Goal: Task Accomplishment & Management: Use online tool/utility

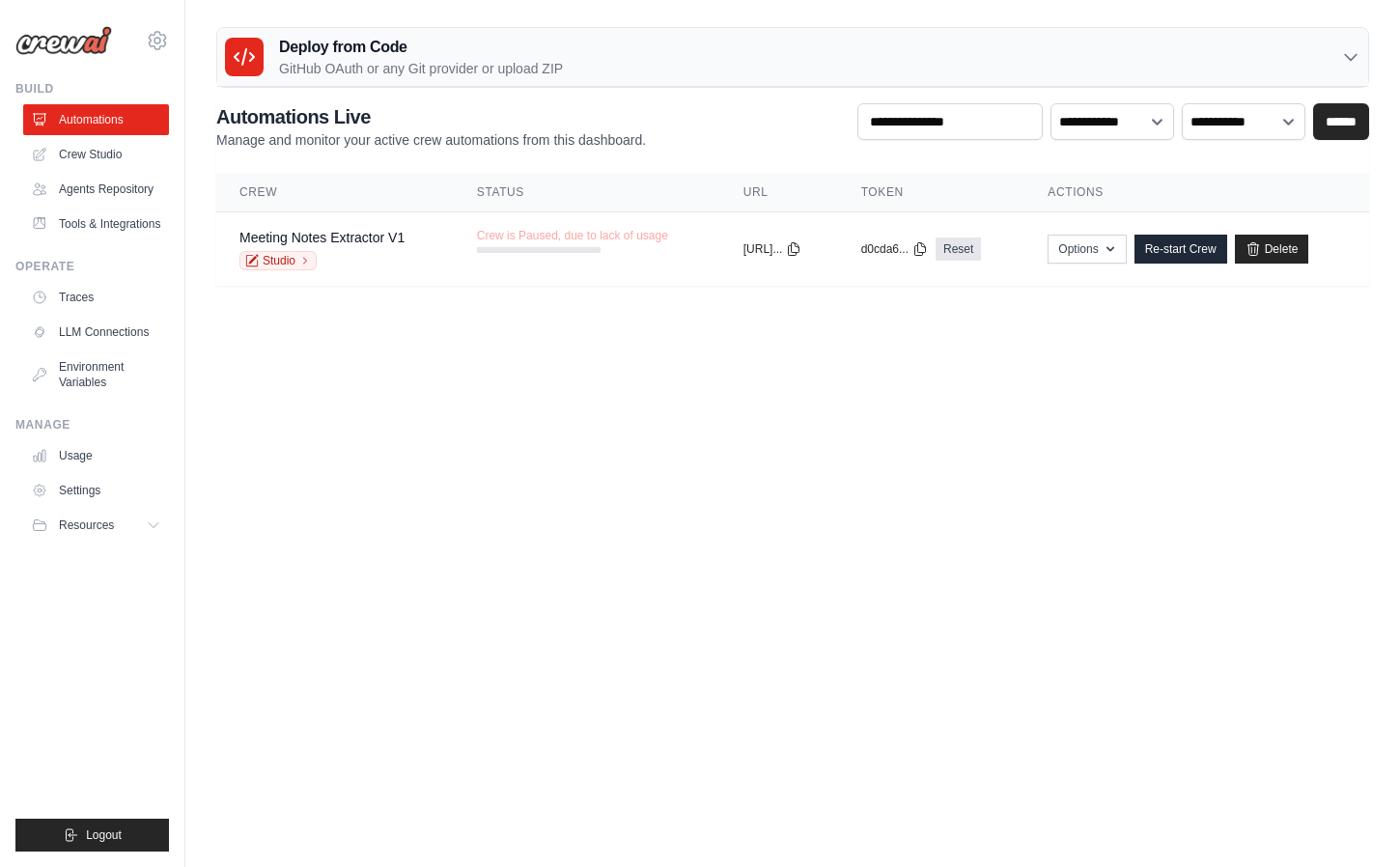
click at [891, 346] on body "[PERSON_NAME][EMAIL_ADDRESS][DOMAIN_NAME] Settings Build Automations" at bounding box center [700, 433] width 1400 height 867
click at [108, 161] on link "Crew Studio" at bounding box center [98, 154] width 146 height 31
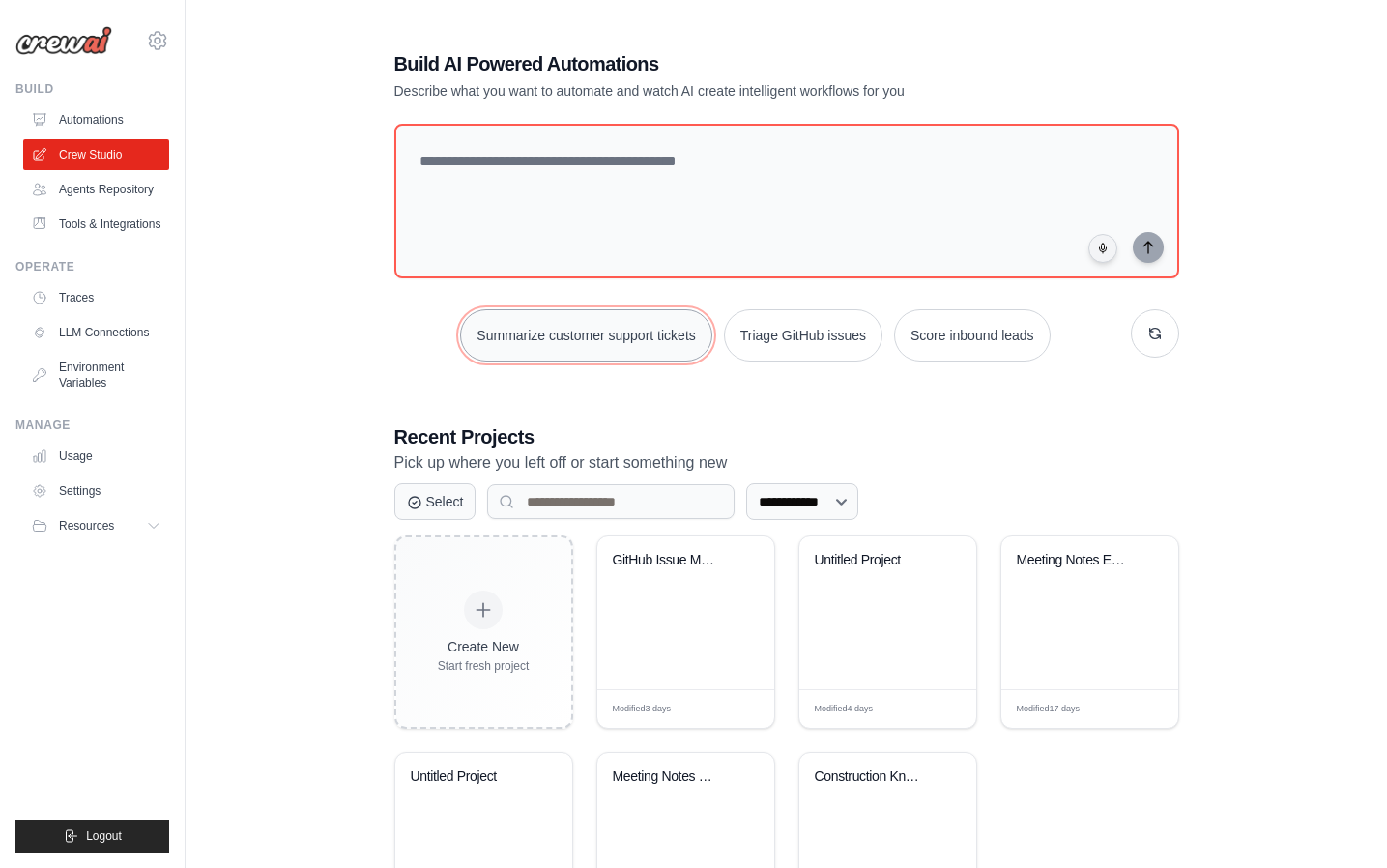
click at [610, 322] on button "Summarize customer support tickets" at bounding box center [585, 336] width 251 height 52
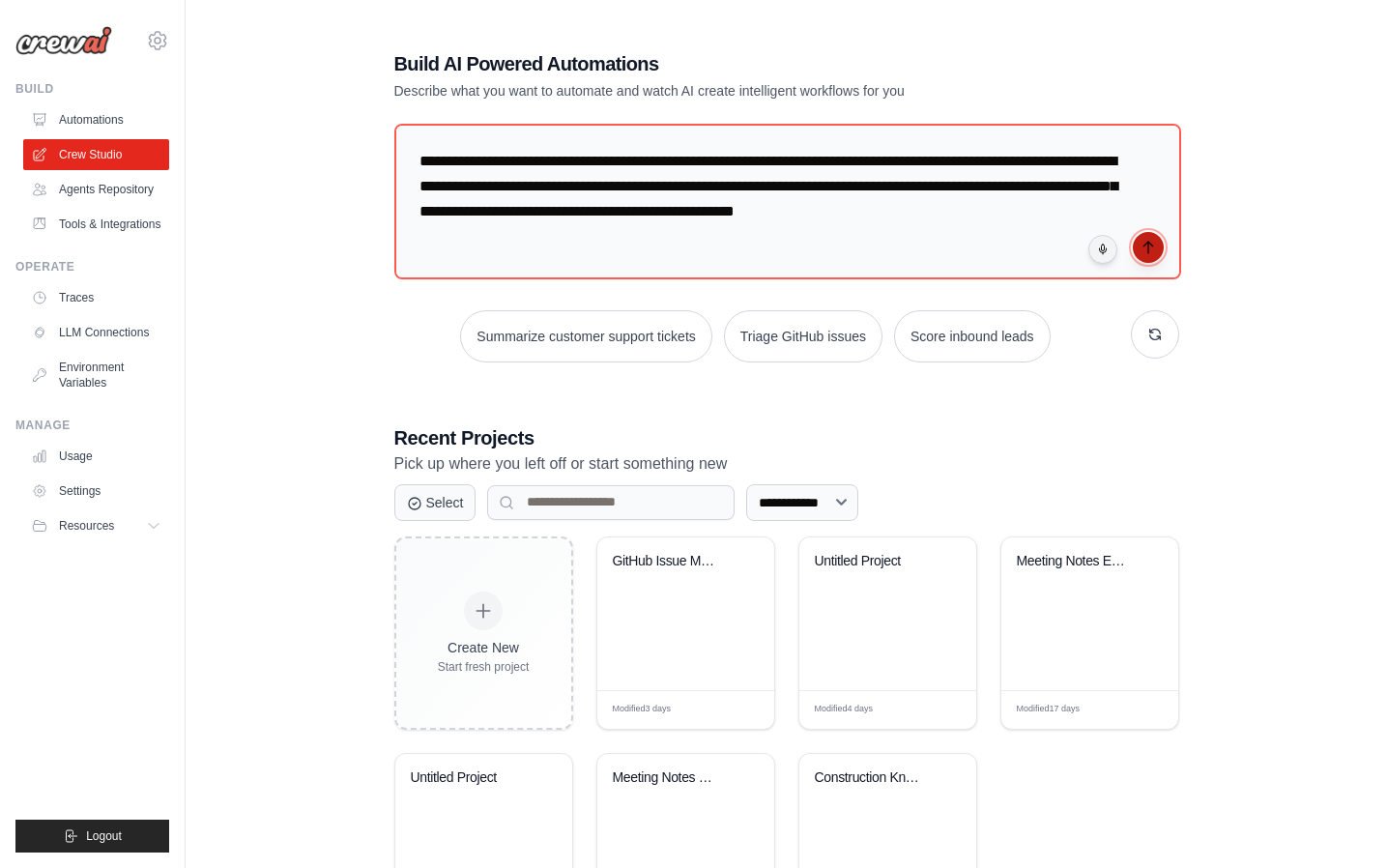
click at [1146, 243] on icon "submit" at bounding box center [1147, 247] width 15 height 15
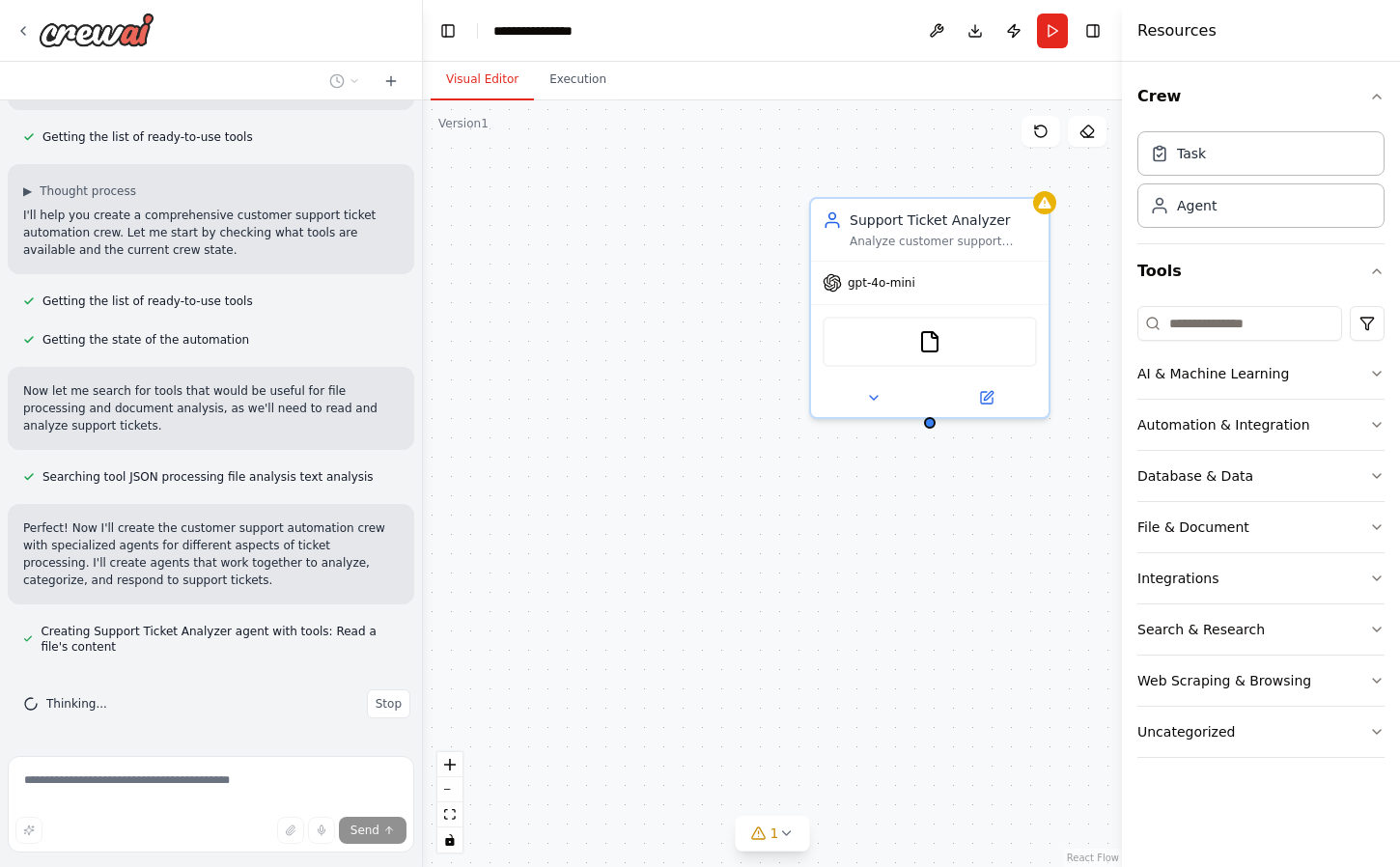
scroll to position [303, 0]
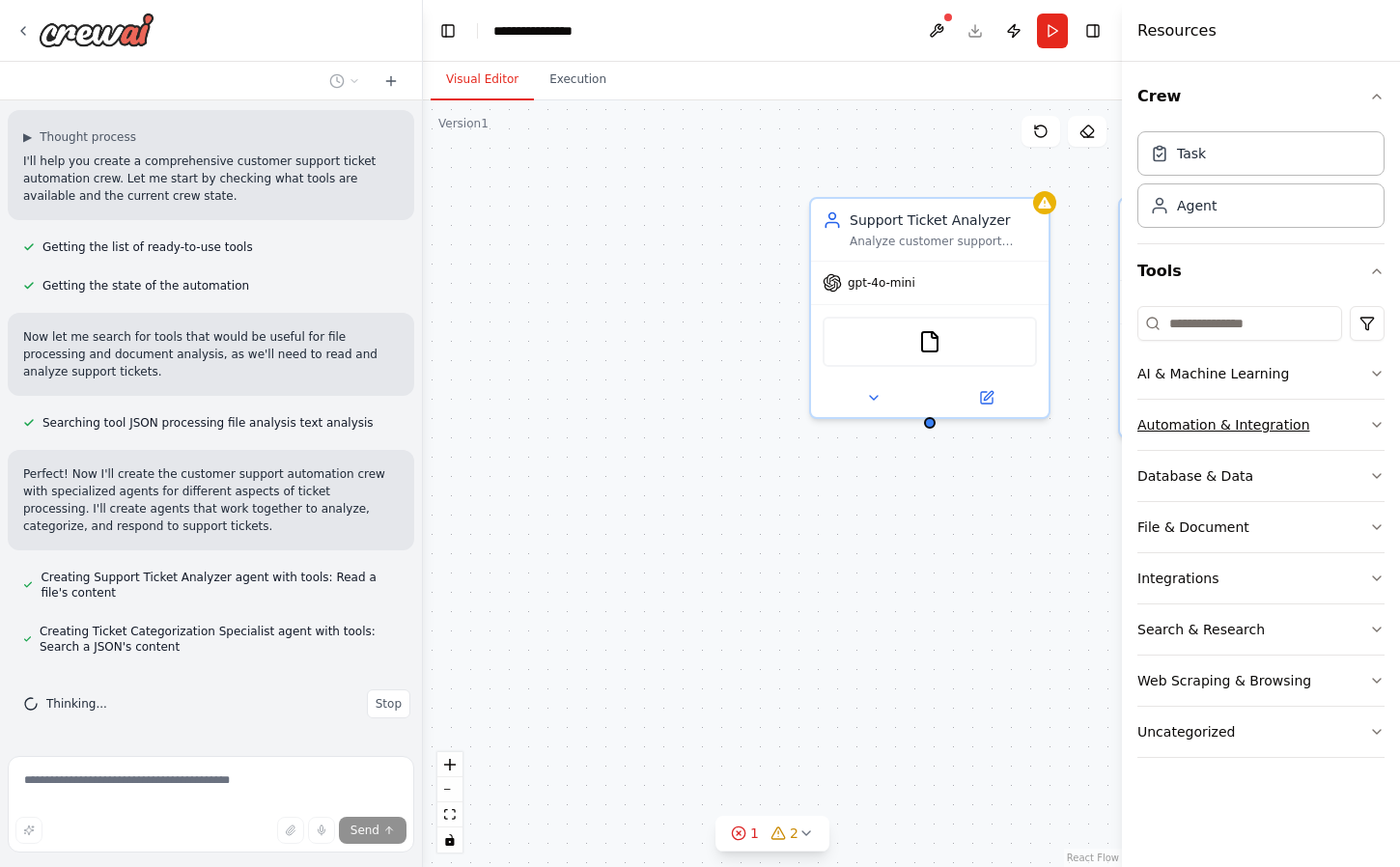
click at [1264, 425] on div "Automation & Integration" at bounding box center [1222, 424] width 173 height 19
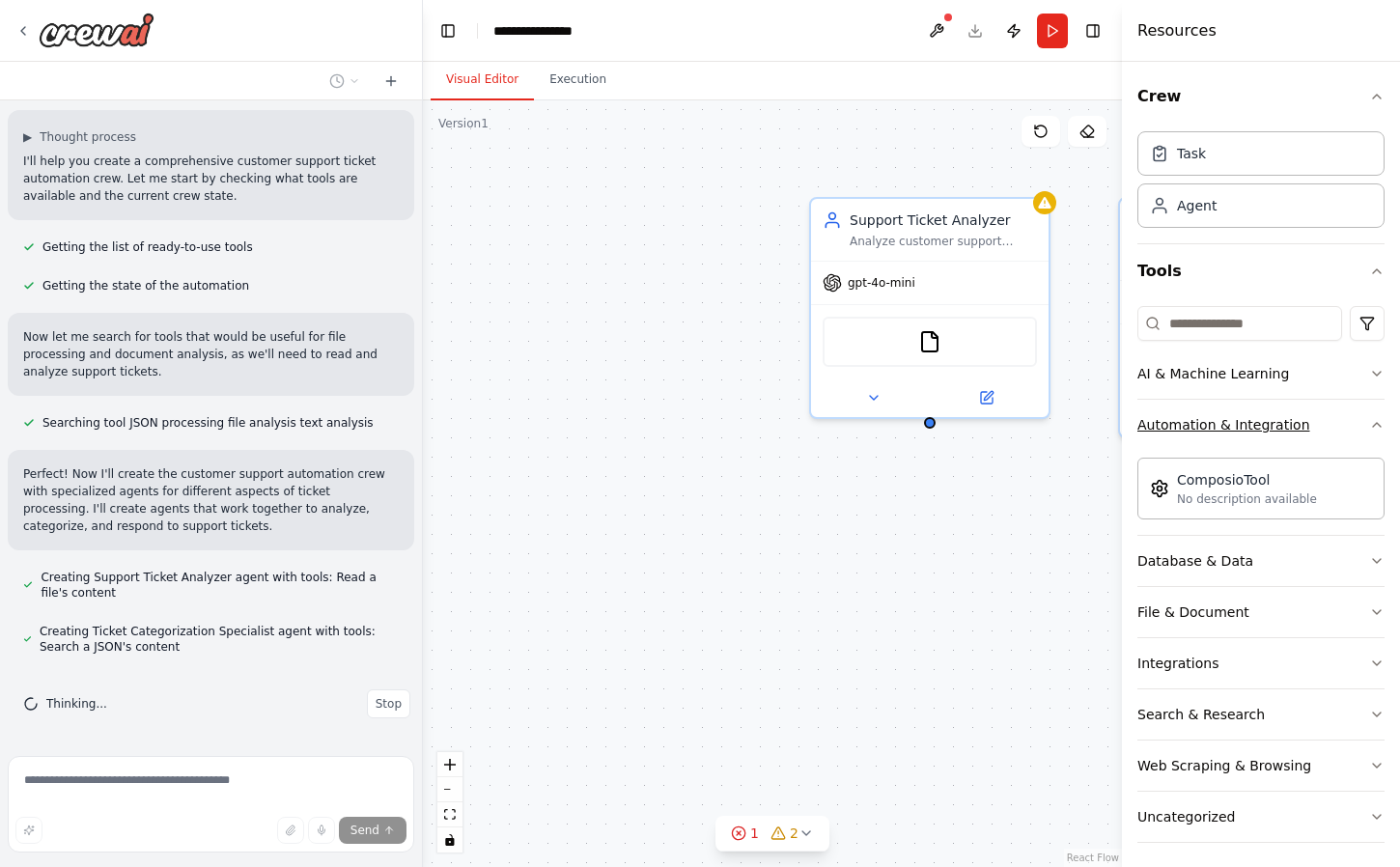
scroll to position [341, 0]
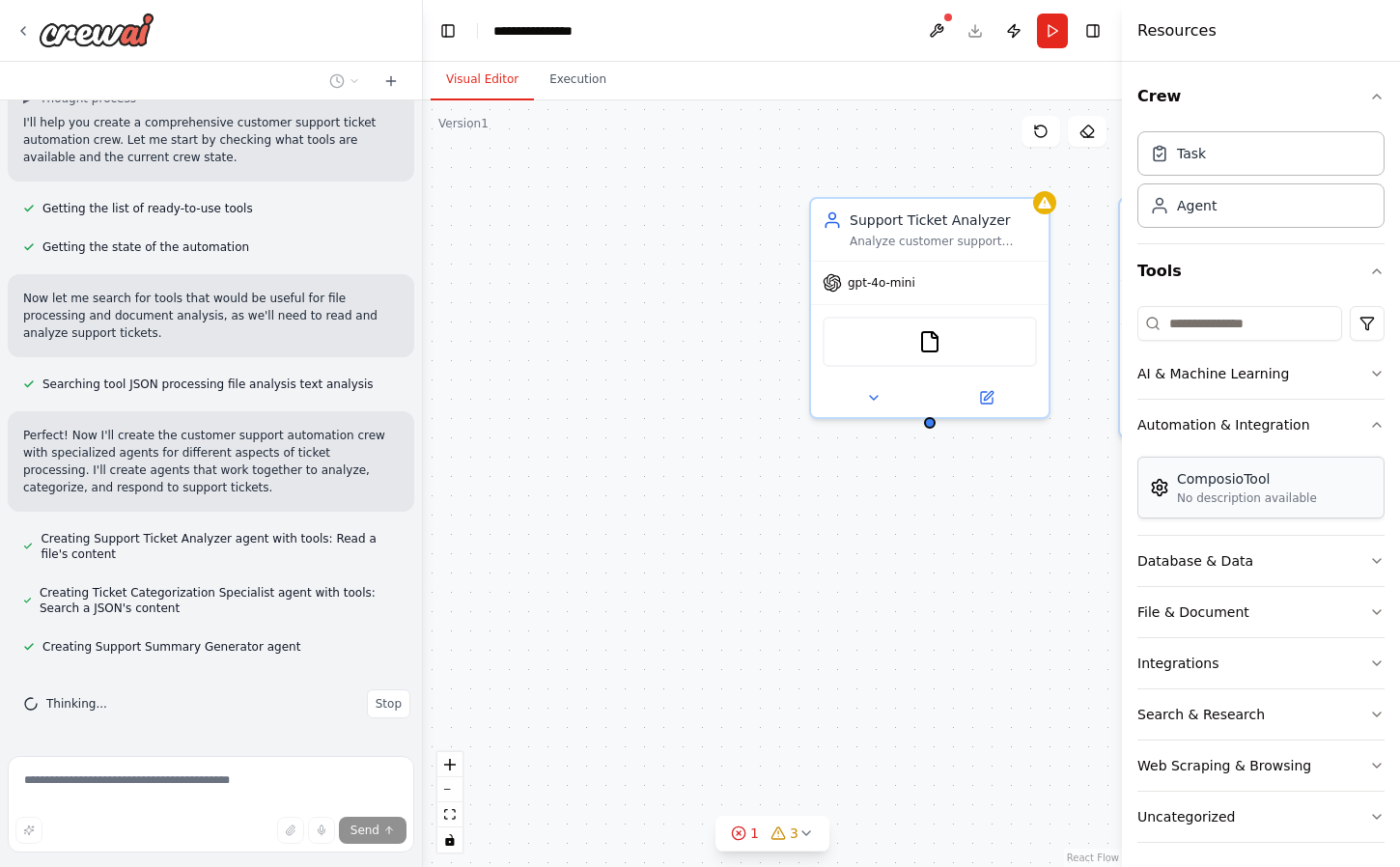
click at [1231, 497] on div "No description available" at bounding box center [1246, 497] width 140 height 15
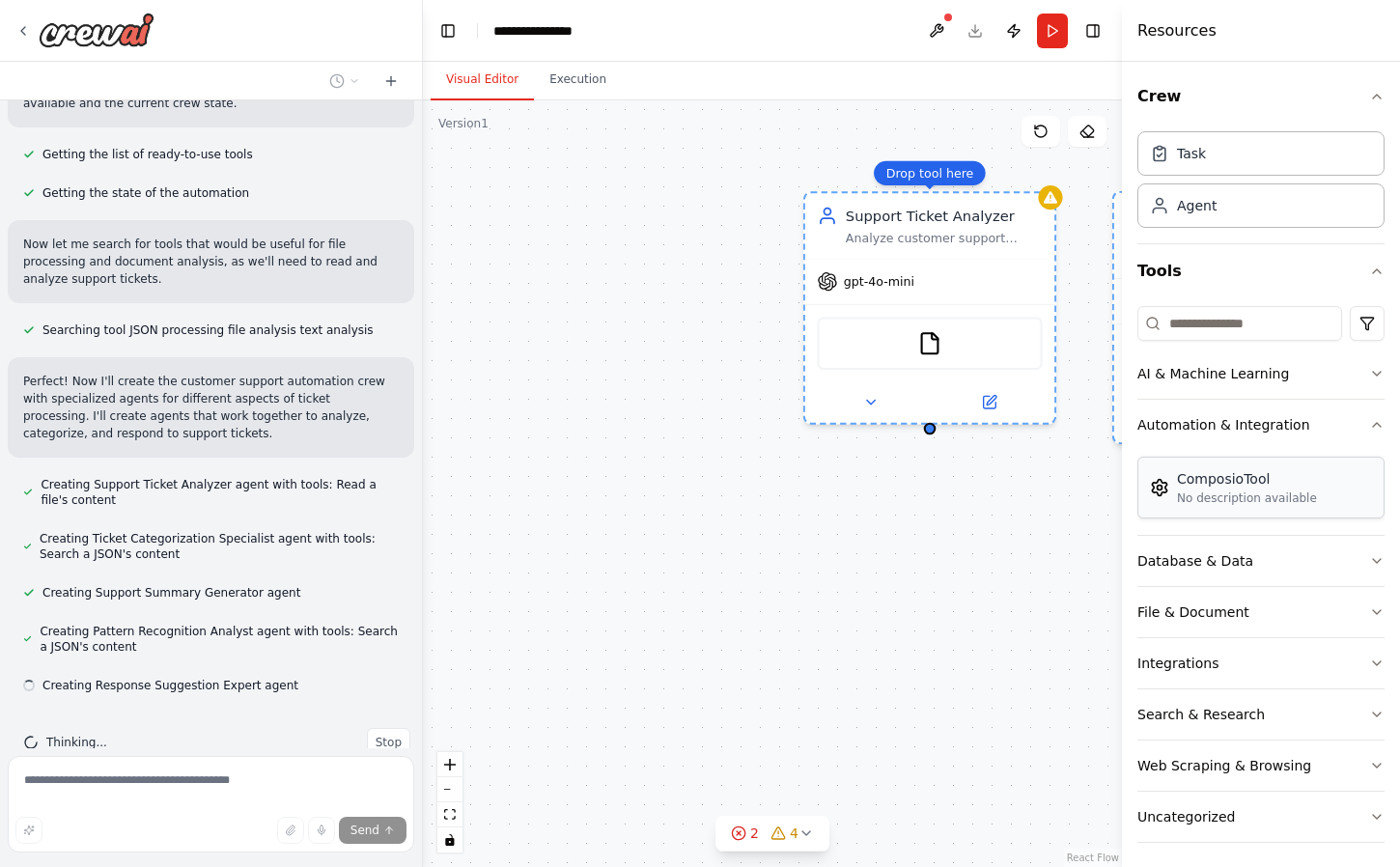
scroll to position [434, 0]
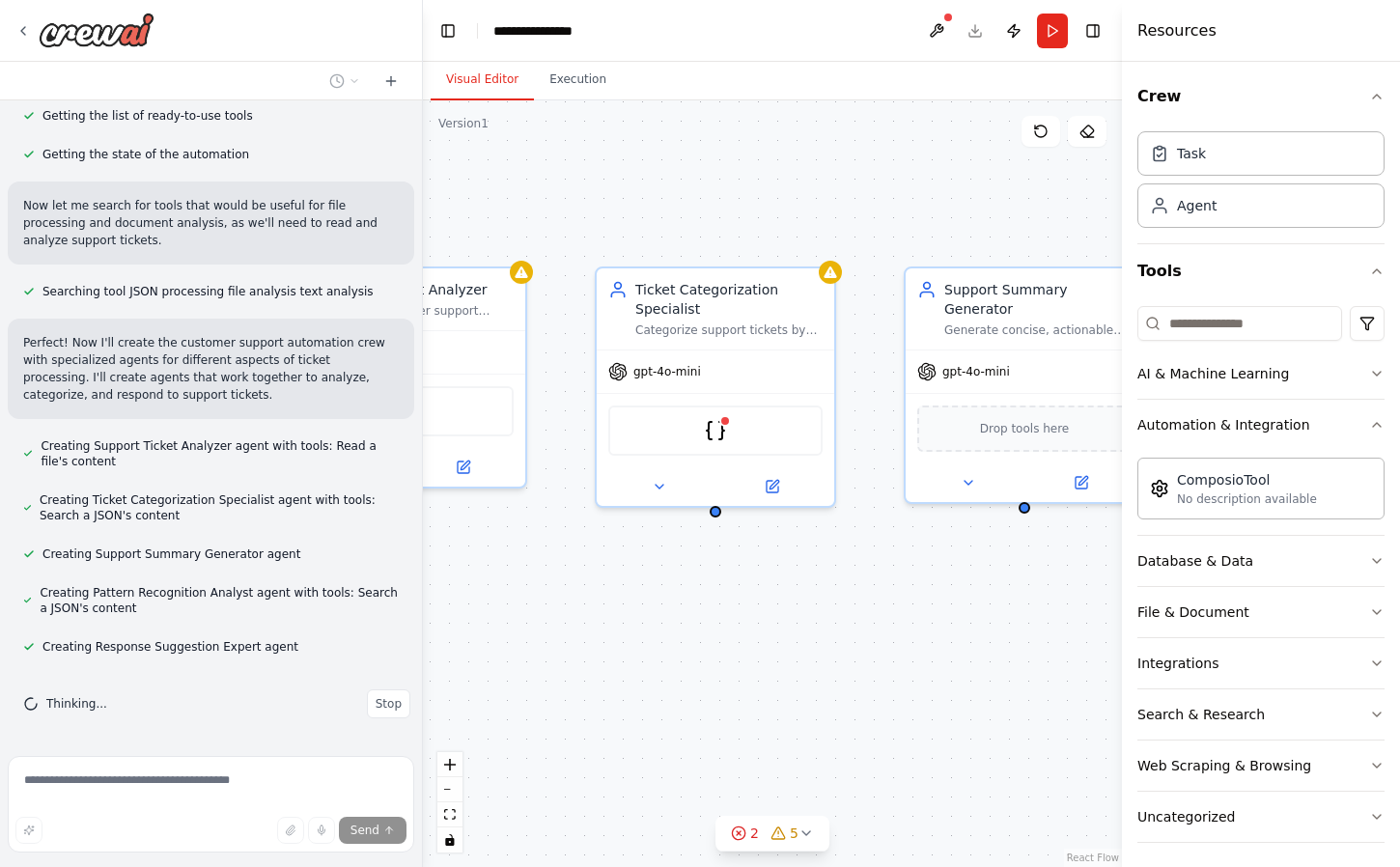
drag, startPoint x: 821, startPoint y: 581, endPoint x: 301, endPoint y: 650, distance: 524.6
click at [301, 650] on div "Create a crew that automatically reads through customer support tickets, catego…" at bounding box center [700, 433] width 1400 height 867
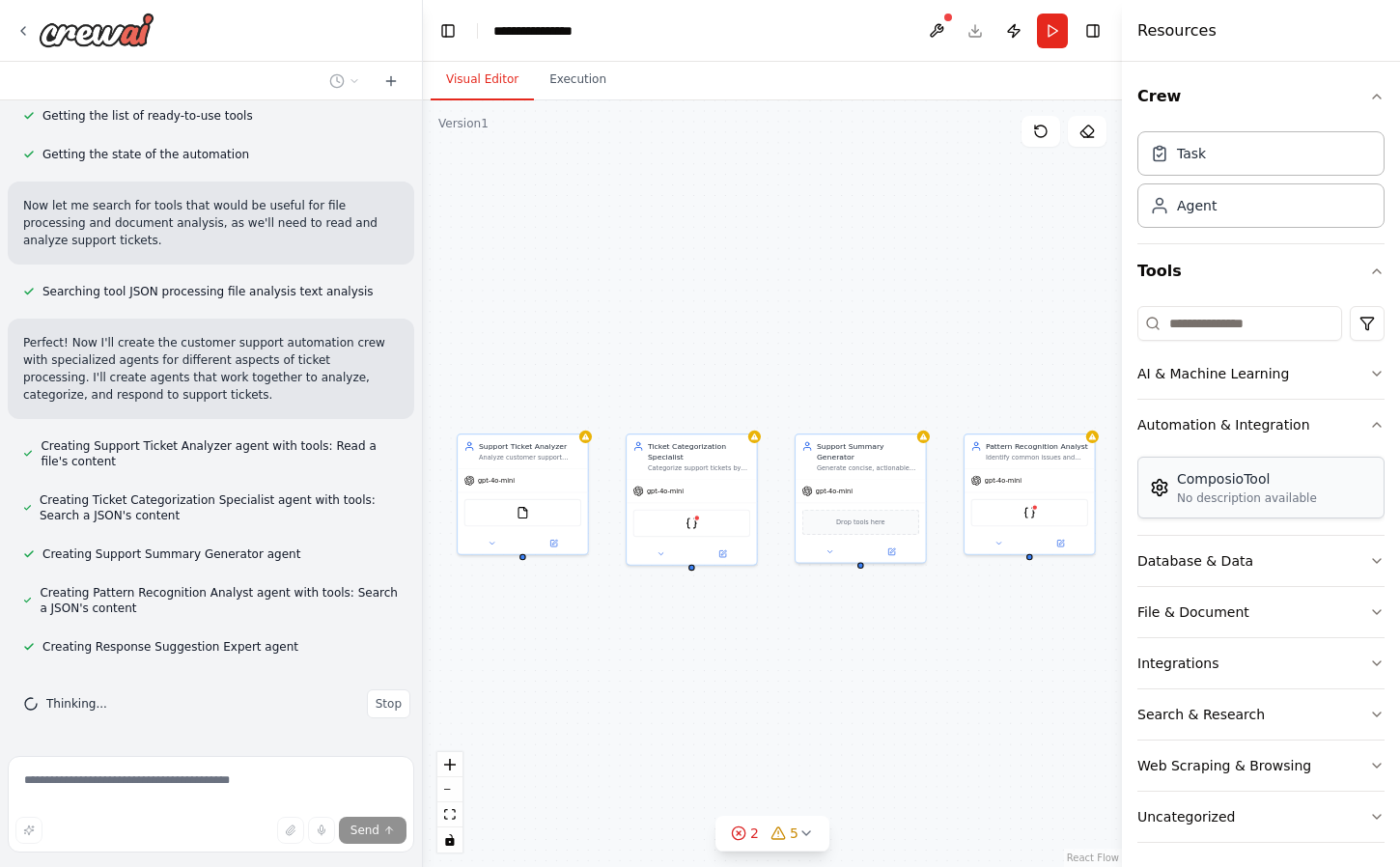
click at [1203, 479] on div "ComposioTool" at bounding box center [1246, 478] width 140 height 19
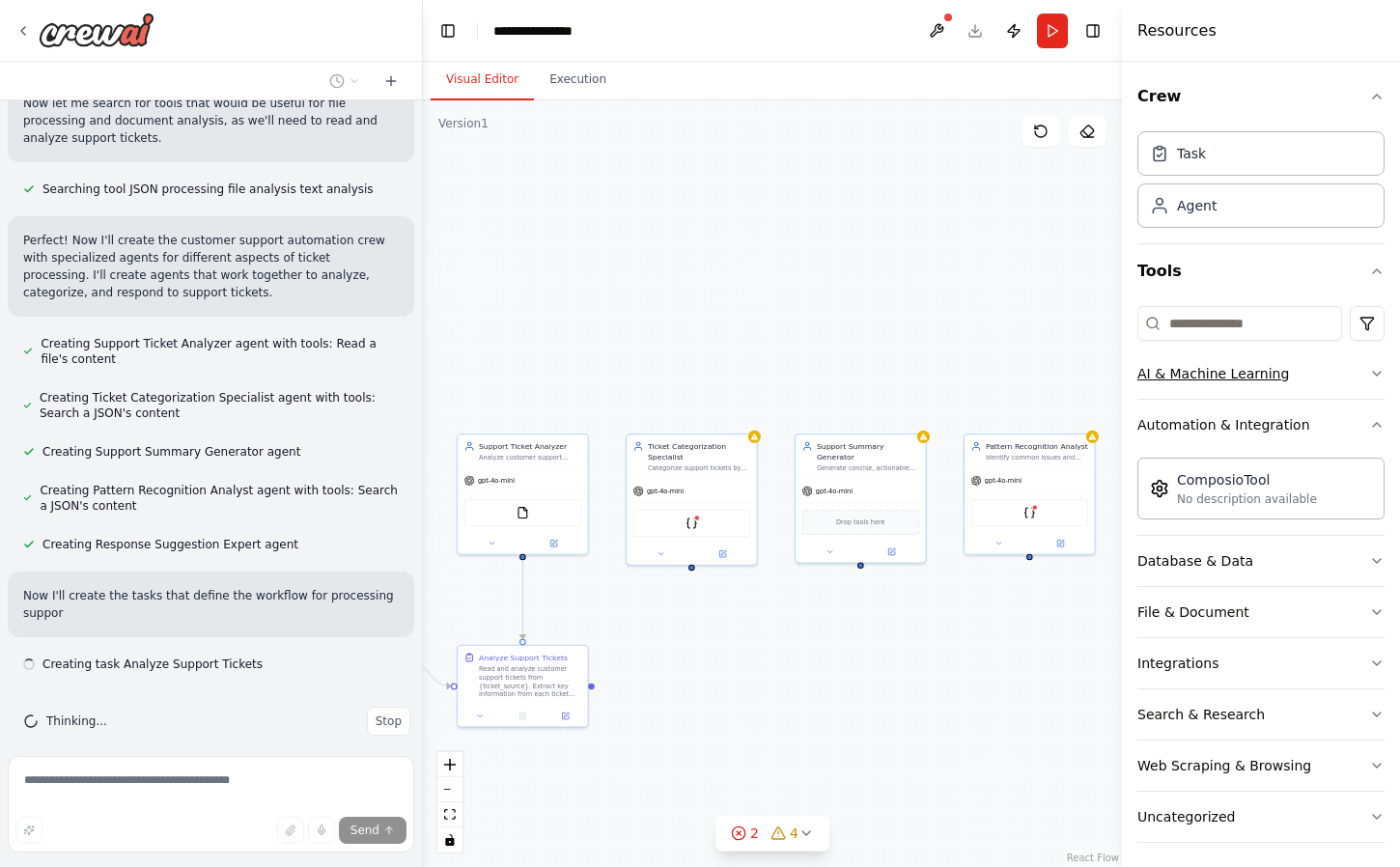
click at [1265, 370] on div "AI & Machine Learning" at bounding box center [1212, 373] width 152 height 19
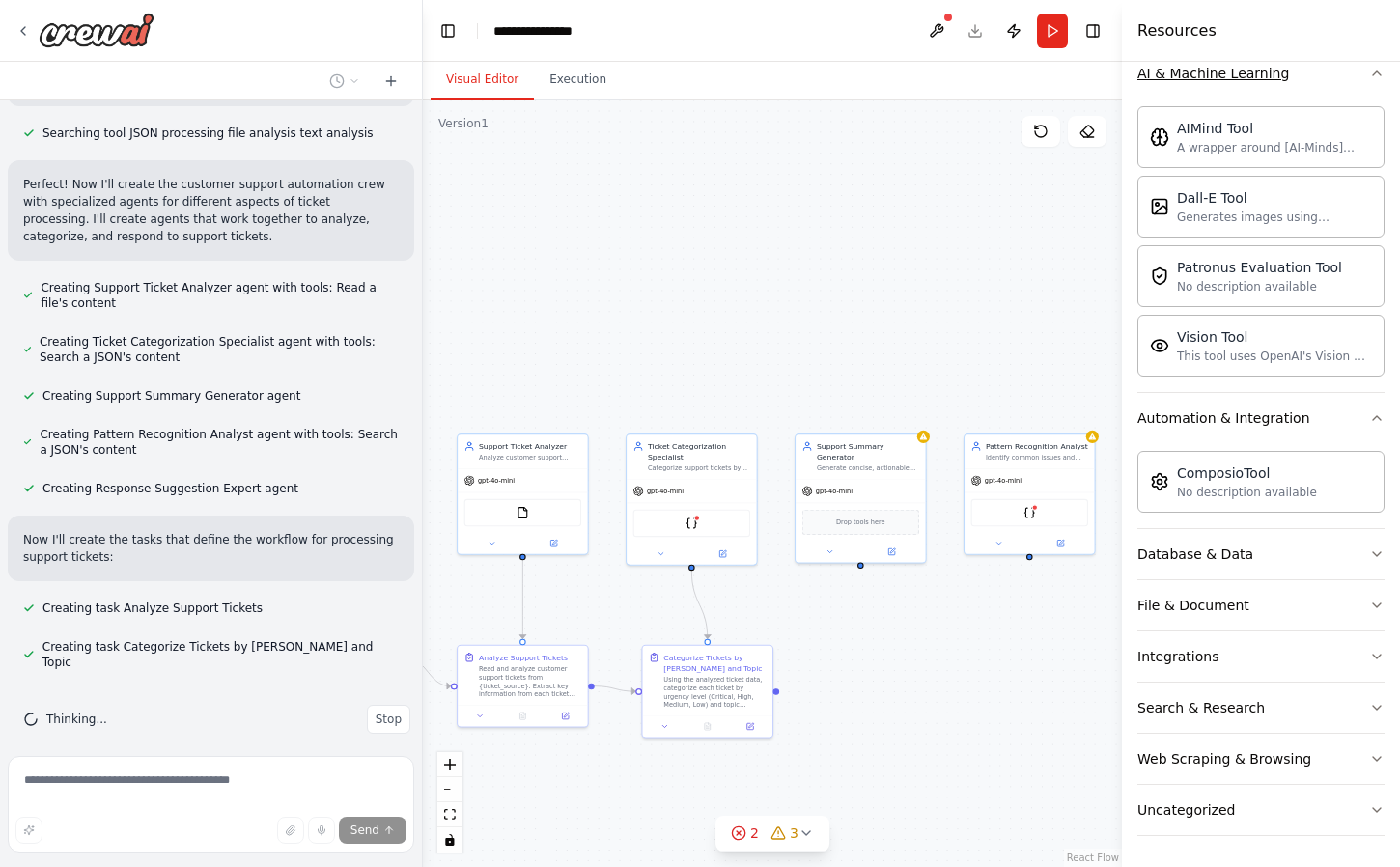
scroll to position [632, 0]
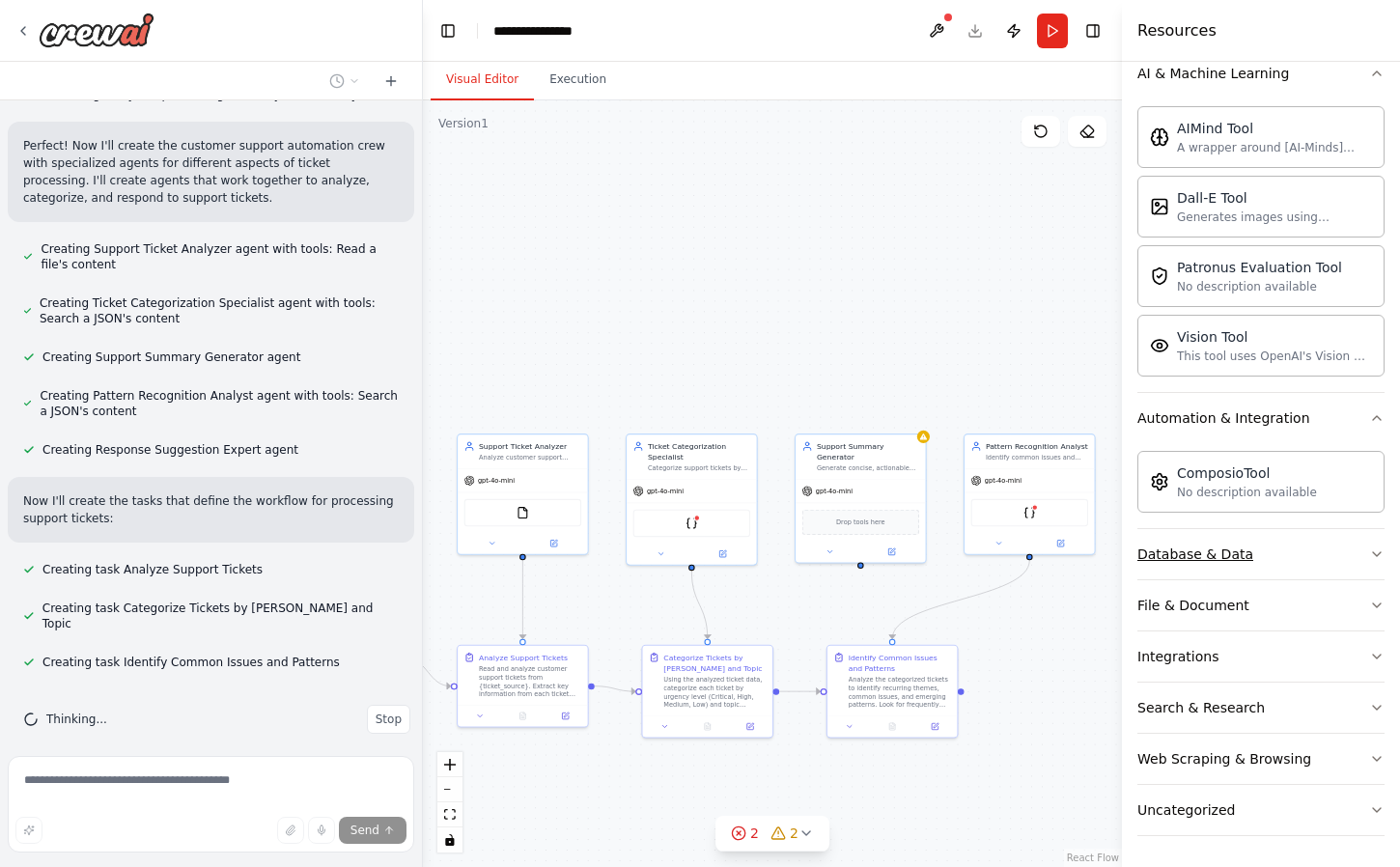
click at [1326, 548] on button "Database & Data" at bounding box center [1260, 554] width 247 height 50
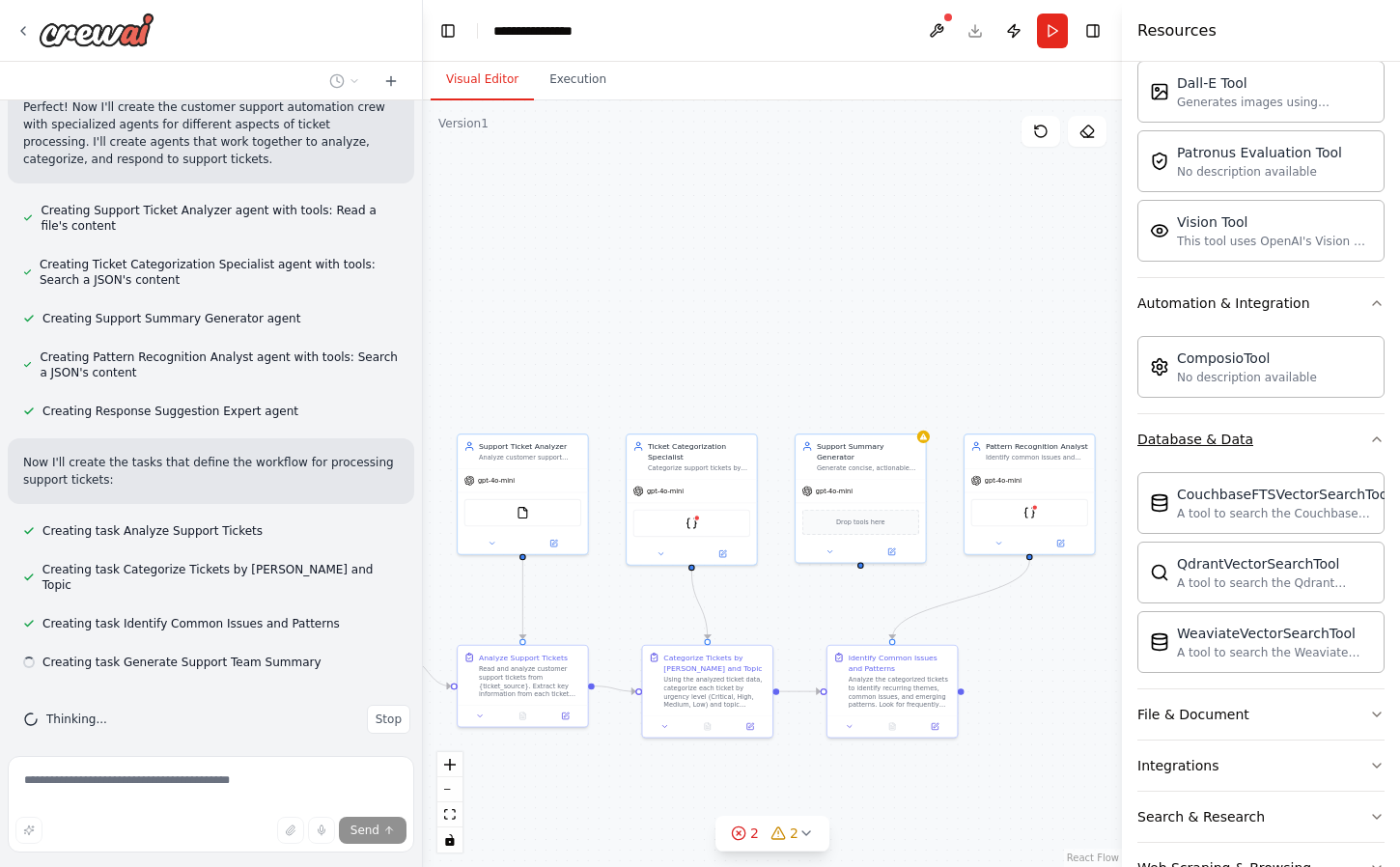
scroll to position [420, 0]
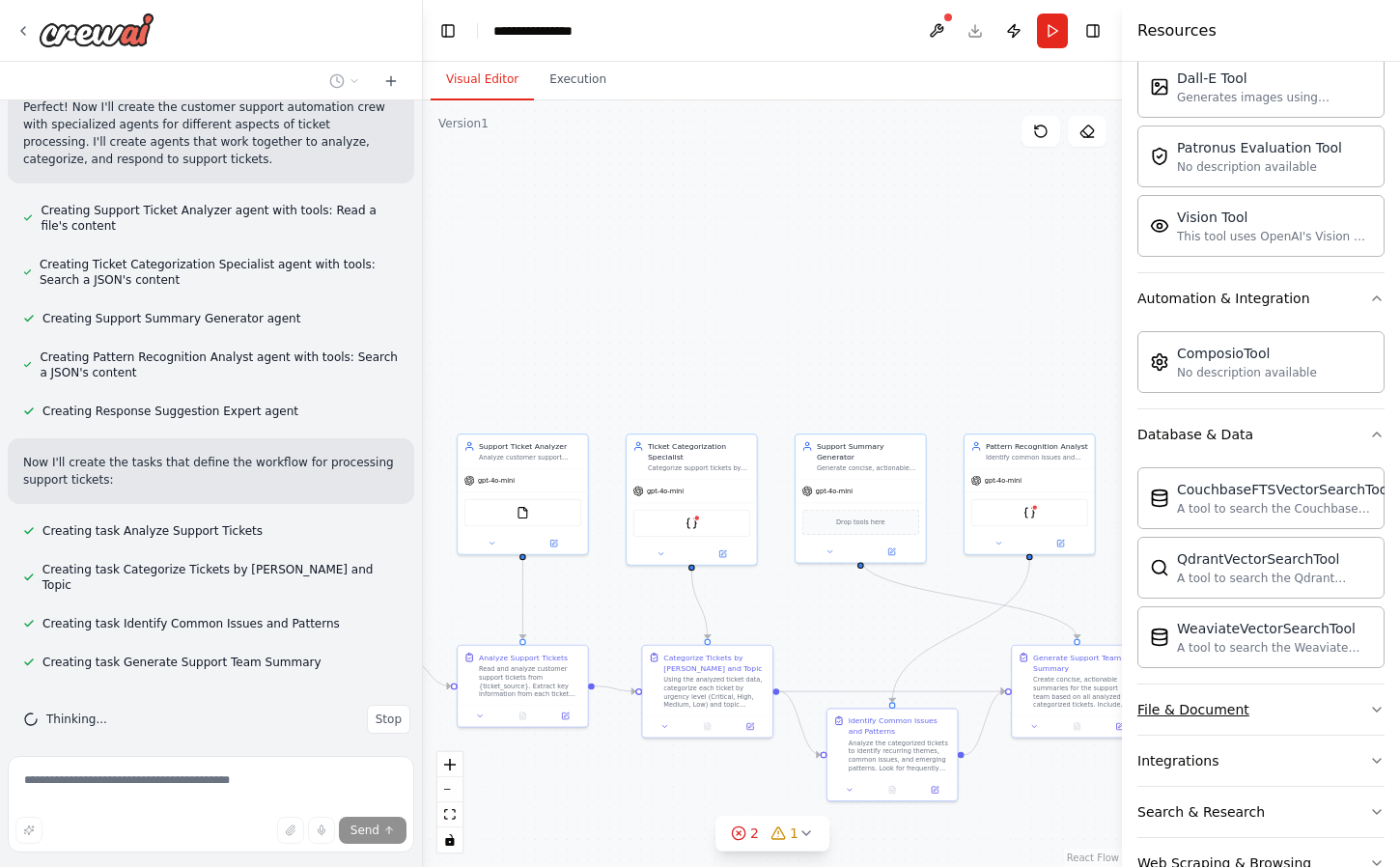
click at [1323, 705] on button "File & Document" at bounding box center [1260, 709] width 247 height 50
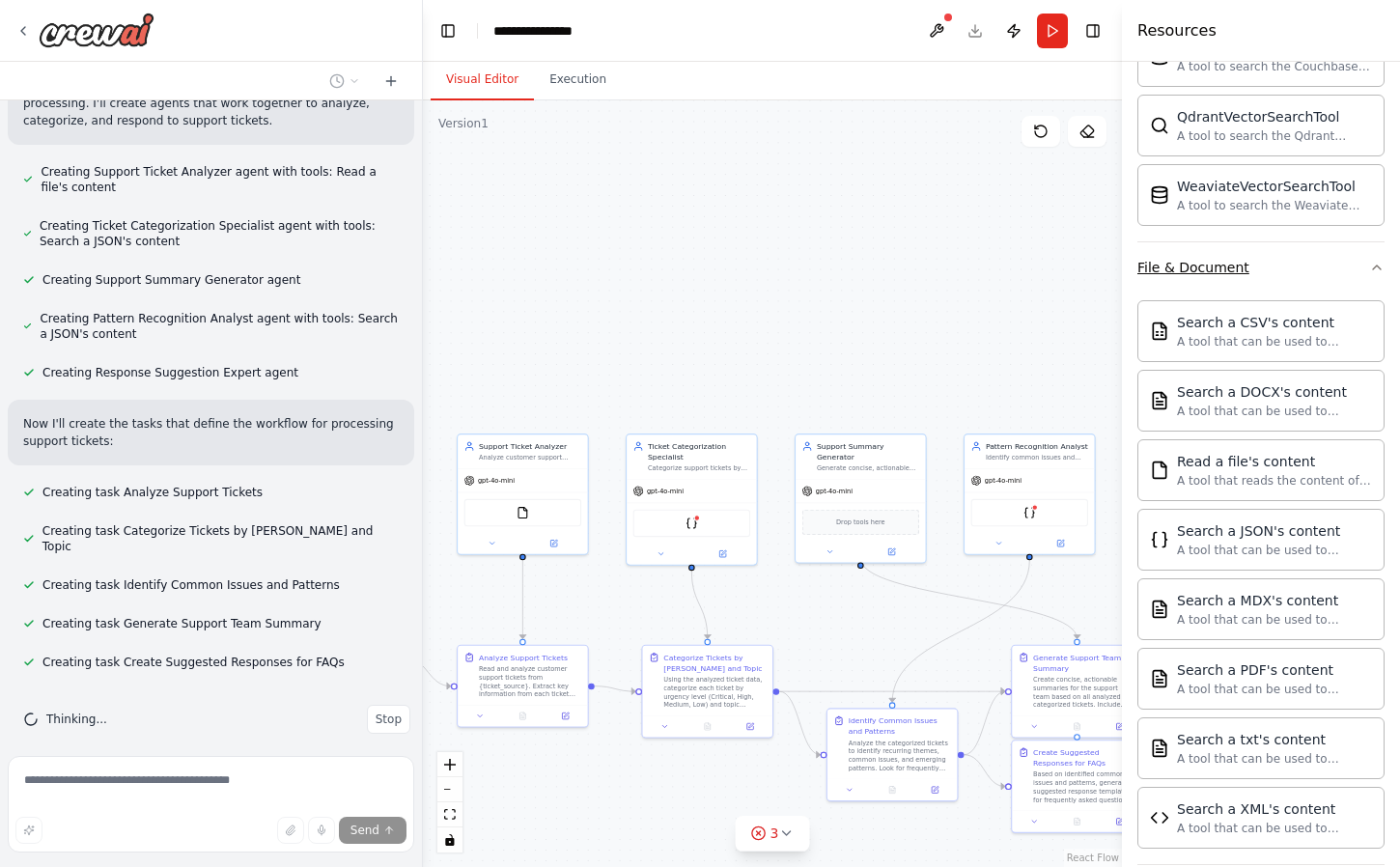
scroll to position [868, 0]
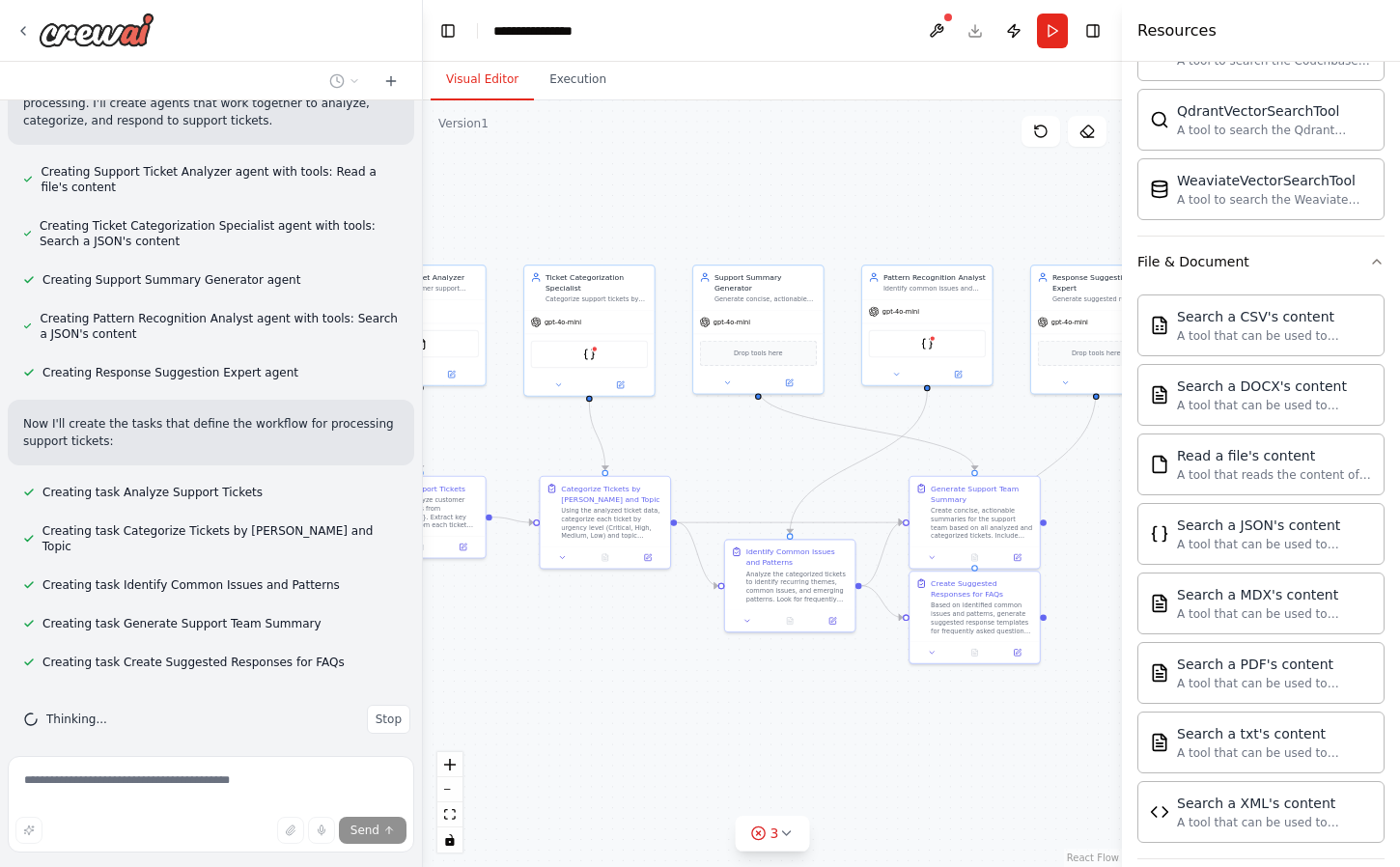
drag, startPoint x: 997, startPoint y: 619, endPoint x: 894, endPoint y: 450, distance: 197.9
click at [894, 450] on div ".deletable-edge-delete-btn { width: 20px; height: 20px; border: 0px solid #ffff…" at bounding box center [772, 484] width 699 height 766
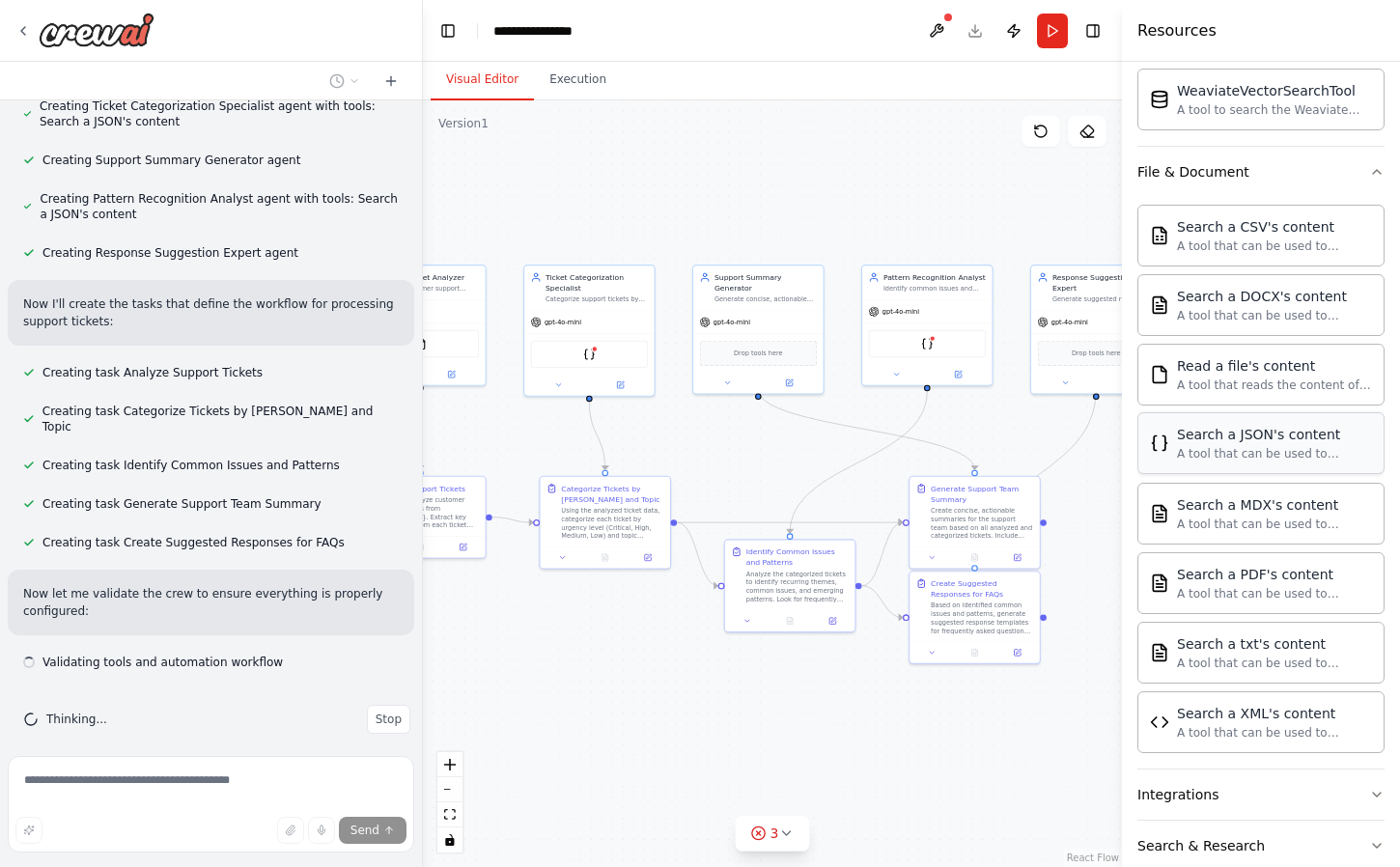
scroll to position [1095, 0]
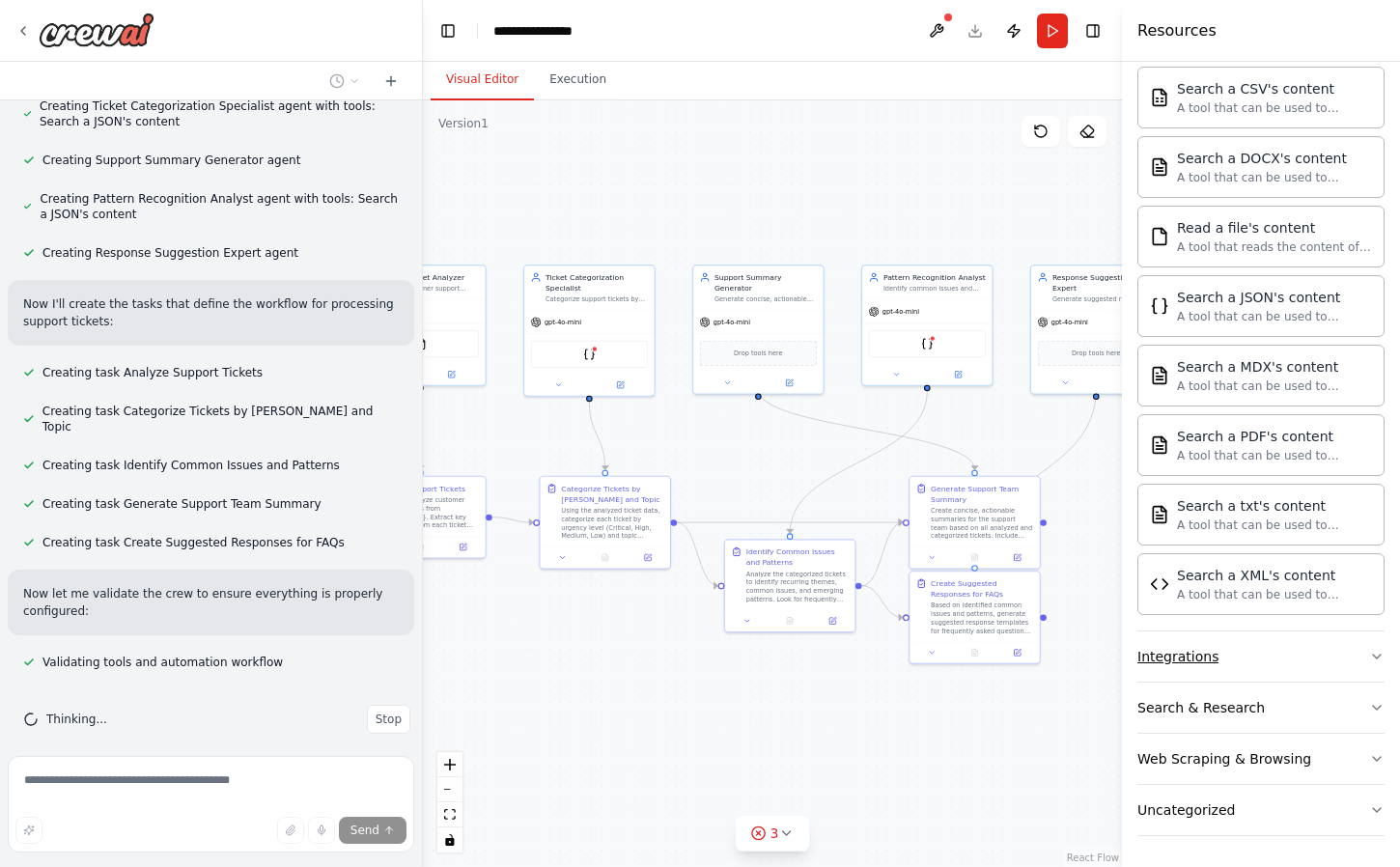
click at [1248, 650] on button "Integrations" at bounding box center [1260, 656] width 247 height 50
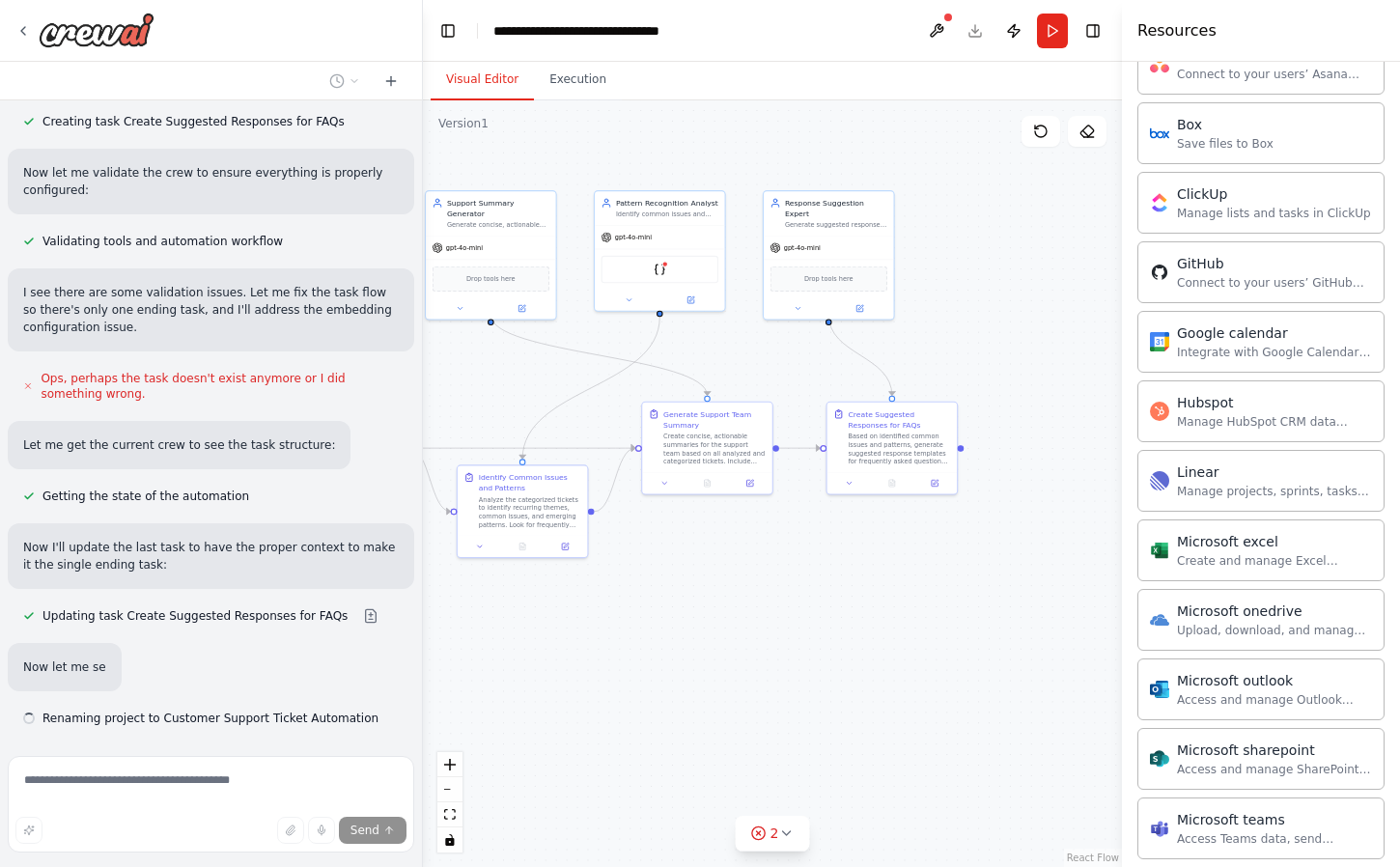
scroll to position [1305, 0]
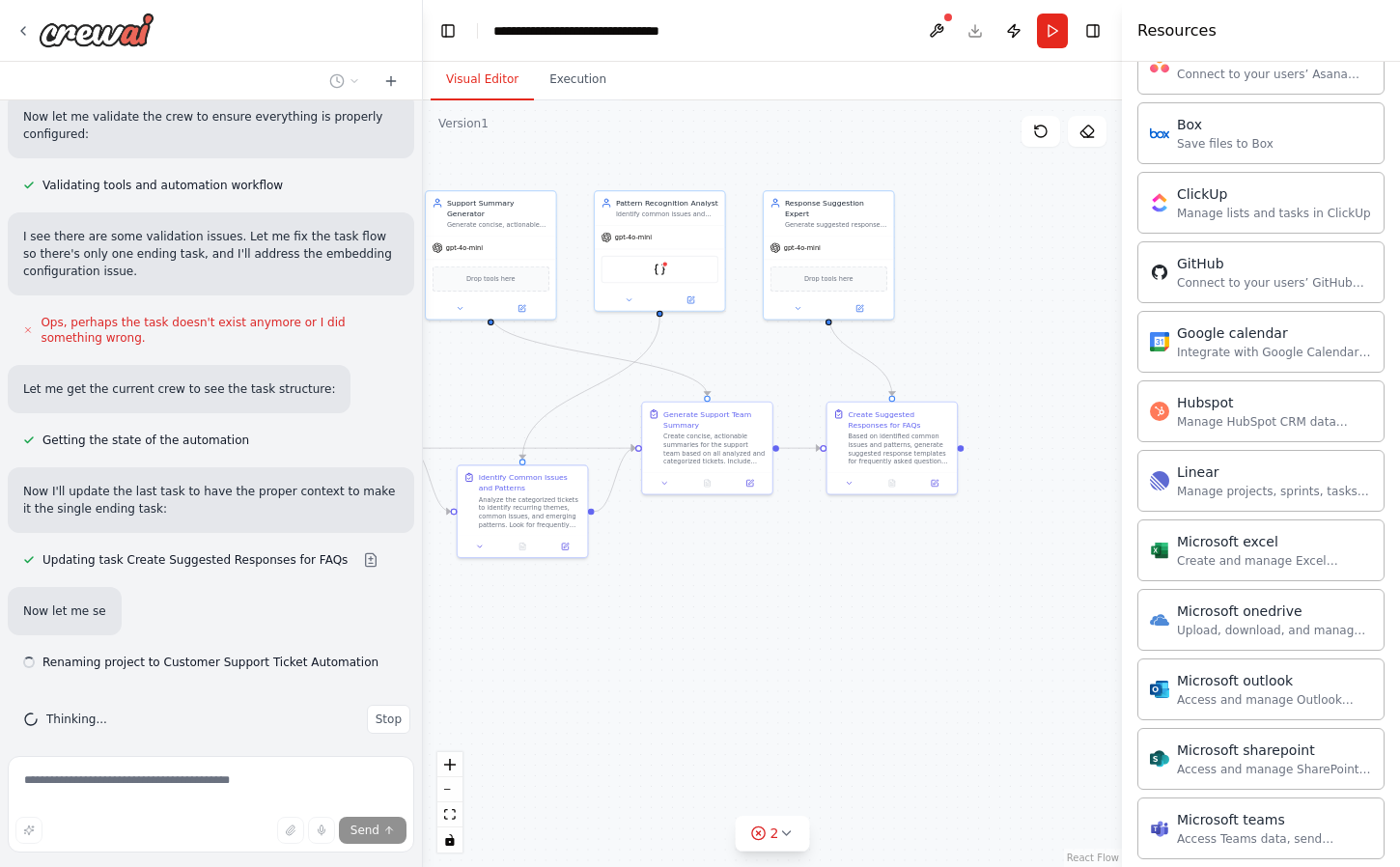
drag, startPoint x: 1032, startPoint y: 720, endPoint x: 764, endPoint y: 646, distance: 278.0
click at [764, 646] on div ".deletable-edge-delete-btn { width: 20px; height: 20px; border: 0px solid #ffff…" at bounding box center [772, 484] width 699 height 766
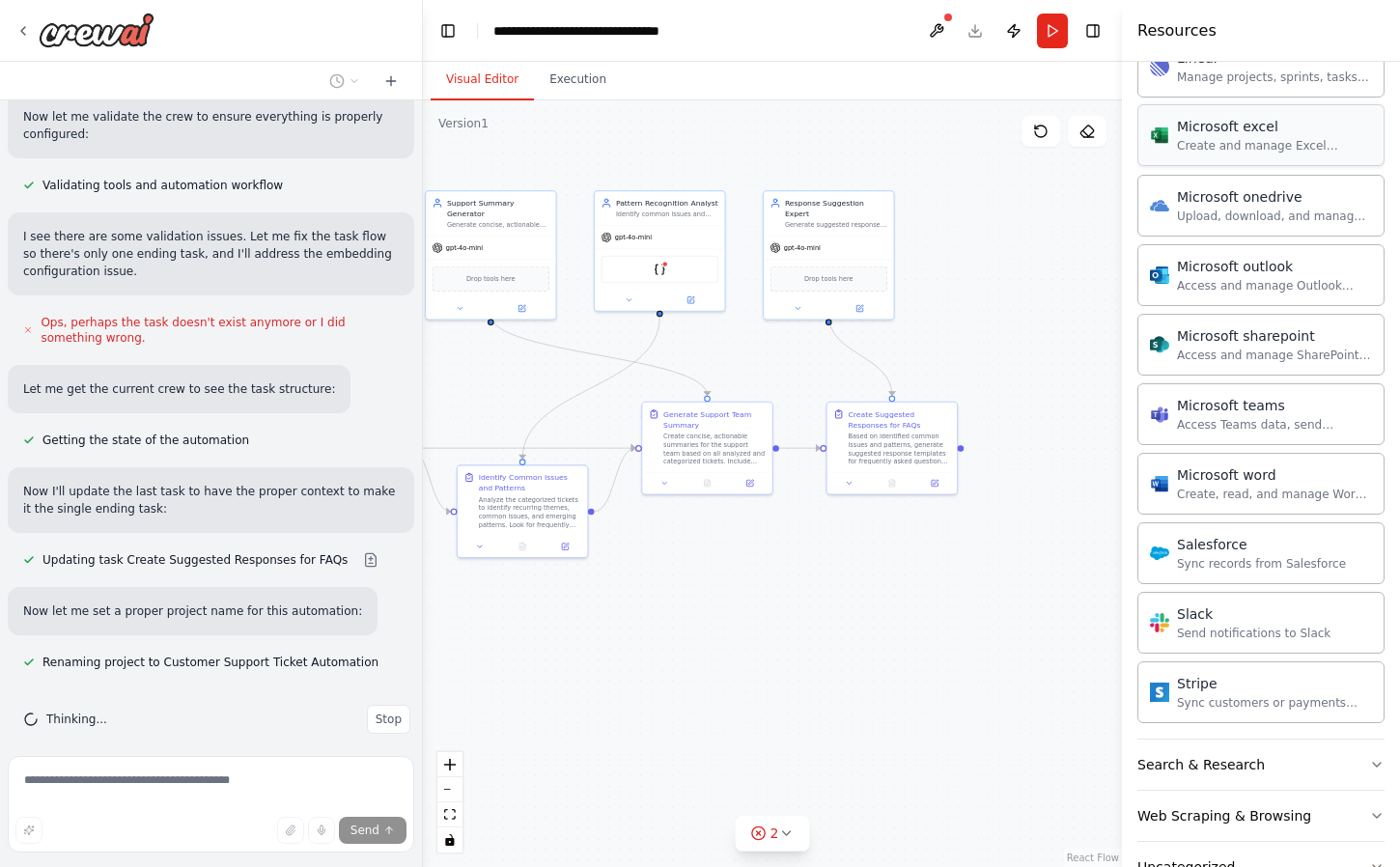
scroll to position [2212, 0]
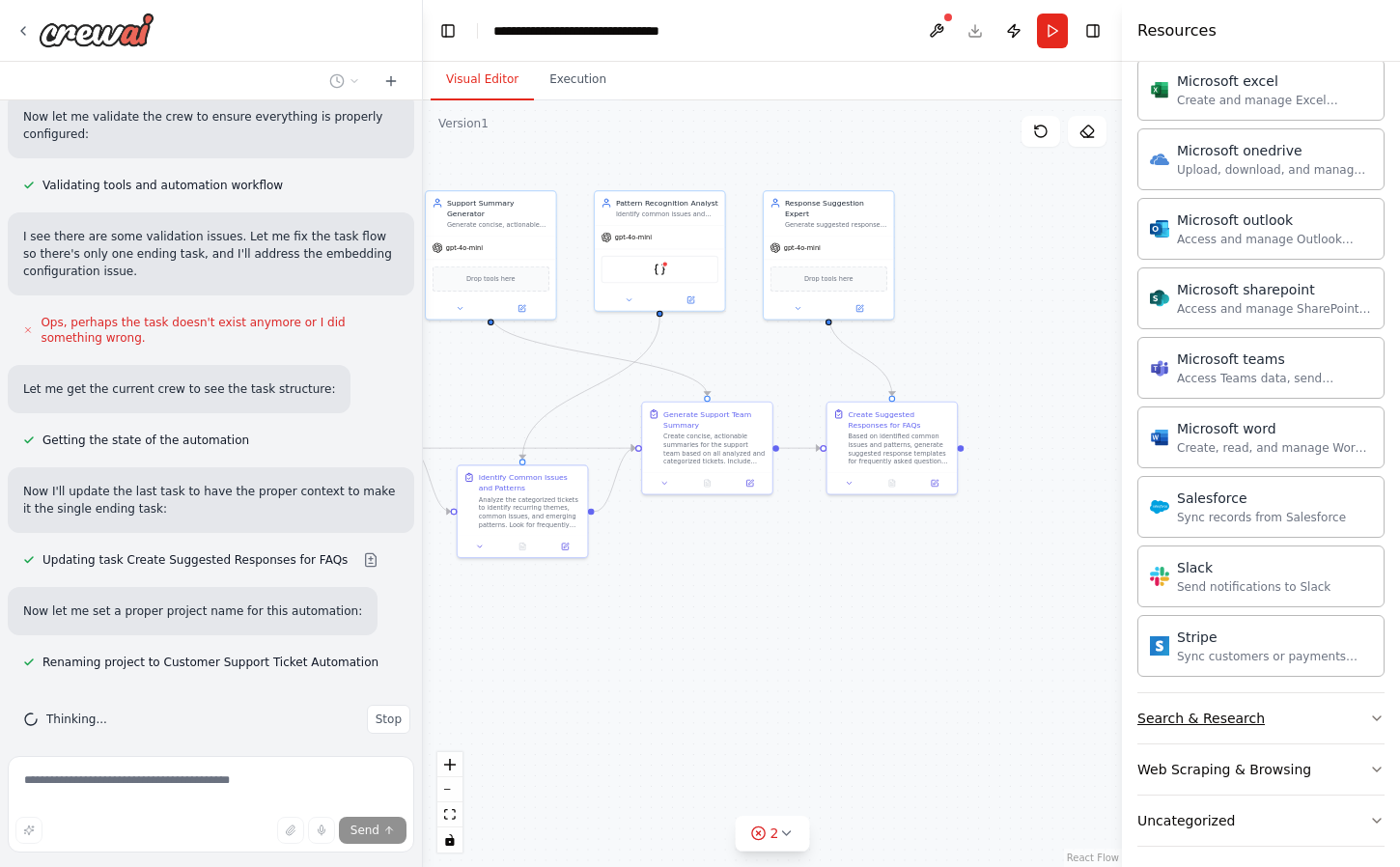
click at [1291, 701] on button "Search & Research" at bounding box center [1260, 718] width 247 height 50
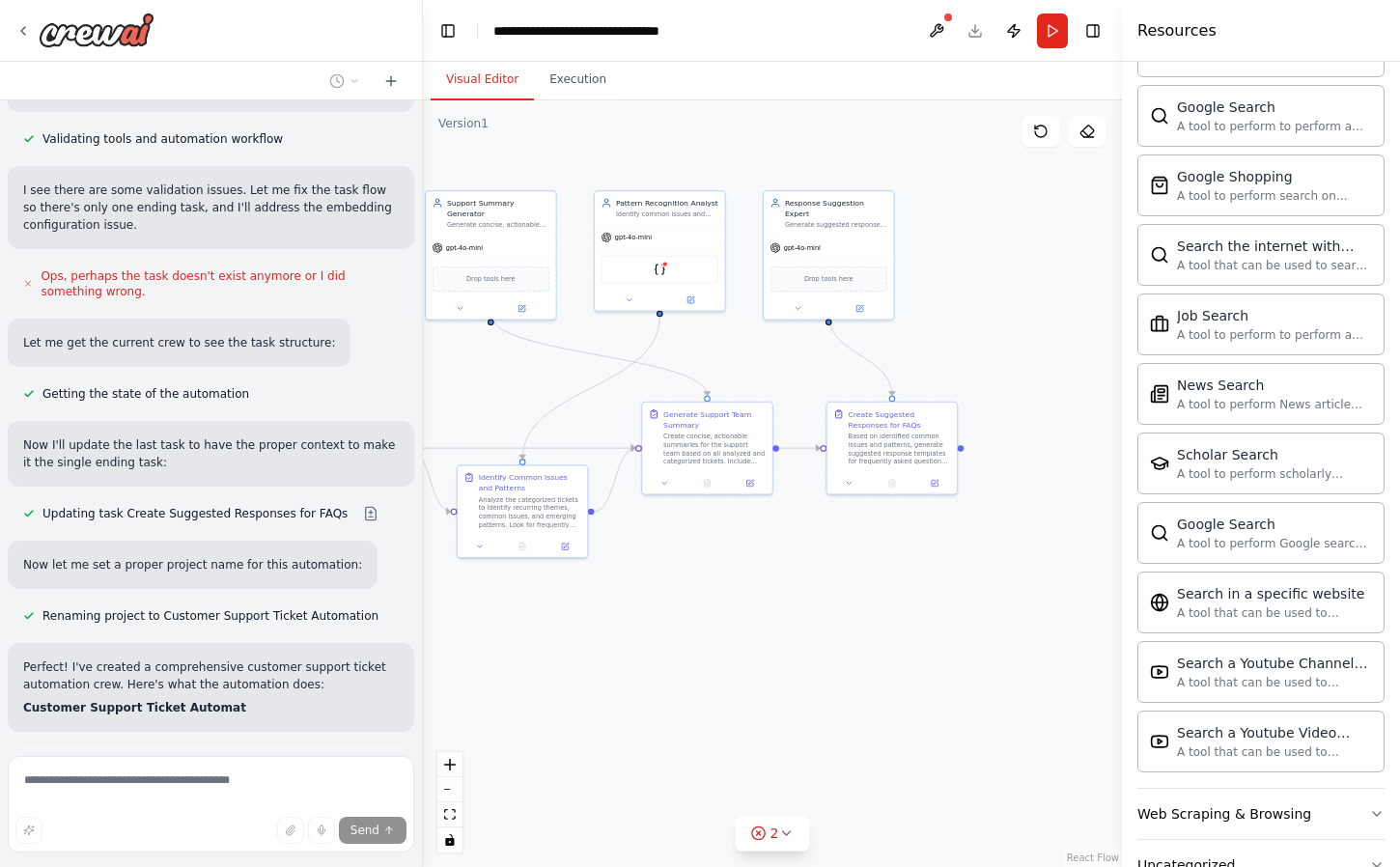
scroll to position [0, 0]
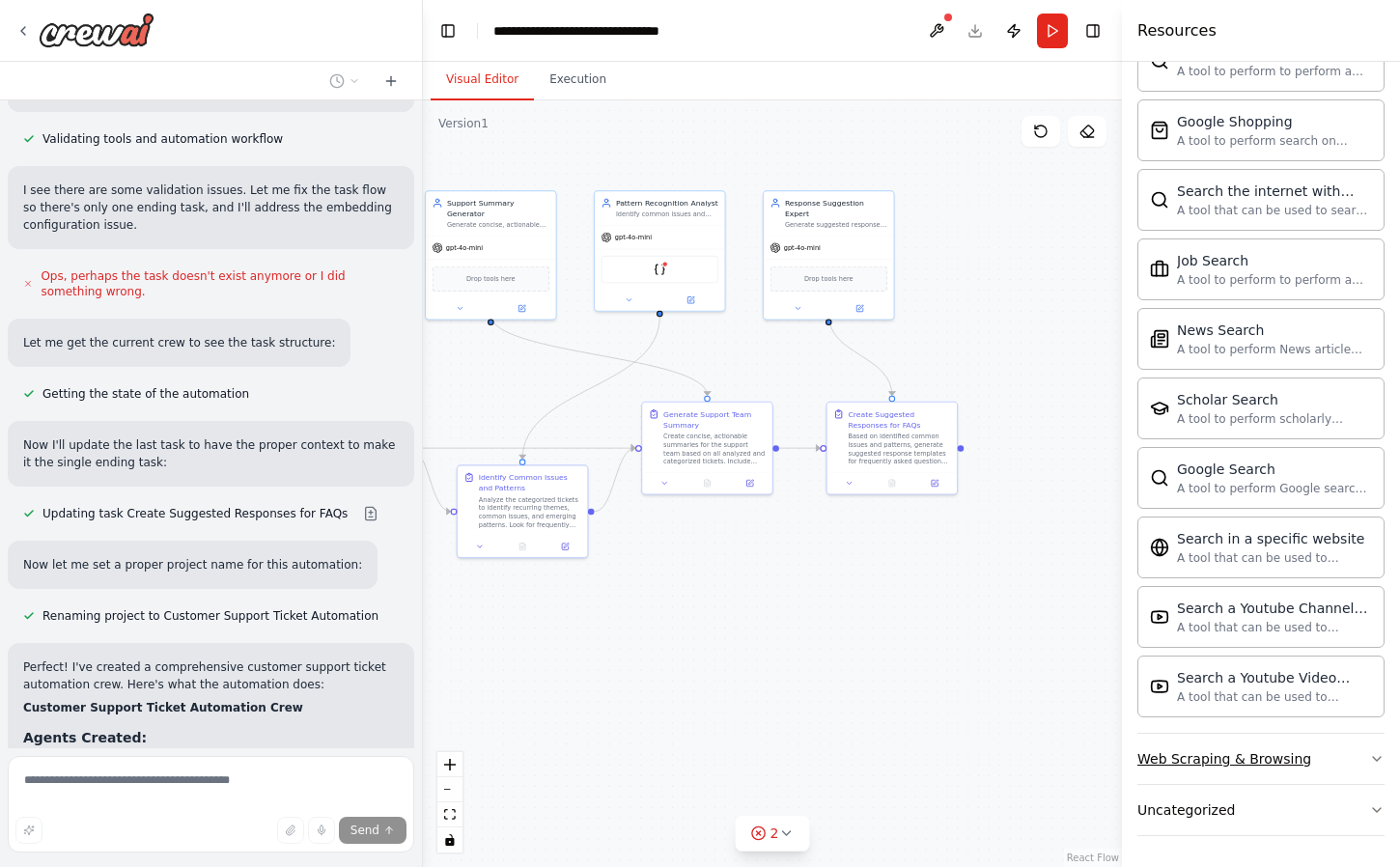
click at [1304, 752] on button "Web Scraping & Browsing" at bounding box center [1260, 758] width 247 height 50
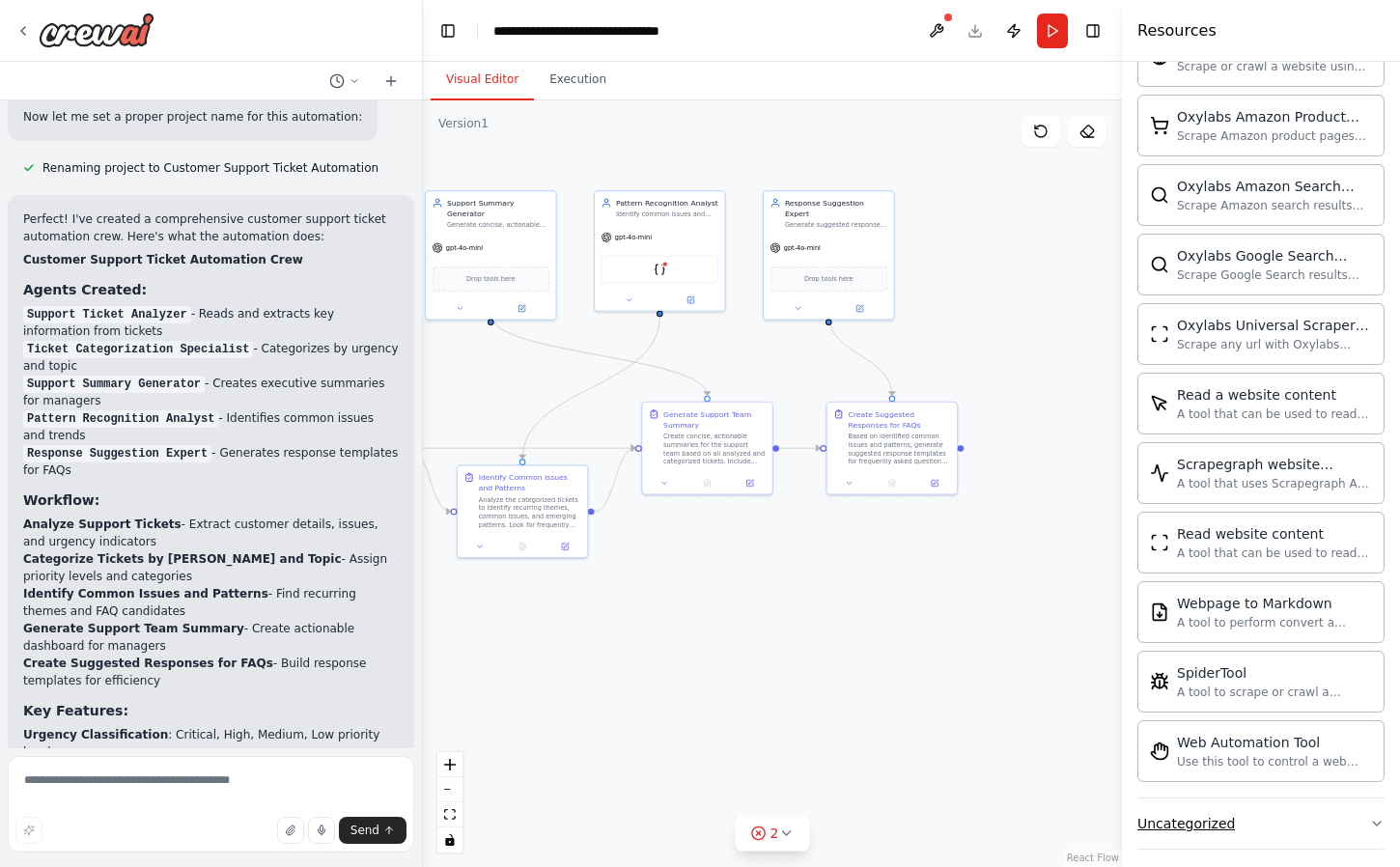
click at [1313, 821] on button "Uncategorized" at bounding box center [1260, 823] width 247 height 50
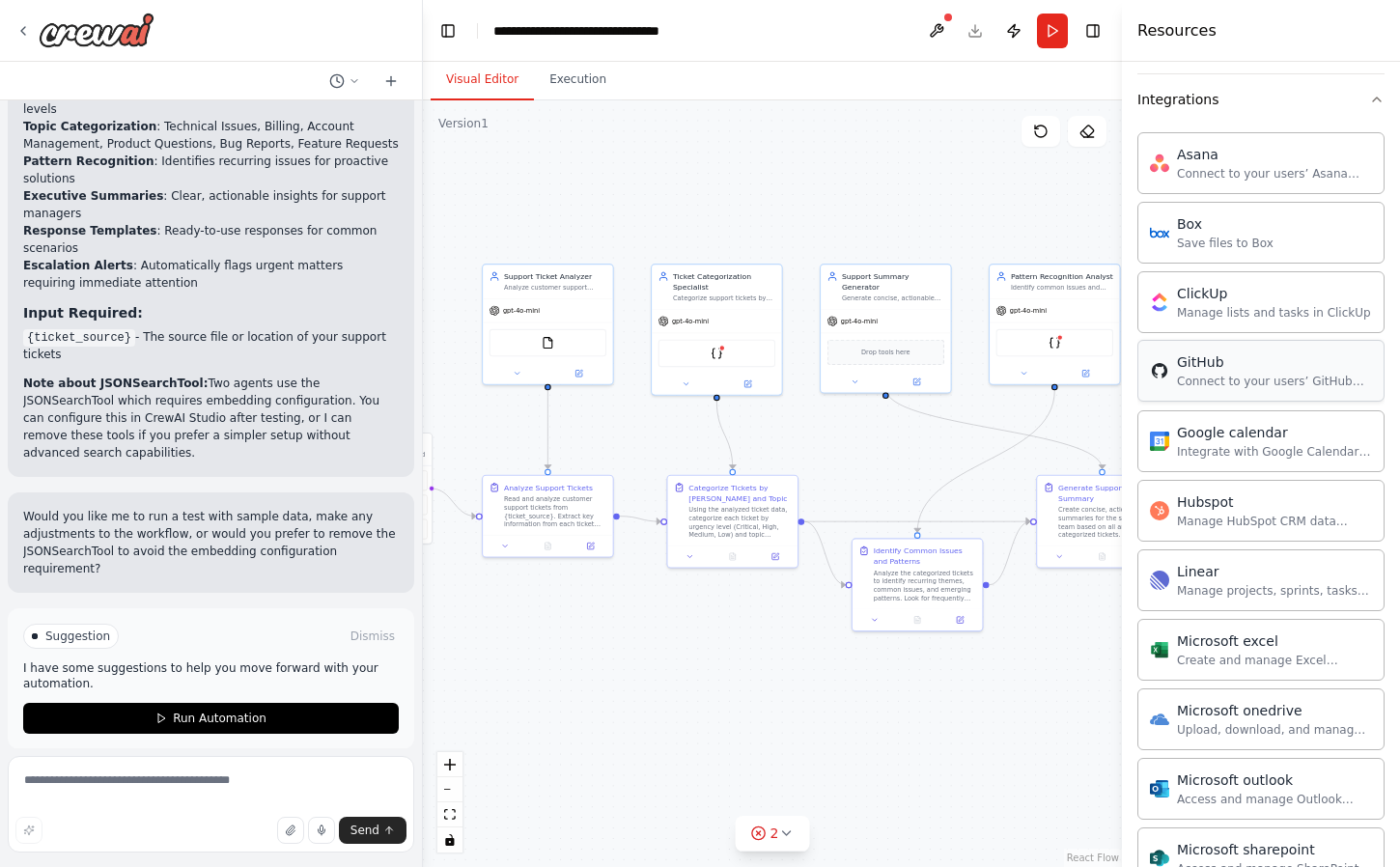
drag, startPoint x: 736, startPoint y: 292, endPoint x: 1167, endPoint y: 361, distance: 436.5
click at [1167, 362] on div "Create a crew that automatically reads through customer support tickets, catego…" at bounding box center [700, 433] width 1400 height 867
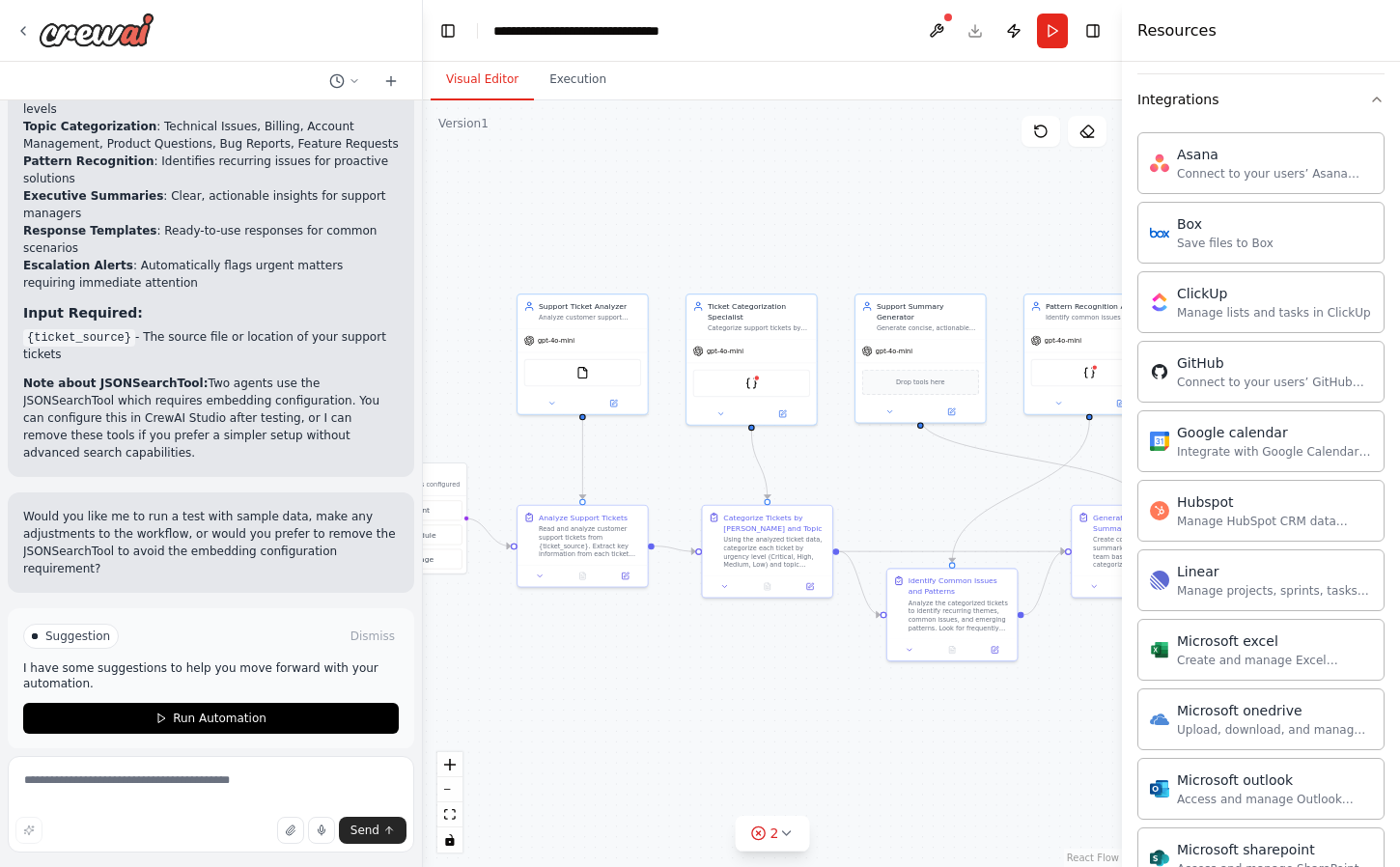
drag, startPoint x: 736, startPoint y: 185, endPoint x: 735, endPoint y: 218, distance: 33.0
click at [735, 218] on div ".deletable-edge-delete-btn { width: 20px; height: 20px; border: 0px solid #ffff…" at bounding box center [772, 484] width 699 height 766
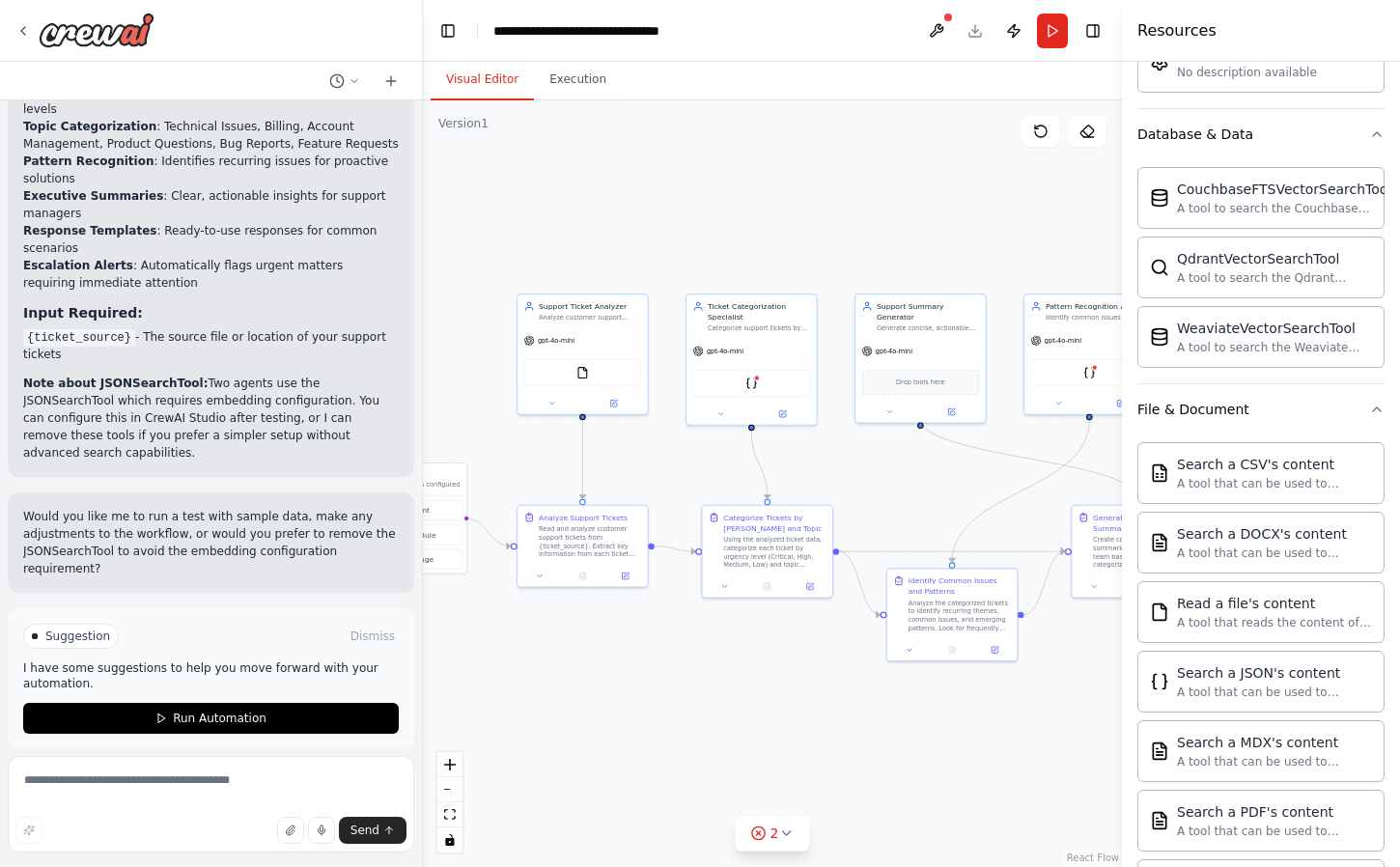
scroll to position [571, 0]
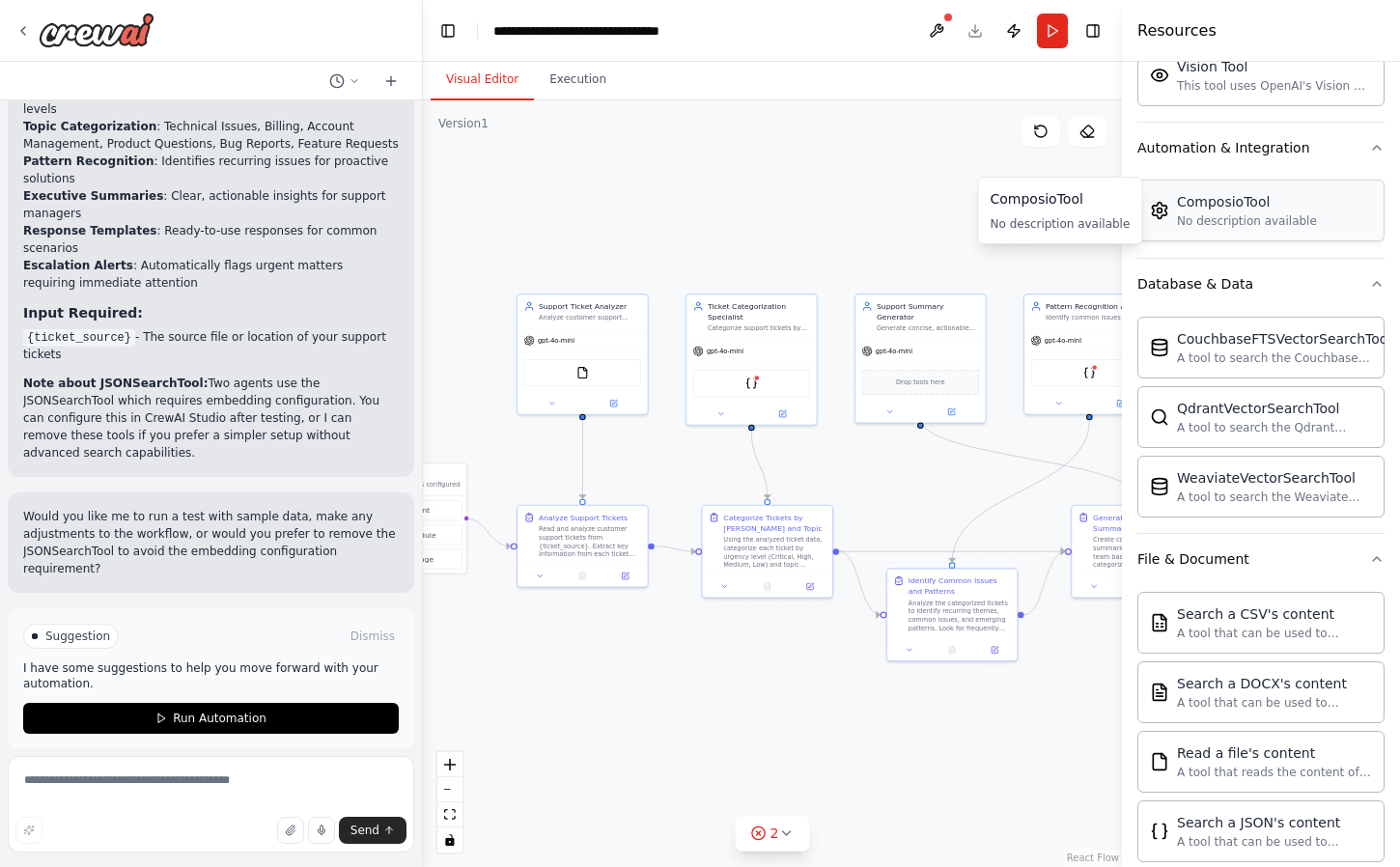
click at [1169, 217] on div "ComposioTool No description available" at bounding box center [1232, 210] width 167 height 37
drag, startPoint x: 1169, startPoint y: 217, endPoint x: 862, endPoint y: 200, distance: 307.5
click at [862, 200] on div "Create a crew that automatically reads through customer support tickets, catego…" at bounding box center [700, 433] width 1400 height 867
click at [1180, 233] on div "ComposioTool No description available" at bounding box center [1260, 211] width 247 height 62
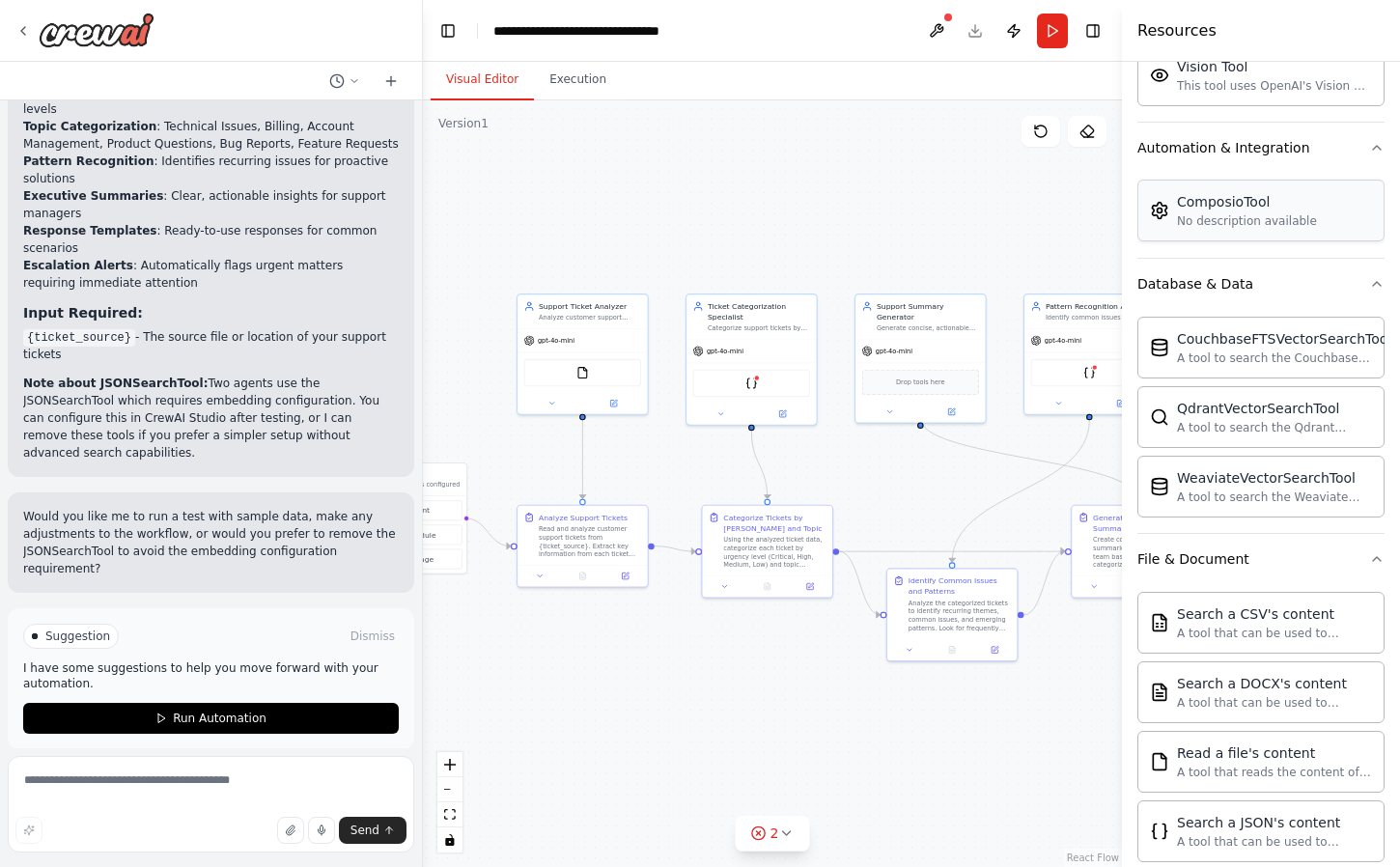
click at [1180, 233] on div "ComposioTool No description available" at bounding box center [1260, 211] width 247 height 62
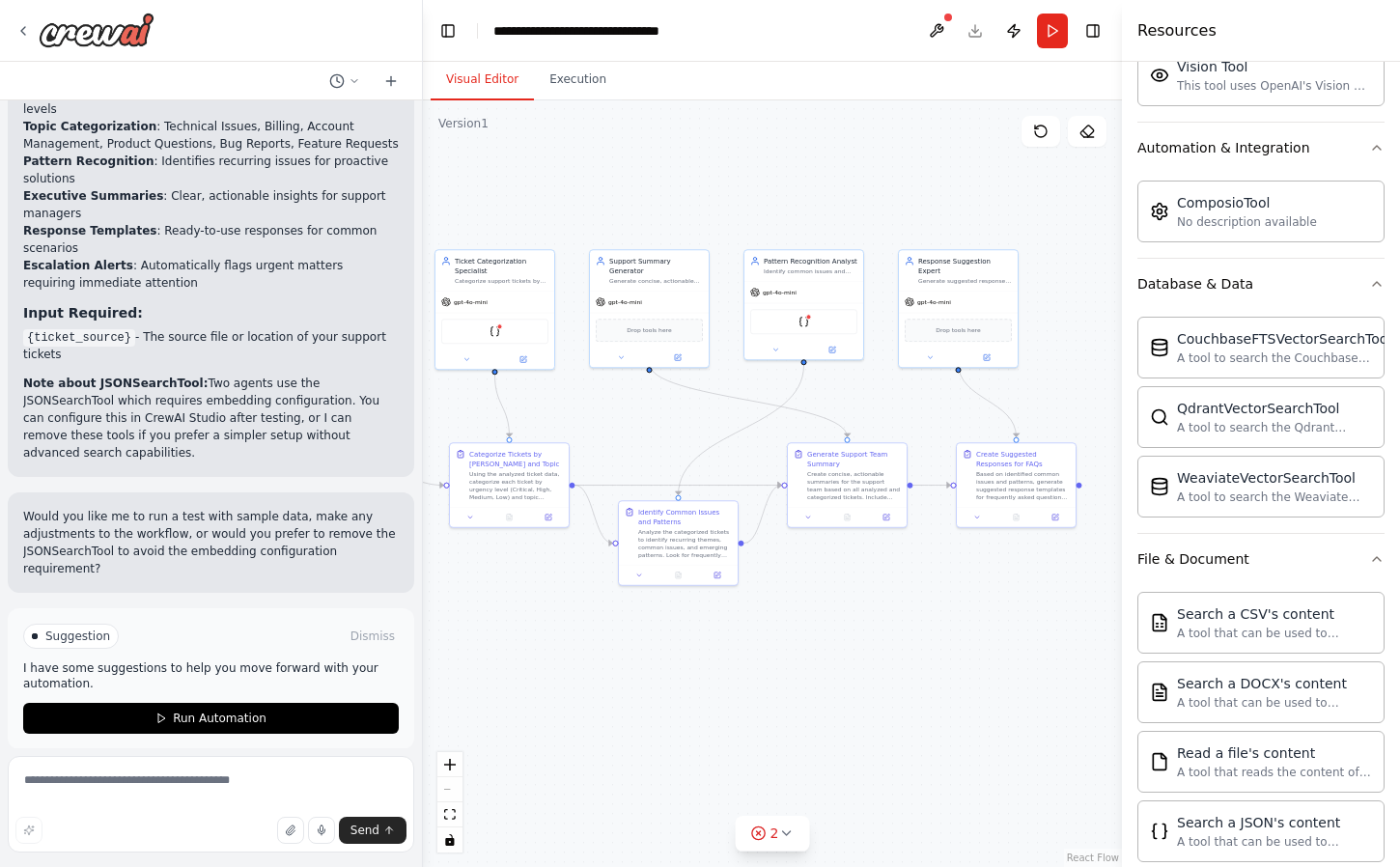
drag, startPoint x: 921, startPoint y: 727, endPoint x: 584, endPoint y: 668, distance: 342.1
click at [584, 668] on div ".deletable-edge-delete-btn { width: 20px; height: 20px; border: 0px solid #ffff…" at bounding box center [772, 484] width 699 height 766
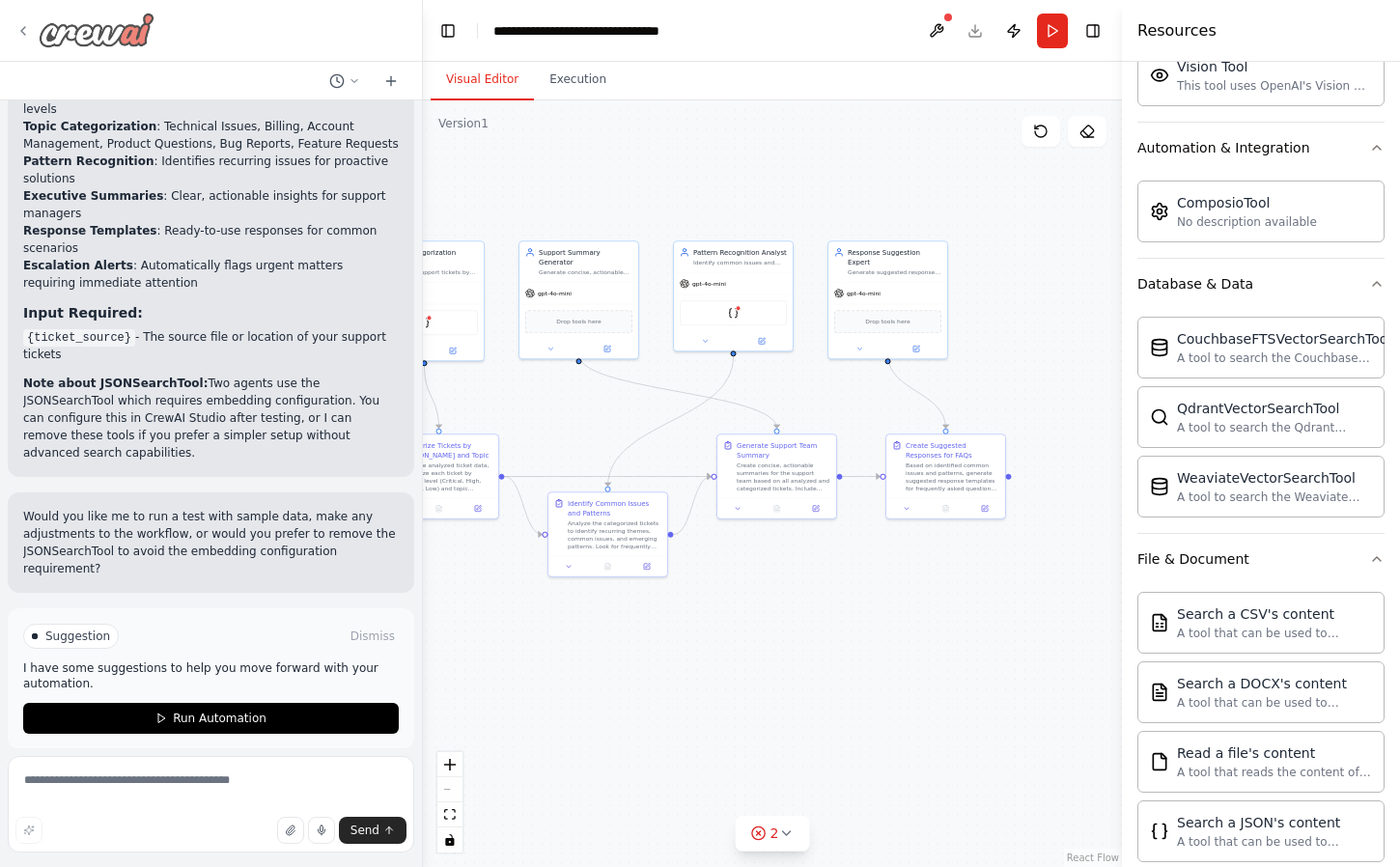
click at [19, 33] on icon at bounding box center [22, 30] width 15 height 15
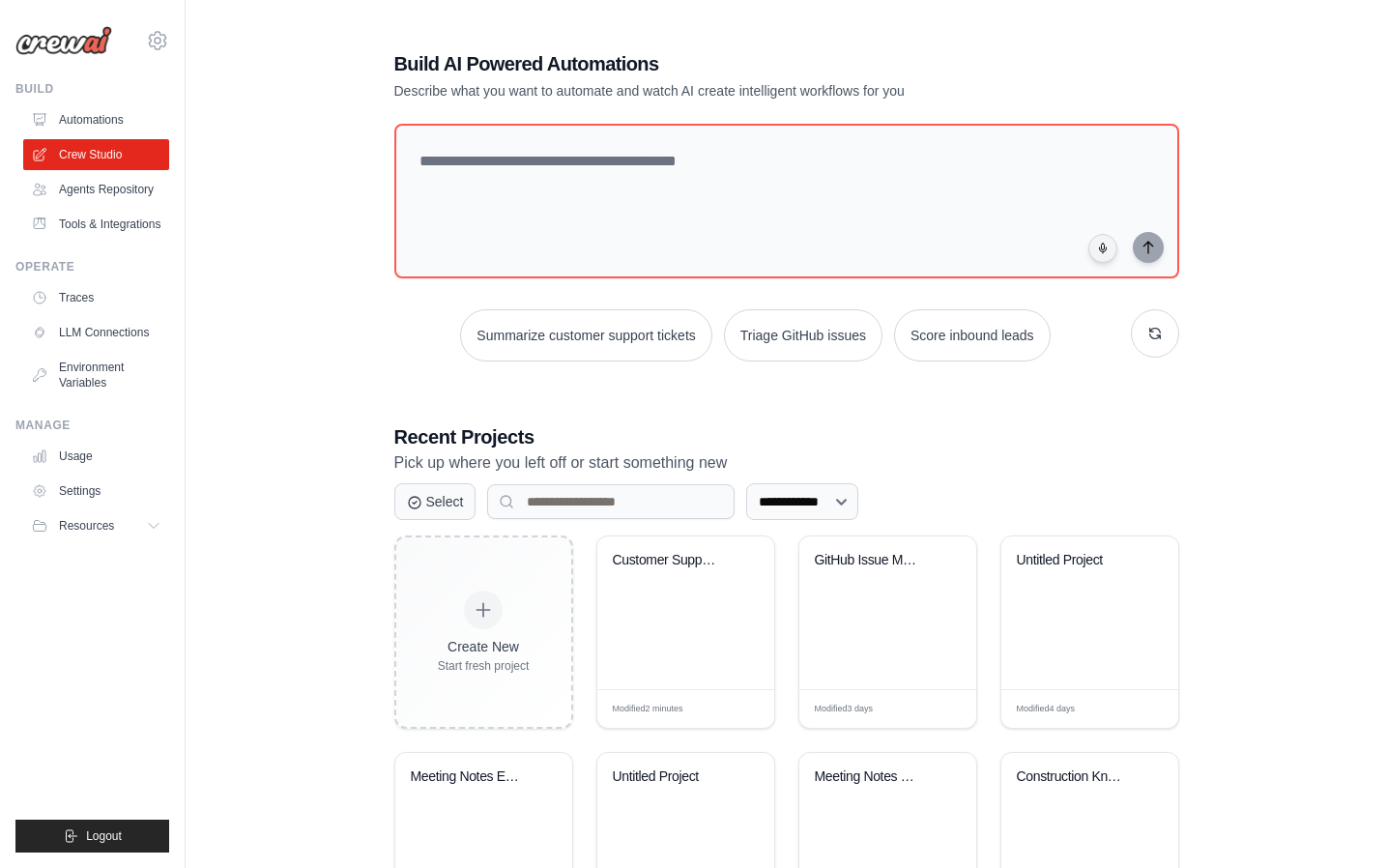
click at [1207, 414] on div "**********" at bounding box center [786, 497] width 1139 height 957
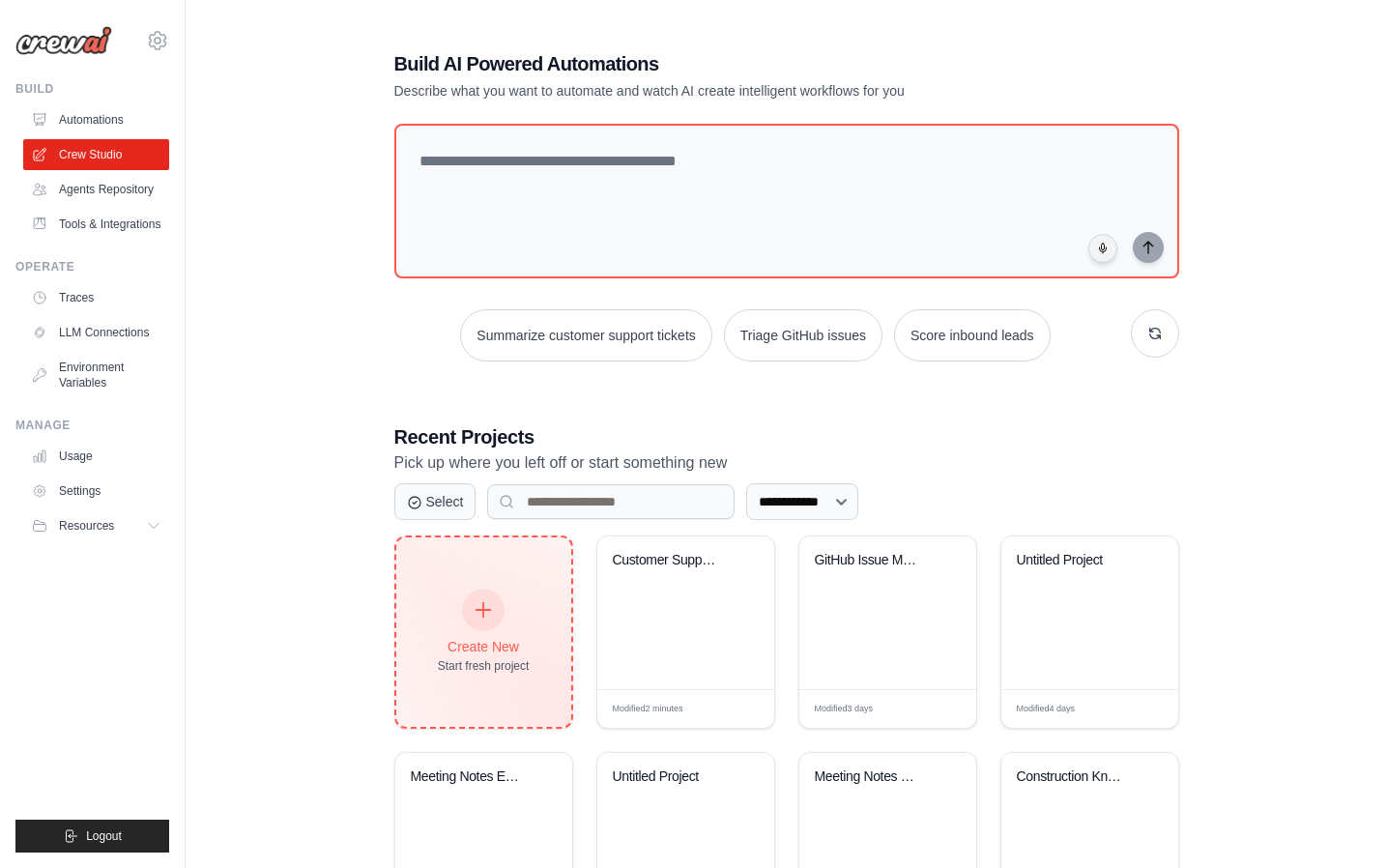
click at [507, 617] on div "Create New Start fresh project" at bounding box center [484, 631] width 92 height 83
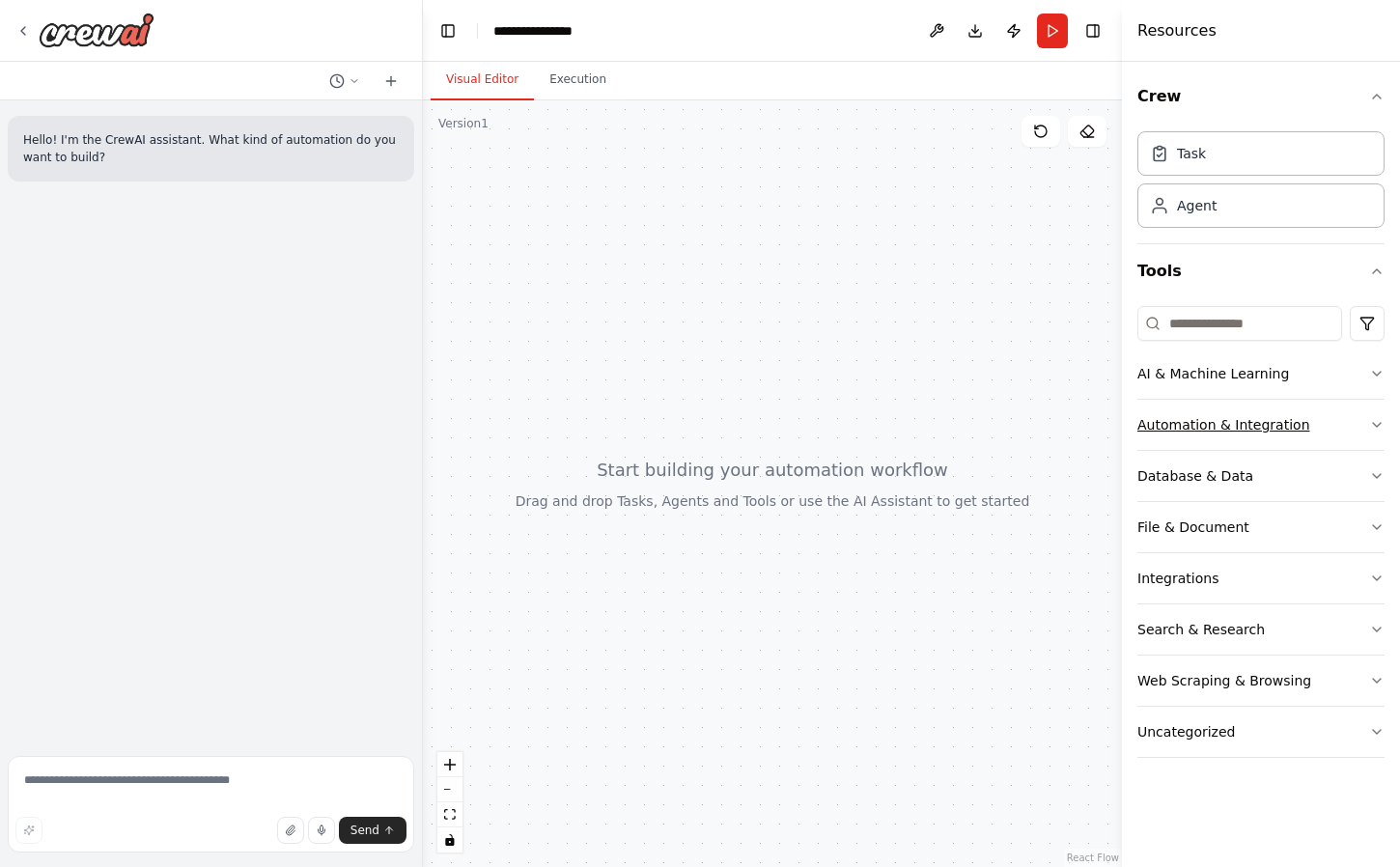
click at [1208, 425] on div "Automation & Integration" at bounding box center [1222, 424] width 173 height 19
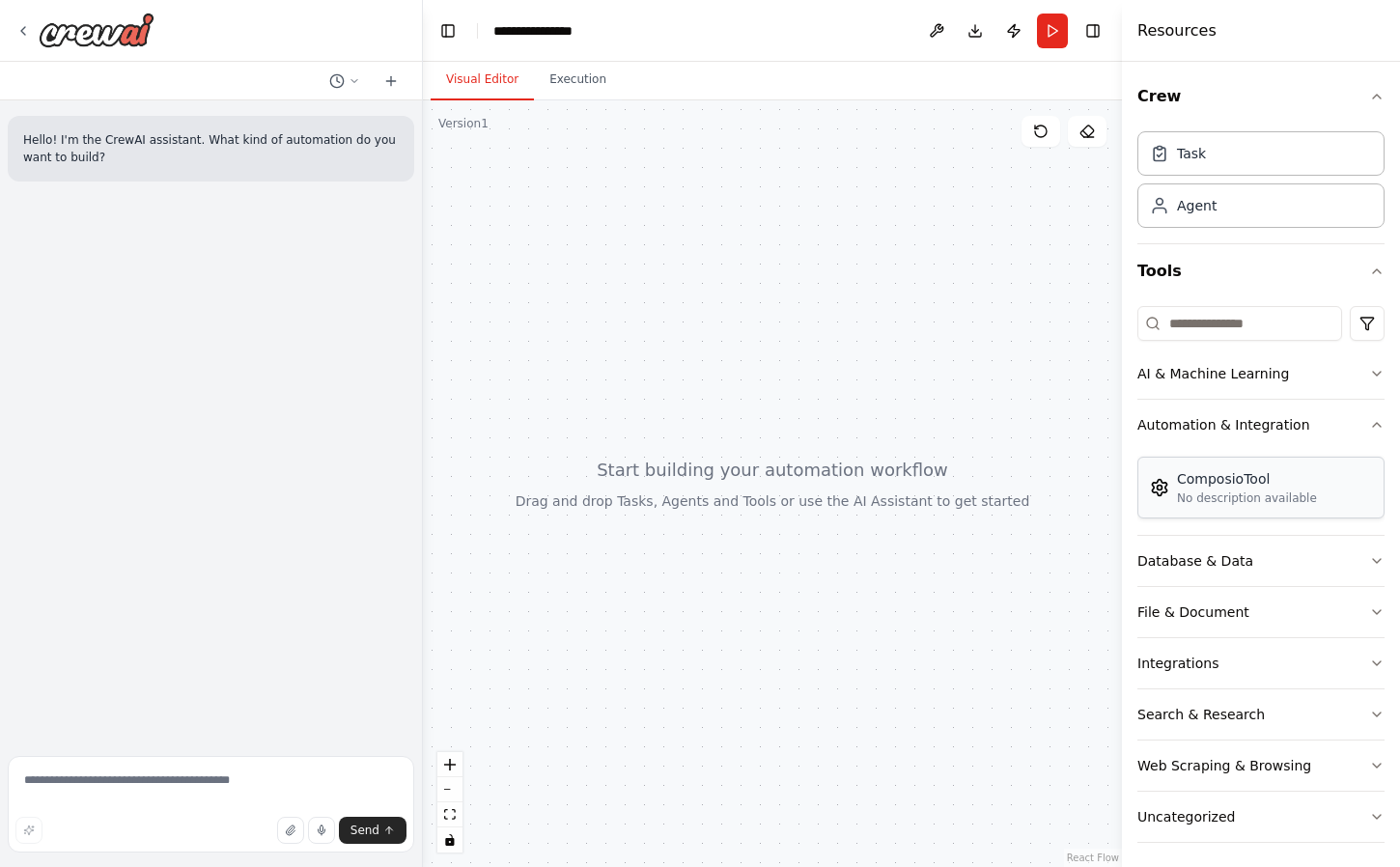
click at [1213, 485] on div "ComposioTool" at bounding box center [1246, 478] width 140 height 19
drag, startPoint x: 1213, startPoint y: 485, endPoint x: 932, endPoint y: 444, distance: 284.0
click at [928, 445] on div "**********" at bounding box center [700, 433] width 1400 height 867
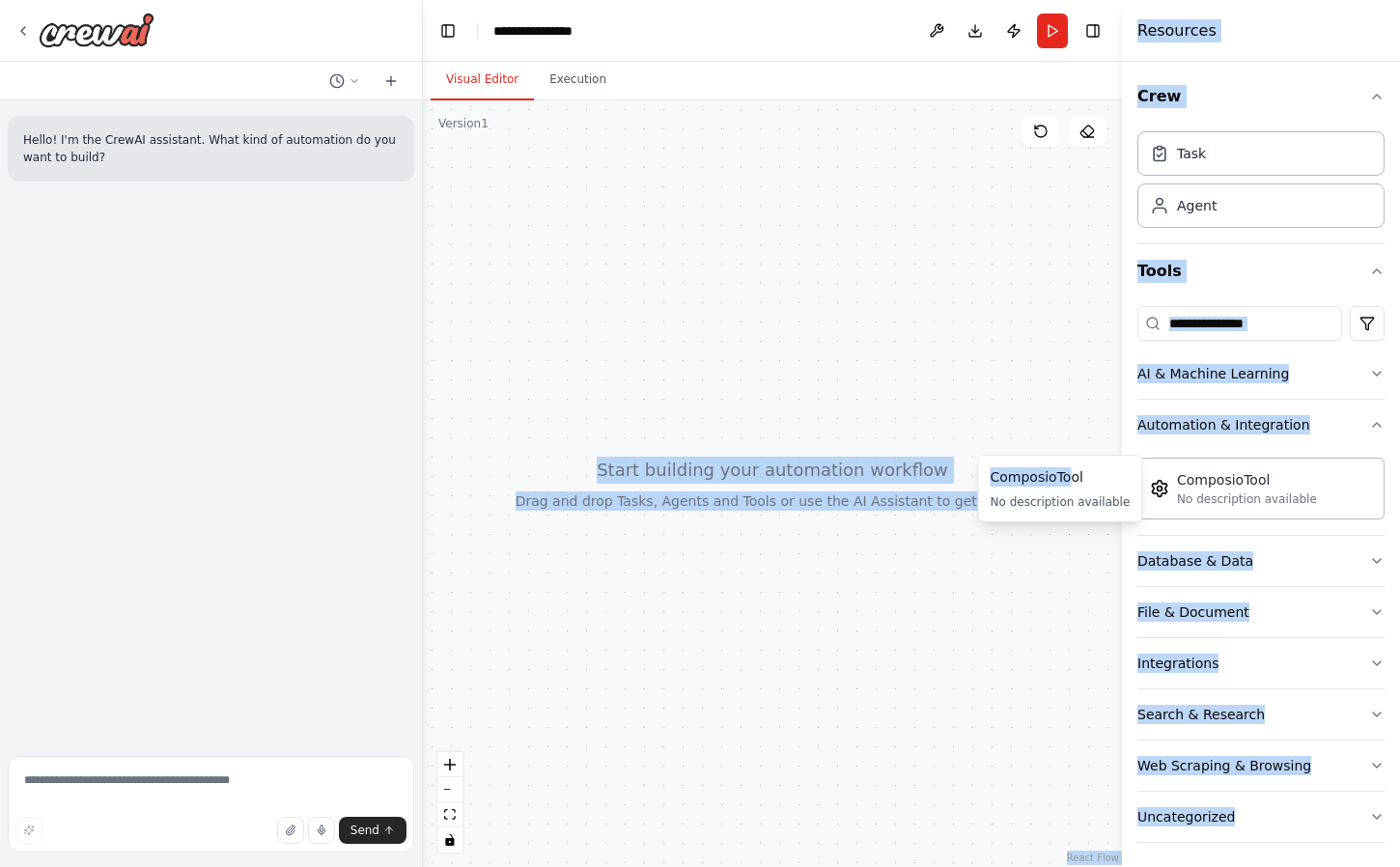
drag, startPoint x: 1067, startPoint y: 481, endPoint x: 859, endPoint y: 461, distance: 209.0
click at [850, 455] on body "**********" at bounding box center [700, 433] width 1400 height 867
click at [1221, 491] on div "No description available" at bounding box center [1246, 497] width 140 height 15
click at [1221, 492] on div "No description available" at bounding box center [1246, 497] width 140 height 15
drag, startPoint x: 1221, startPoint y: 492, endPoint x: 884, endPoint y: 487, distance: 337.0
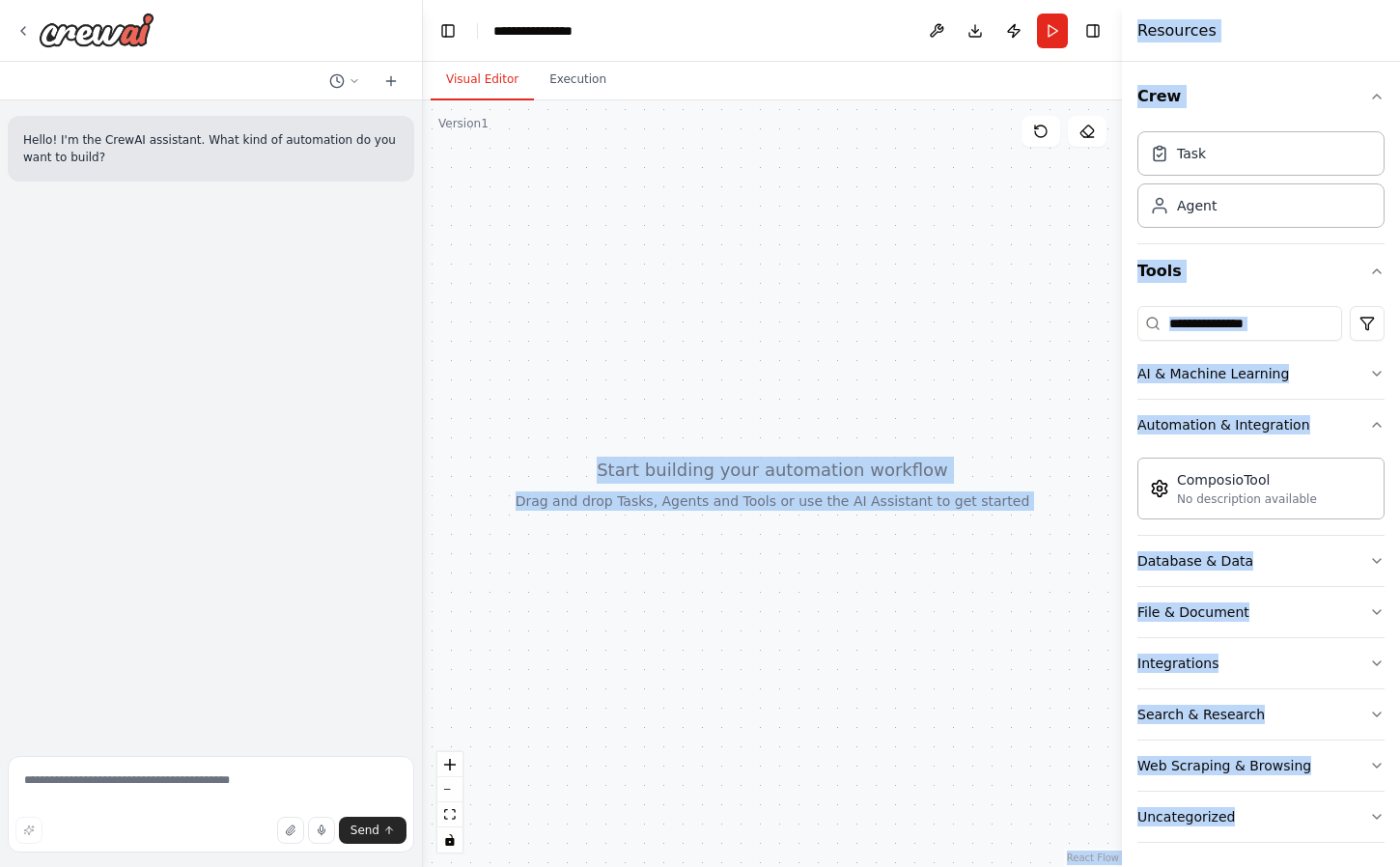
click at [884, 487] on div "**********" at bounding box center [700, 433] width 1400 height 867
click at [1196, 576] on button "Database & Data" at bounding box center [1260, 561] width 247 height 50
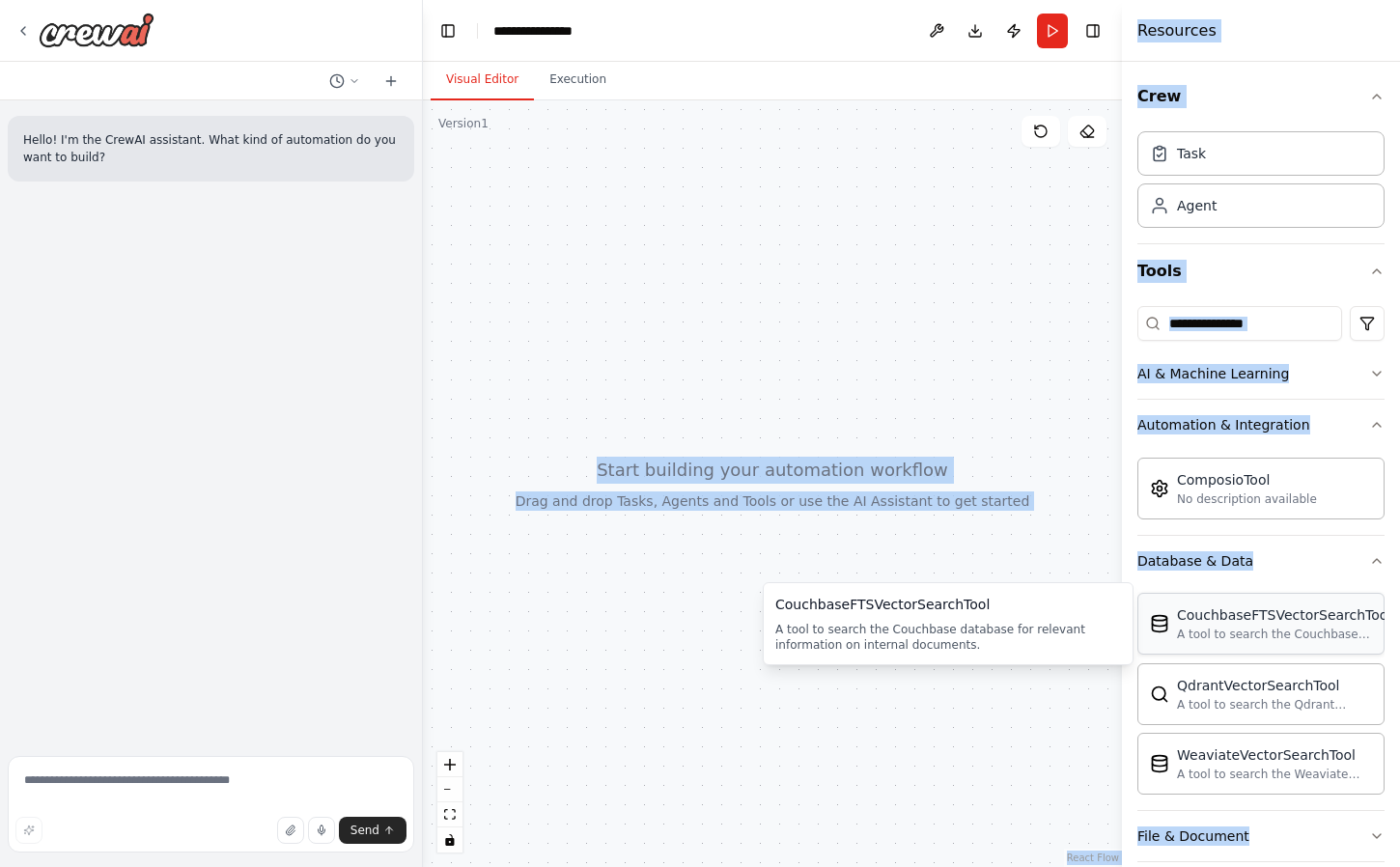
click at [1257, 624] on div "CouchbaseFTSVectorSearchTool" at bounding box center [1283, 614] width 215 height 19
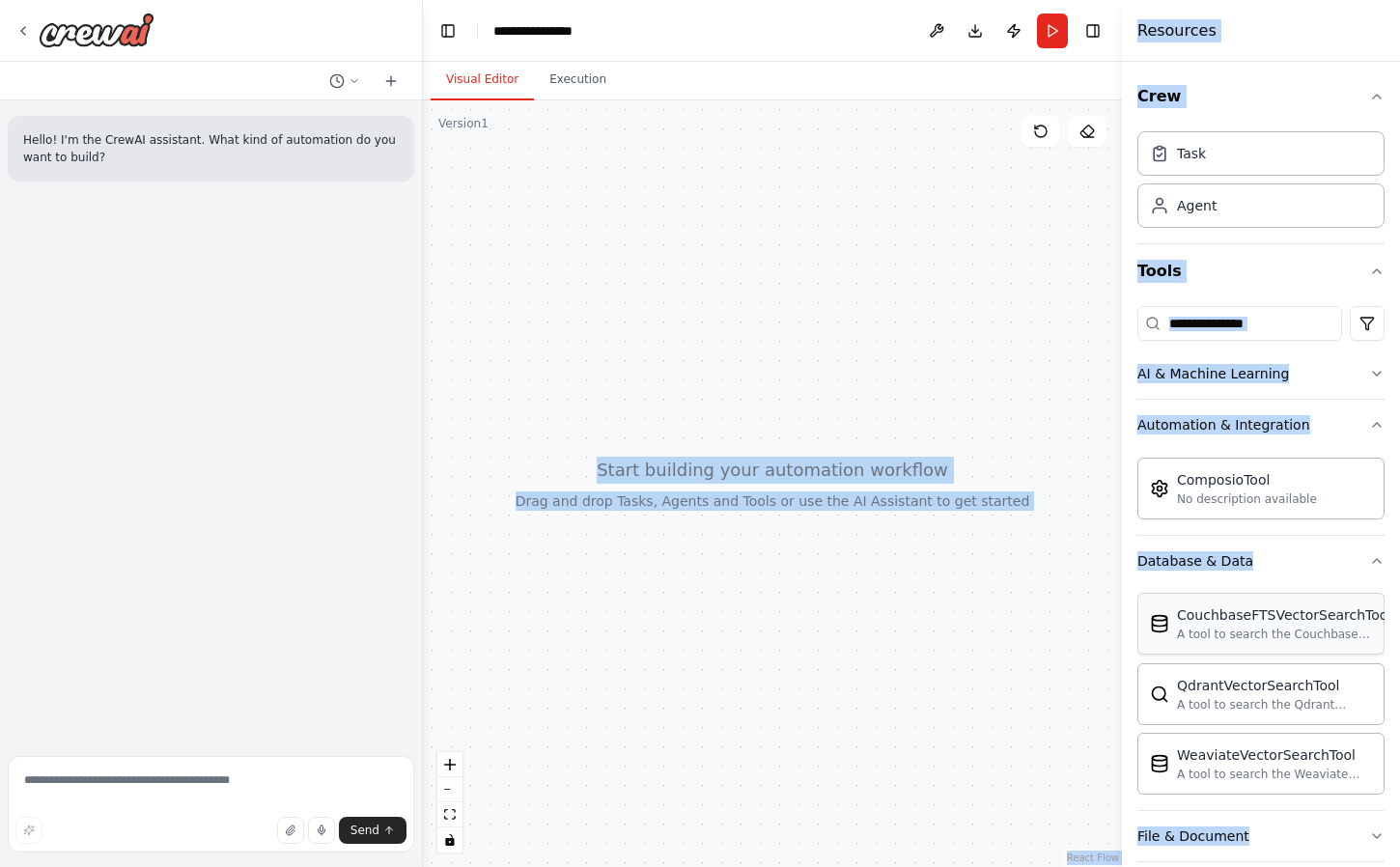
click at [1249, 633] on div "A tool to search the Couchbase database for relevant information on internal do…" at bounding box center [1283, 634] width 215 height 15
click at [1254, 632] on div "A tool to search the Couchbase database for relevant information on internal do…" at bounding box center [1283, 634] width 215 height 15
click at [913, 617] on div at bounding box center [772, 484] width 699 height 766
click at [914, 615] on div at bounding box center [772, 484] width 699 height 766
click at [1203, 175] on div "Task Agent" at bounding box center [1260, 176] width 247 height 104
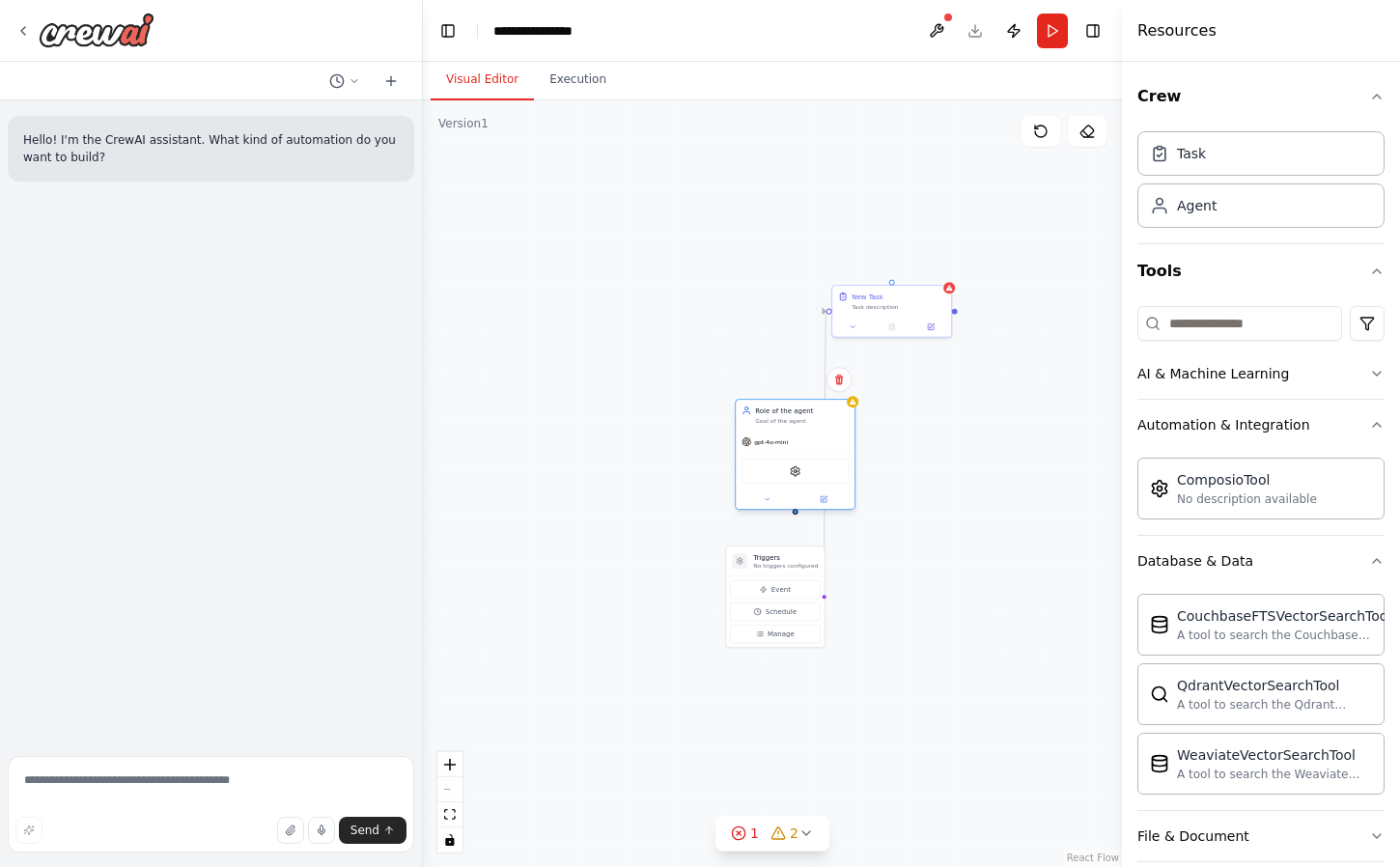
drag, startPoint x: 817, startPoint y: 478, endPoint x: 802, endPoint y: 480, distance: 15.1
click at [817, 477] on div "ComposioTool" at bounding box center [794, 470] width 107 height 25
click at [798, 471] on img at bounding box center [795, 471] width 12 height 12
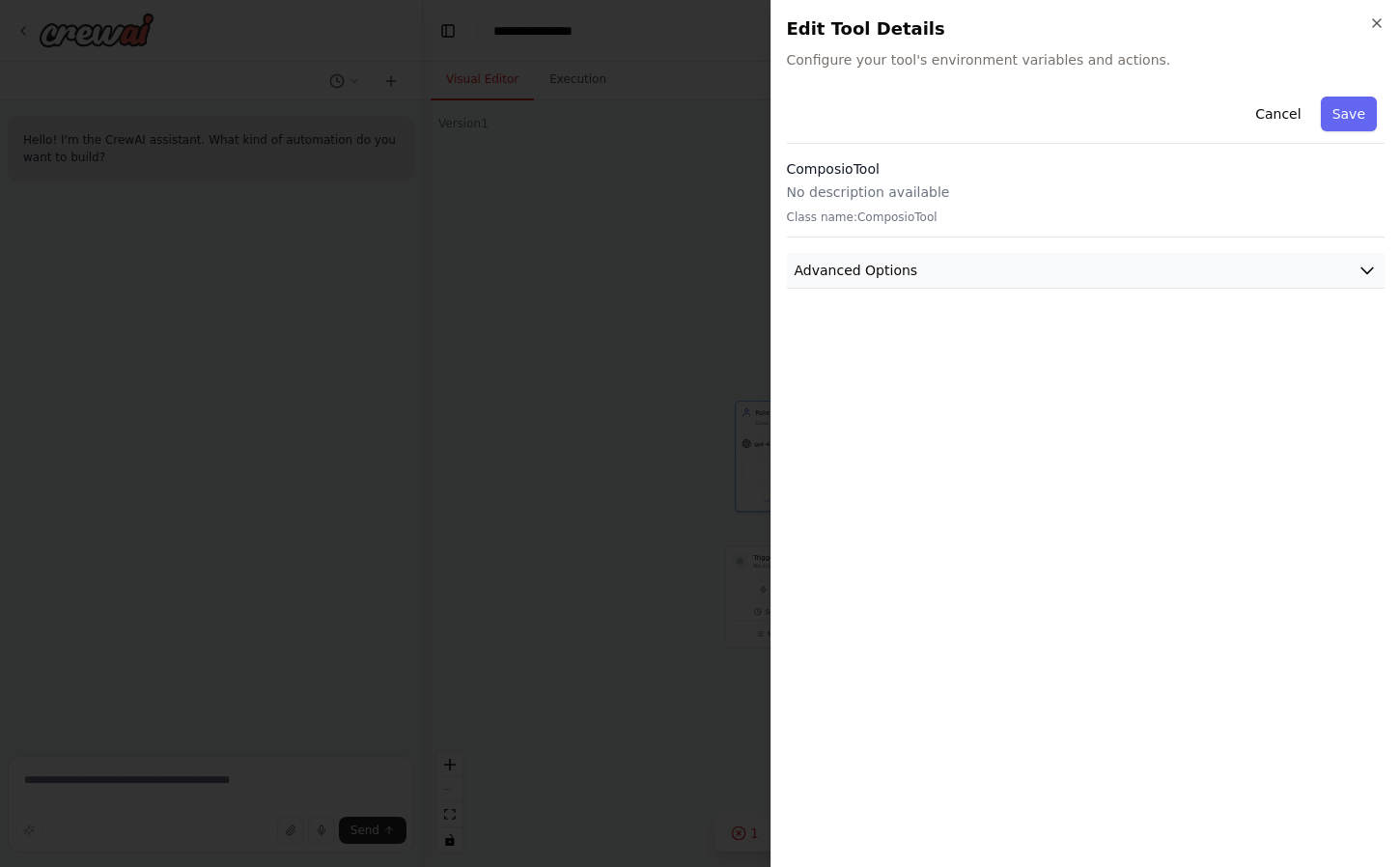
click at [929, 261] on button "Advanced Options" at bounding box center [1086, 270] width 599 height 36
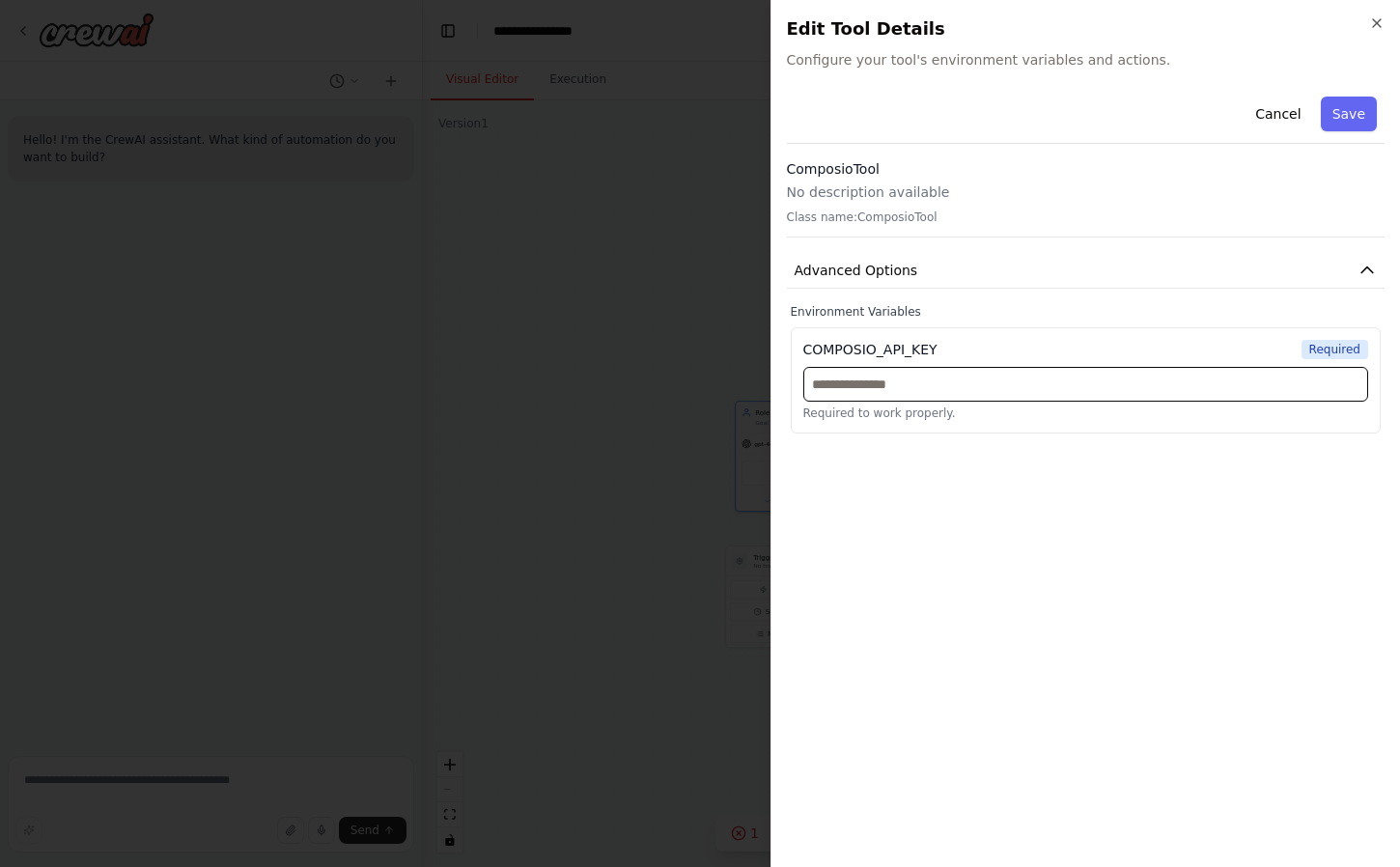
drag, startPoint x: 999, startPoint y: 389, endPoint x: 971, endPoint y: 348, distance: 49.6
click at [999, 389] on input "text" at bounding box center [1086, 384] width 566 height 35
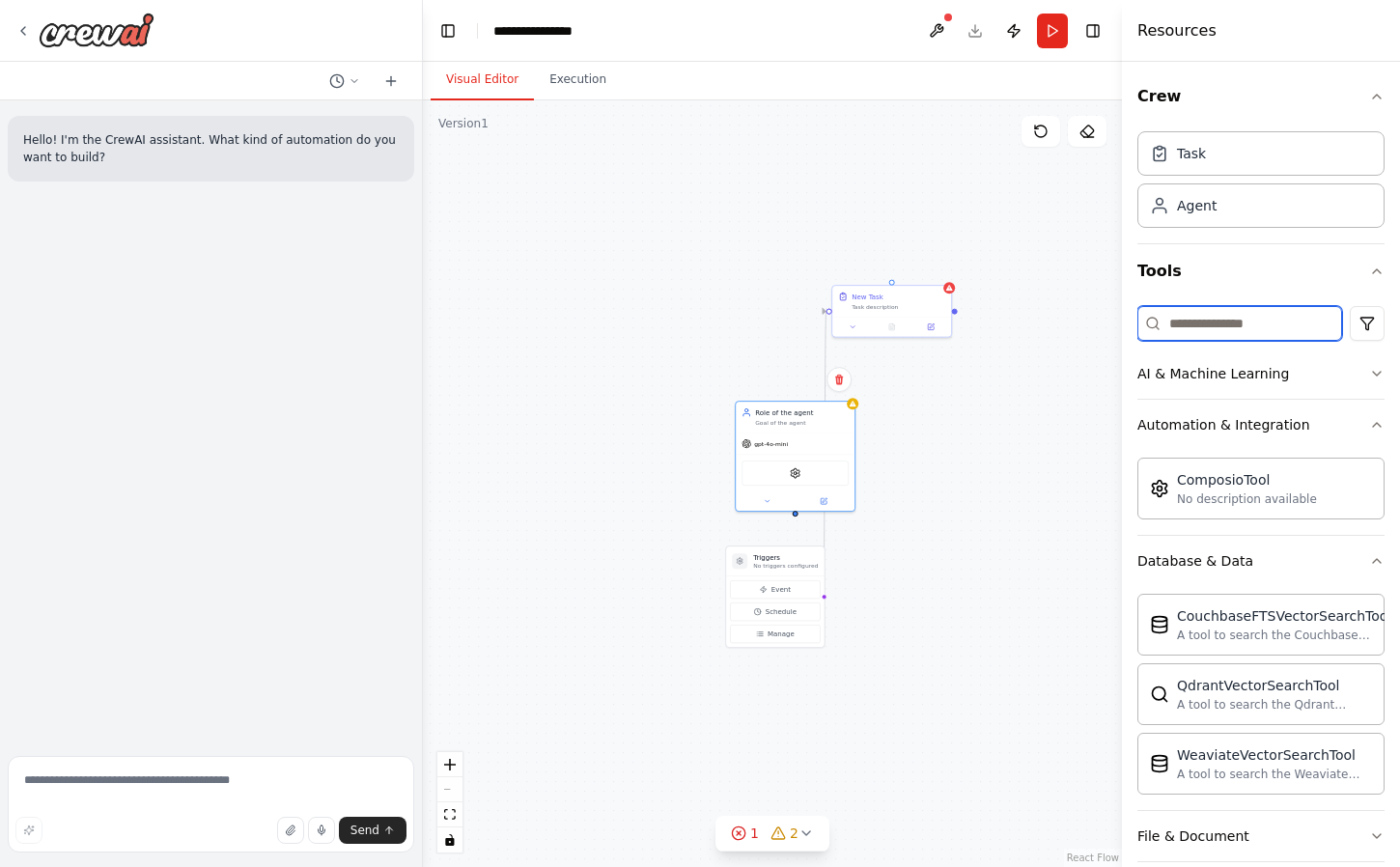
click at [1236, 320] on input at bounding box center [1238, 323] width 205 height 35
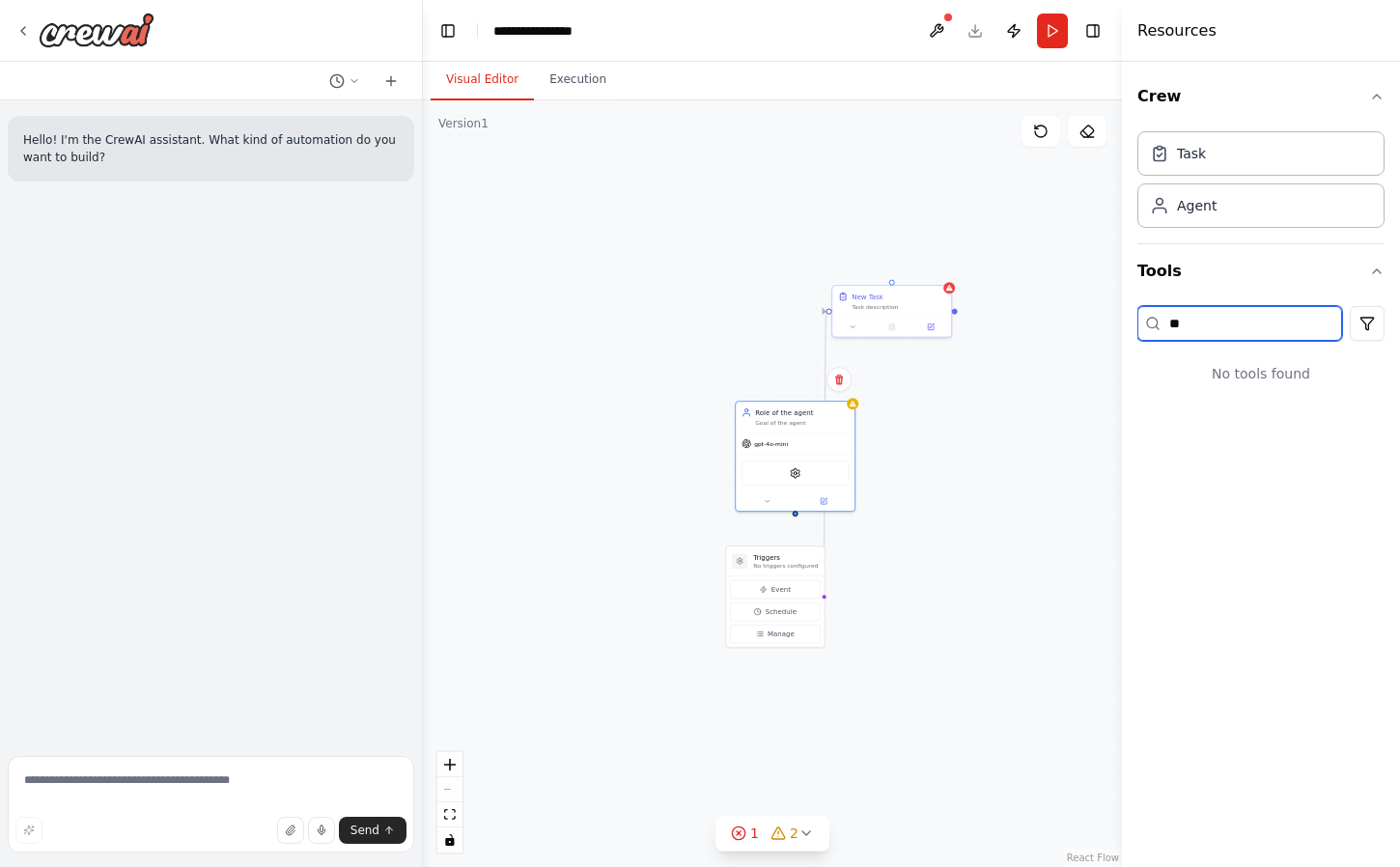
type input "*"
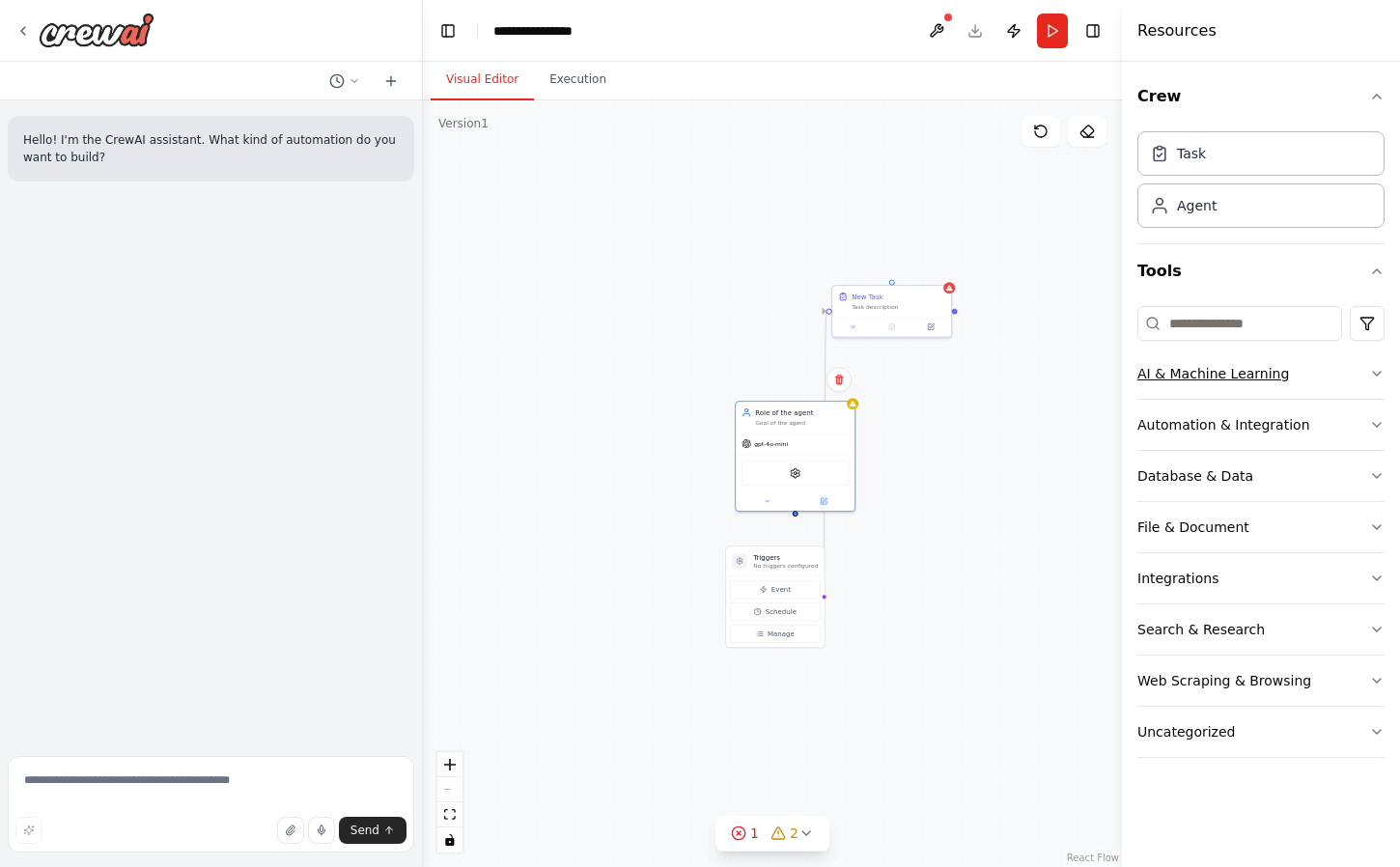
click at [1303, 369] on button "AI & Machine Learning" at bounding box center [1260, 373] width 247 height 50
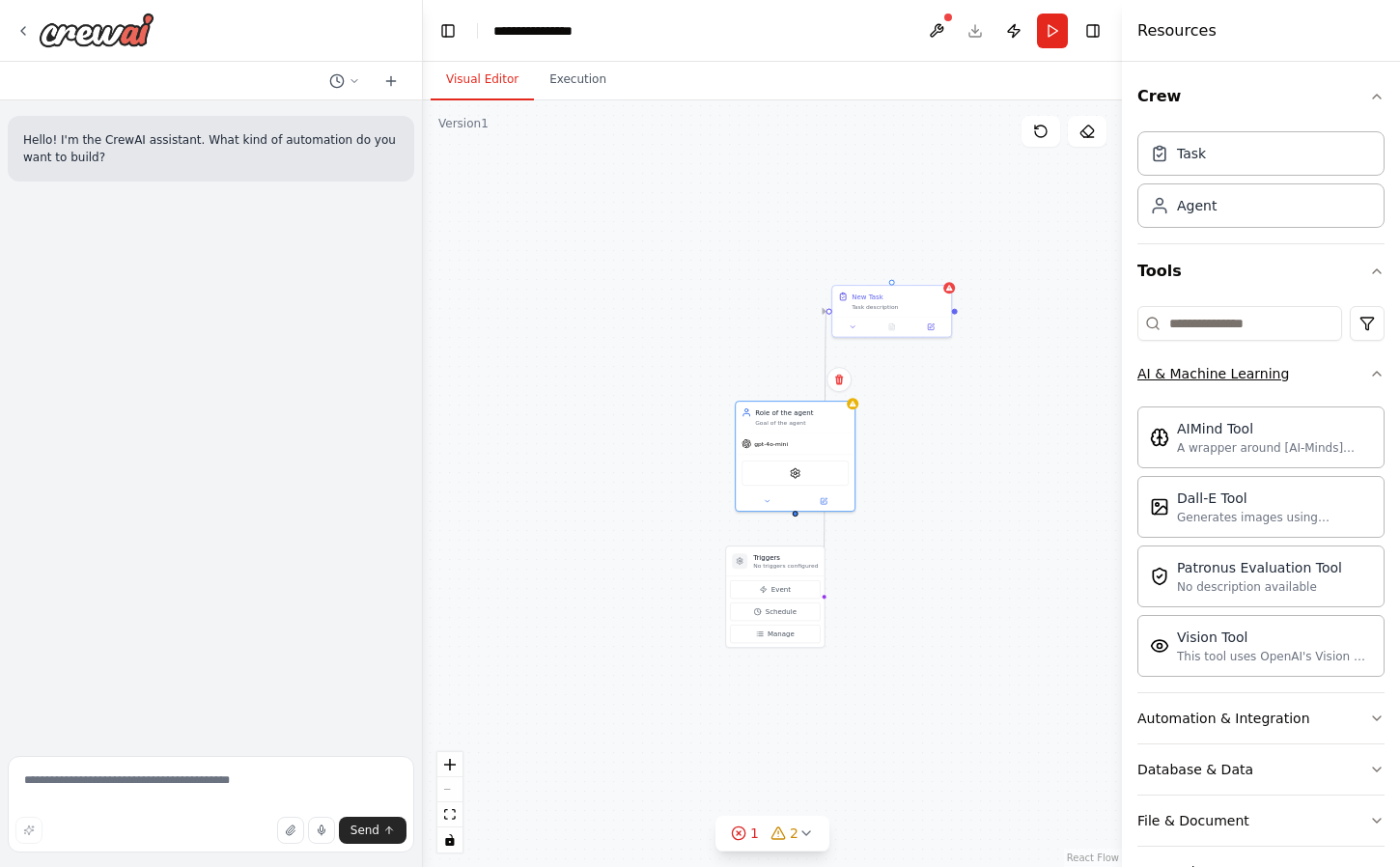
click at [1303, 369] on button "AI & Machine Learning" at bounding box center [1260, 373] width 247 height 50
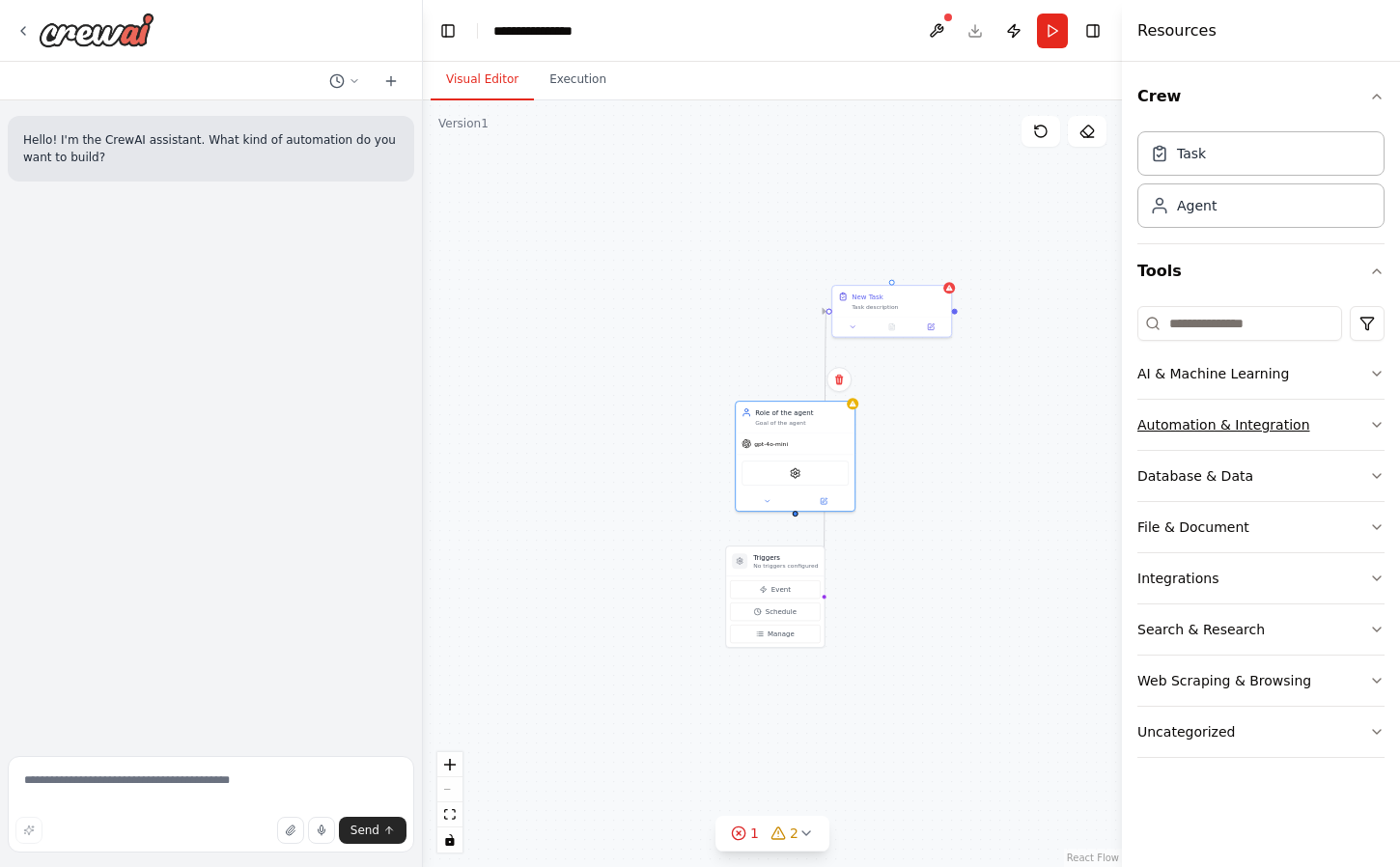
click at [1297, 405] on button "Automation & Integration" at bounding box center [1260, 424] width 247 height 50
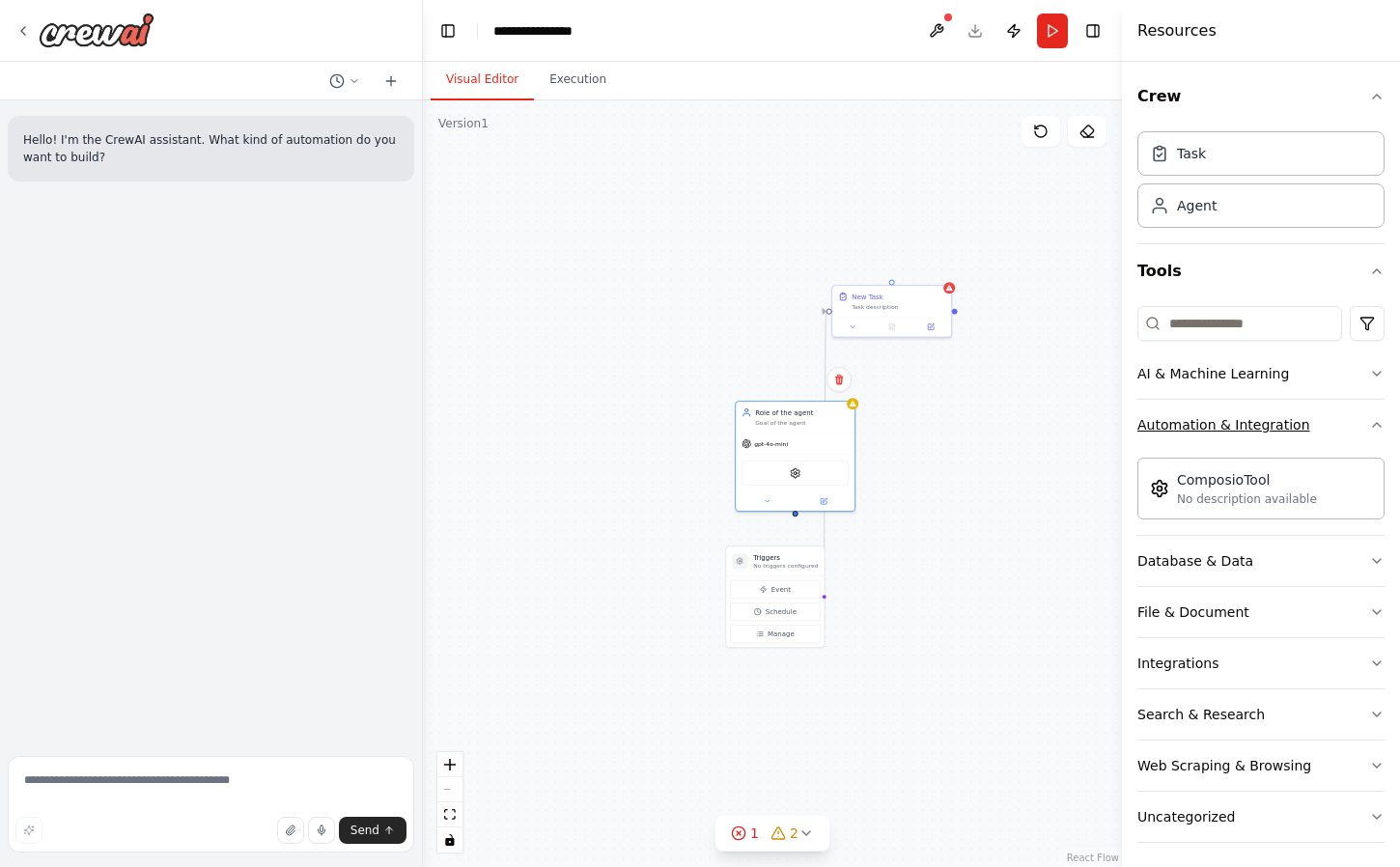
click at [1297, 405] on button "Automation & Integration" at bounding box center [1260, 424] width 247 height 50
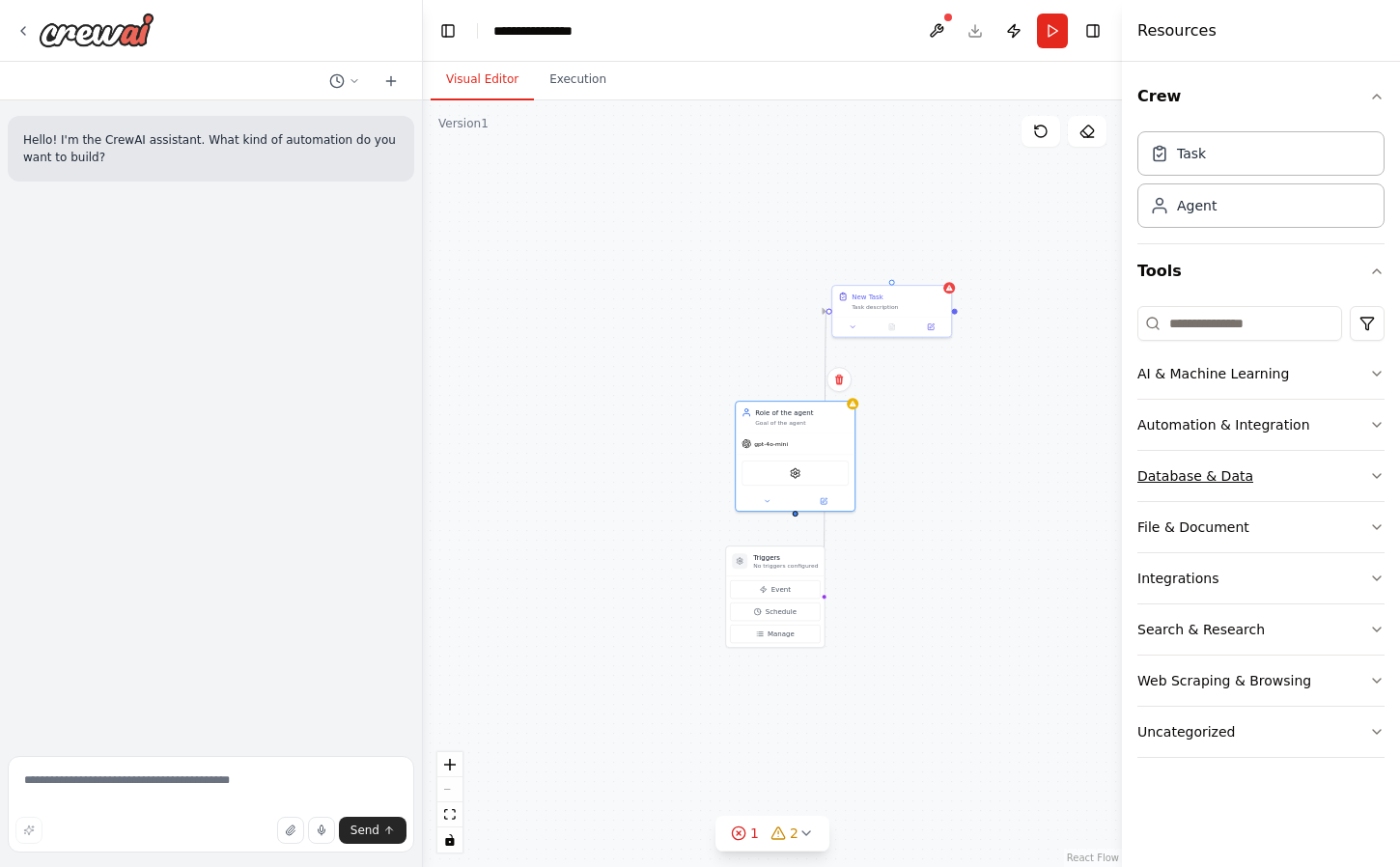
click at [1280, 487] on button "Database & Data" at bounding box center [1260, 476] width 247 height 50
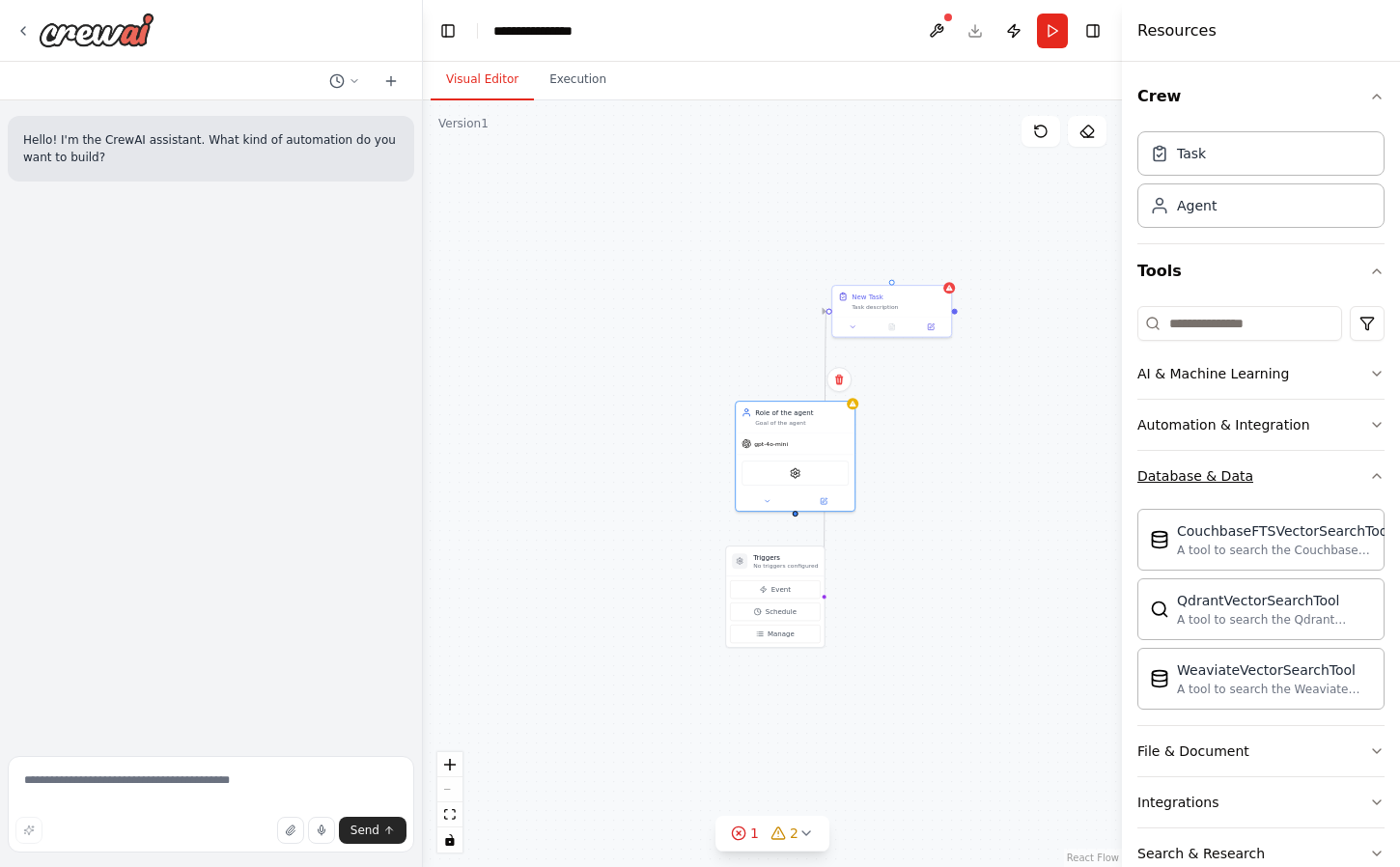
click at [1280, 487] on button "Database & Data" at bounding box center [1260, 476] width 247 height 50
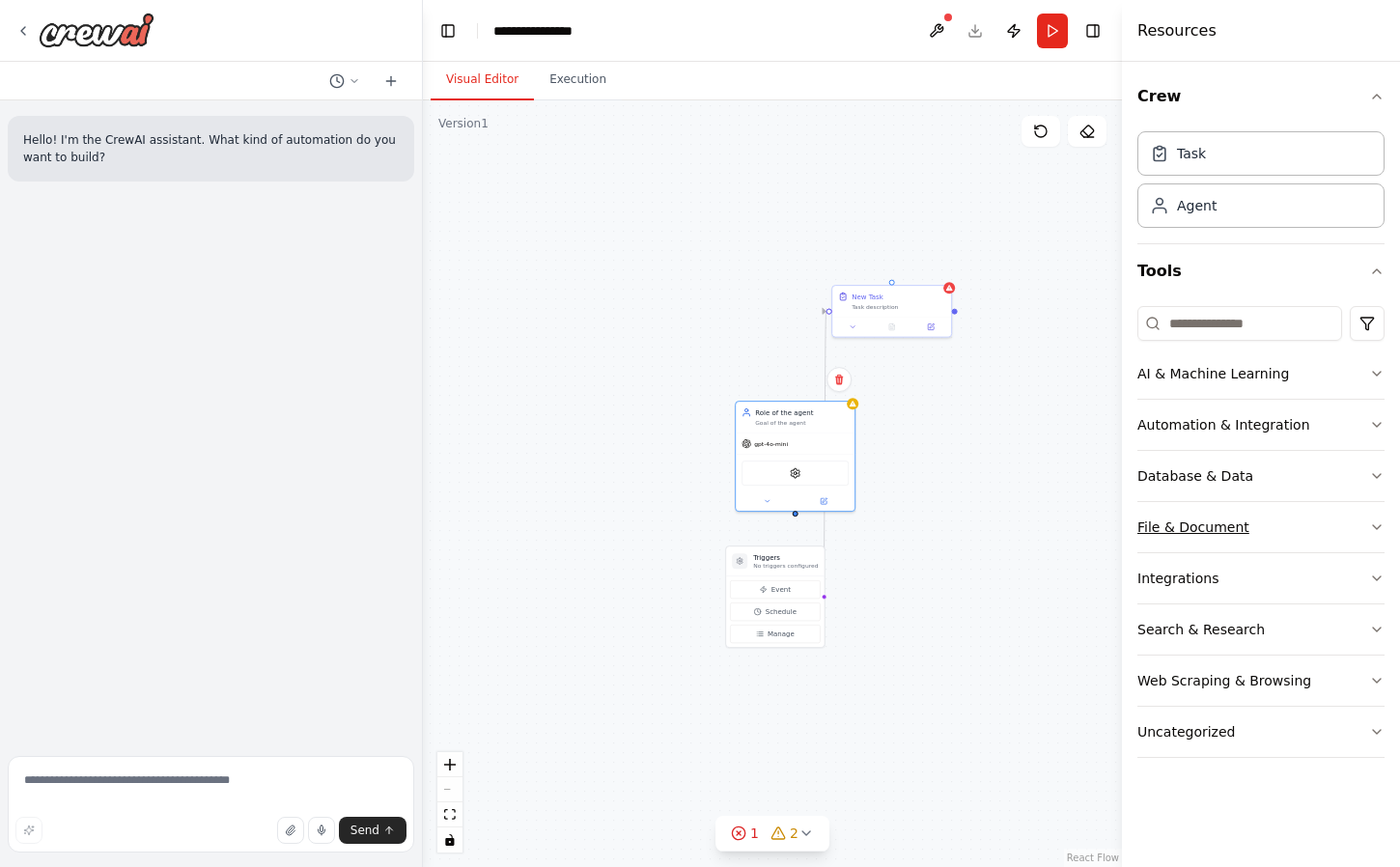
click at [1280, 511] on button "File & Document" at bounding box center [1260, 527] width 247 height 50
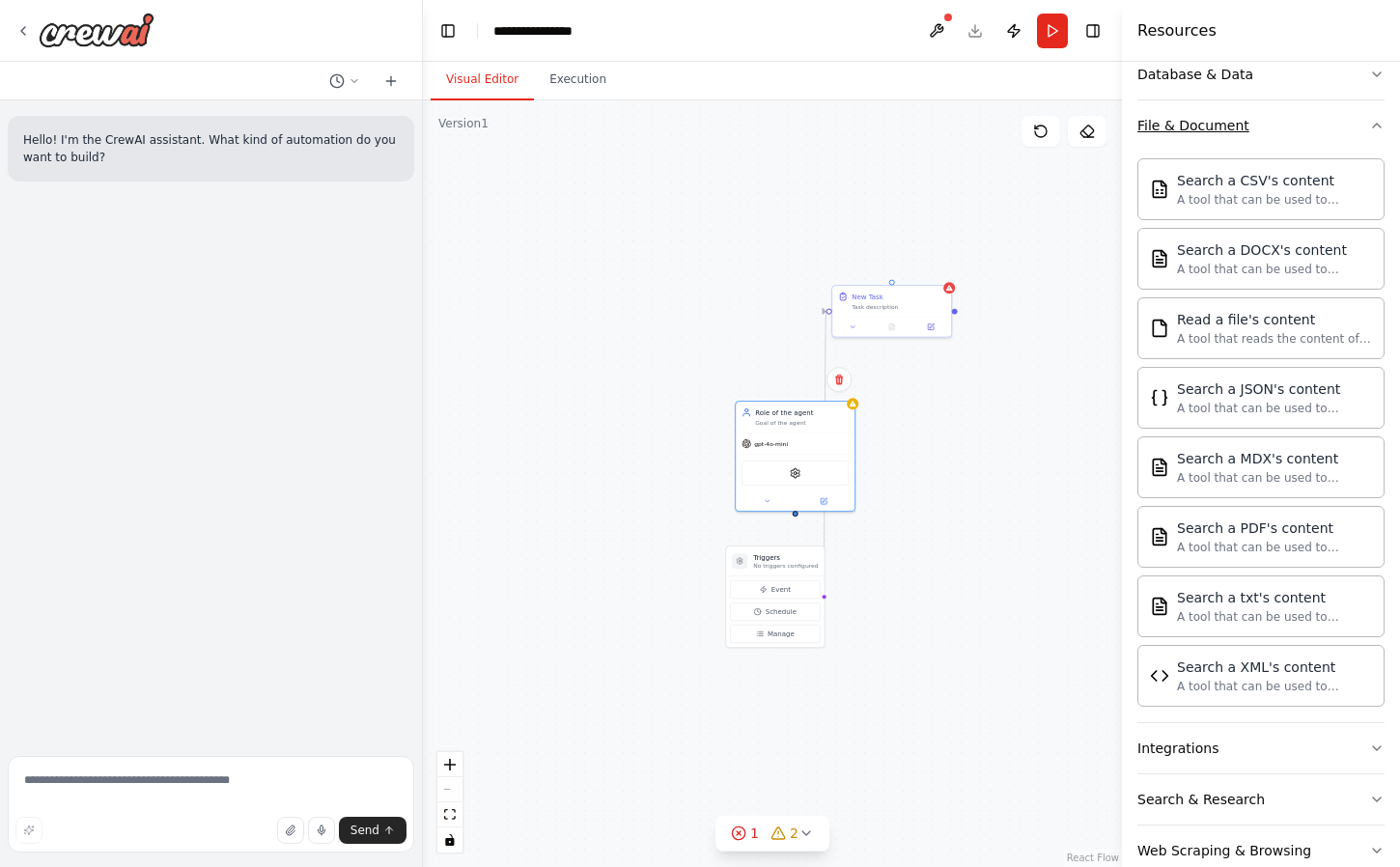
scroll to position [493, 0]
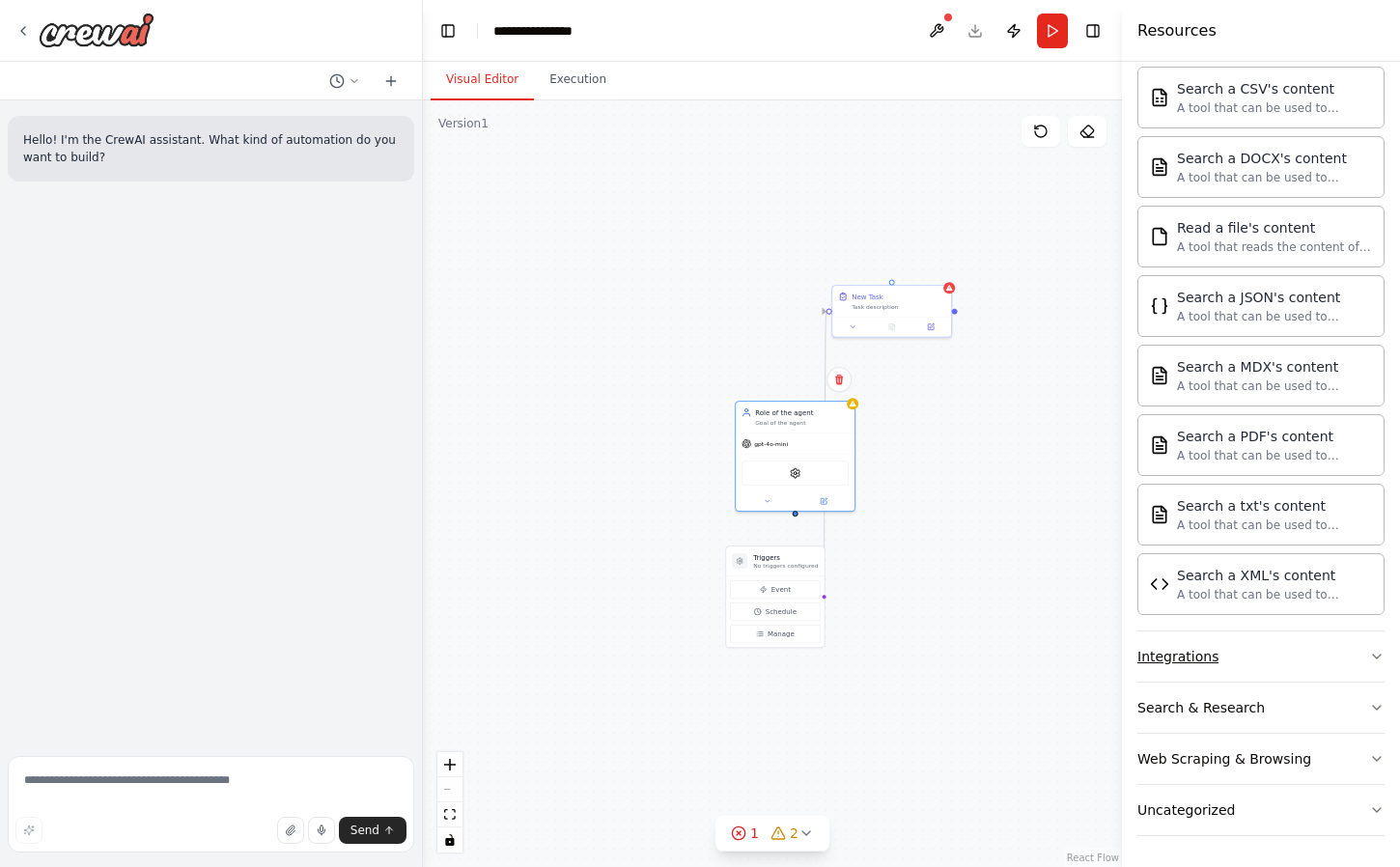
click at [1276, 650] on button "Integrations" at bounding box center [1260, 656] width 247 height 50
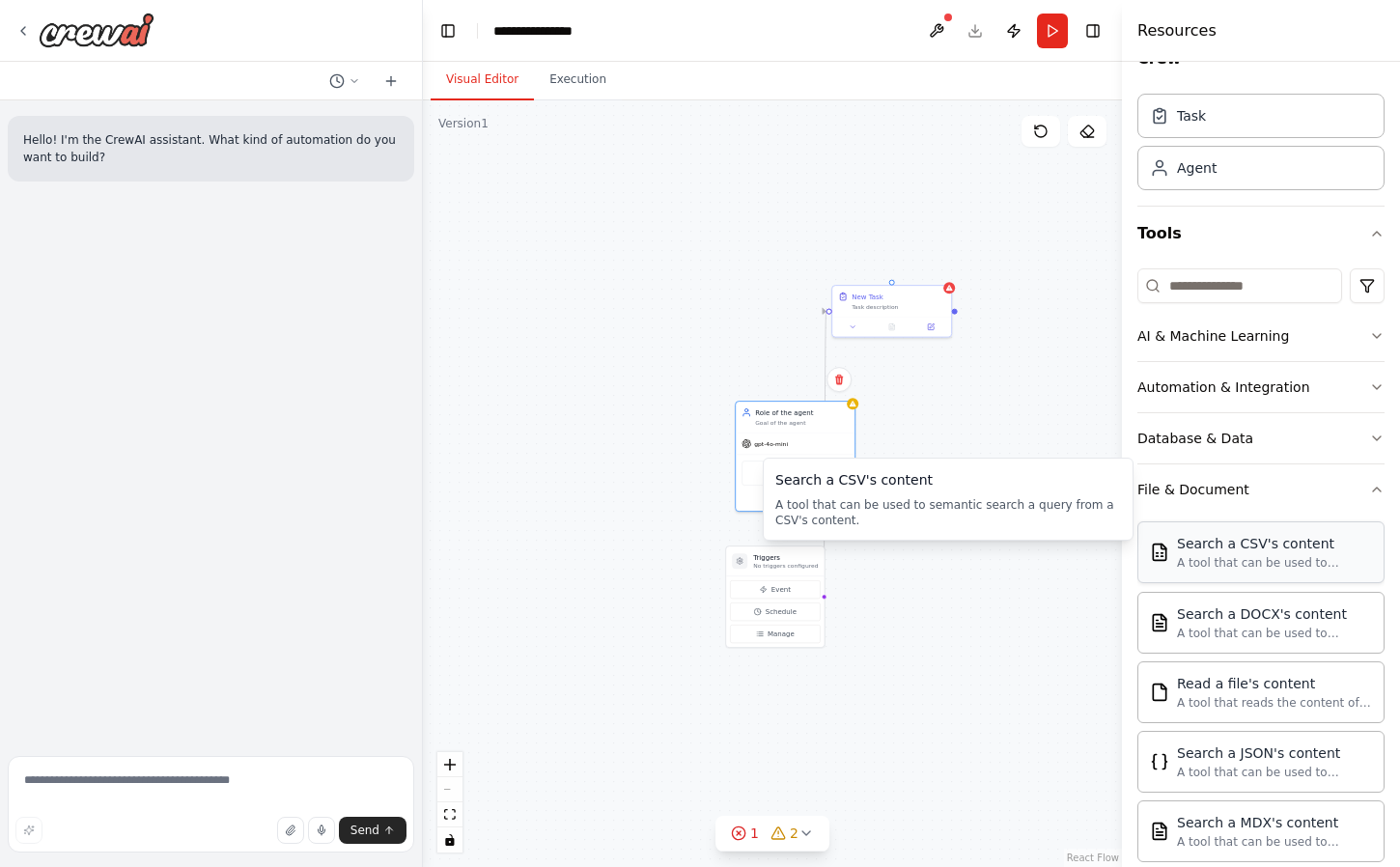
scroll to position [0, 0]
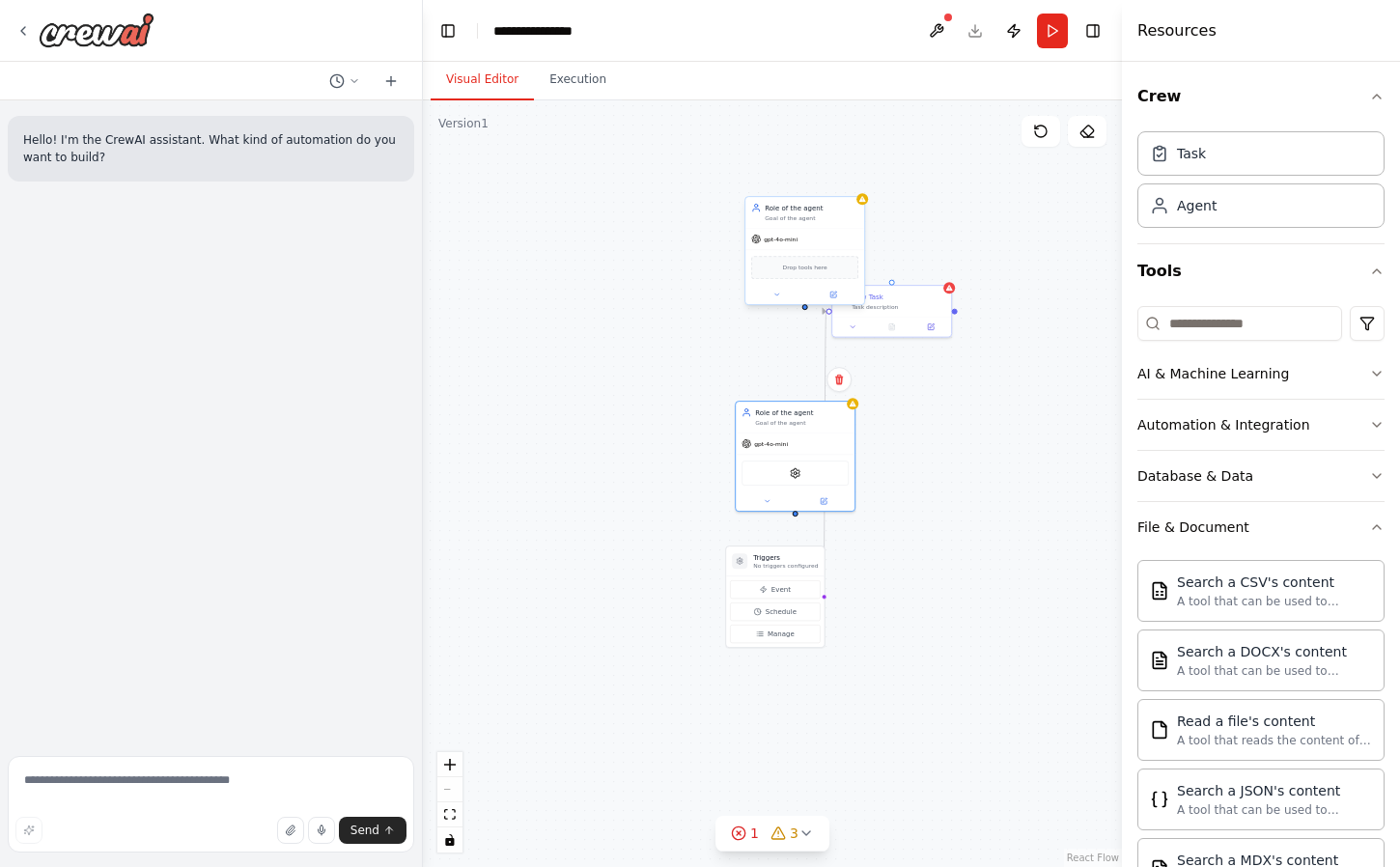
click at [804, 273] on div "Drop tools here" at bounding box center [804, 266] width 107 height 23
click at [826, 274] on div "Drop tools here" at bounding box center [804, 266] width 107 height 23
click at [832, 292] on icon at bounding box center [833, 294] width 6 height 6
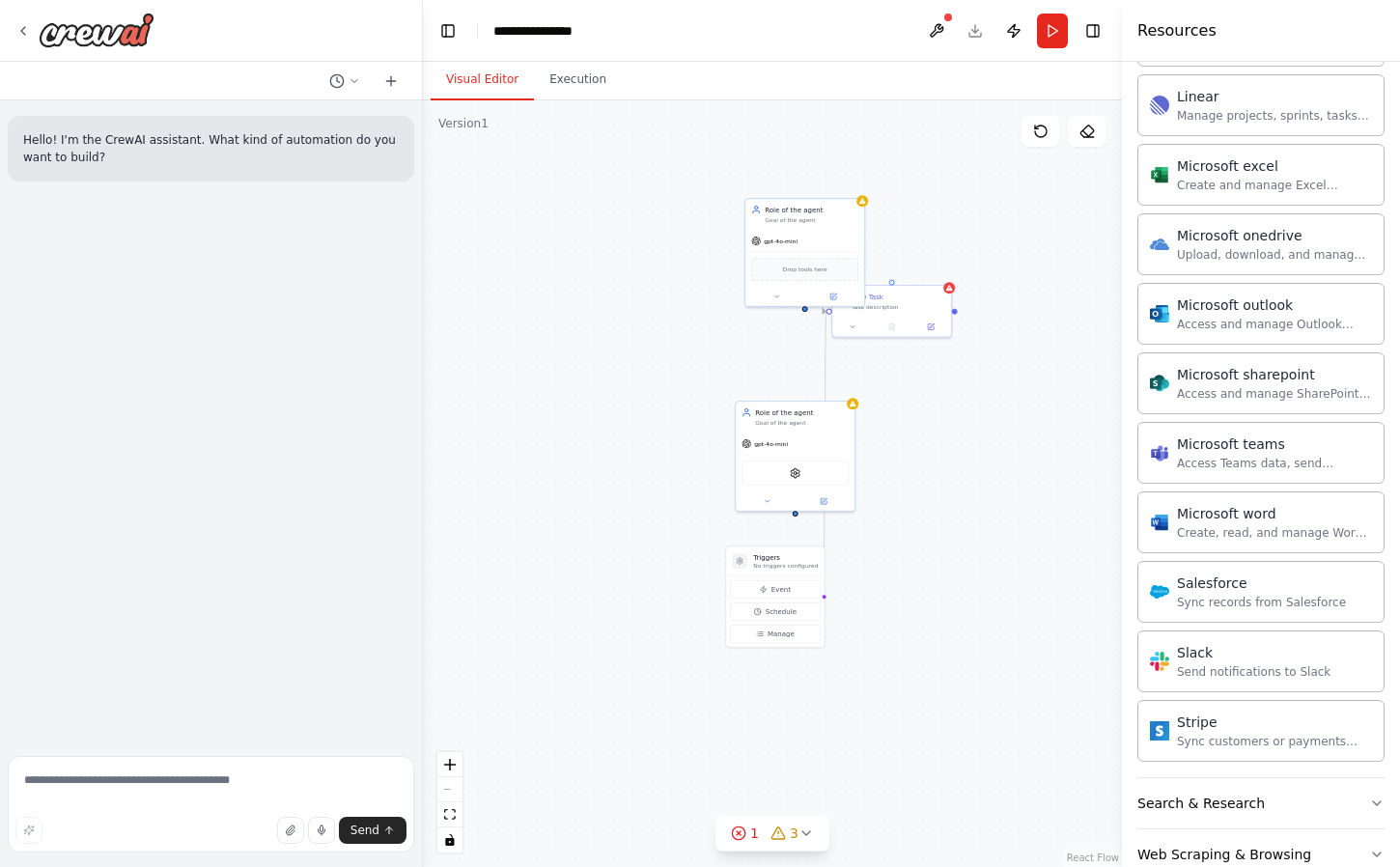
scroll to position [1620, 0]
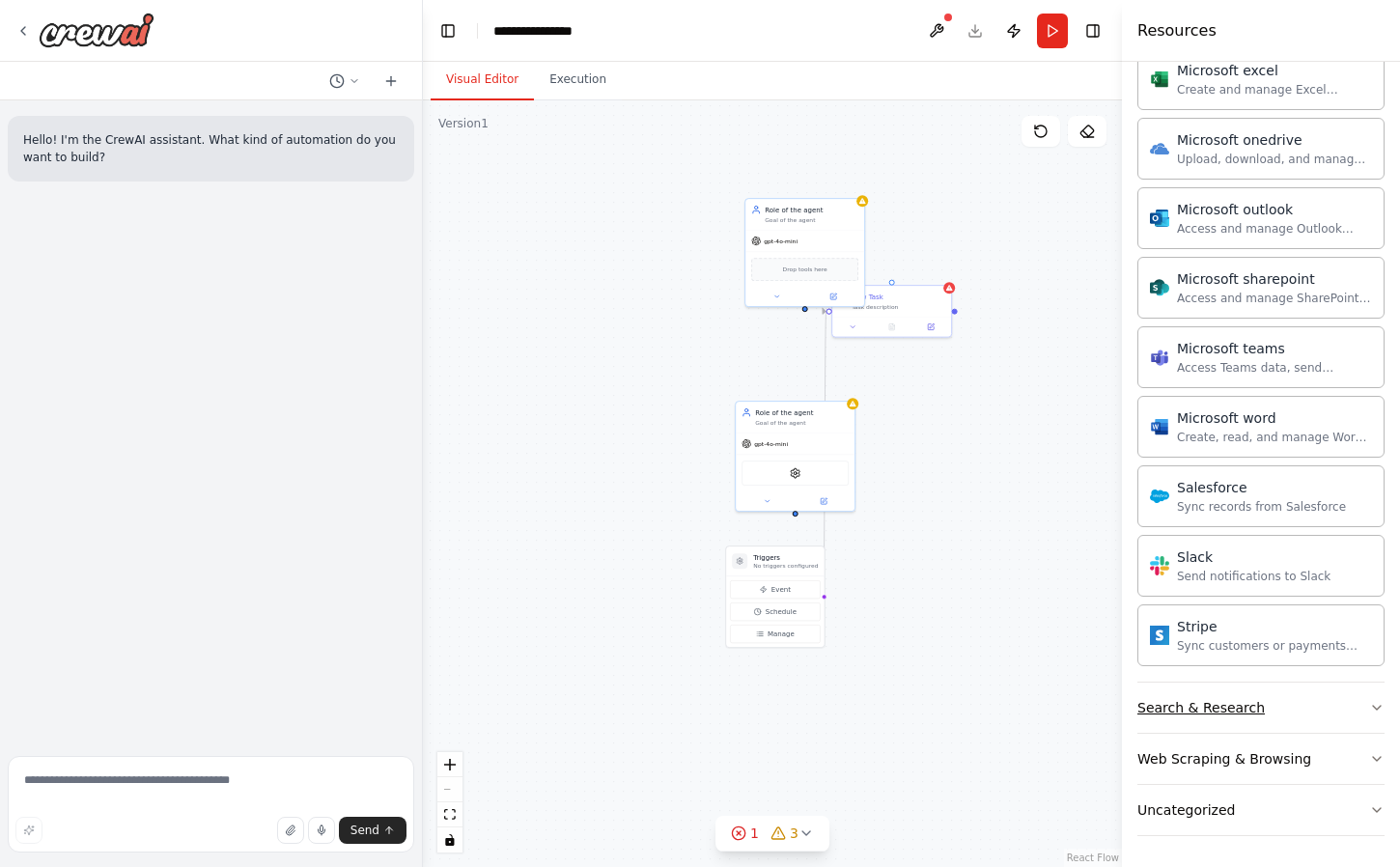
click at [1231, 700] on div "Search & Research" at bounding box center [1200, 706] width 128 height 19
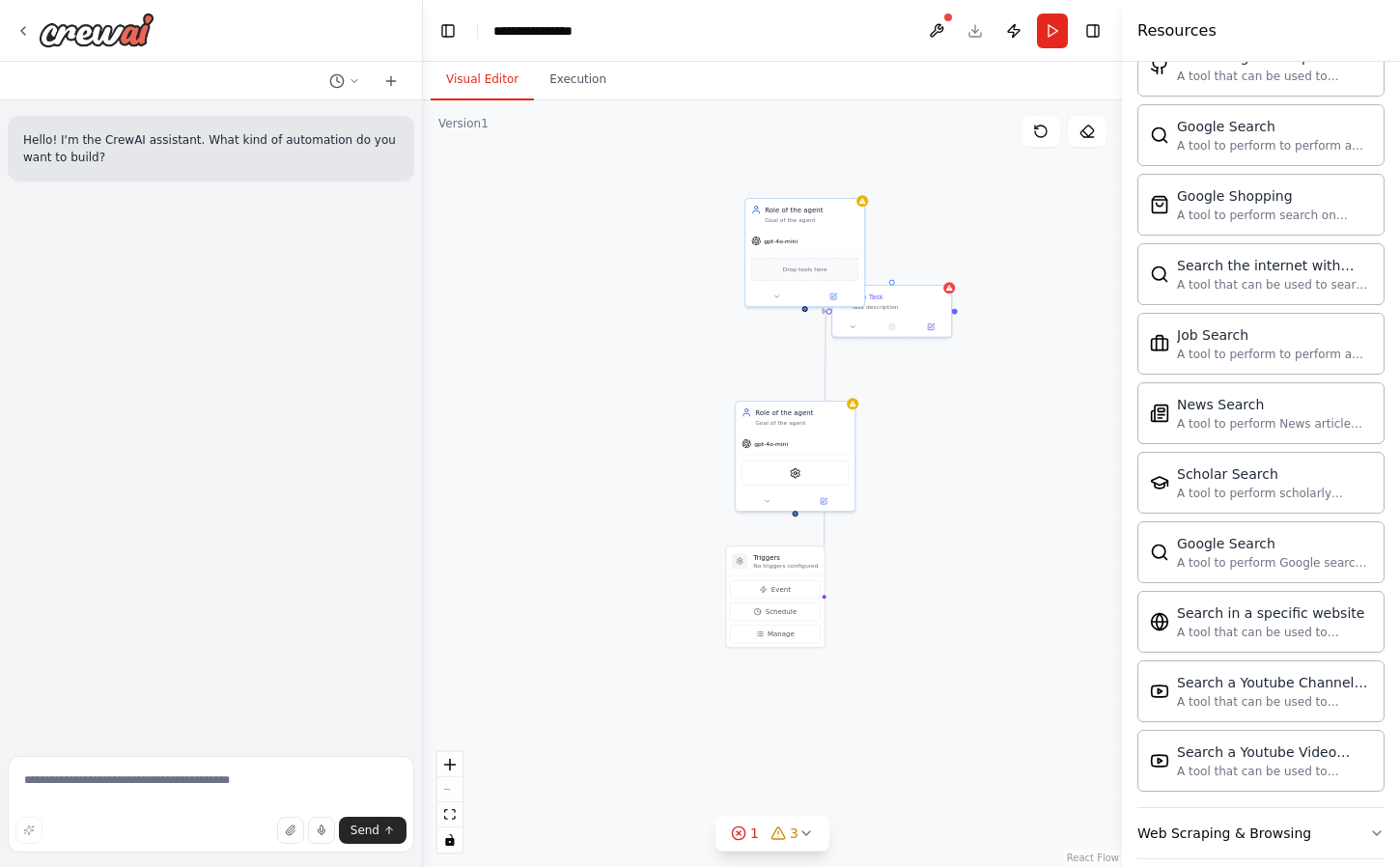
scroll to position [2609, 0]
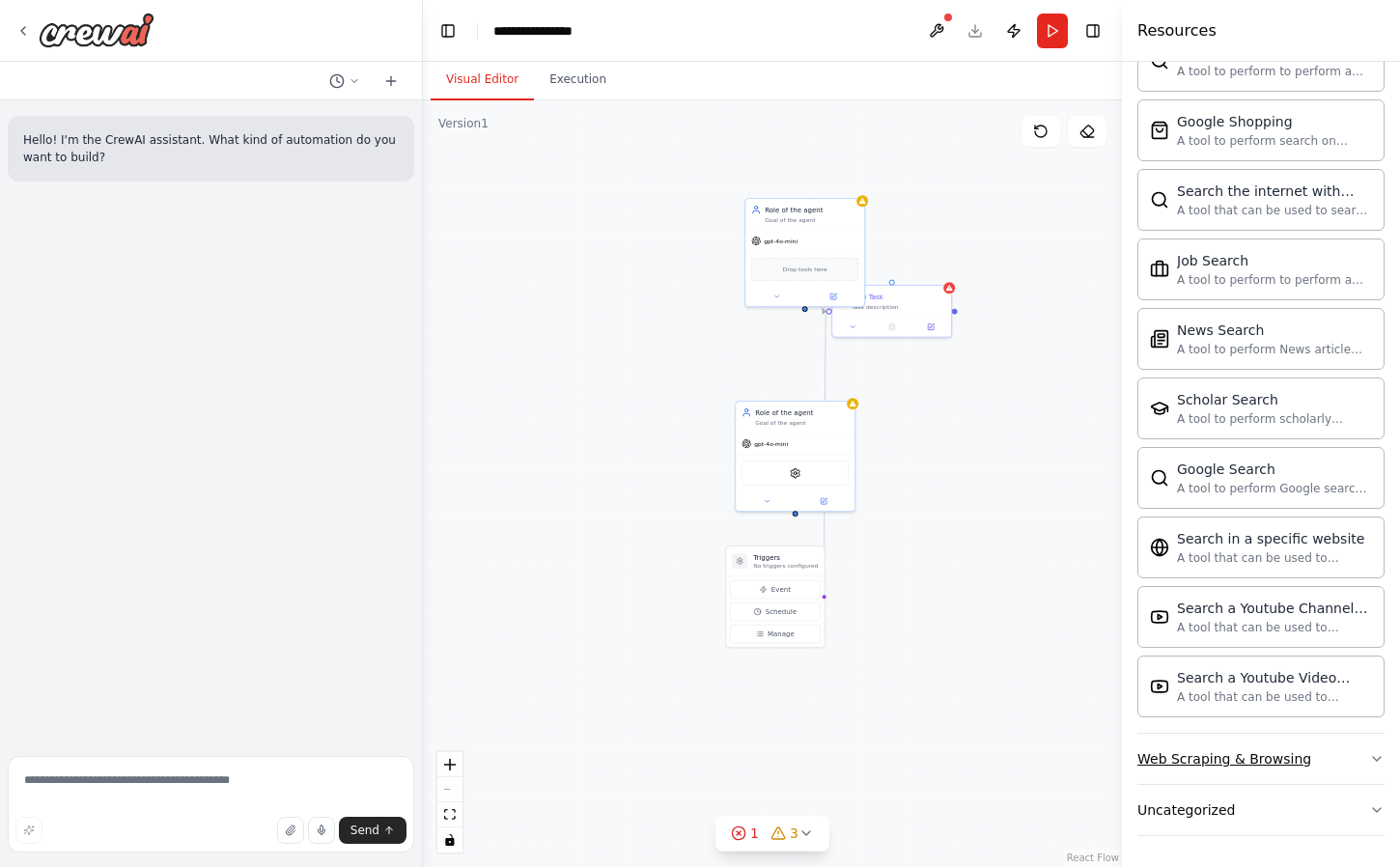
click at [1226, 750] on div "Web Scraping & Browsing" at bounding box center [1223, 758] width 174 height 19
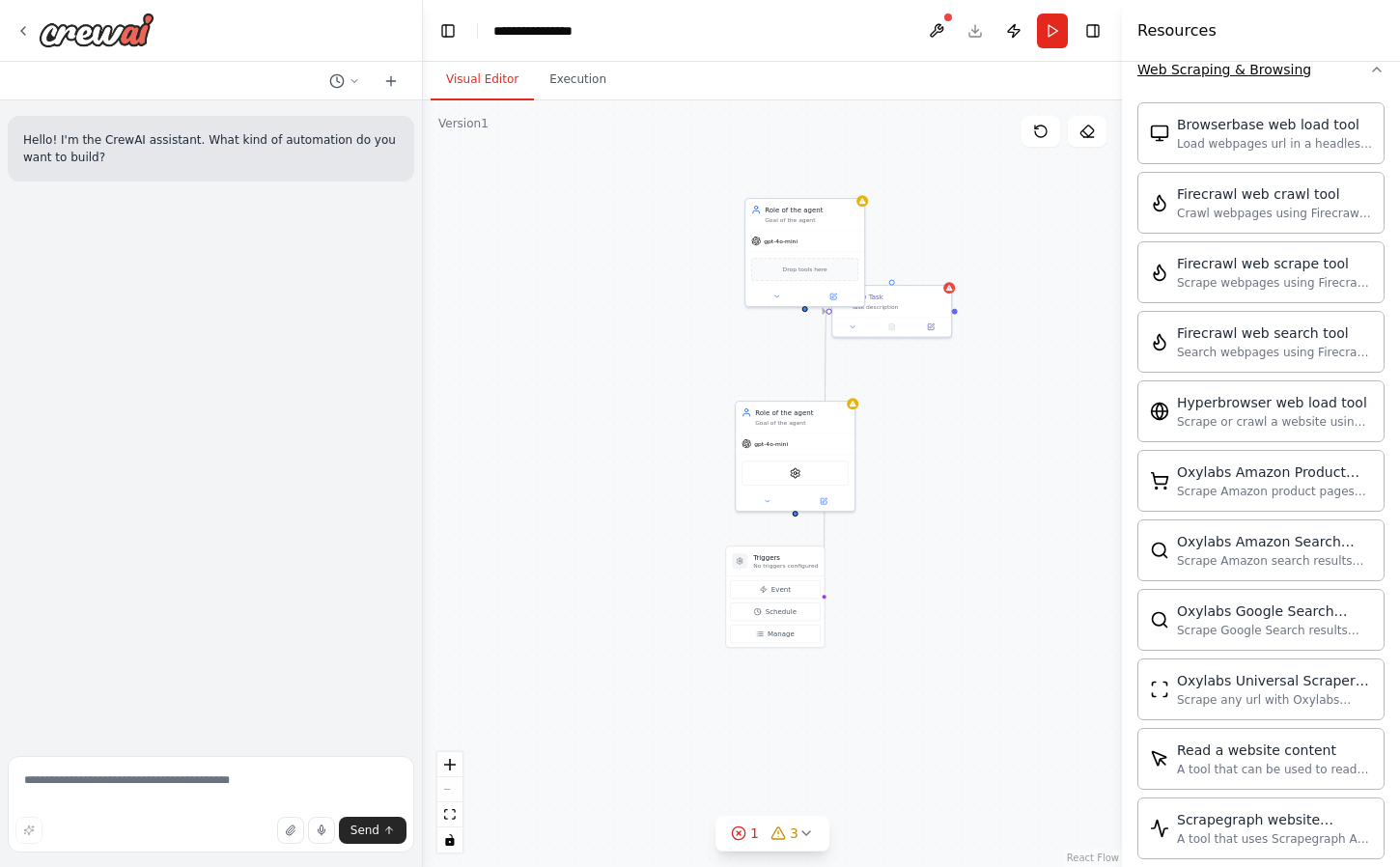
scroll to position [3667, 0]
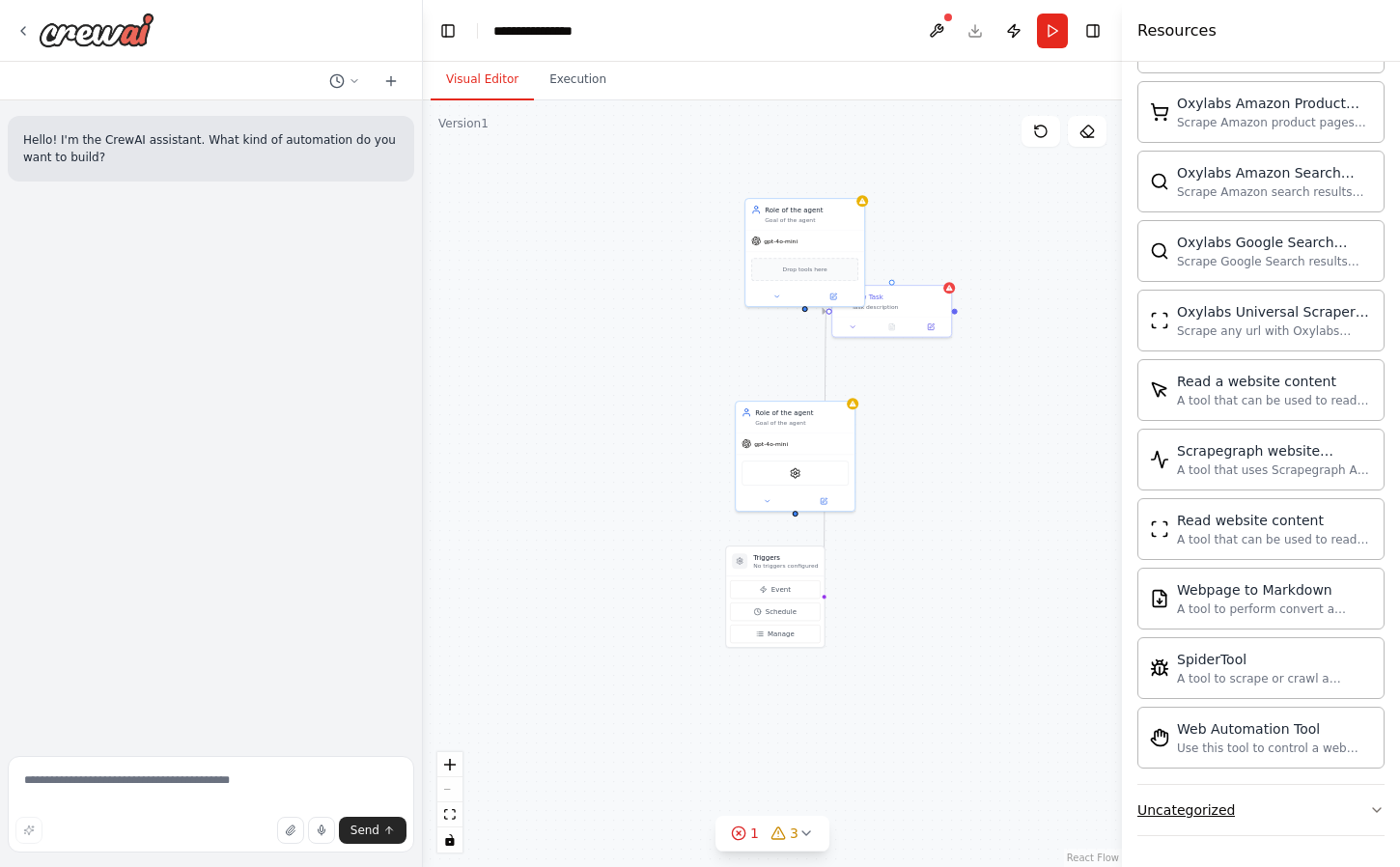
click at [1208, 810] on div "Uncategorized" at bounding box center [1185, 809] width 98 height 19
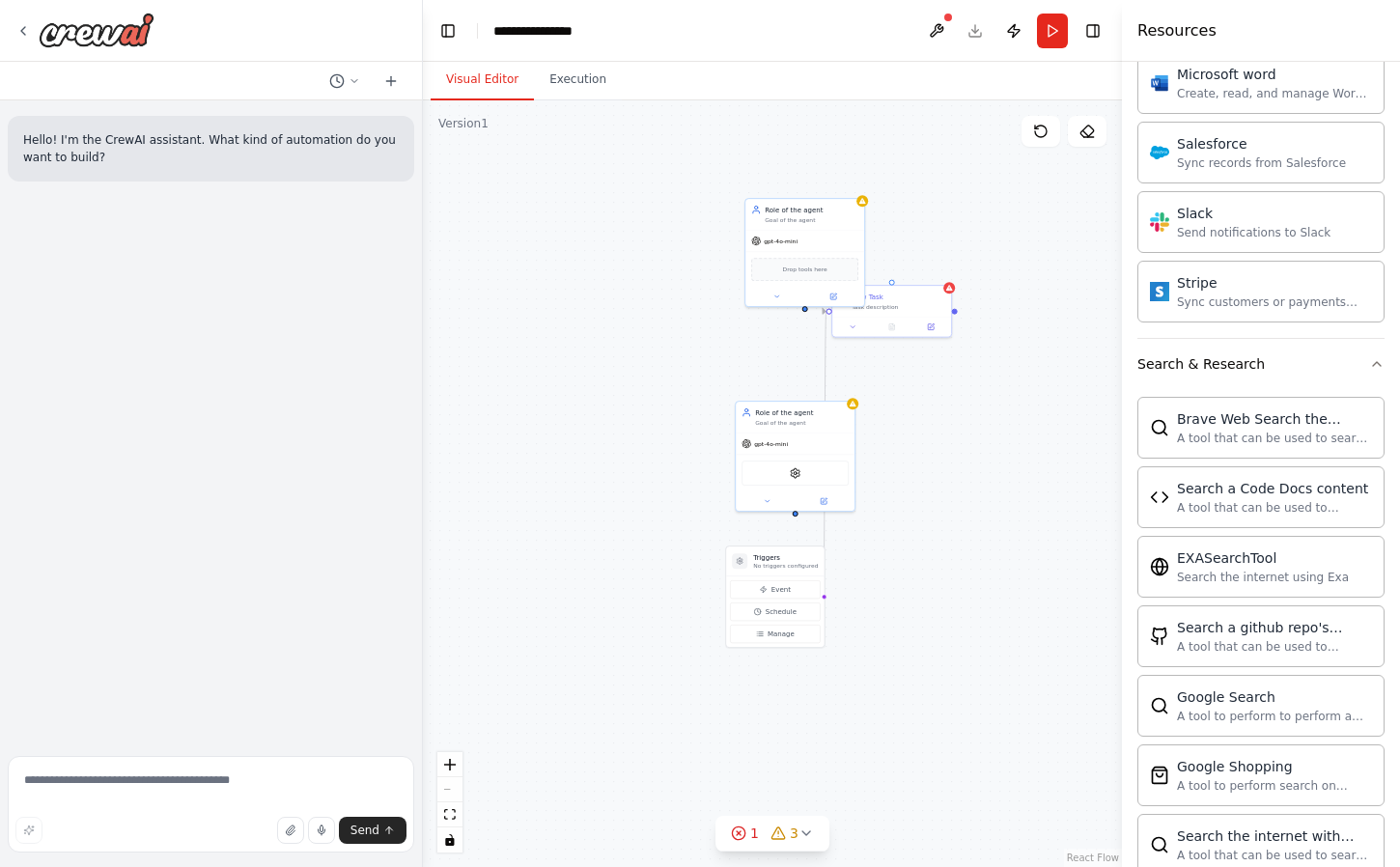
scroll to position [1801, 0]
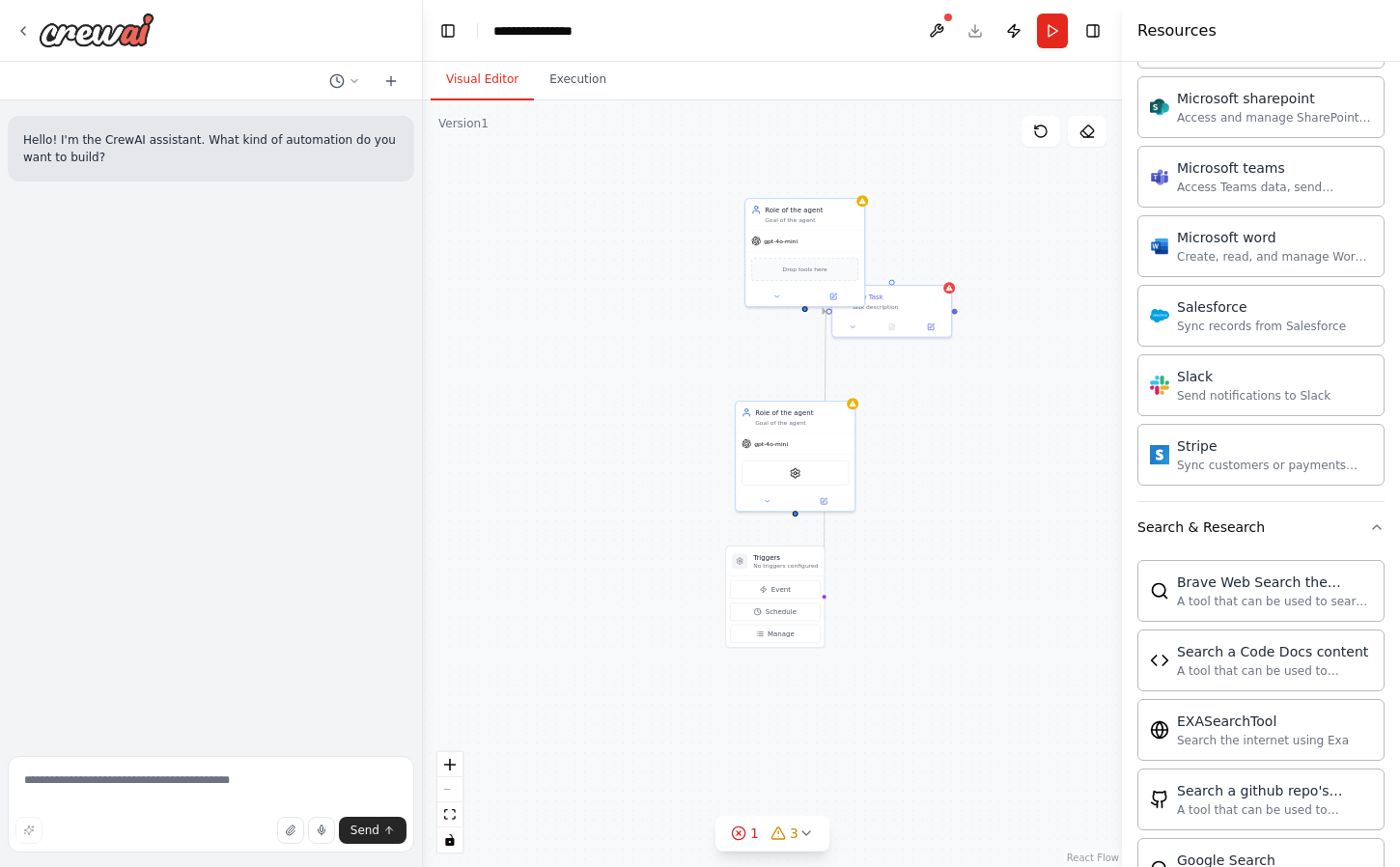
click at [478, 78] on button "Visual Editor" at bounding box center [481, 80] width 103 height 41
click at [22, 34] on icon at bounding box center [22, 30] width 15 height 15
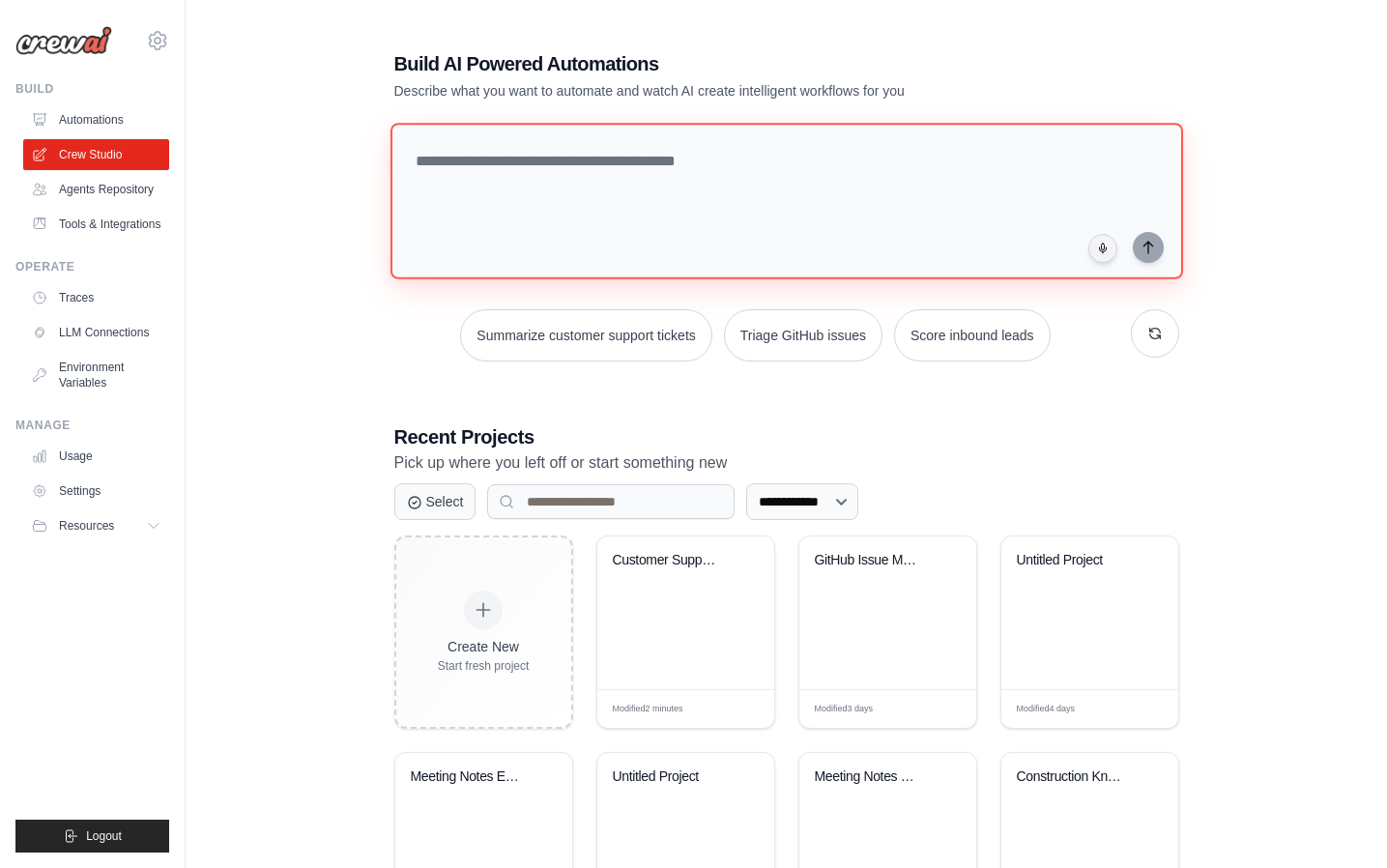
click at [617, 158] on textarea at bounding box center [785, 201] width 792 height 157
type textarea "*"
type textarea "**********"
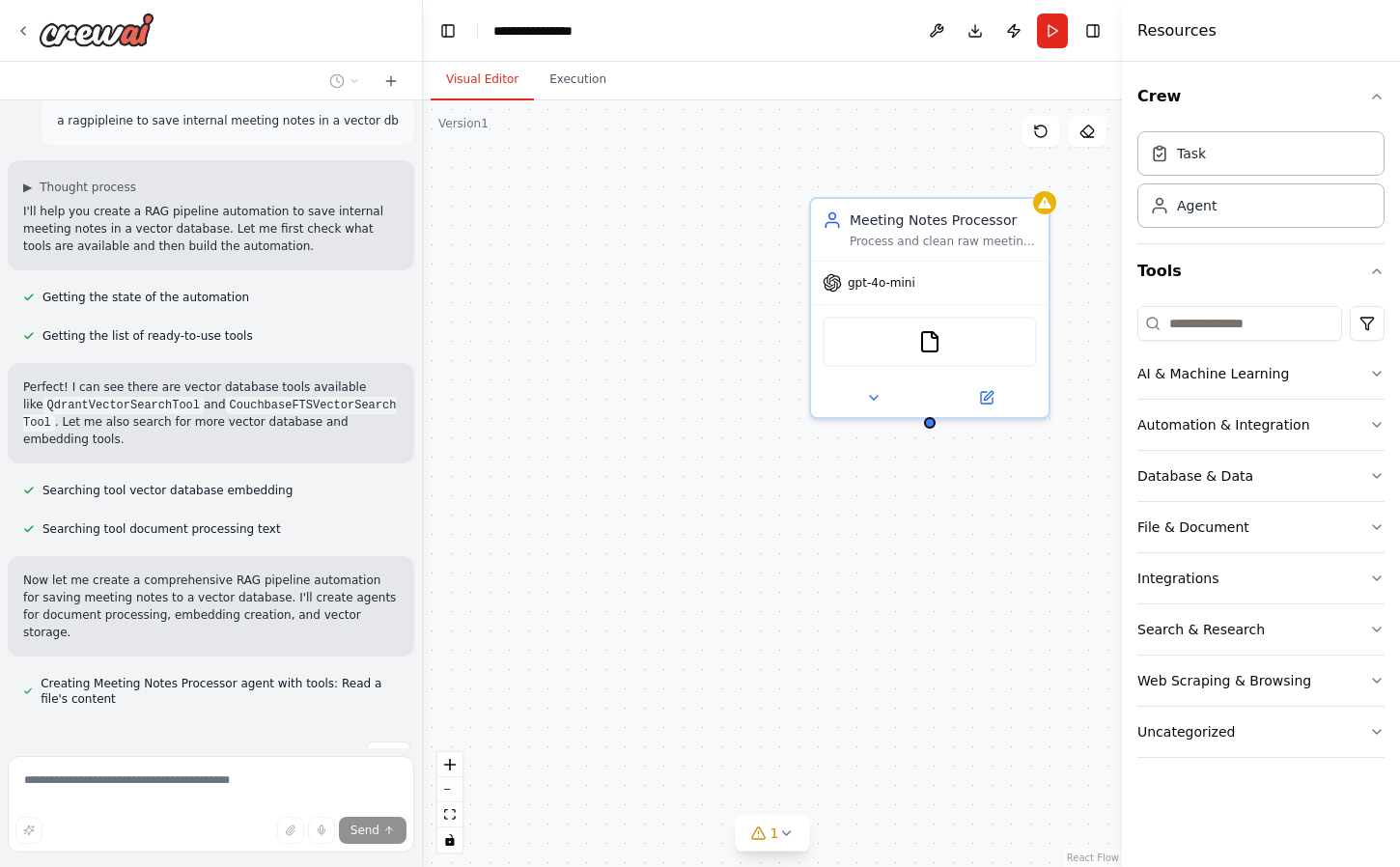
scroll to position [54, 0]
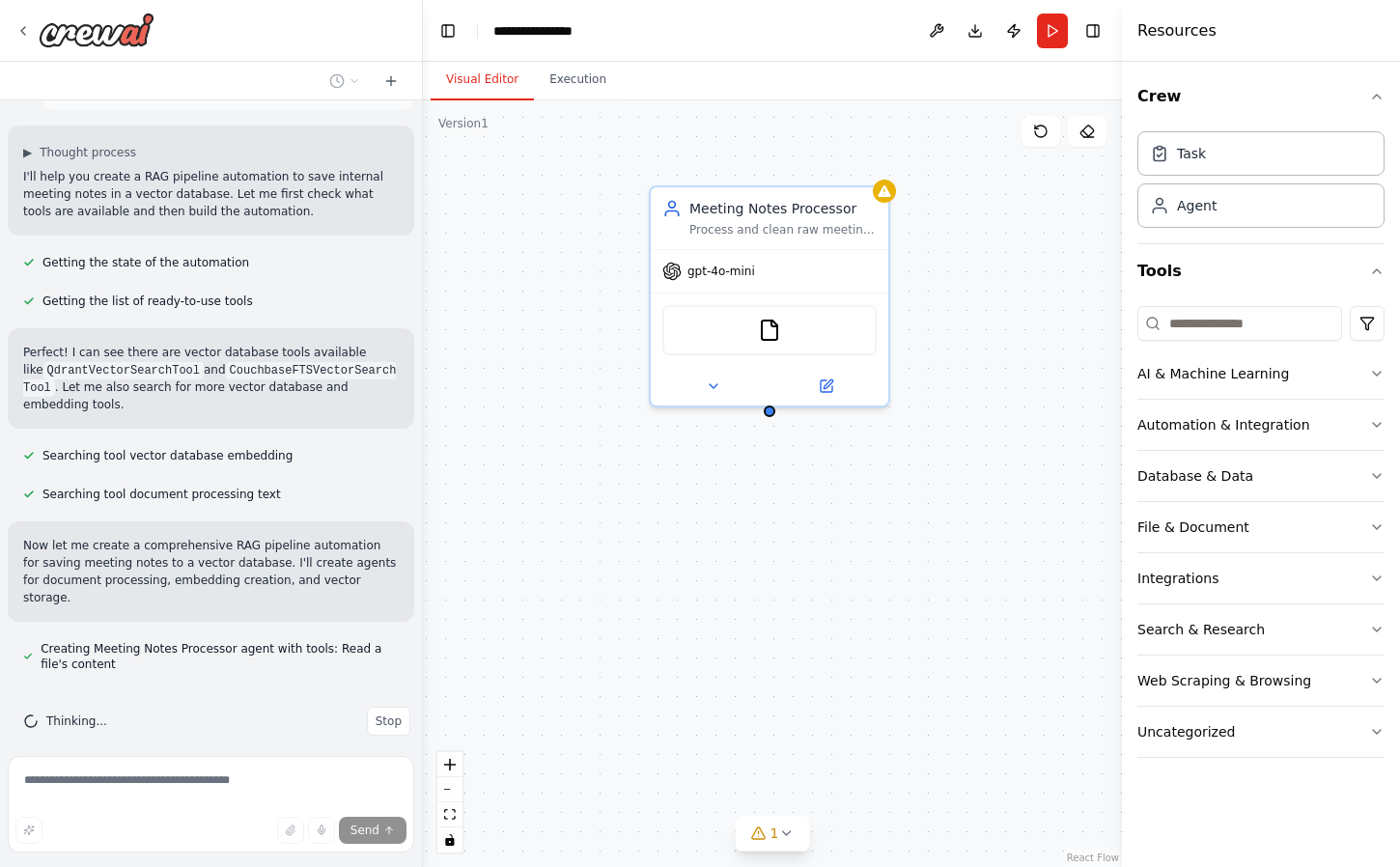
drag, startPoint x: 731, startPoint y: 266, endPoint x: 529, endPoint y: 251, distance: 202.6
click at [529, 251] on div "Meeting Notes Processor Process and clean raw meeting notes from {meeting_sourc…" at bounding box center [772, 484] width 699 height 766
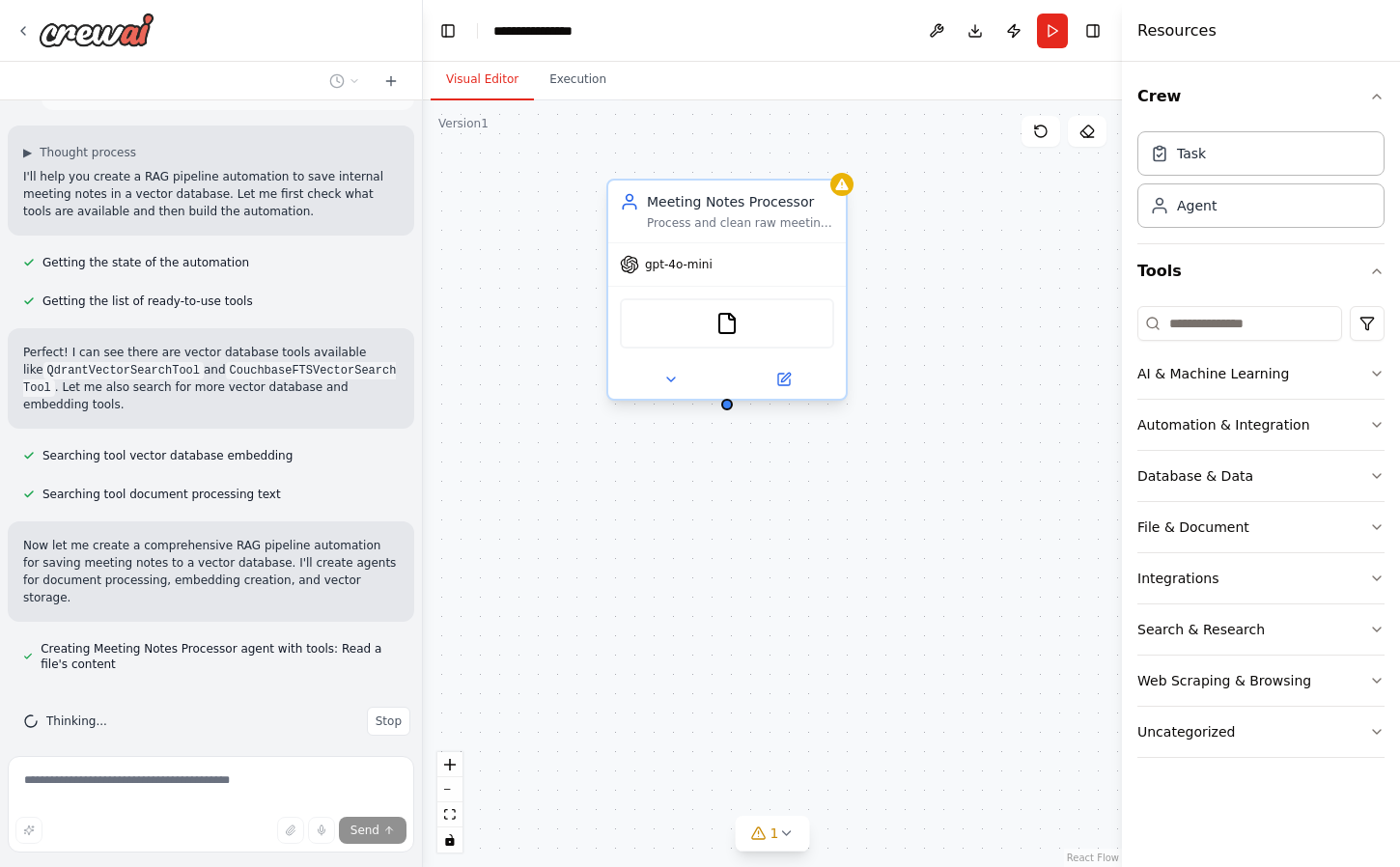
click at [705, 331] on div "FileReadTool" at bounding box center [726, 323] width 215 height 50
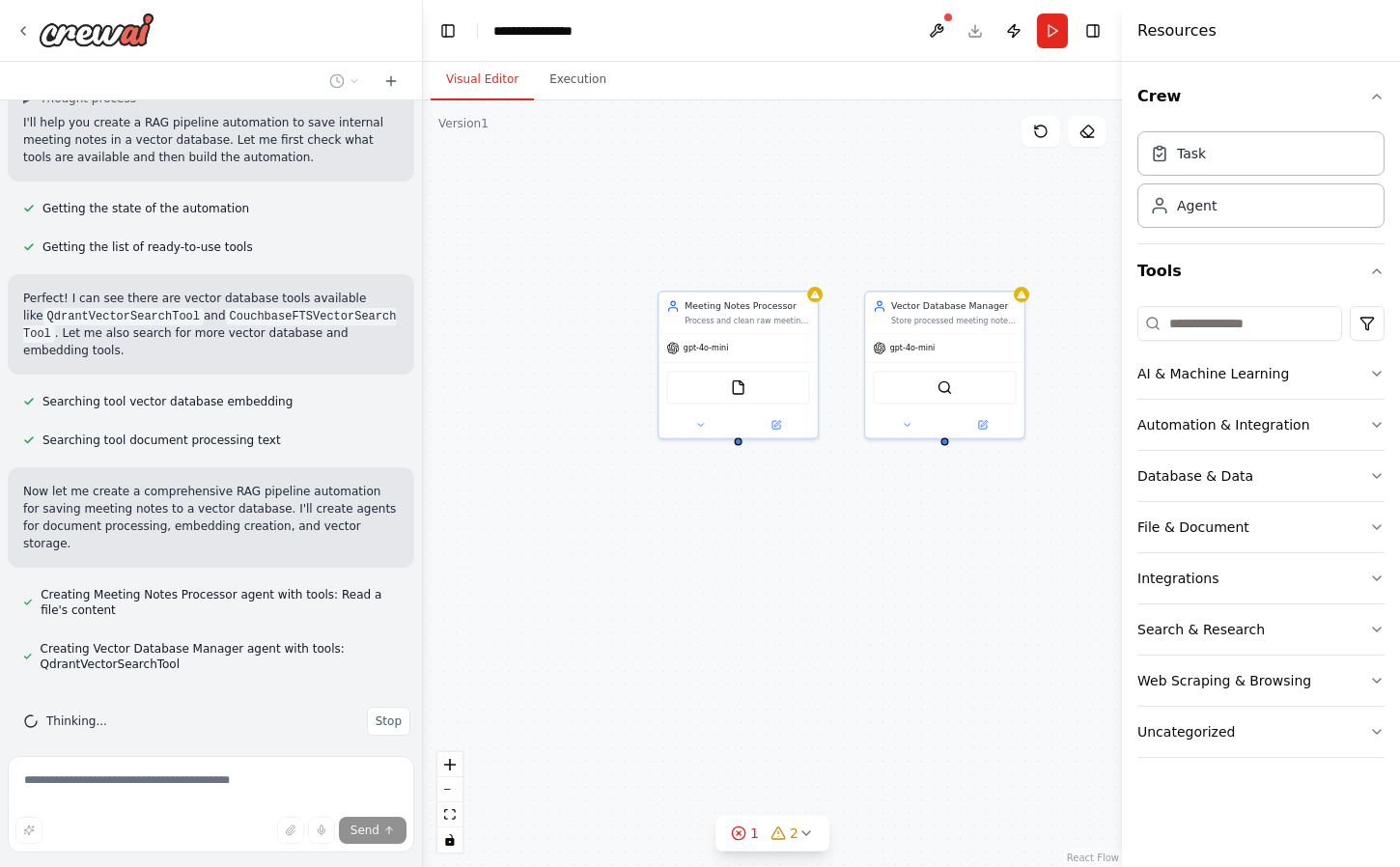
scroll to position [147, 0]
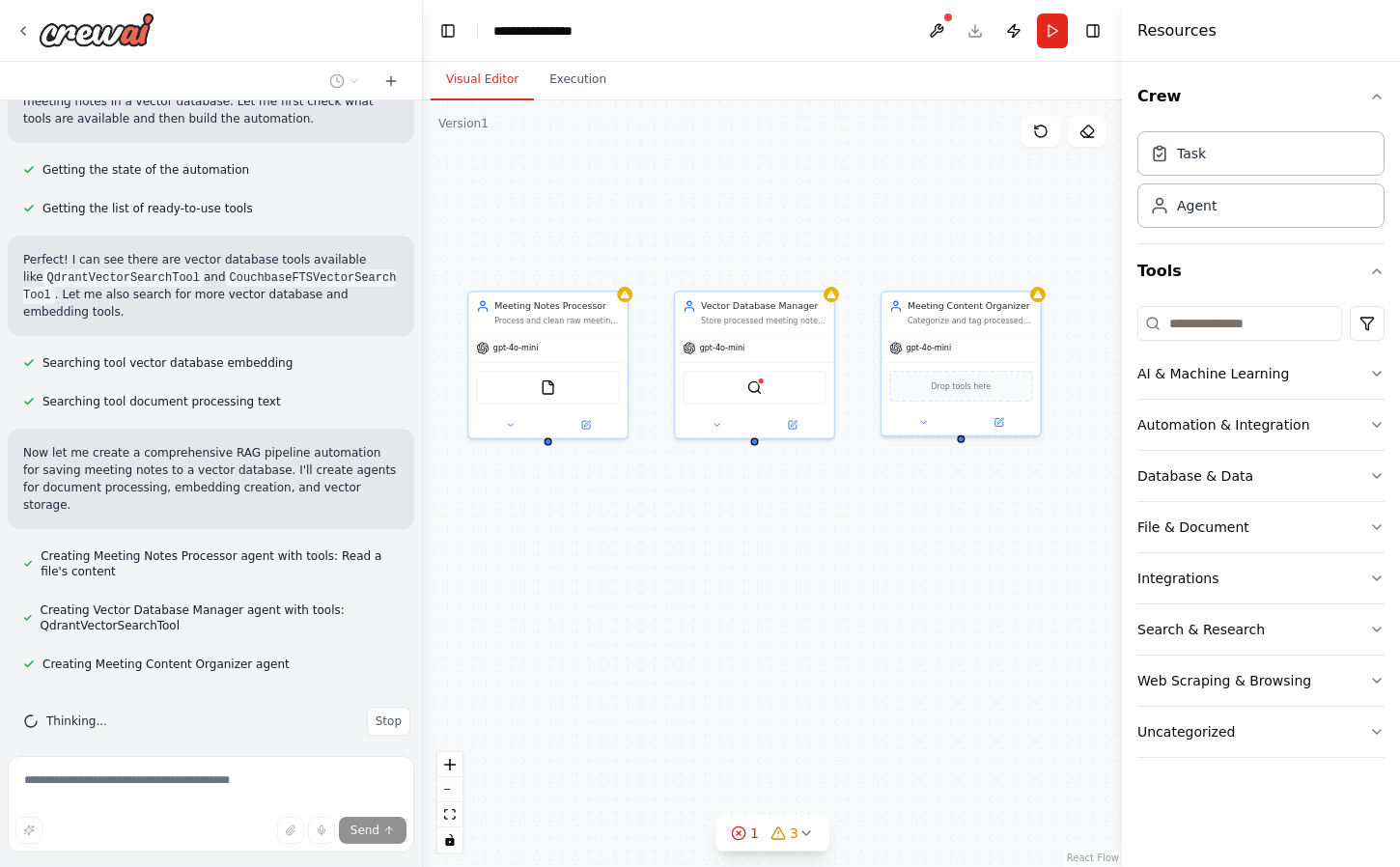
drag, startPoint x: 944, startPoint y: 510, endPoint x: 760, endPoint y: 512, distance: 184.0
click at [760, 512] on div "Meeting Notes Processor Process and clean raw meeting notes from {meeting_sourc…" at bounding box center [772, 484] width 699 height 766
click at [759, 393] on img at bounding box center [759, 386] width 15 height 15
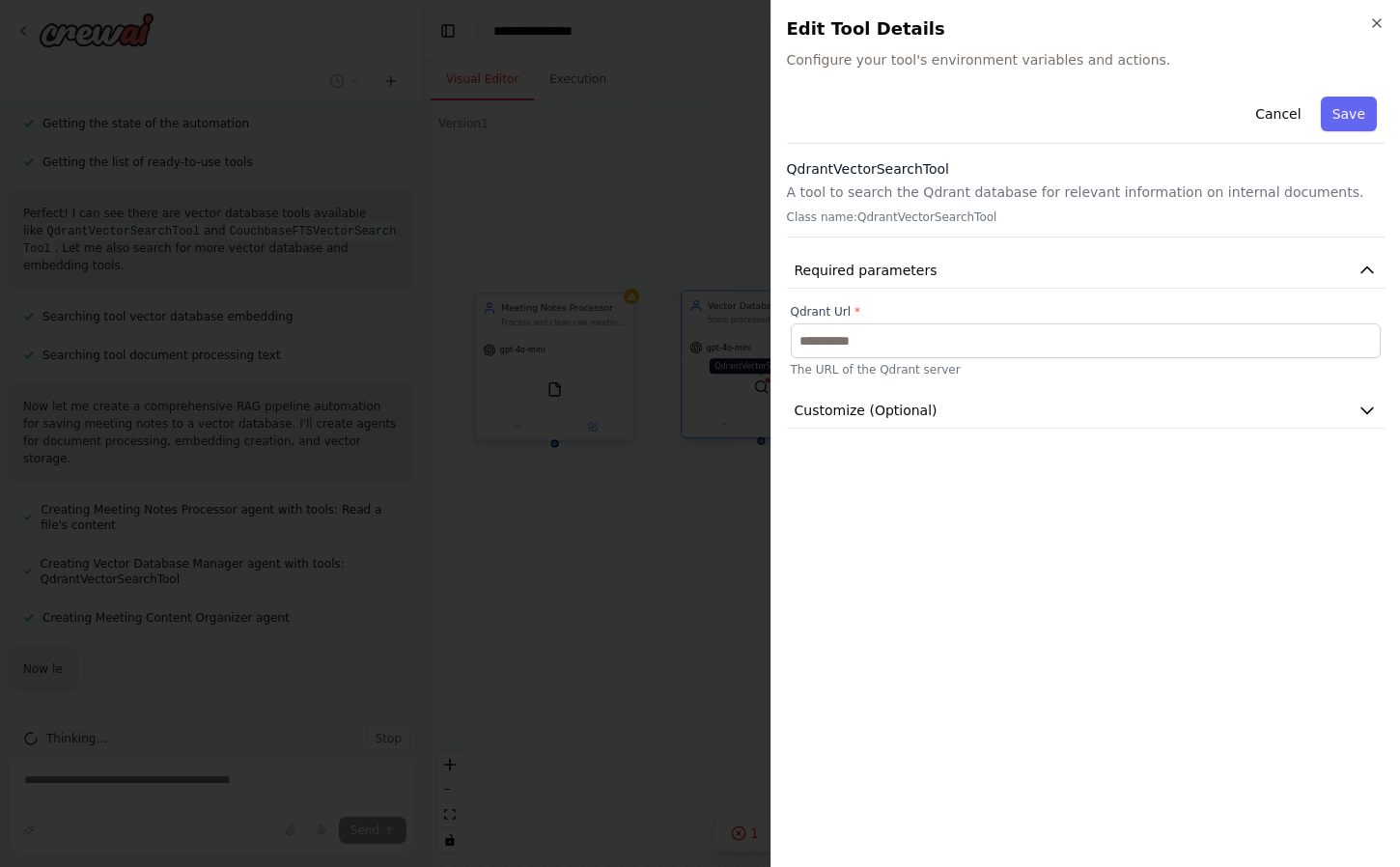
scroll to position [249, 0]
click at [930, 277] on button "Required parameters" at bounding box center [1086, 270] width 599 height 36
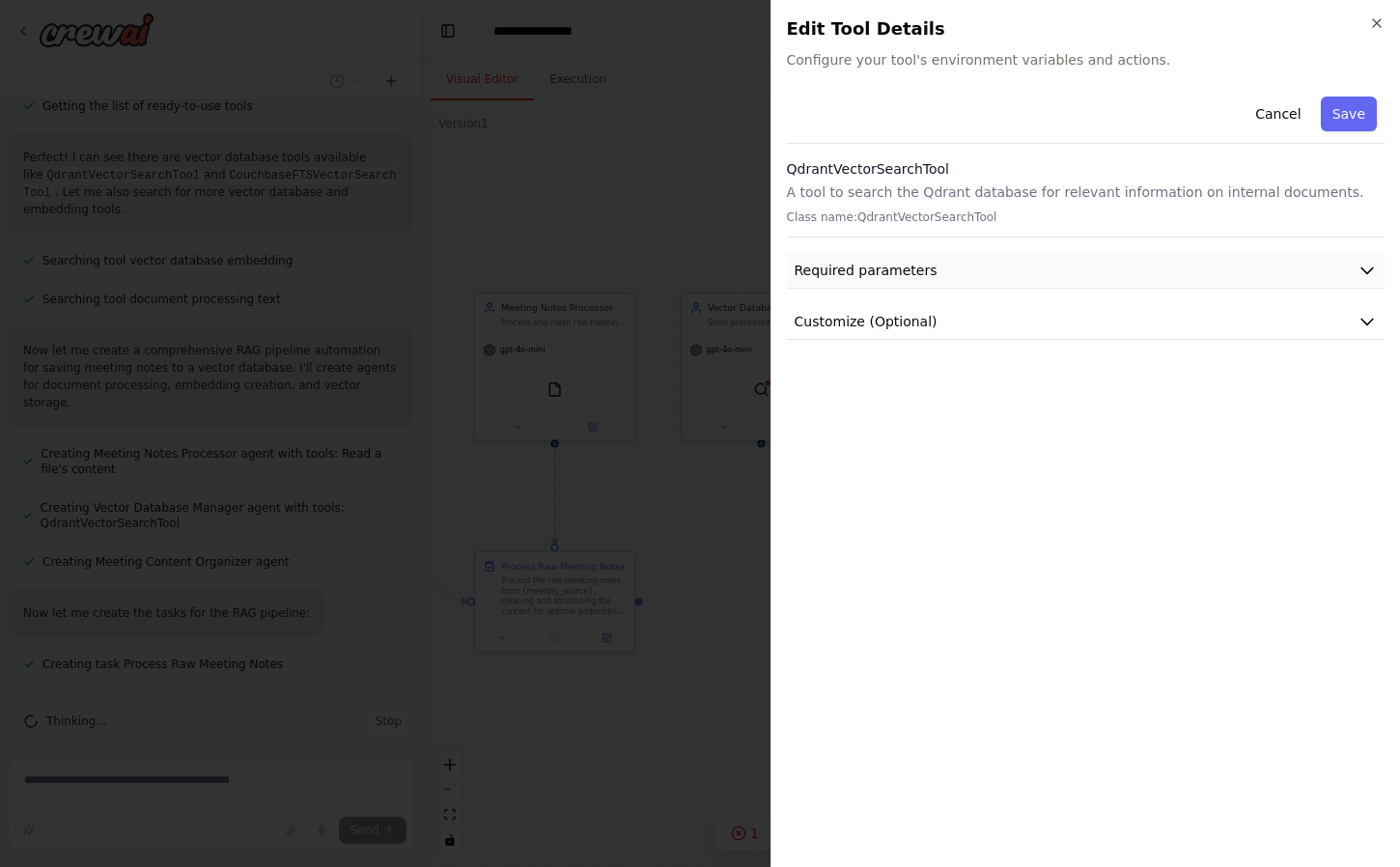
click at [930, 277] on button "Required parameters" at bounding box center [1086, 270] width 599 height 36
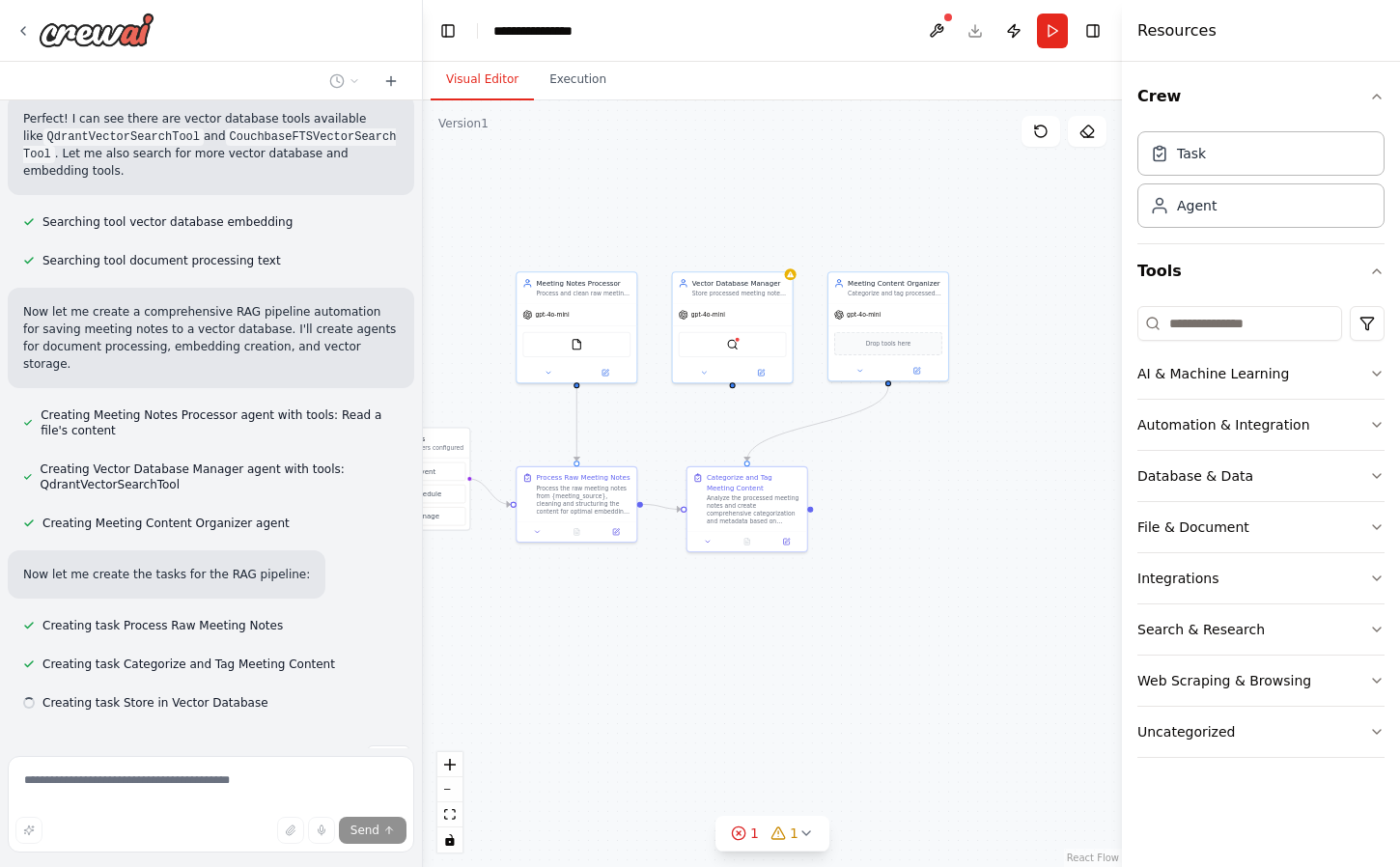
scroll to position [326, 0]
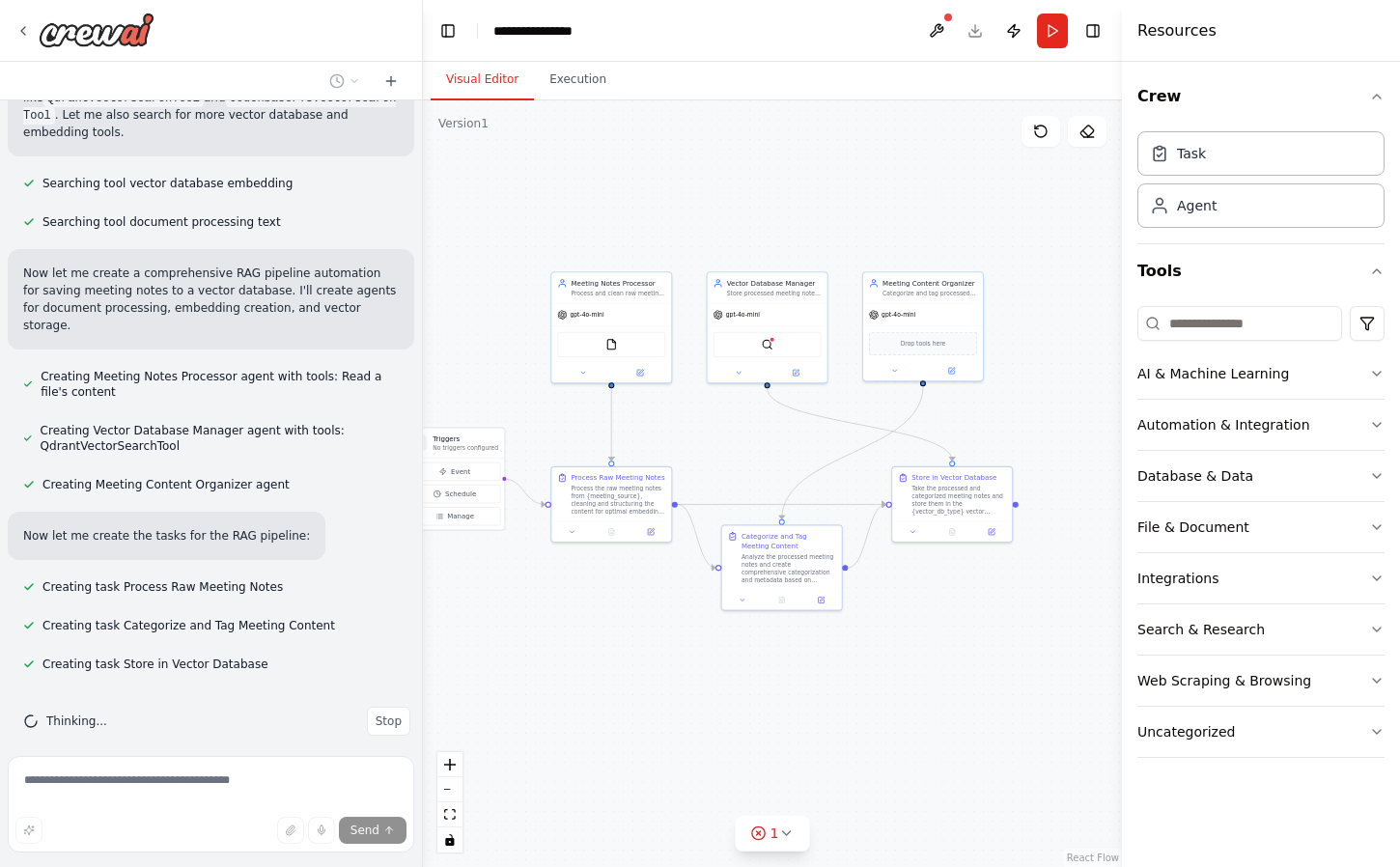
drag, startPoint x: 634, startPoint y: 206, endPoint x: 667, endPoint y: 206, distance: 33.0
click at [667, 206] on div ".deletable-edge-delete-btn { width: 20px; height: 20px; border: 0px solid #ffff…" at bounding box center [772, 484] width 699 height 766
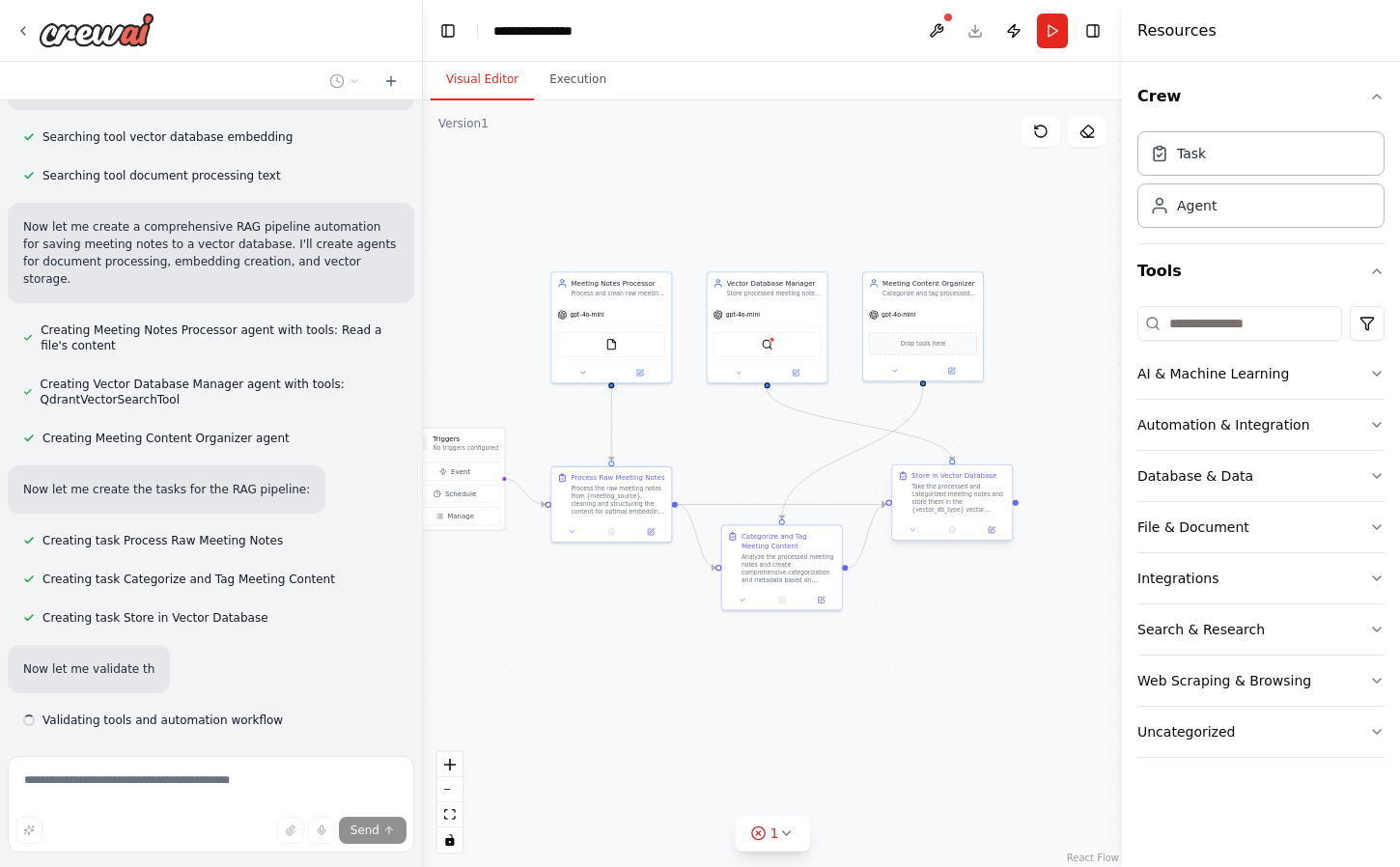
scroll to position [428, 0]
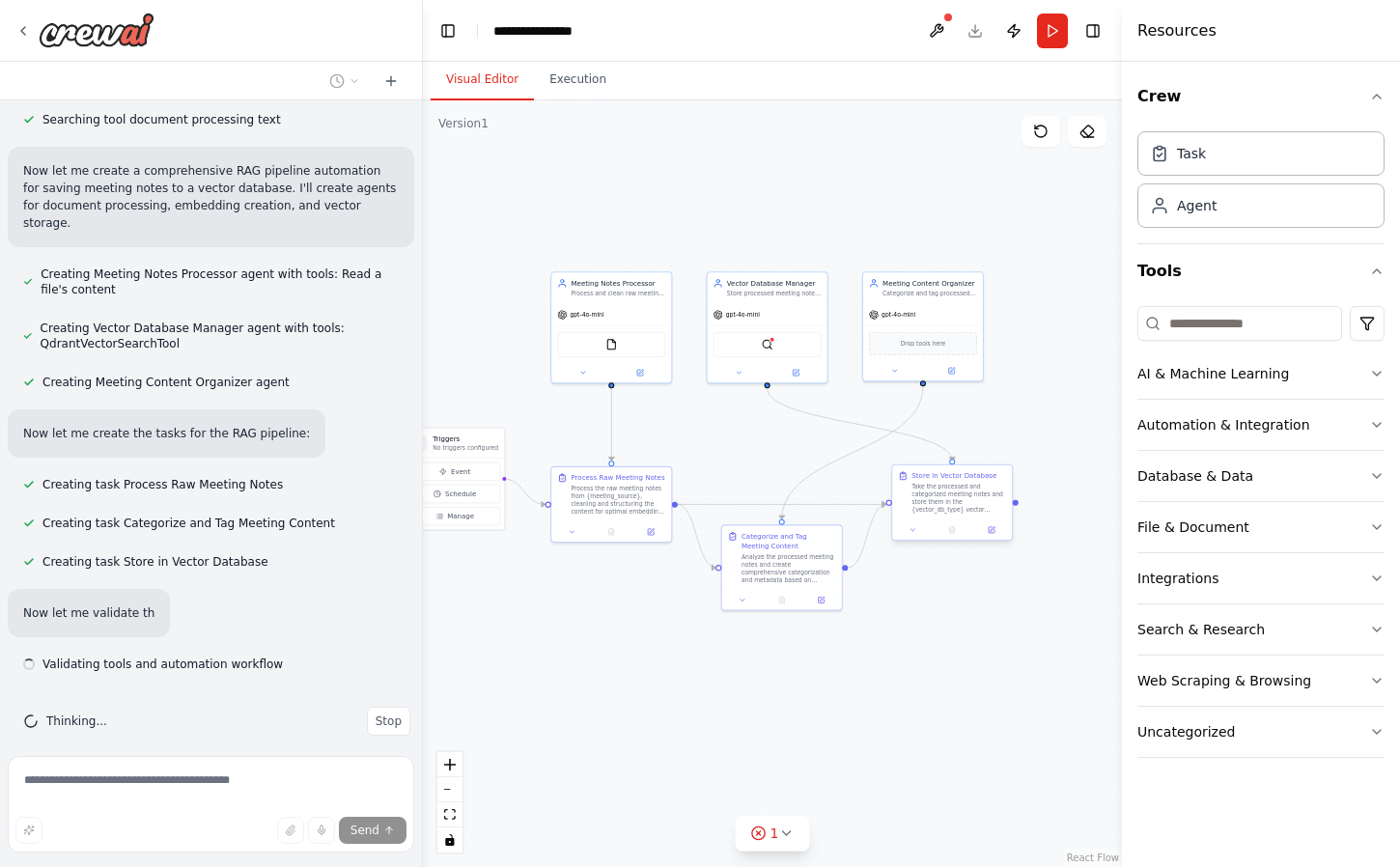
click at [927, 478] on div "Store in Vector Database" at bounding box center [953, 476] width 85 height 10
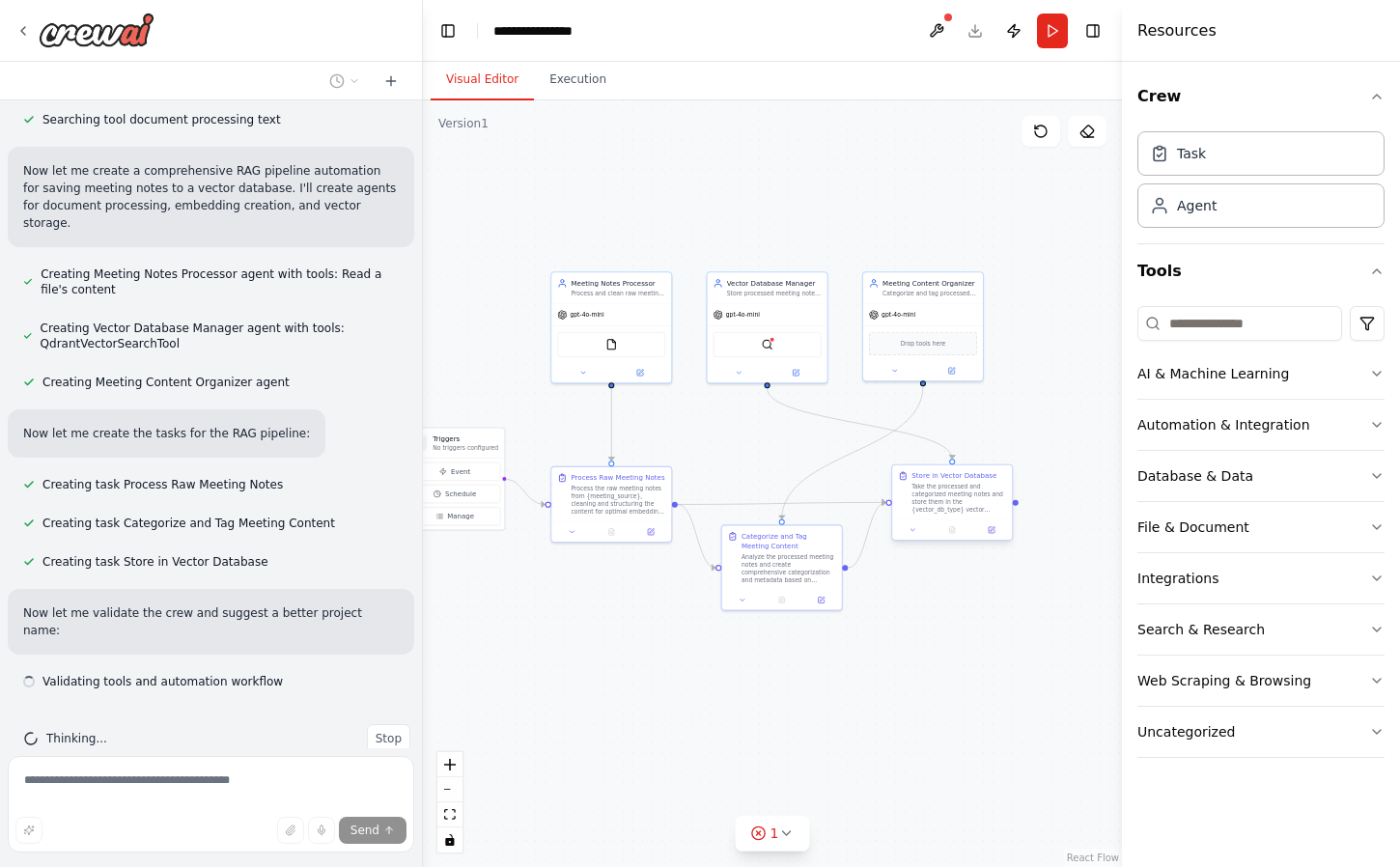
click at [927, 478] on div "Store in Vector Database" at bounding box center [953, 476] width 85 height 10
click at [940, 492] on div "Take the processed and categorized meeting notes and store them in the {vector_…" at bounding box center [958, 498] width 95 height 31
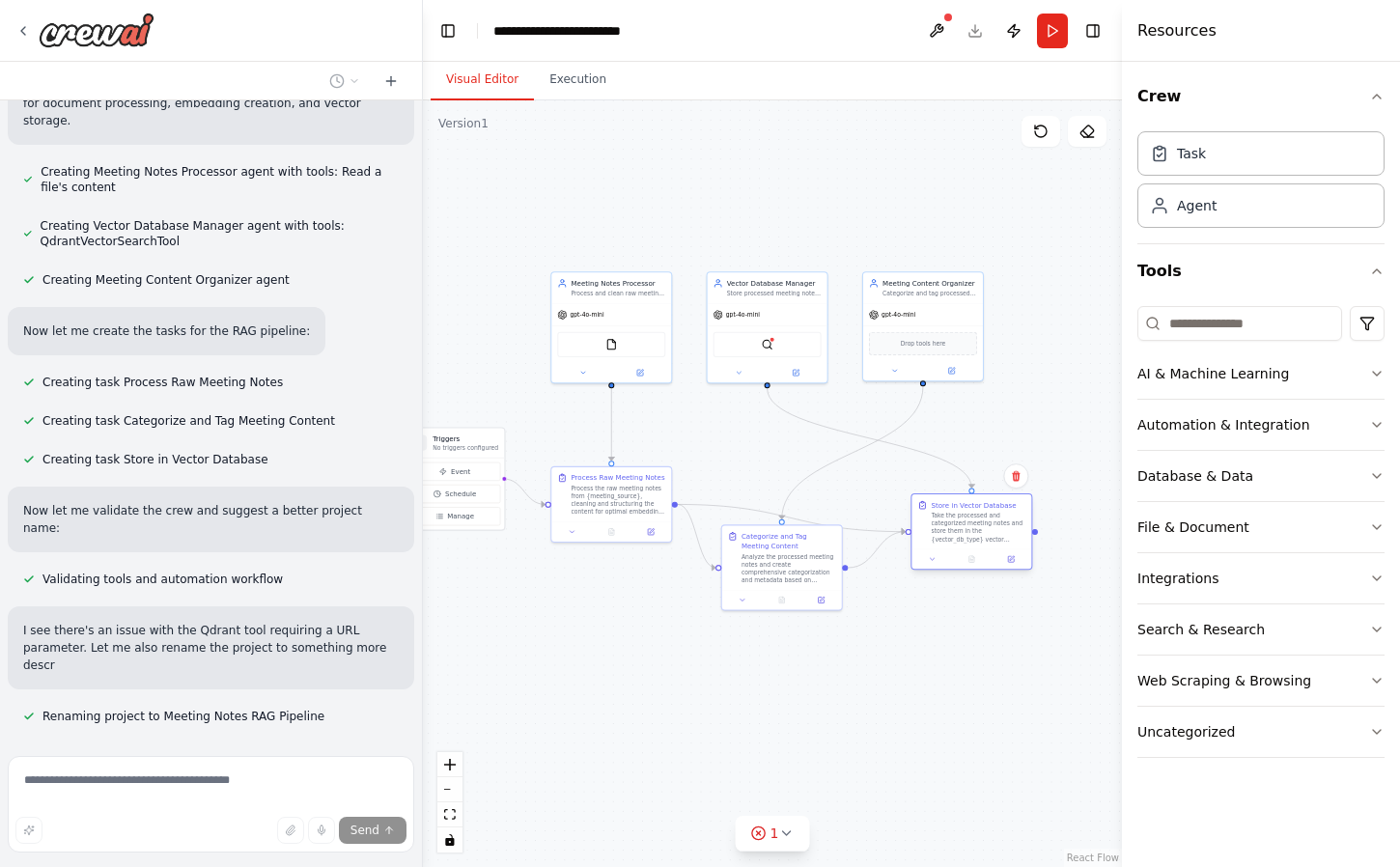
drag, startPoint x: 972, startPoint y: 507, endPoint x: 989, endPoint y: 532, distance: 30.2
click at [989, 532] on div "Take the processed and categorized meeting notes and store them in the {vector_…" at bounding box center [978, 527] width 95 height 31
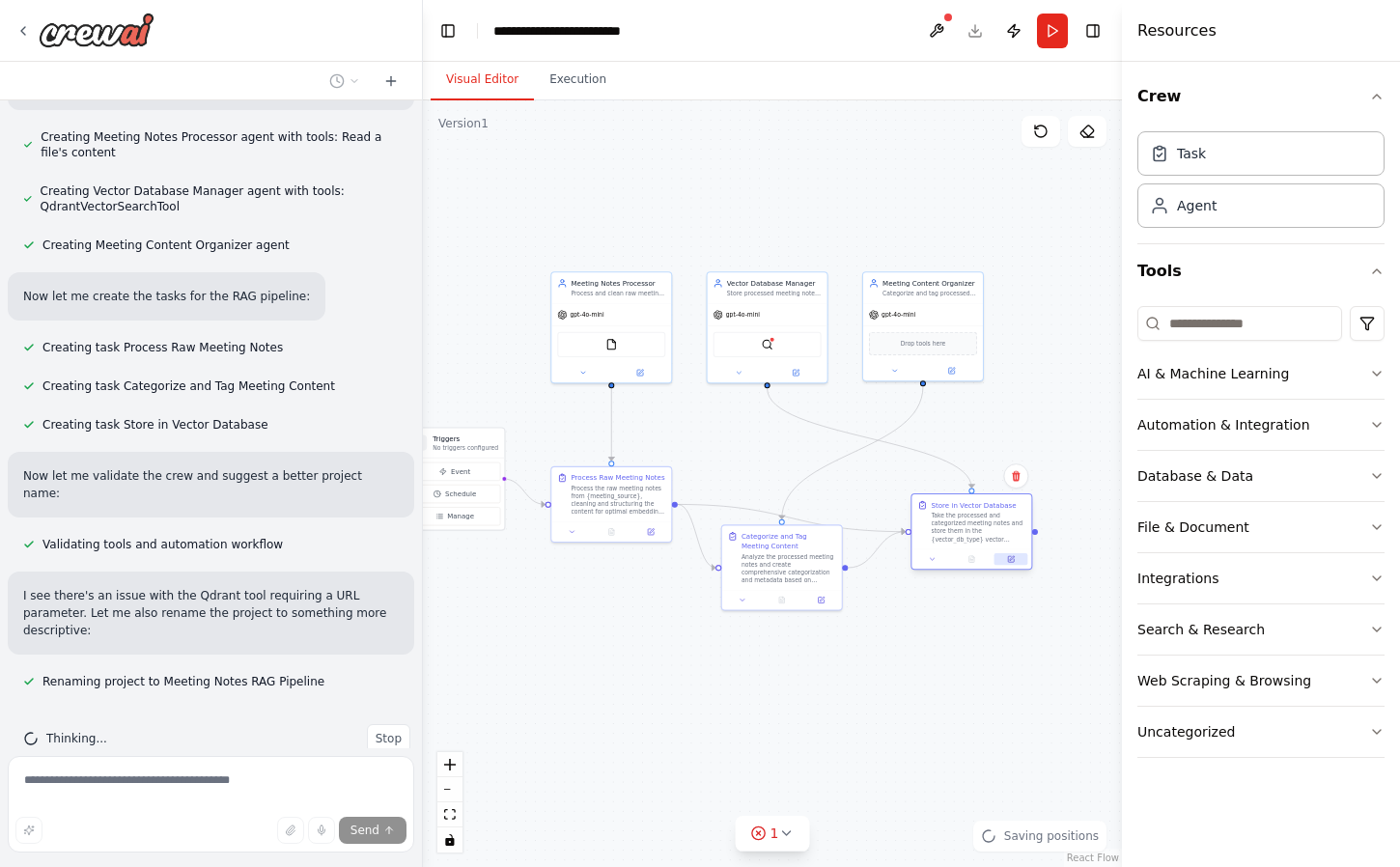
click at [1008, 559] on icon at bounding box center [1011, 559] width 6 height 6
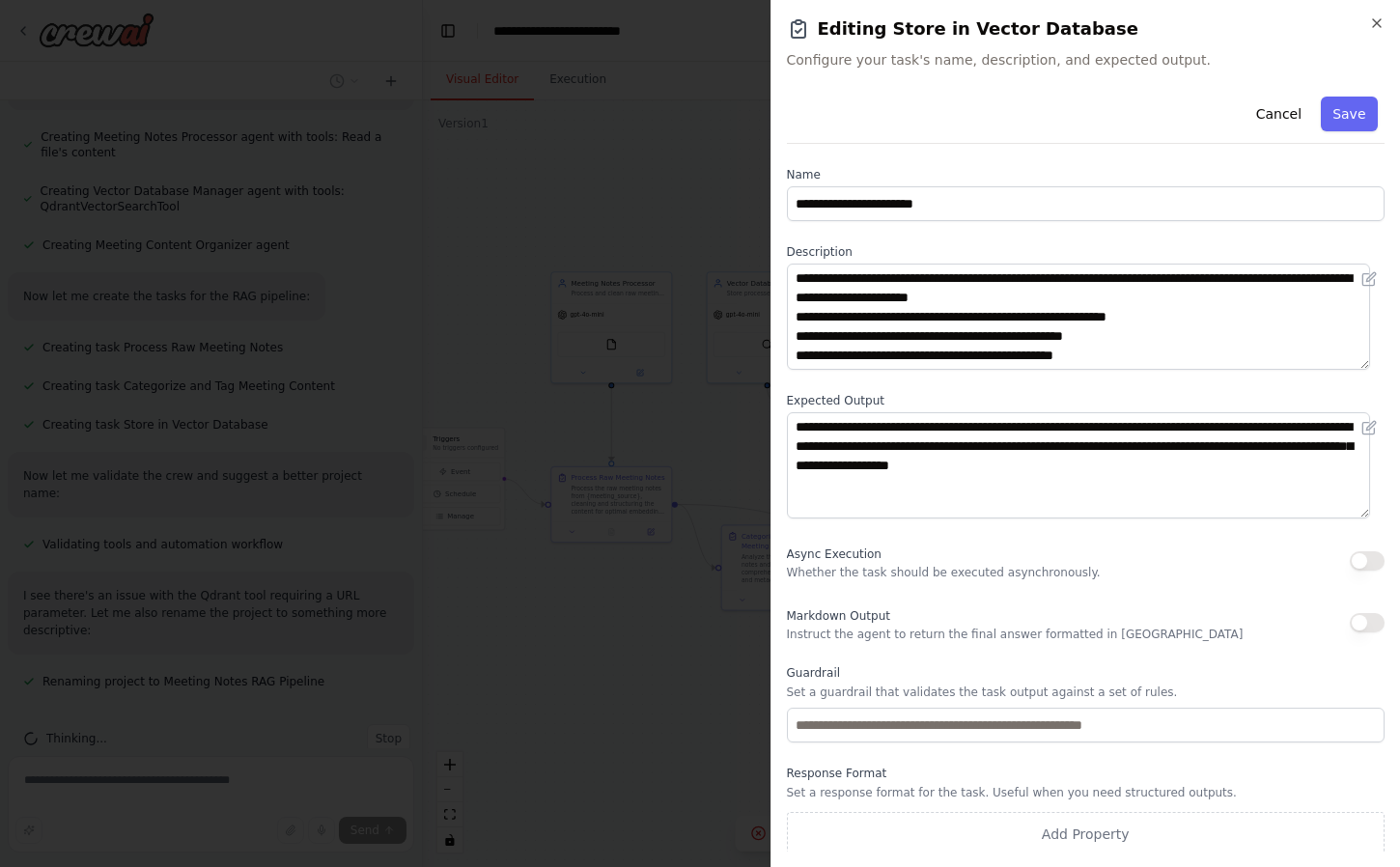
click at [806, 398] on label "Expected Output" at bounding box center [1086, 400] width 599 height 15
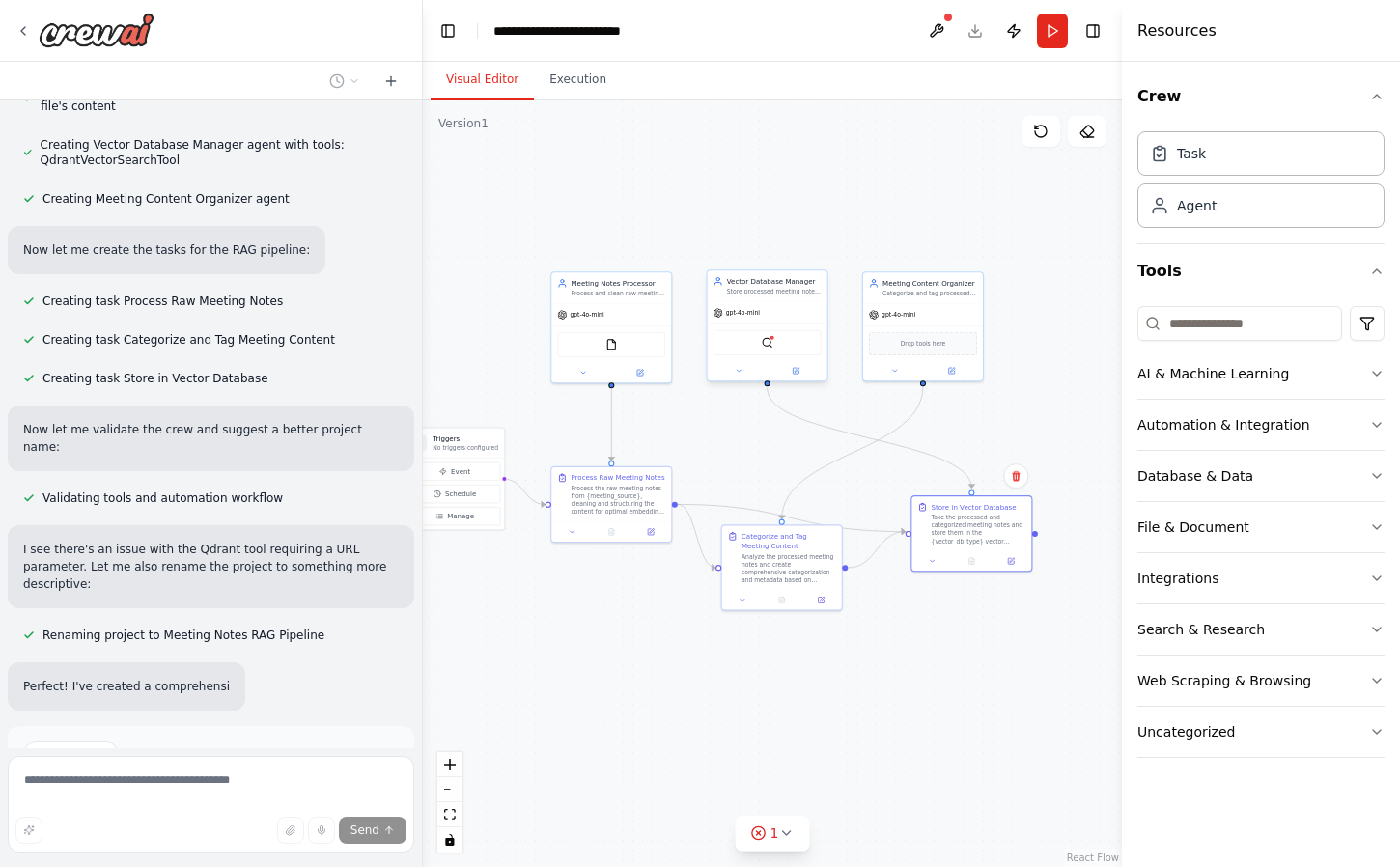
click at [748, 333] on div "QdrantVectorSearchTool" at bounding box center [767, 342] width 108 height 25
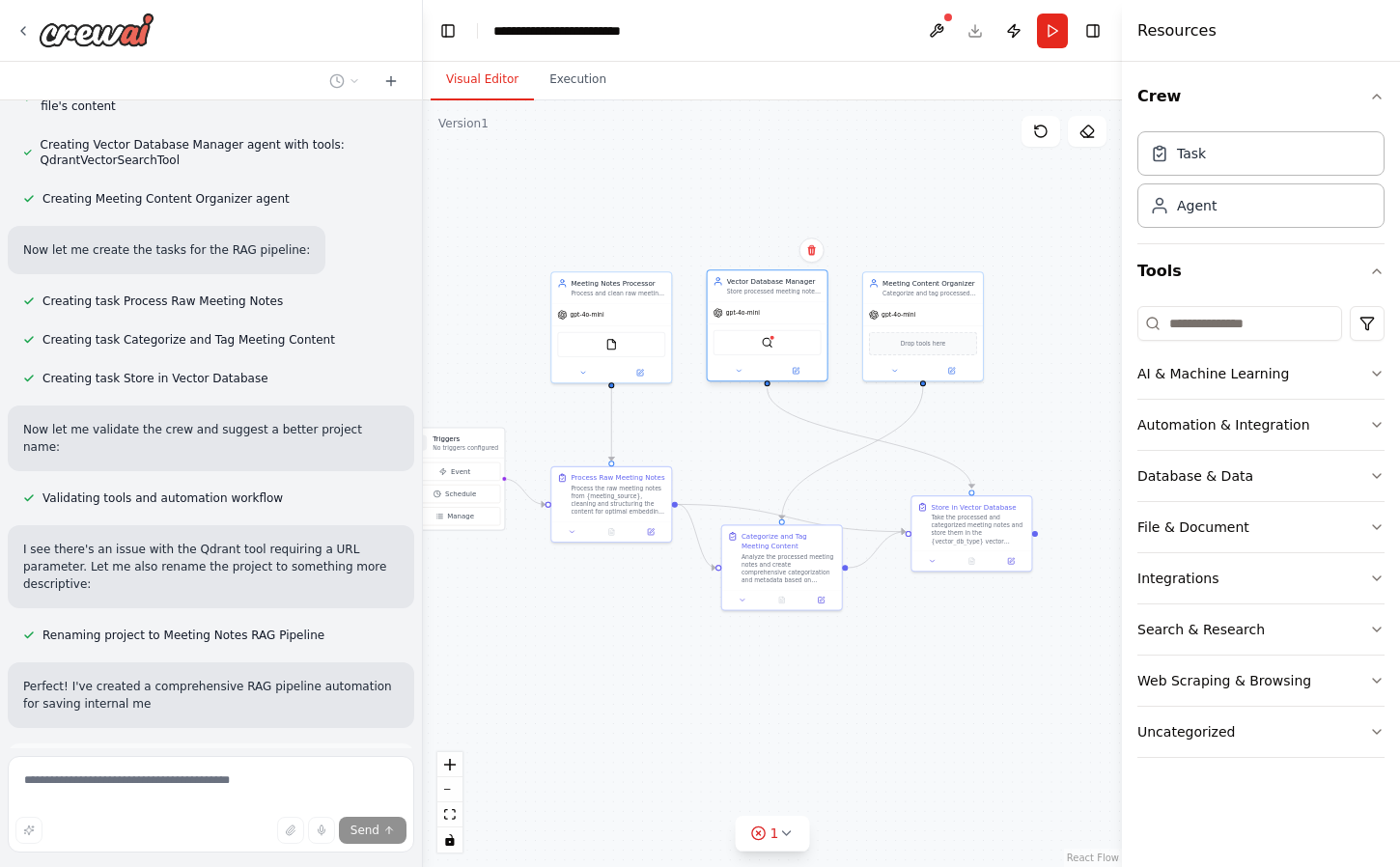
click at [770, 315] on div "gpt-4o-mini" at bounding box center [767, 312] width 120 height 21
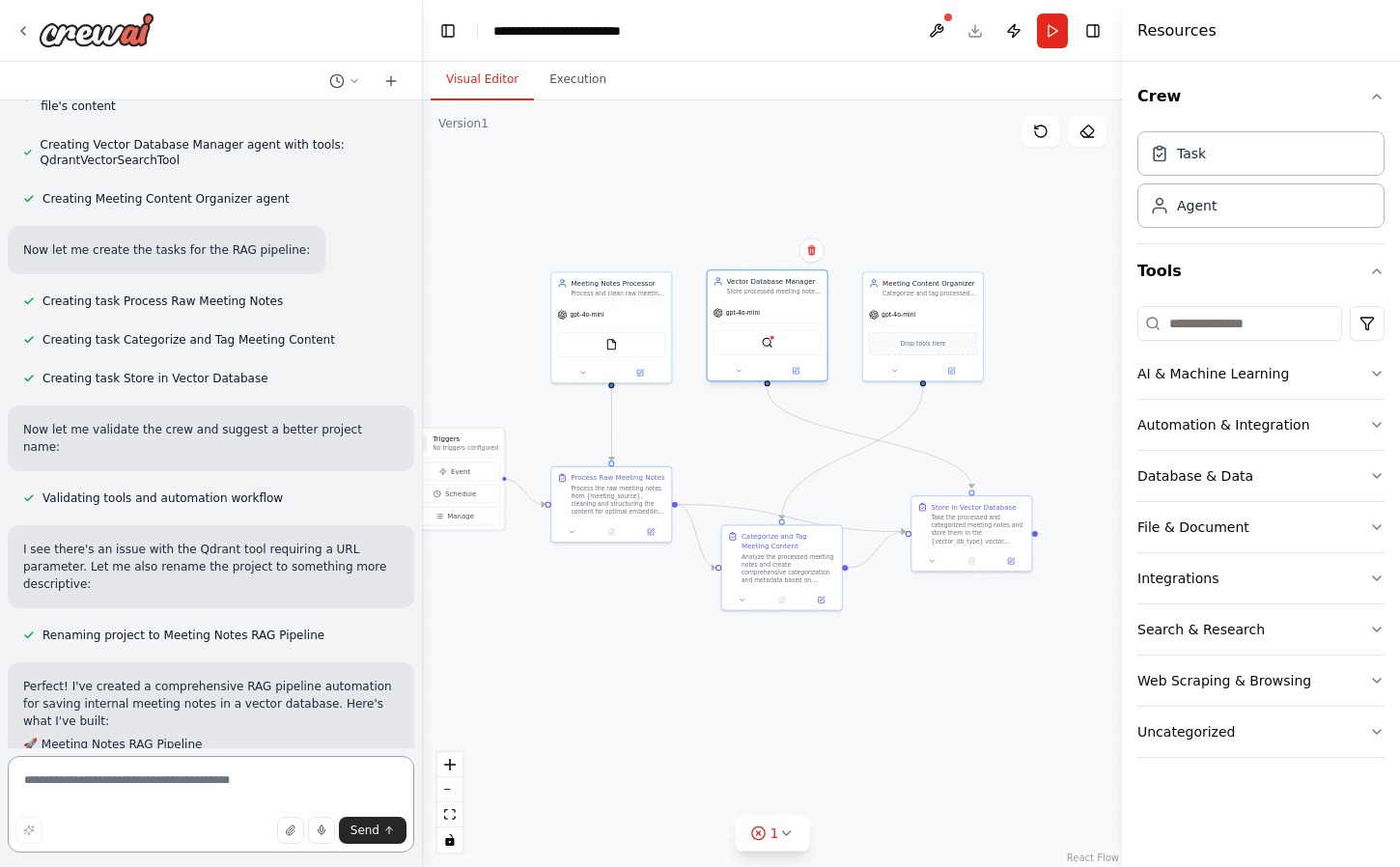
scroll to position [886, 0]
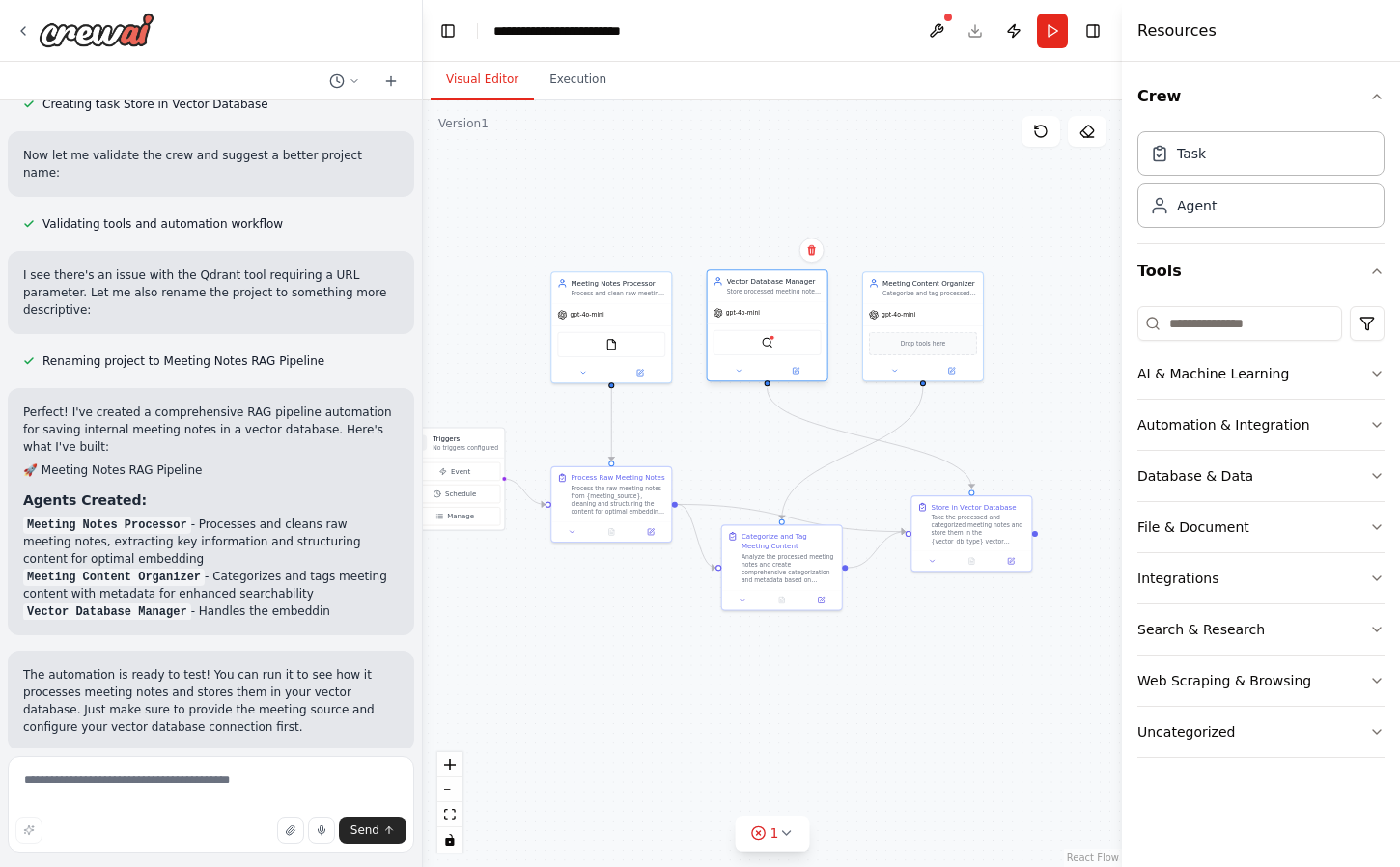
click at [788, 294] on div "Store processed meeting notes in the {vector_db_type} vector database, creating…" at bounding box center [773, 291] width 95 height 8
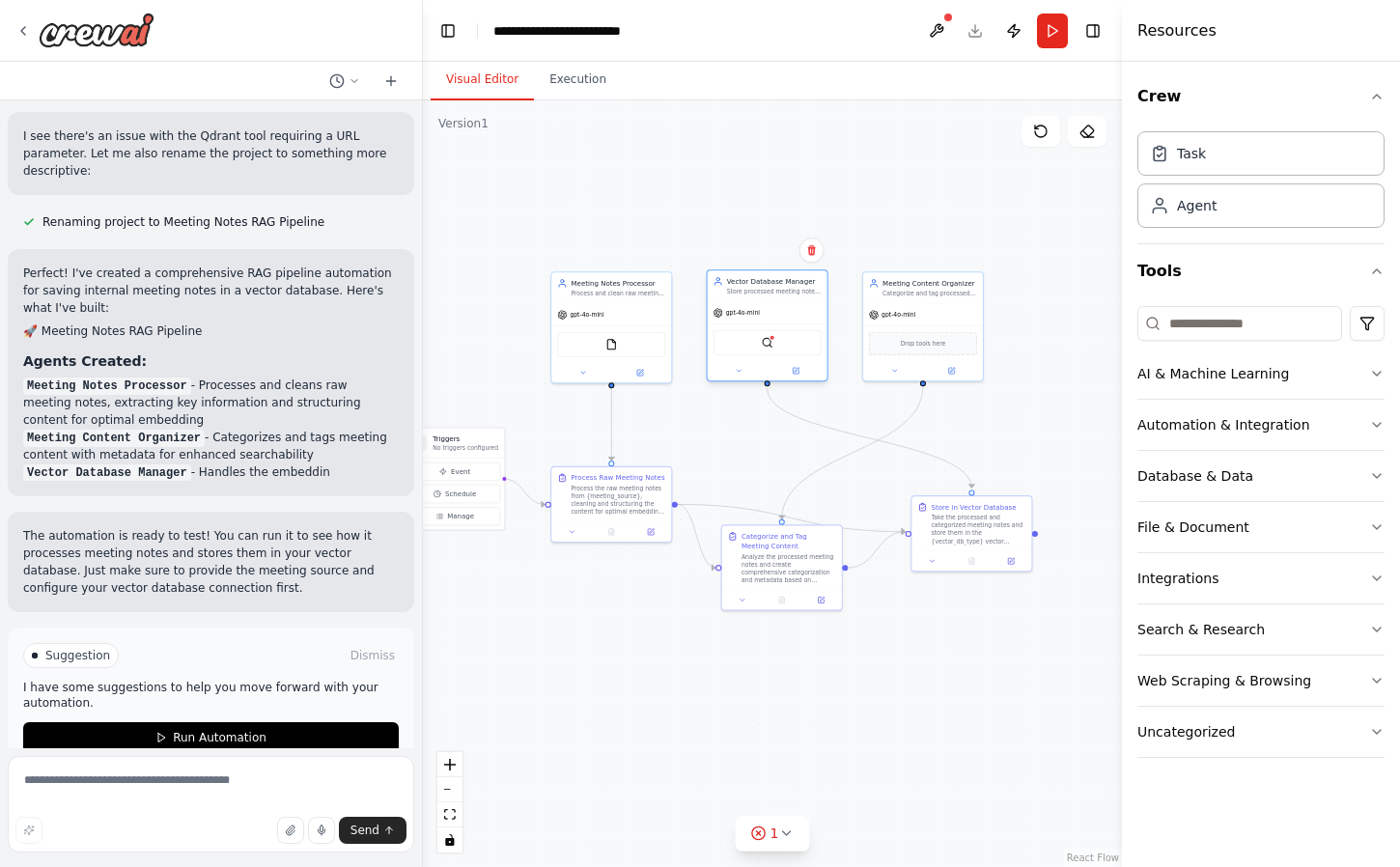
click at [788, 294] on div "Store processed meeting notes in the {vector_db_type} vector database, creating…" at bounding box center [773, 291] width 95 height 8
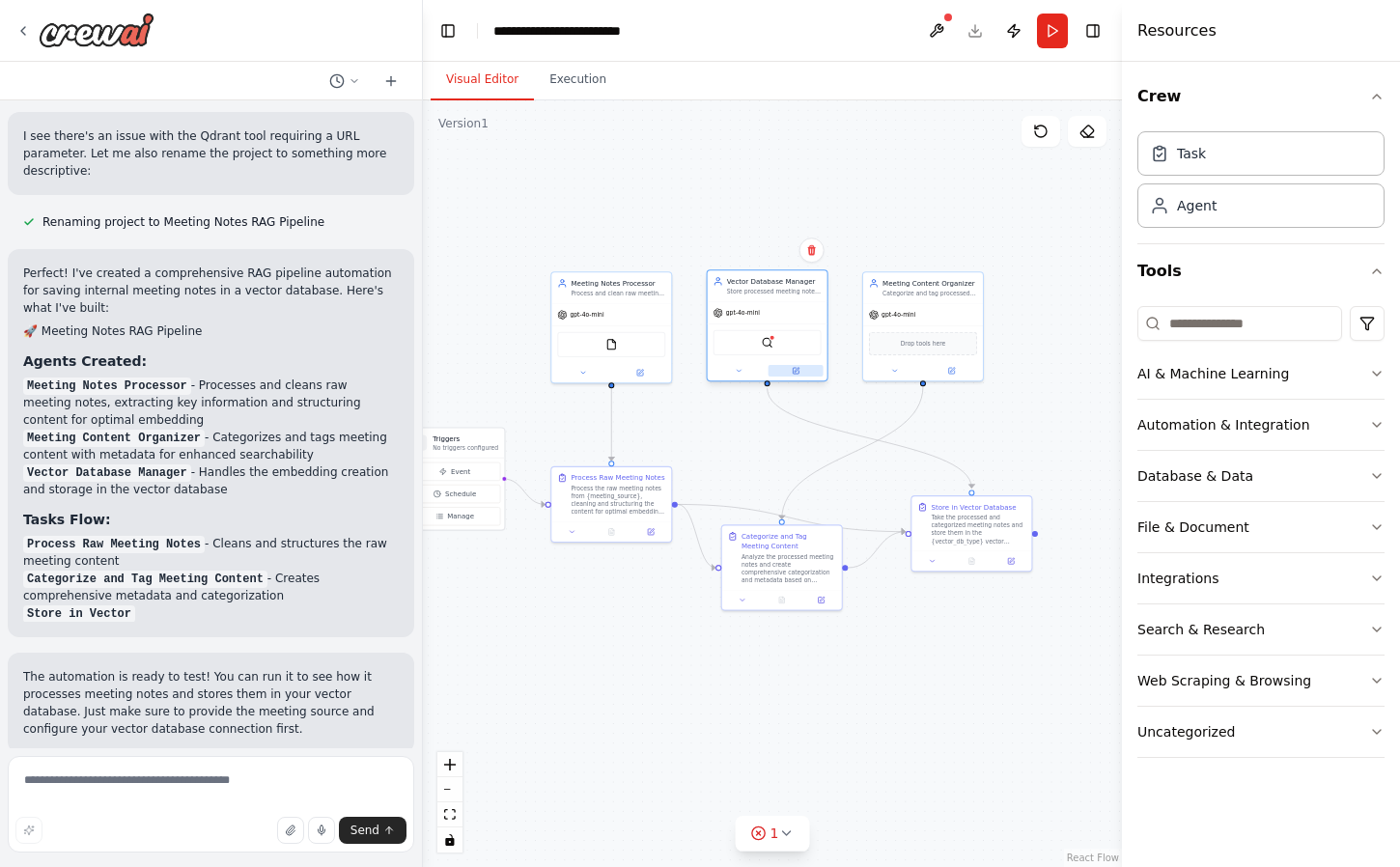
click at [801, 373] on button at bounding box center [795, 371] width 55 height 12
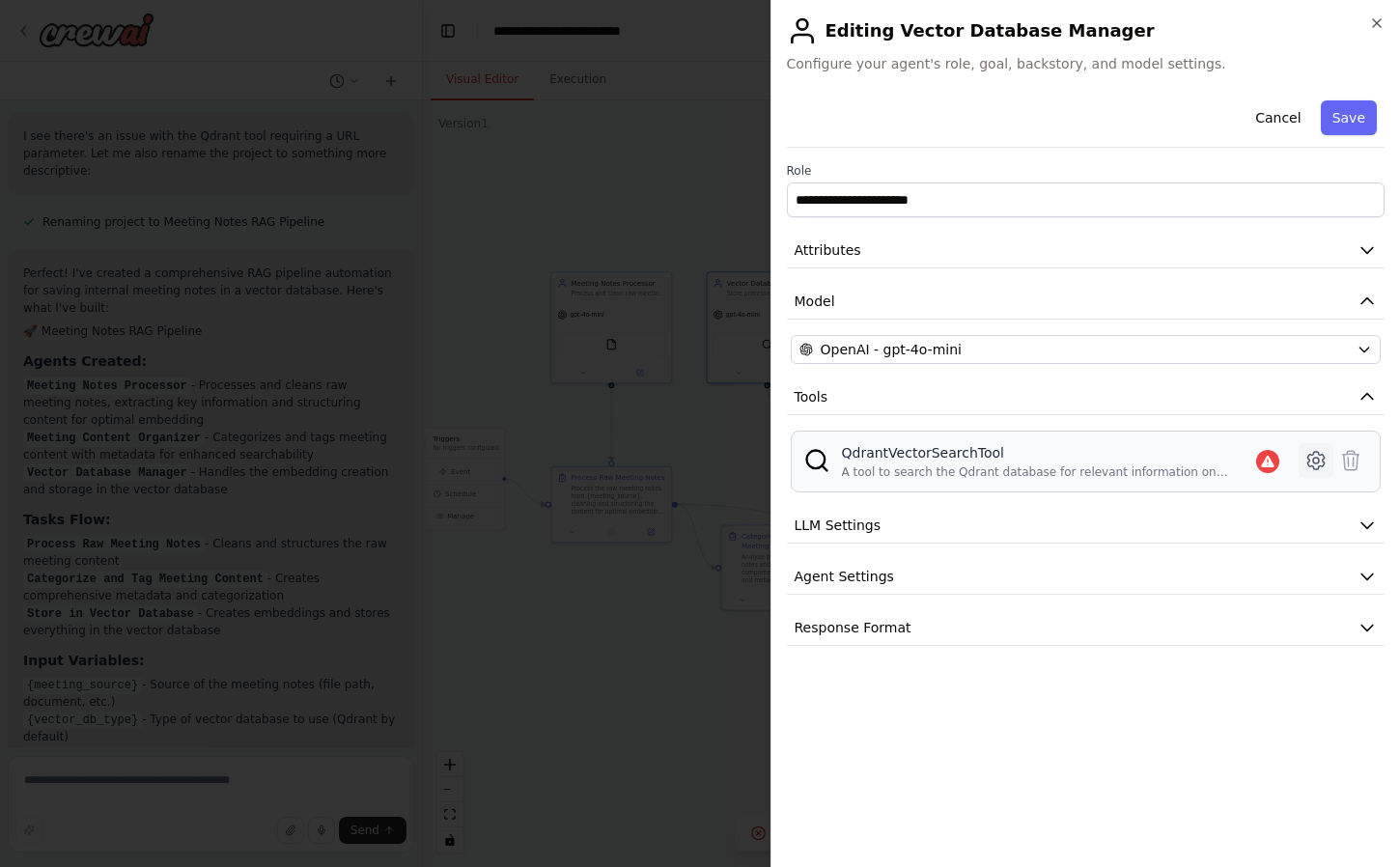
click at [1312, 465] on icon at bounding box center [1315, 460] width 16 height 17
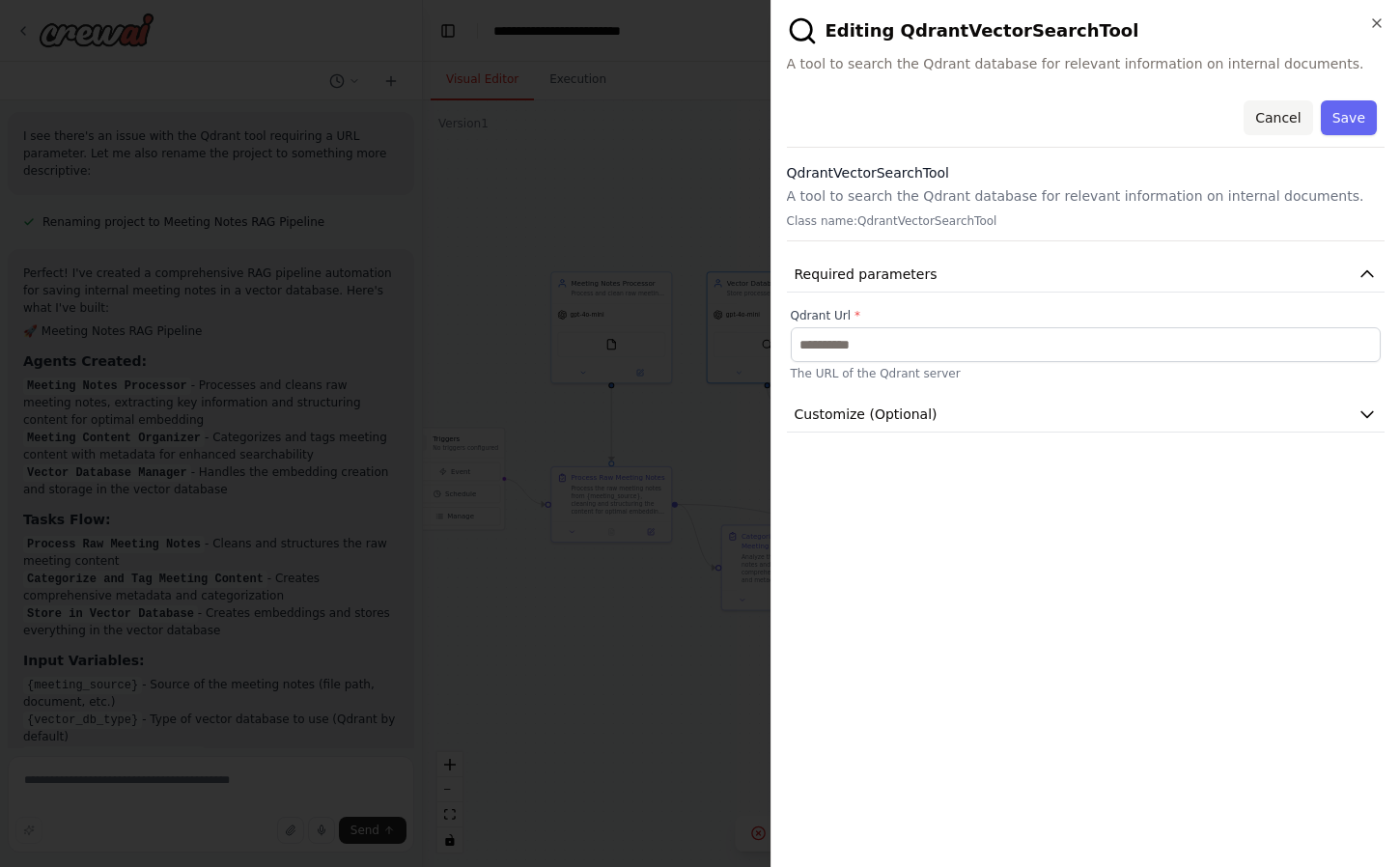
click at [1285, 128] on button "Cancel" at bounding box center [1277, 118] width 69 height 35
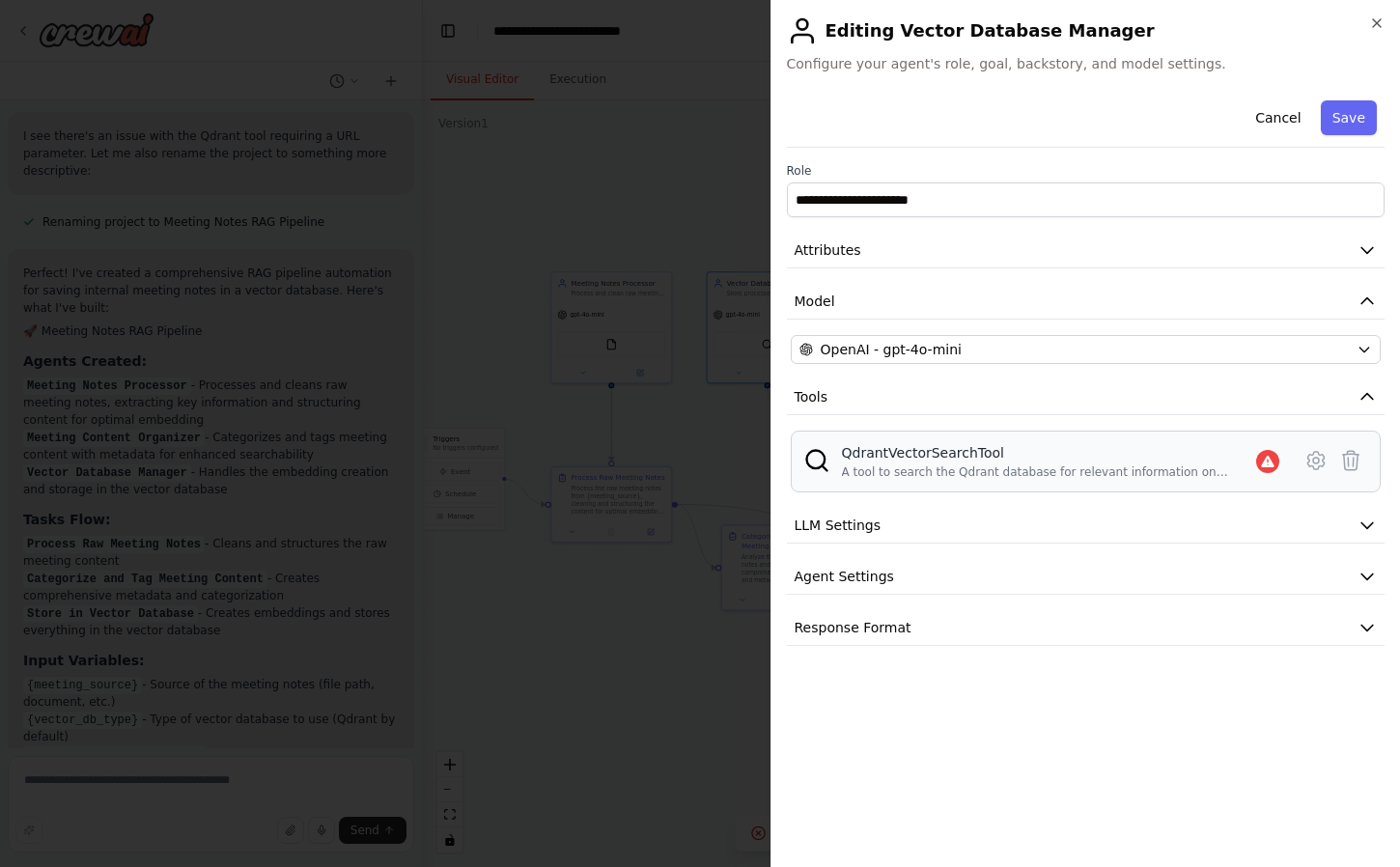
scroll to position [1588, 0]
click at [1225, 472] on div "A tool to search the Qdrant database for relevant information on internal docum…" at bounding box center [1049, 471] width 415 height 15
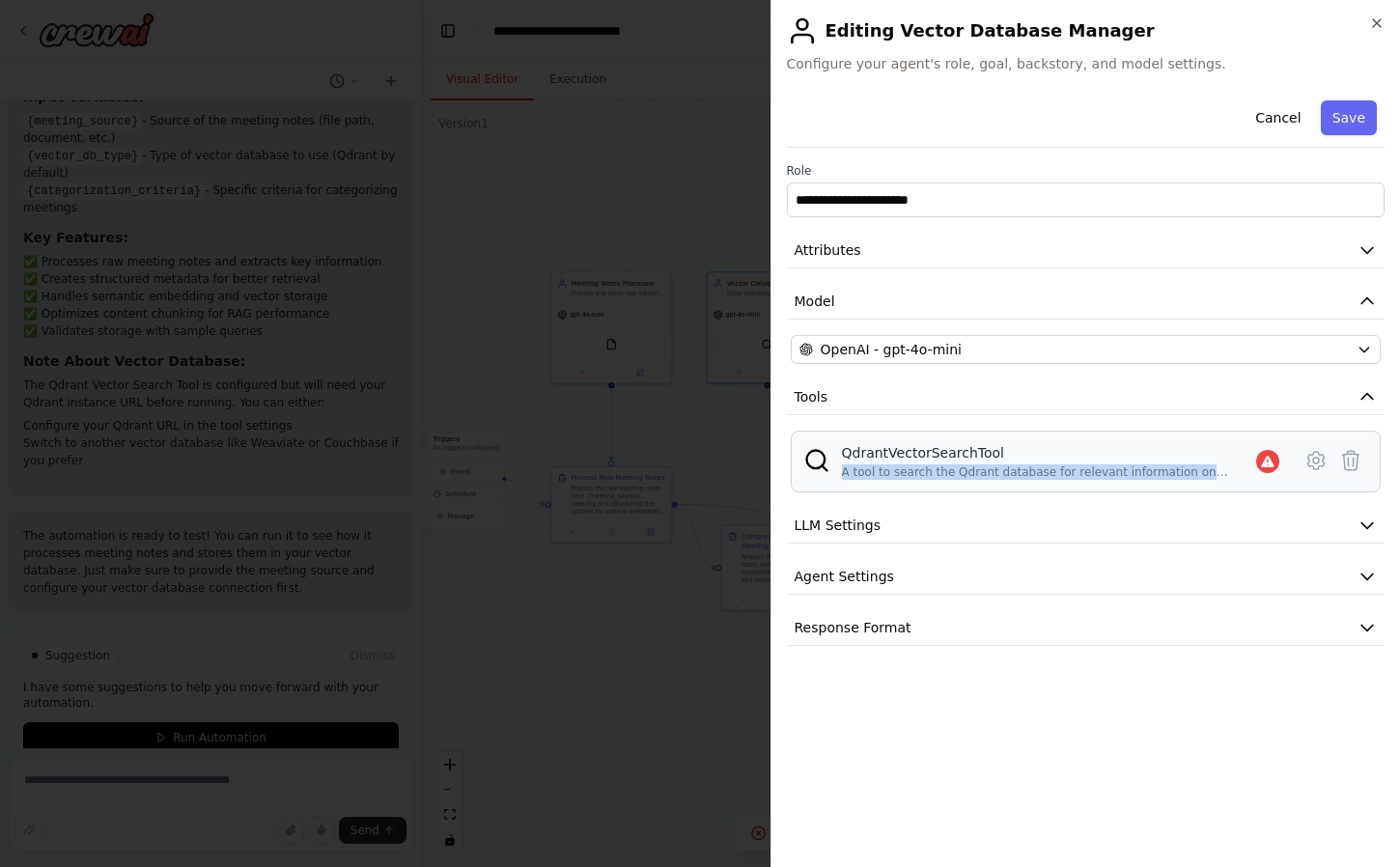
click at [1225, 472] on div "A tool to search the Qdrant database for relevant information on internal docum…" at bounding box center [1049, 471] width 415 height 15
click at [1365, 524] on icon "button" at bounding box center [1366, 525] width 19 height 19
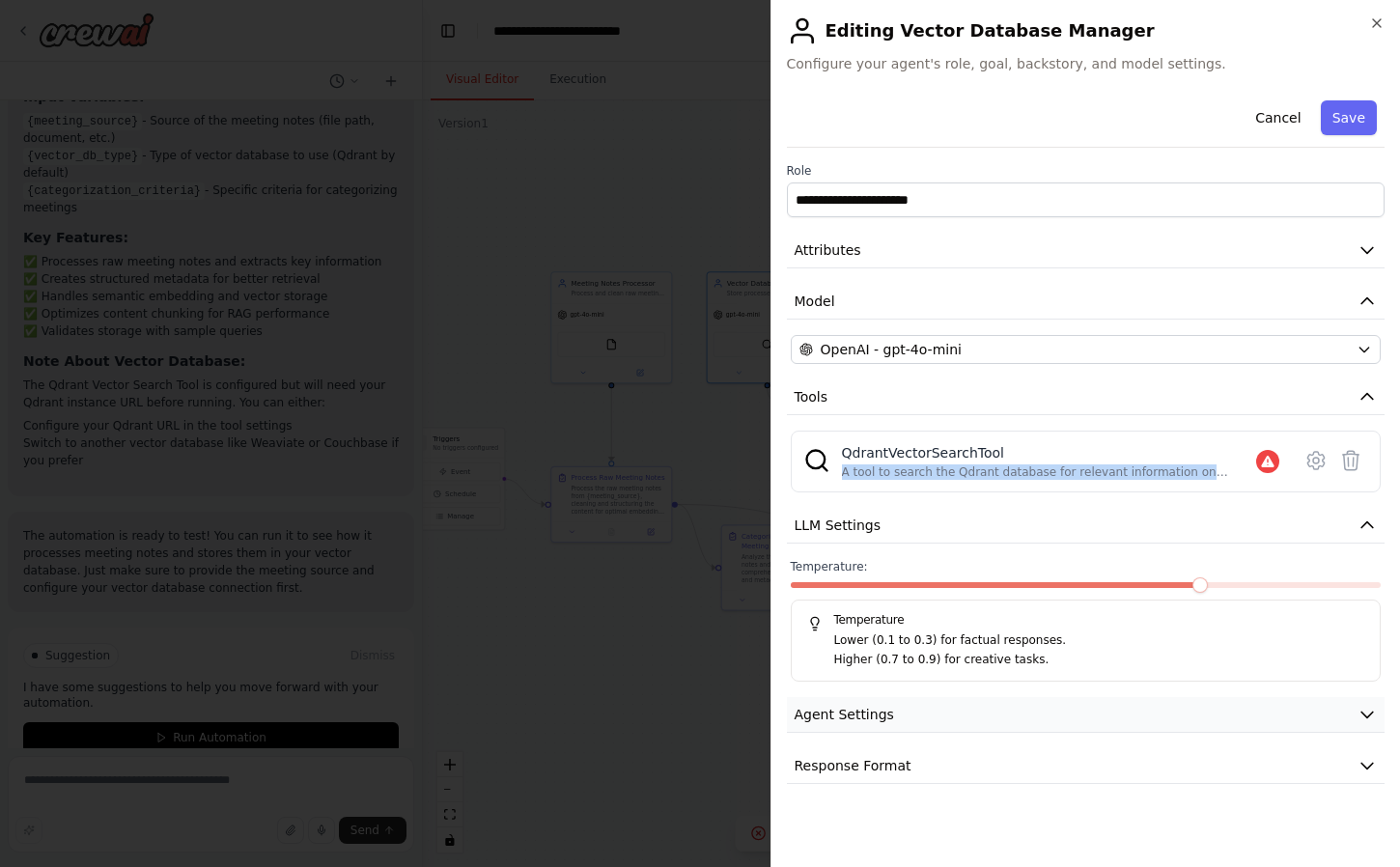
click at [1371, 722] on icon "button" at bounding box center [1366, 713] width 19 height 19
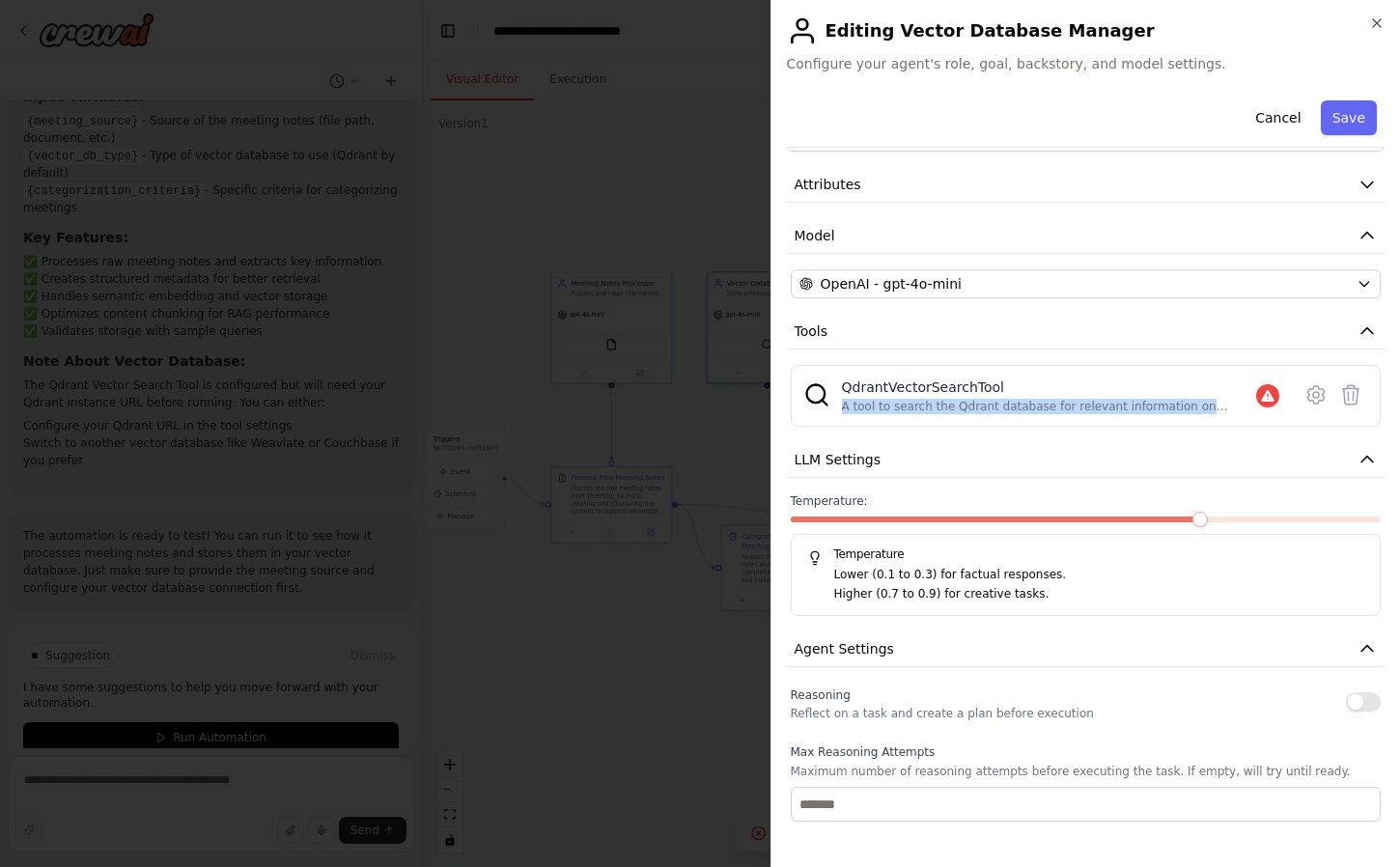
scroll to position [0, 0]
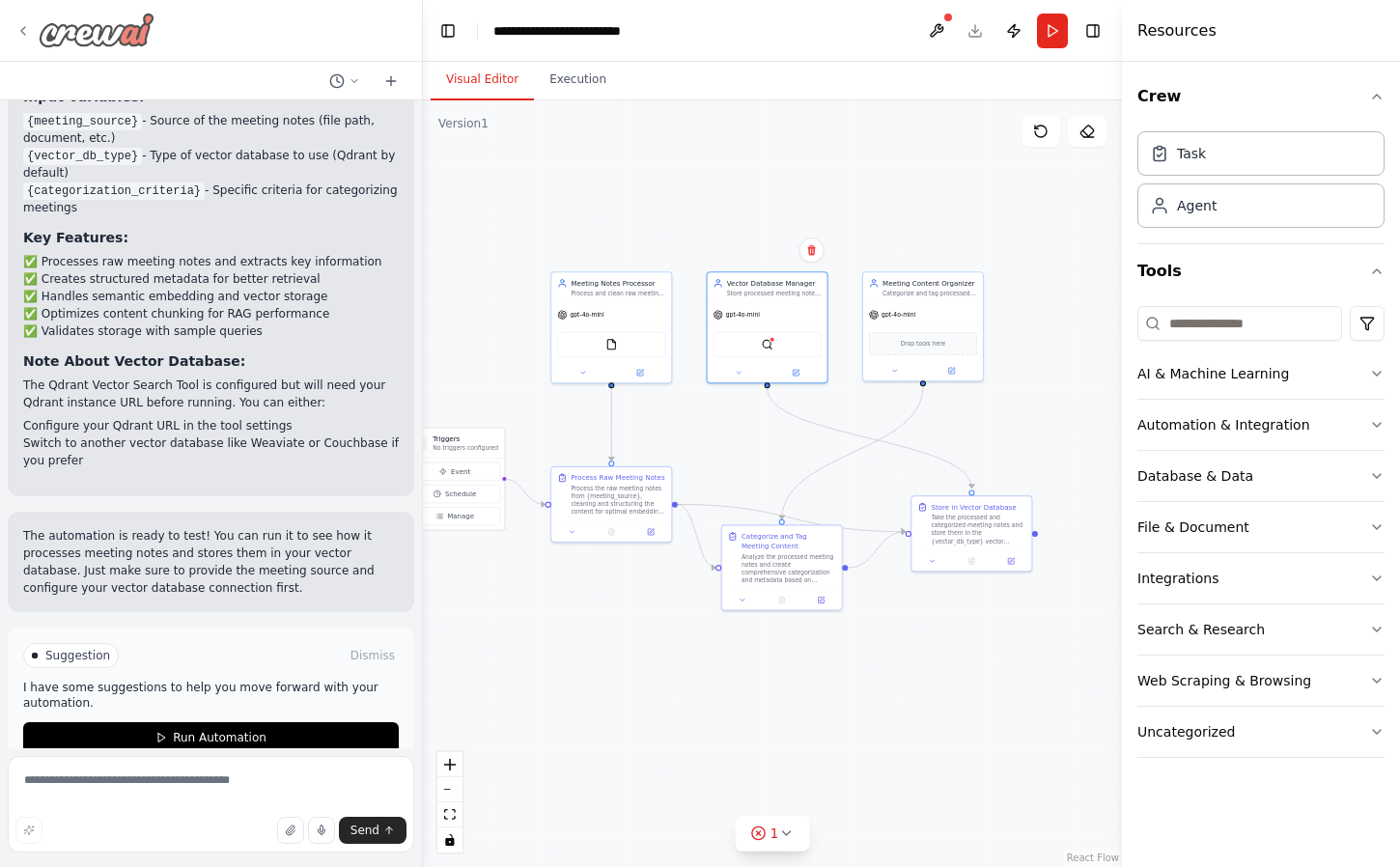
click at [20, 28] on icon at bounding box center [22, 30] width 15 height 15
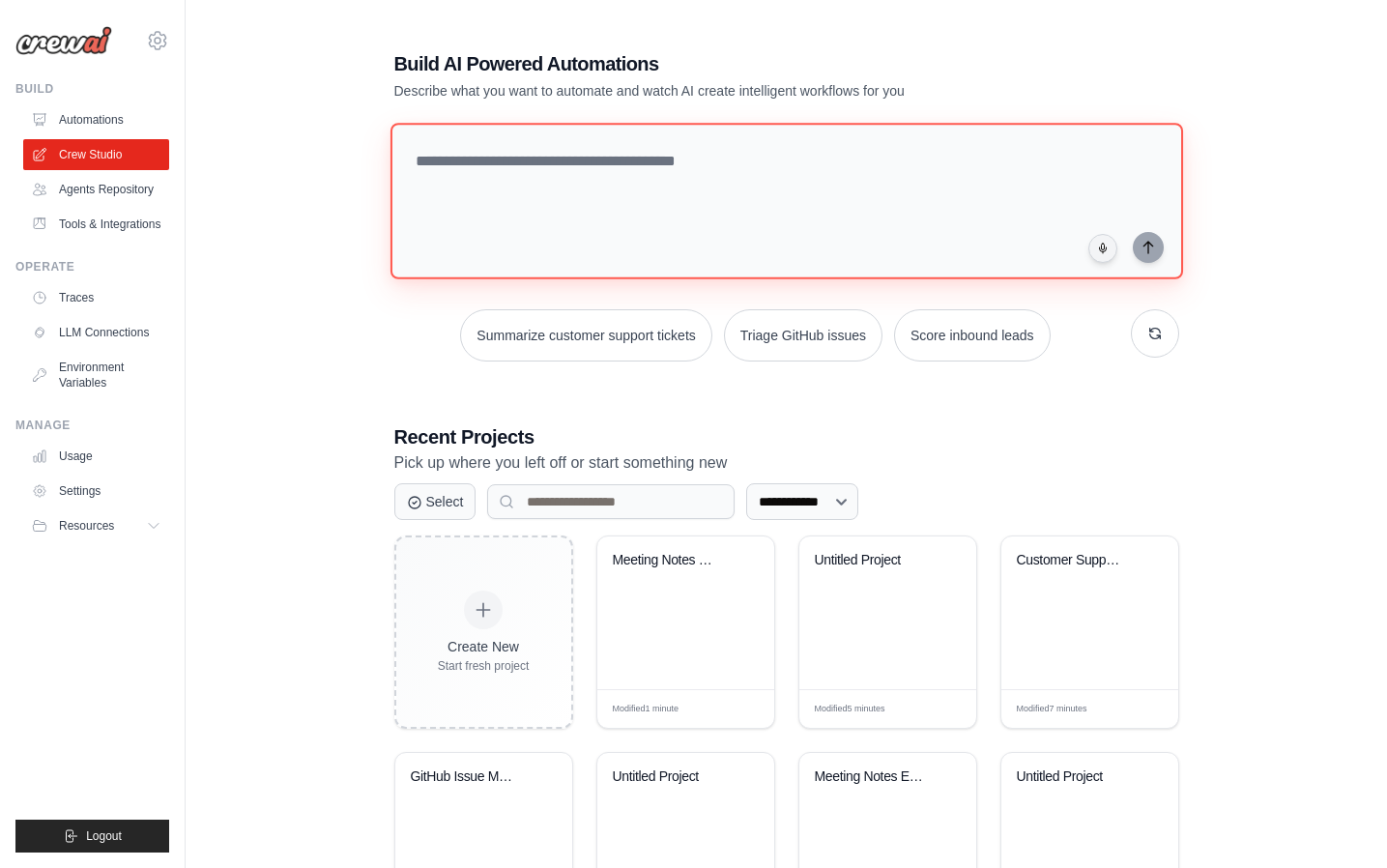
click at [612, 174] on textarea at bounding box center [785, 201] width 792 height 157
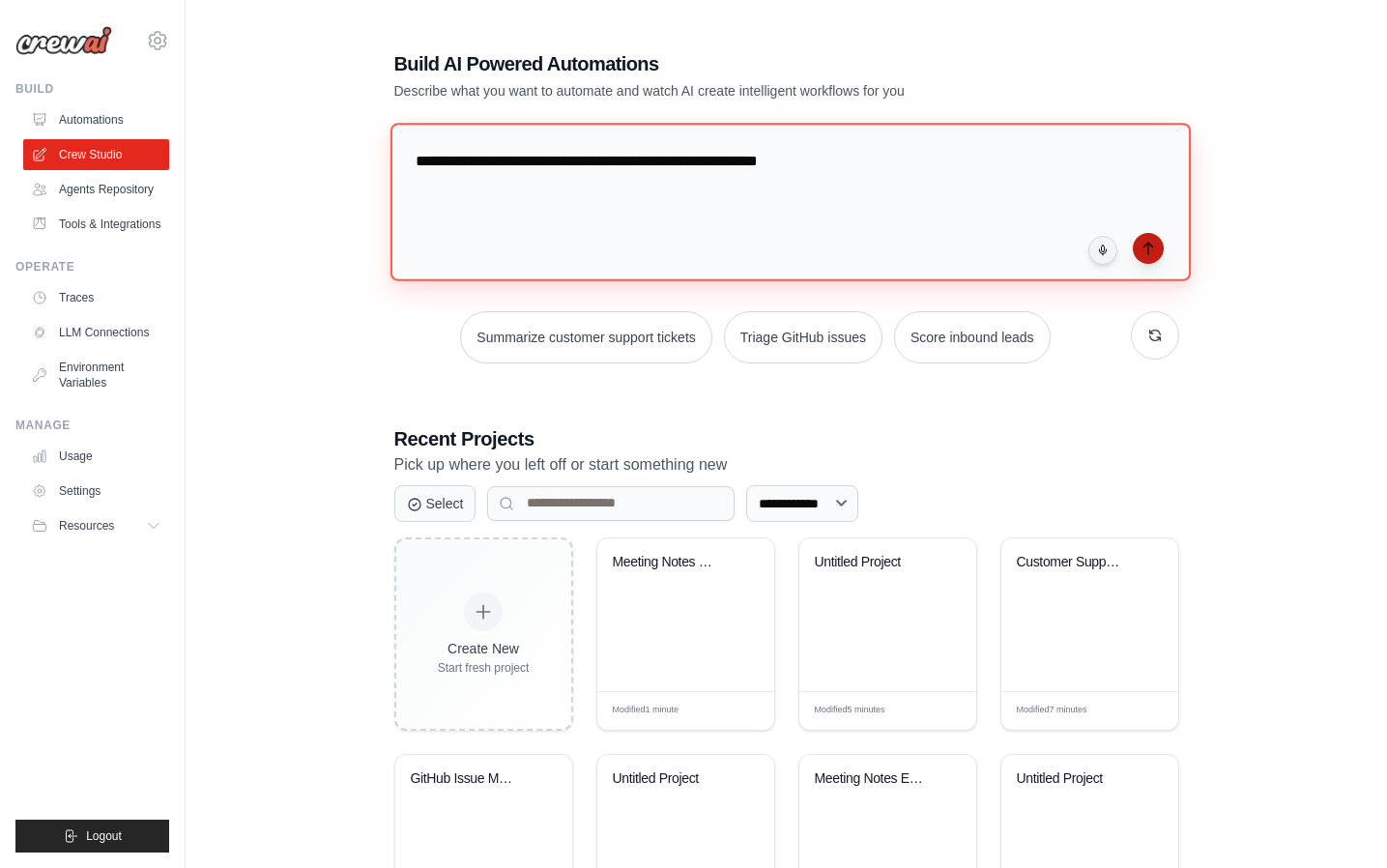
type textarea "**********"
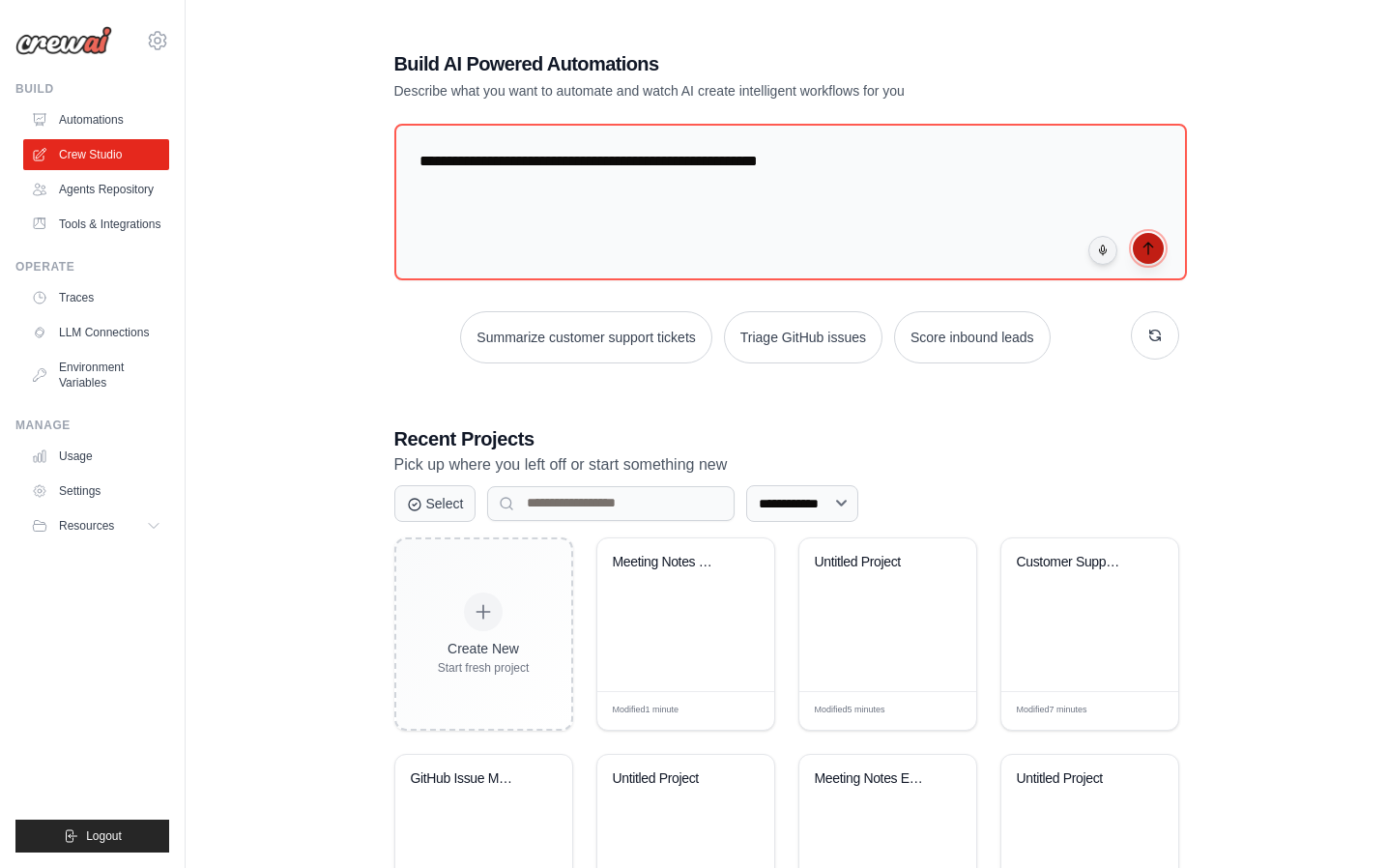
click at [1154, 251] on icon "submit" at bounding box center [1147, 248] width 15 height 15
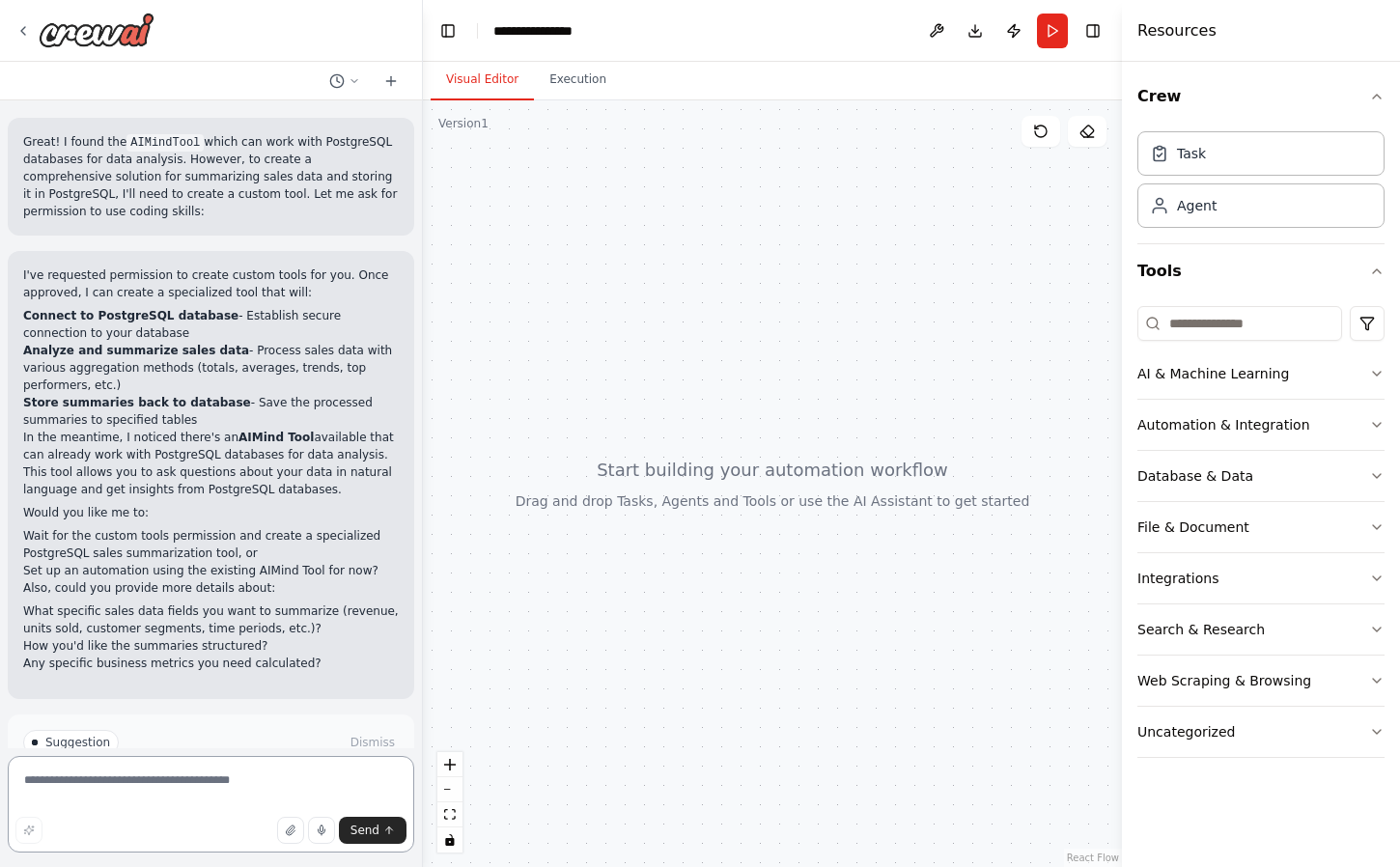
scroll to position [647, 0]
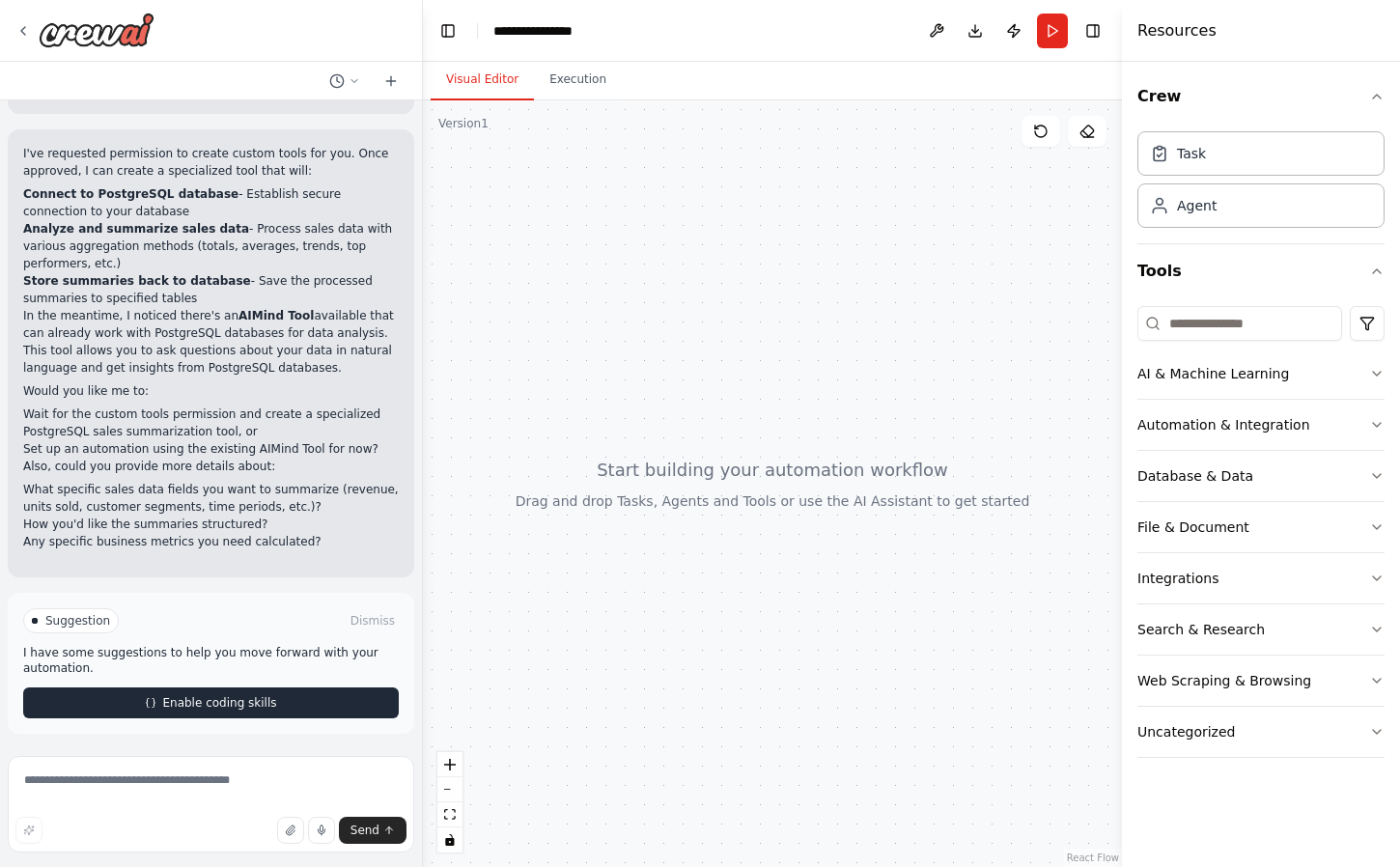
click at [232, 703] on span "Enable coding skills" at bounding box center [220, 701] width 114 height 15
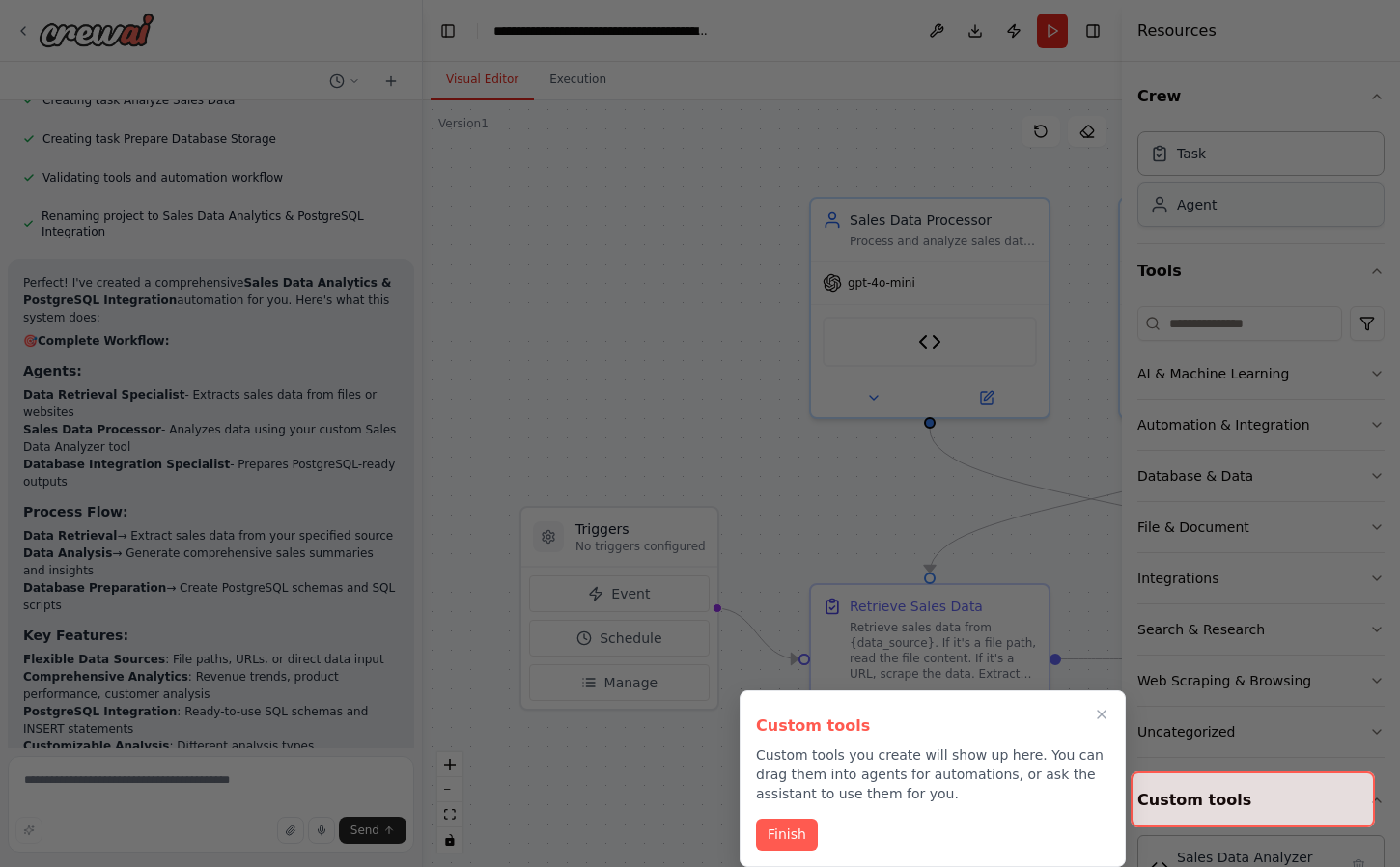
scroll to position [3802, 0]
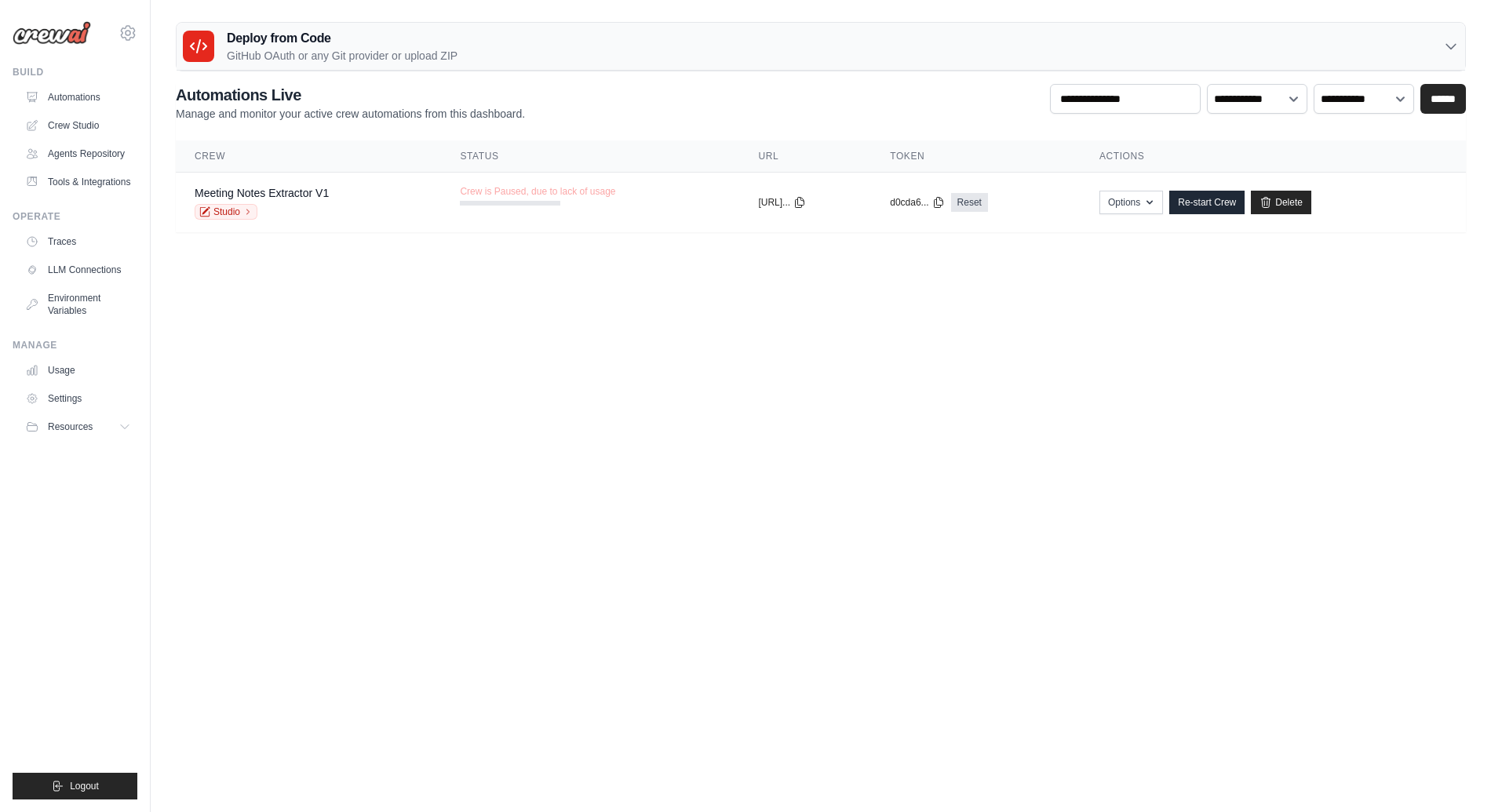
click at [358, 324] on body "julien@phosteon.com Settings Build Automations" at bounding box center [746, 406] width 1491 height 812
click at [86, 195] on link "Tools & Integrations" at bounding box center [79, 182] width 118 height 25
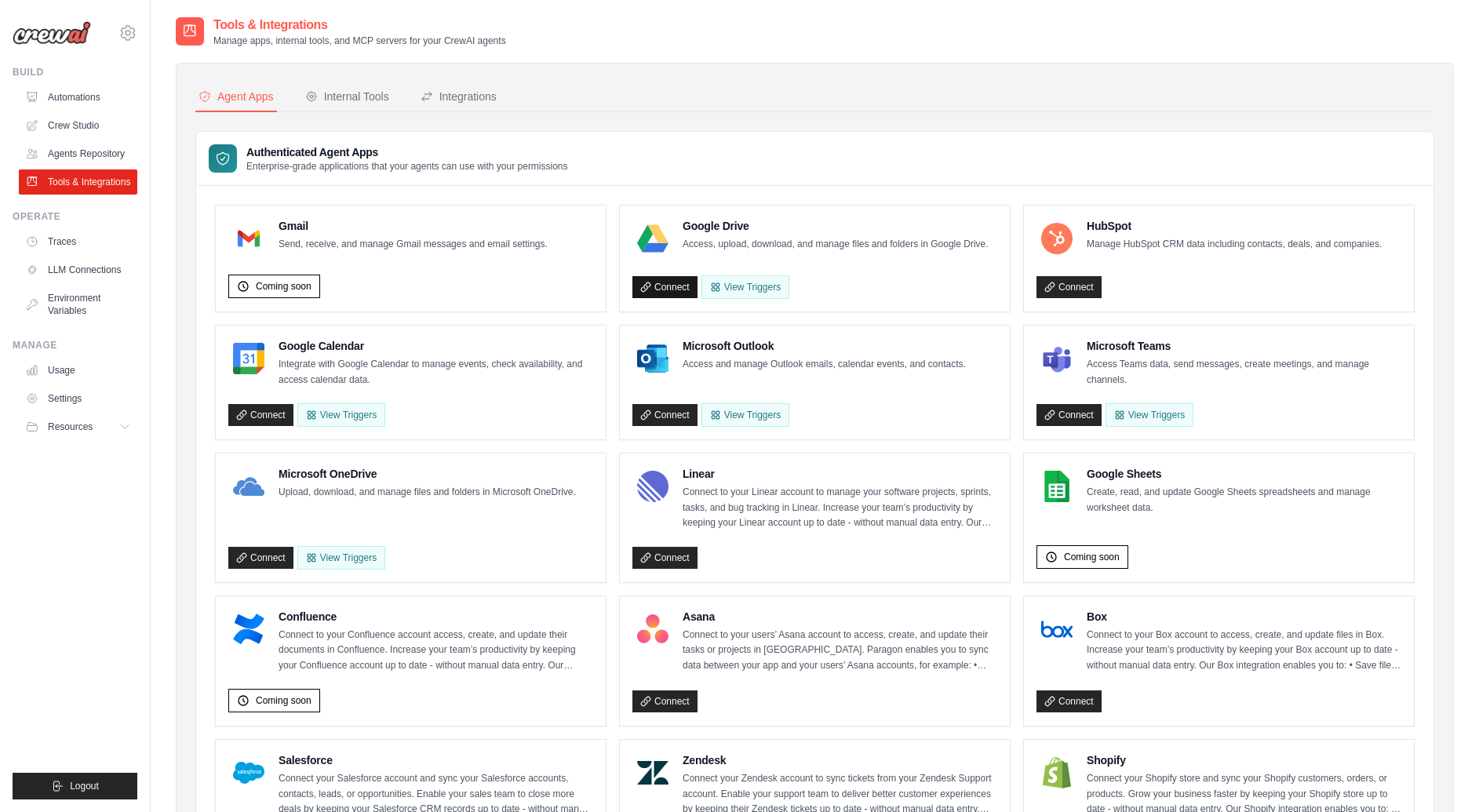
click at [674, 289] on link "Connect" at bounding box center [665, 286] width 65 height 22
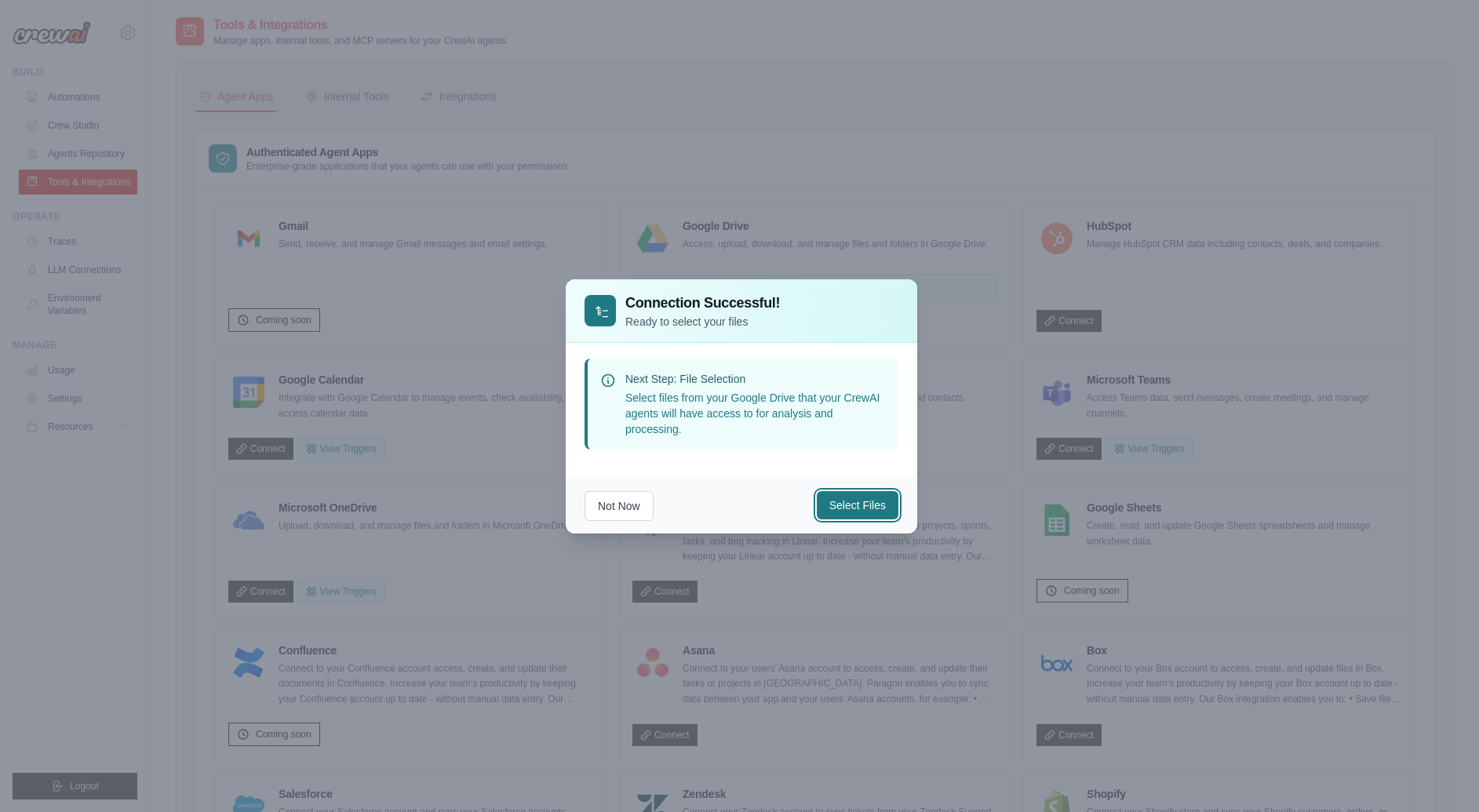
click at [823, 505] on button "Select Files" at bounding box center [858, 505] width 82 height 28
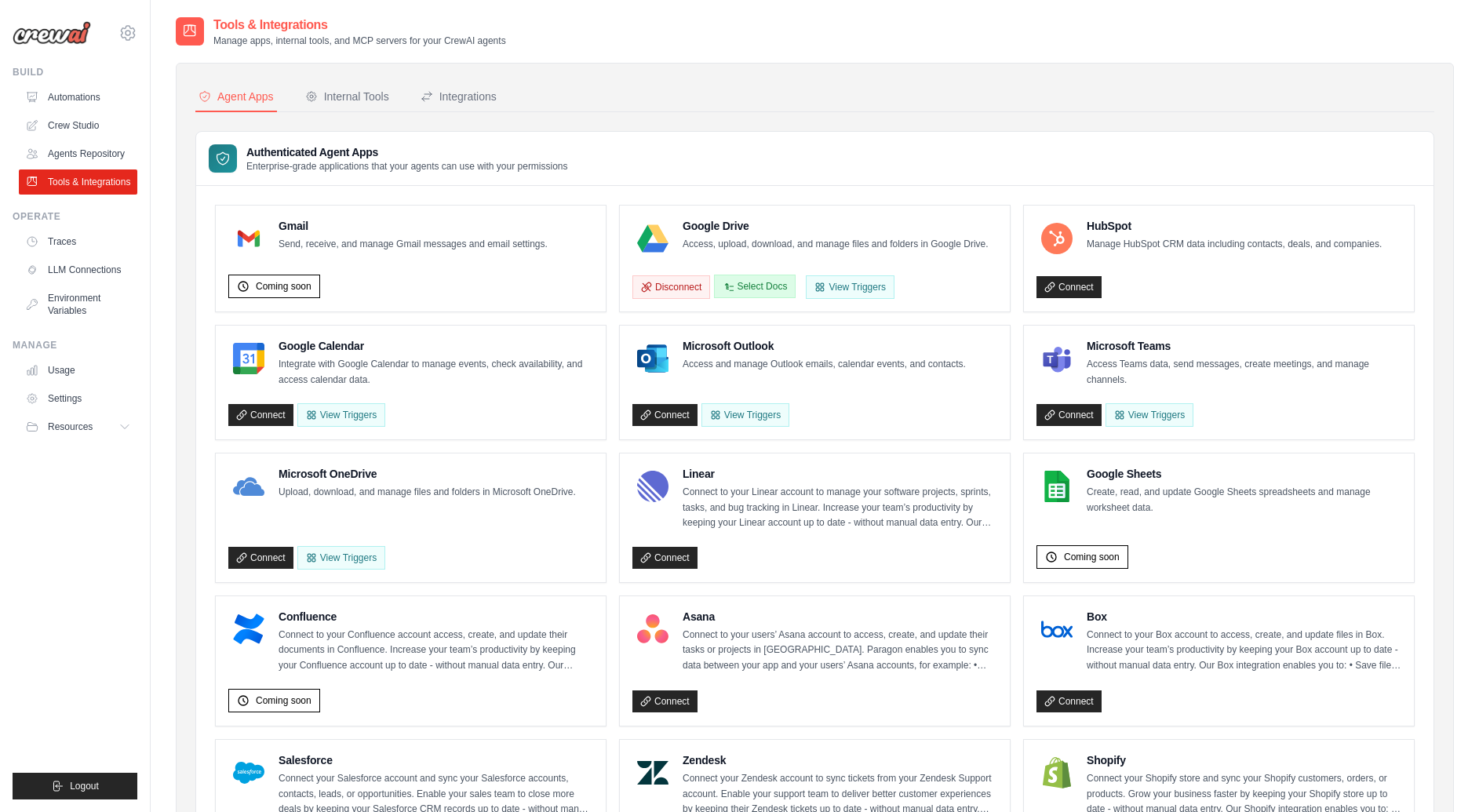
click at [773, 299] on button "Select Docs" at bounding box center [755, 286] width 82 height 24
click at [960, 354] on h4 "Microsoft Outlook" at bounding box center [824, 346] width 283 height 15
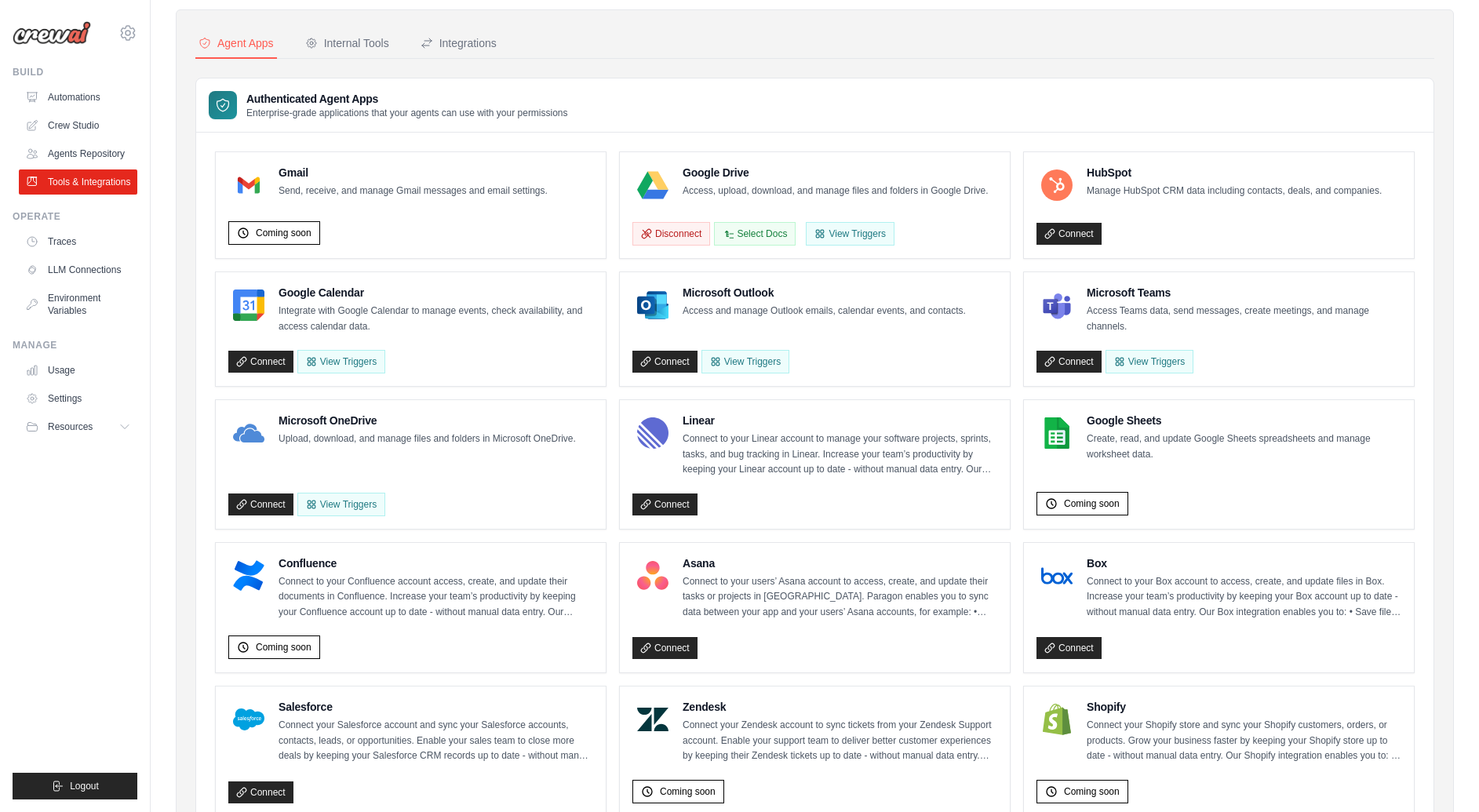
scroll to position [56, 0]
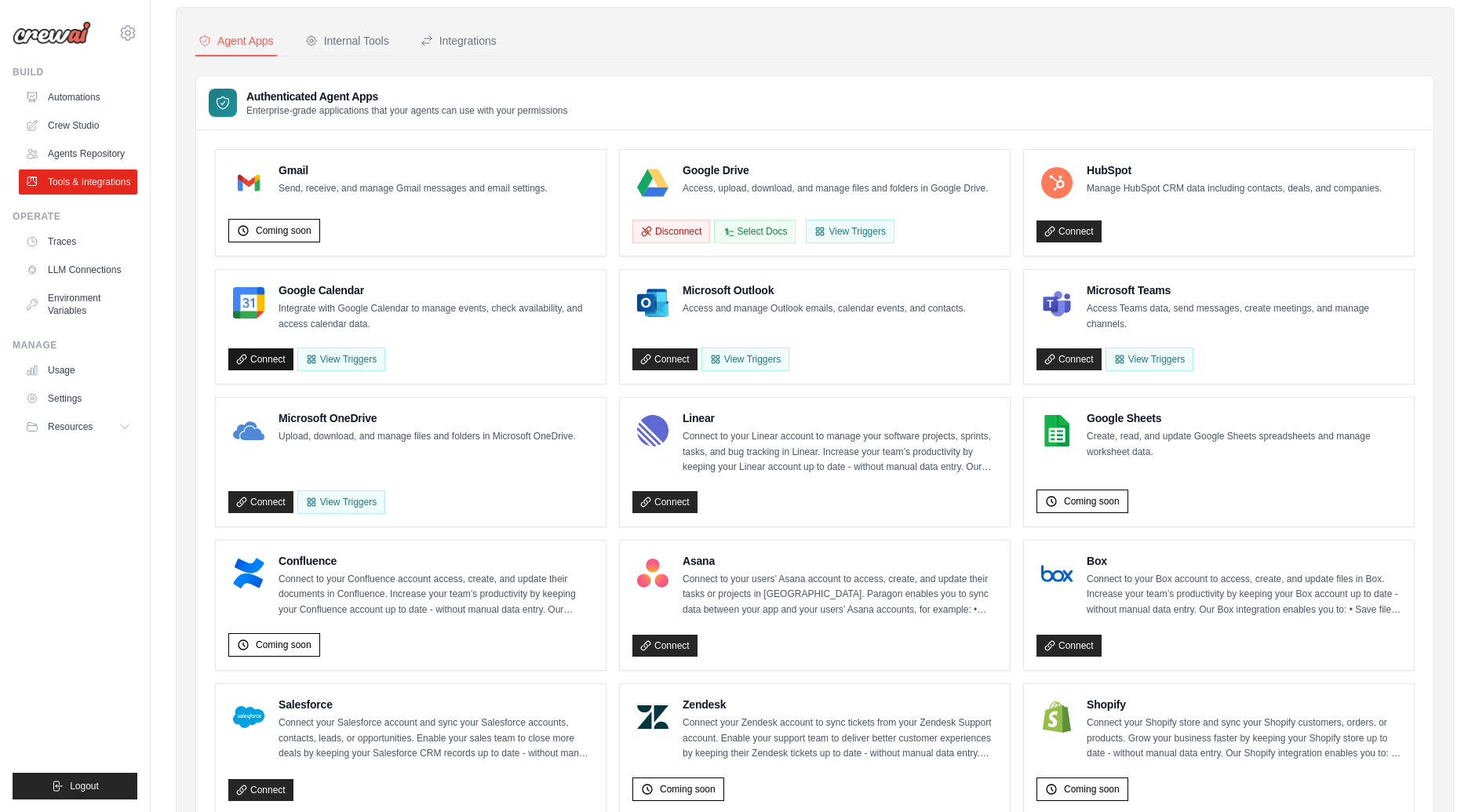
click at [257, 362] on link "Connect" at bounding box center [260, 359] width 65 height 22
click at [570, 362] on div "Disconnect View Triggers" at bounding box center [411, 356] width 365 height 30
click at [383, 349] on div "Disconnect View Triggers" at bounding box center [411, 356] width 365 height 30
click at [383, 365] on button "View Triggers" at bounding box center [354, 359] width 88 height 24
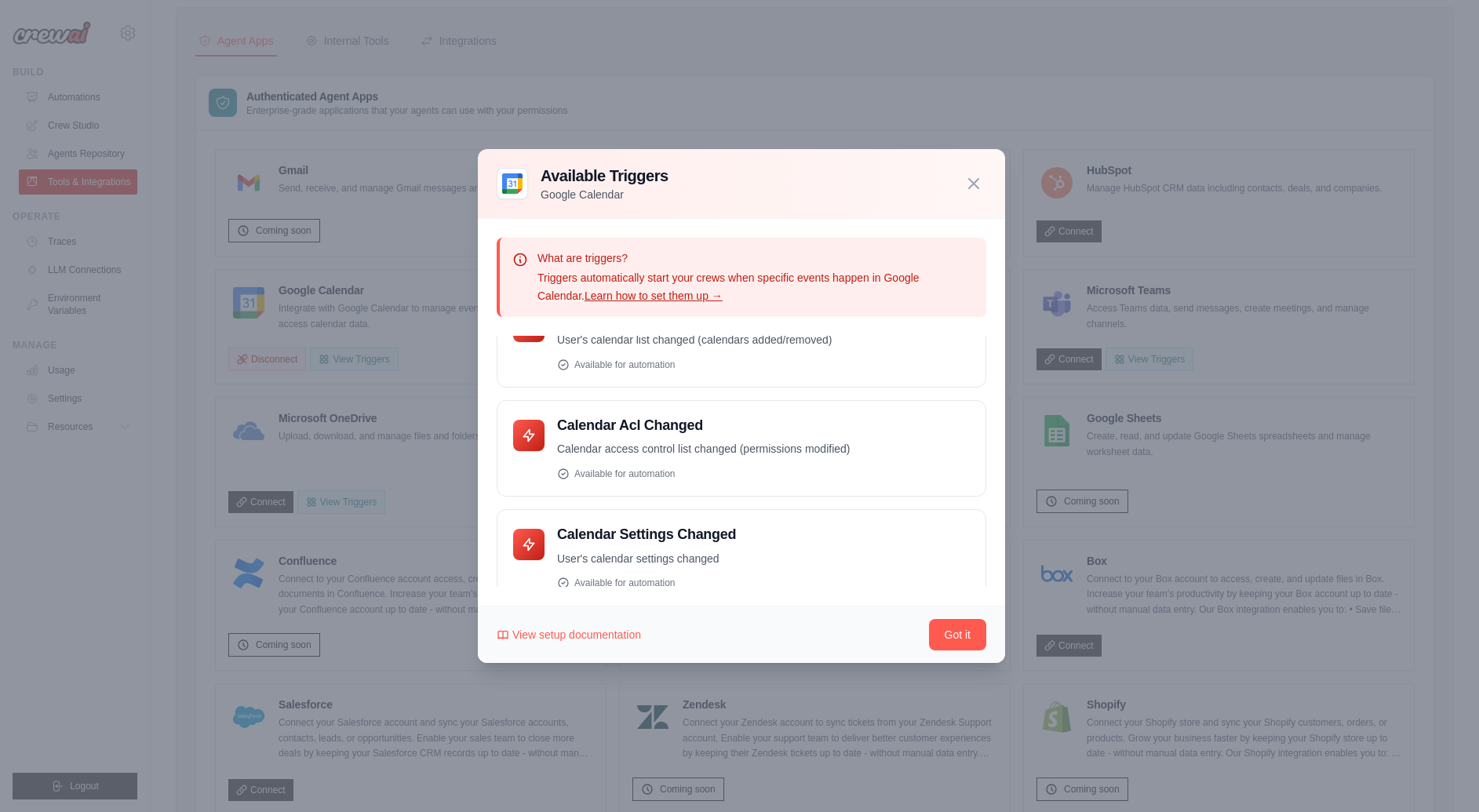
scroll to position [174, 0]
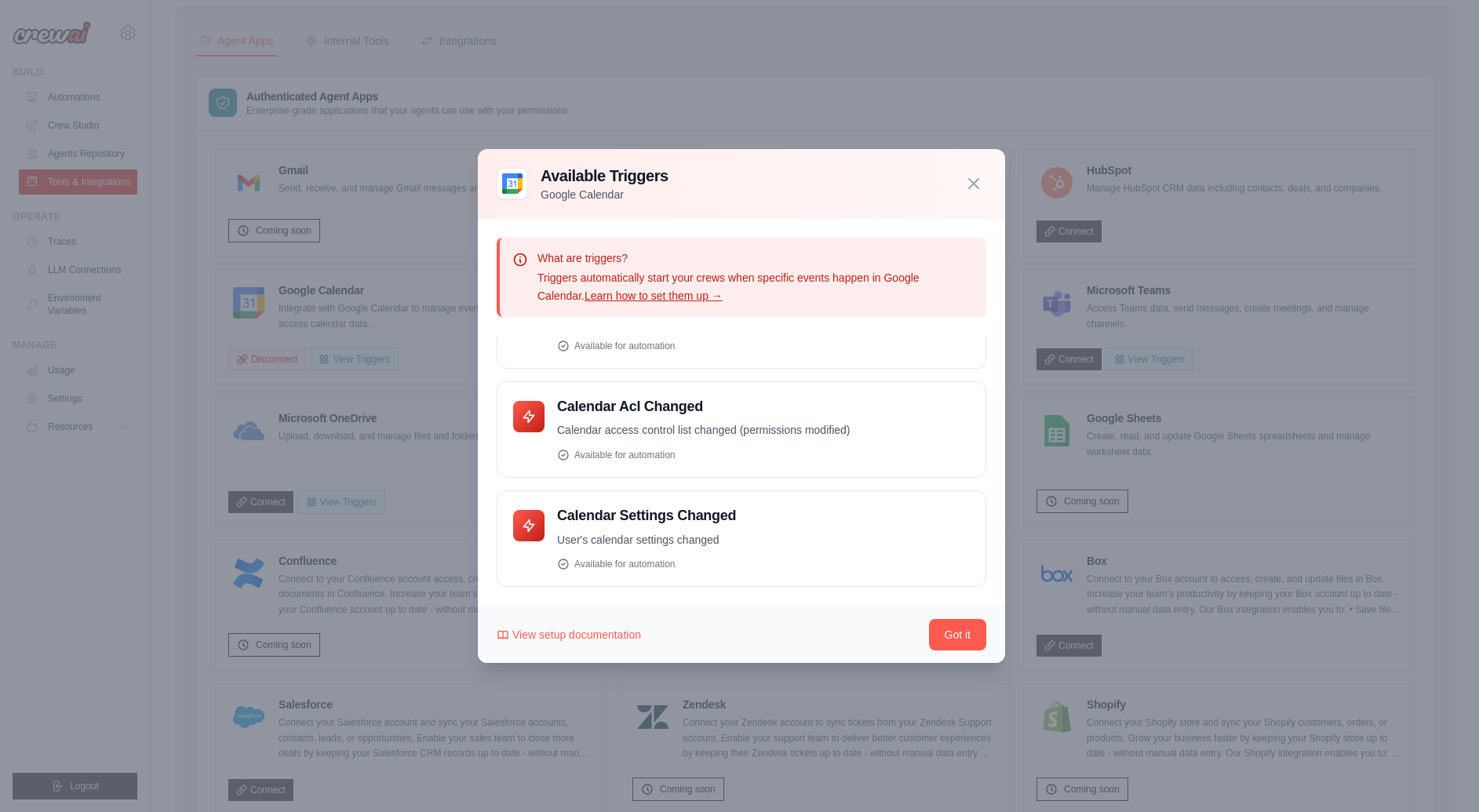
click at [433, 343] on div at bounding box center [739, 406] width 1479 height 812
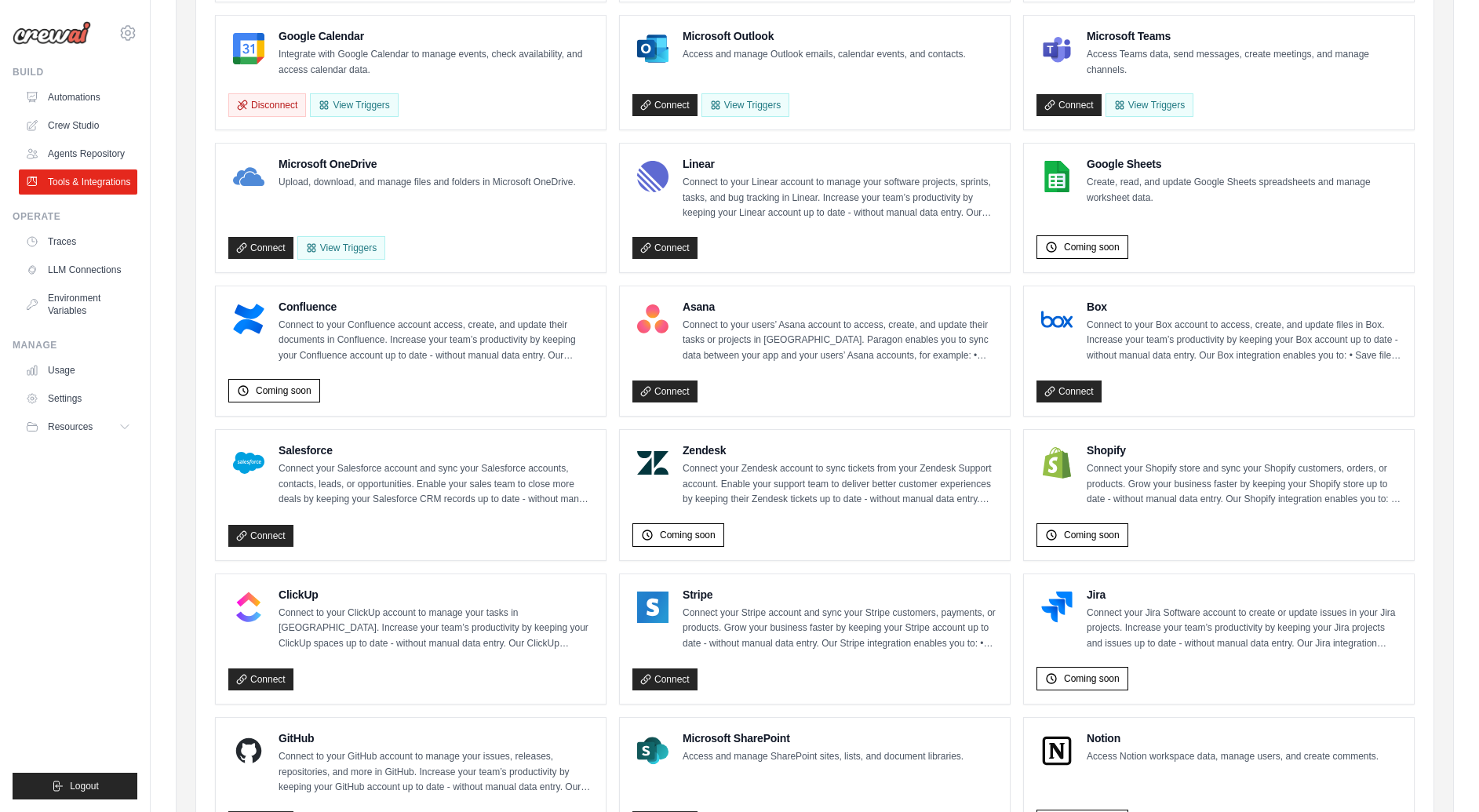
scroll to position [313, 0]
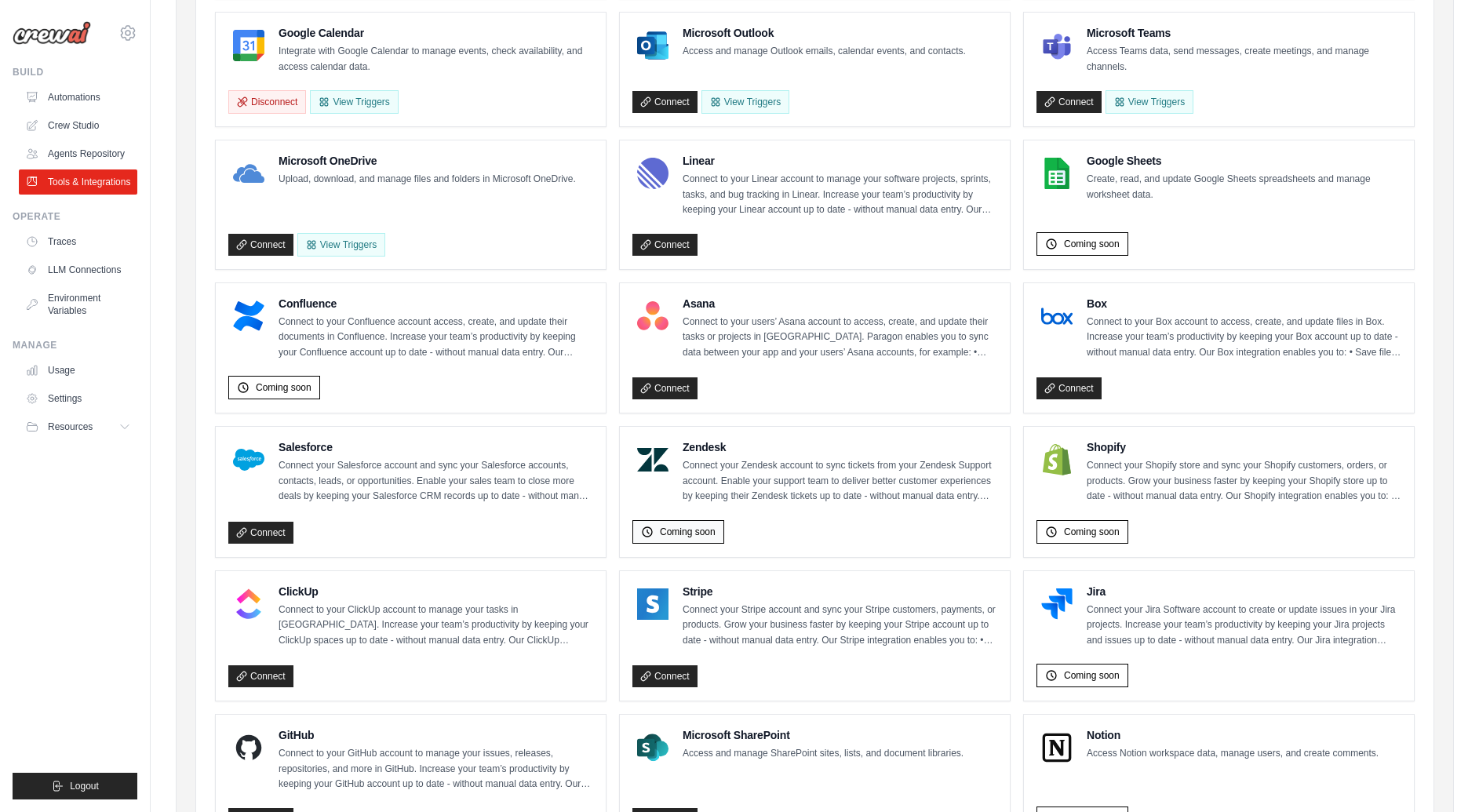
click at [665, 537] on span "Coming soon" at bounding box center [687, 531] width 56 height 12
click at [481, 303] on h4 "Confluence" at bounding box center [436, 303] width 315 height 15
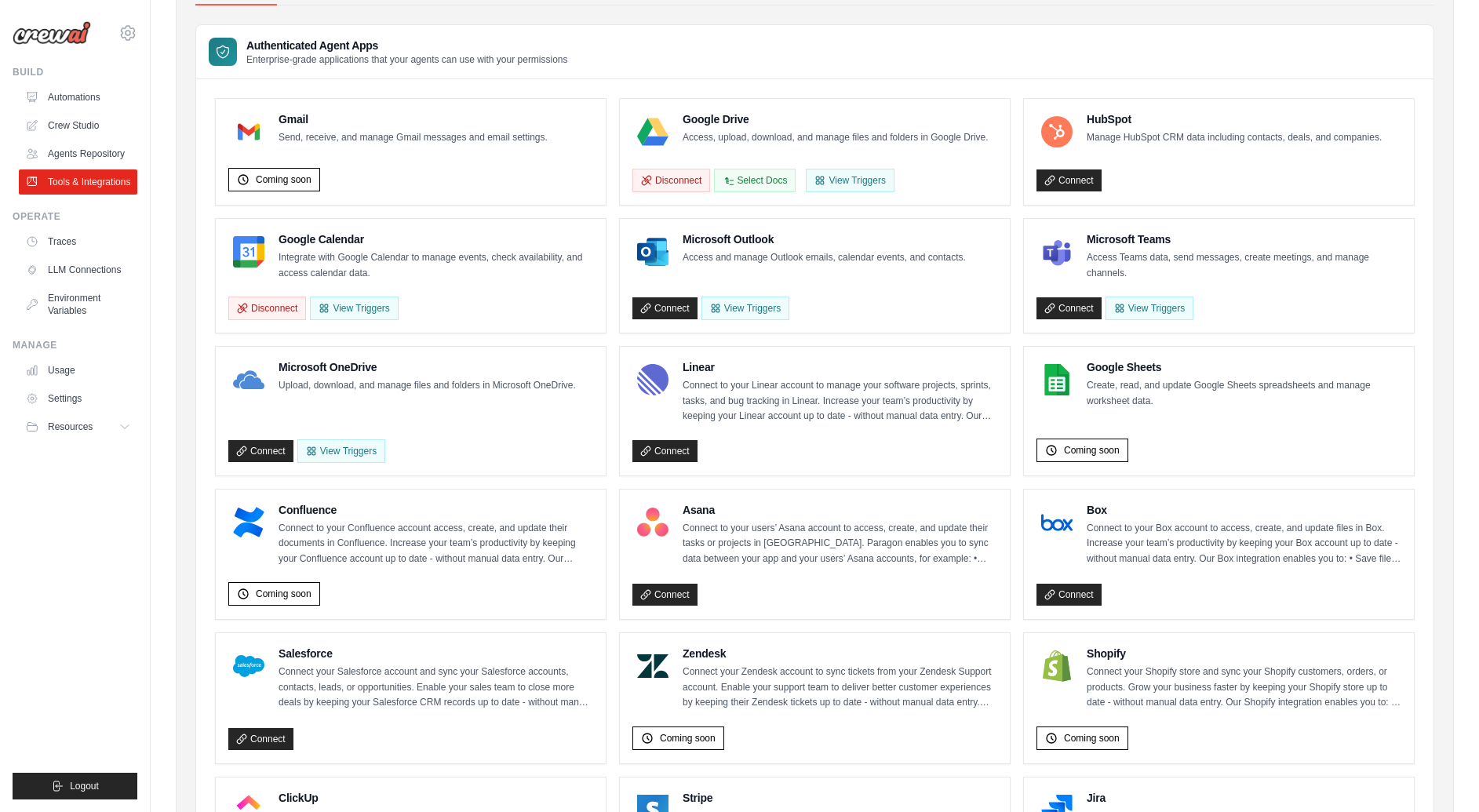
scroll to position [0, 0]
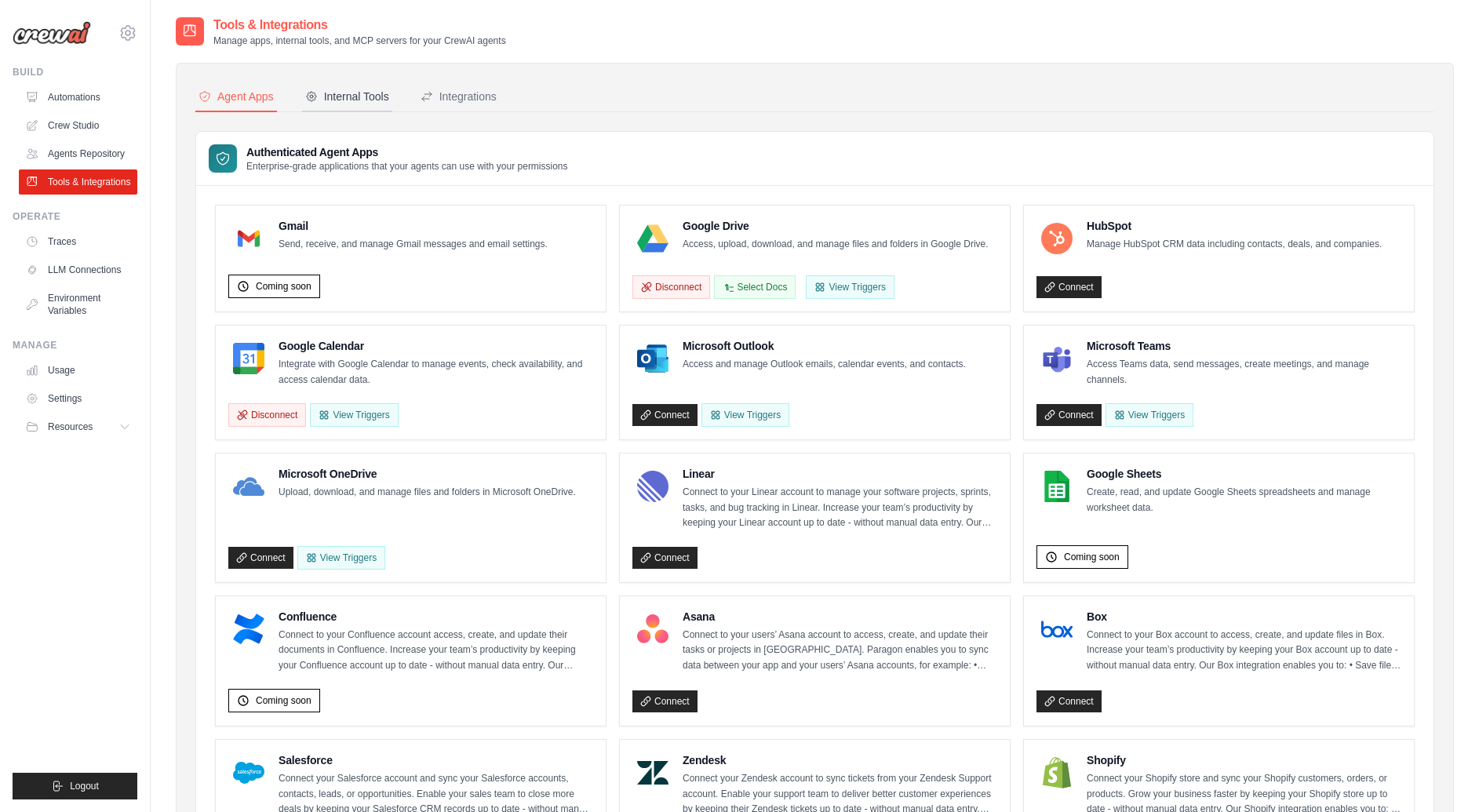
click at [345, 101] on div "Internal Tools" at bounding box center [346, 96] width 84 height 15
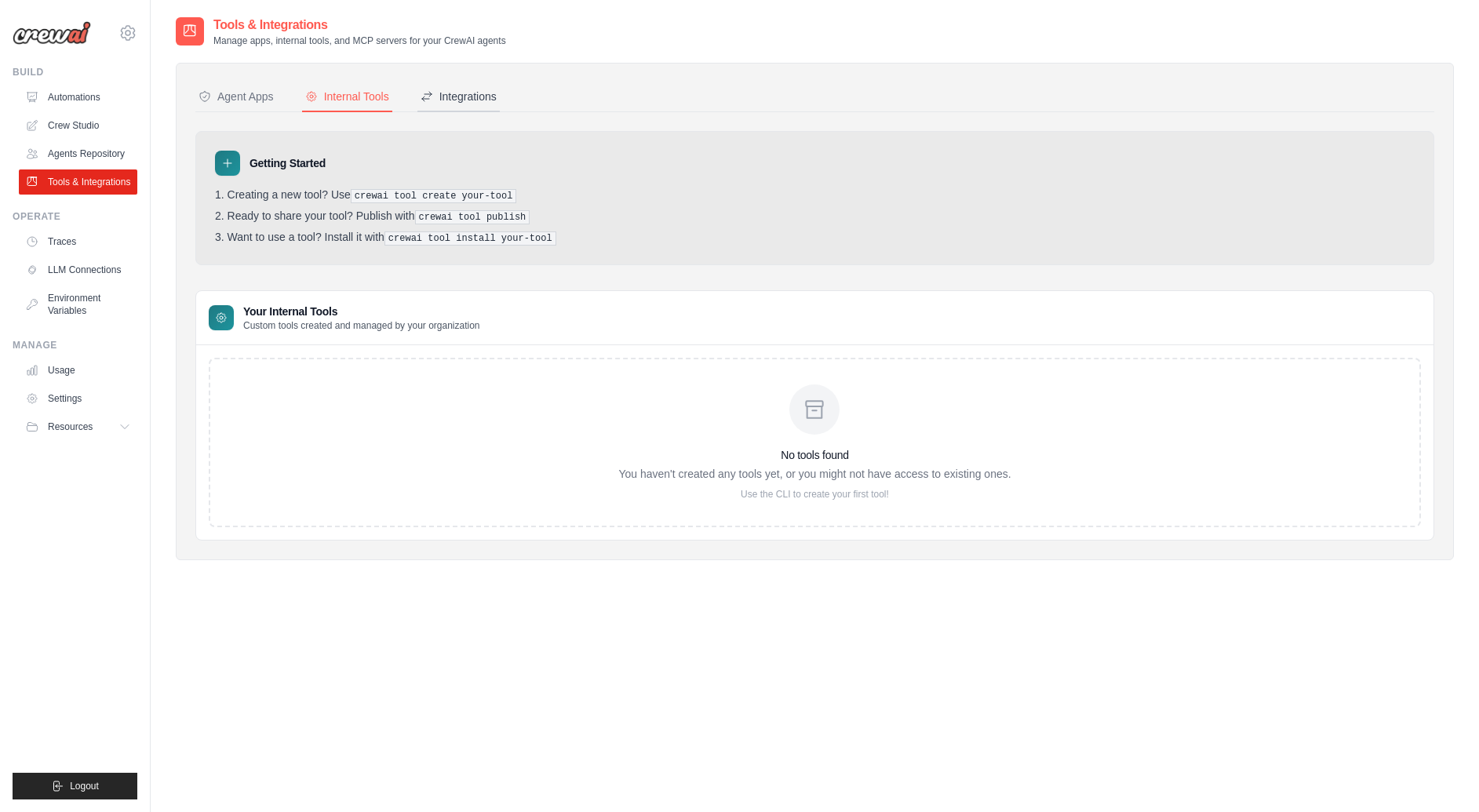
click at [459, 105] on button "Integrations" at bounding box center [459, 97] width 83 height 30
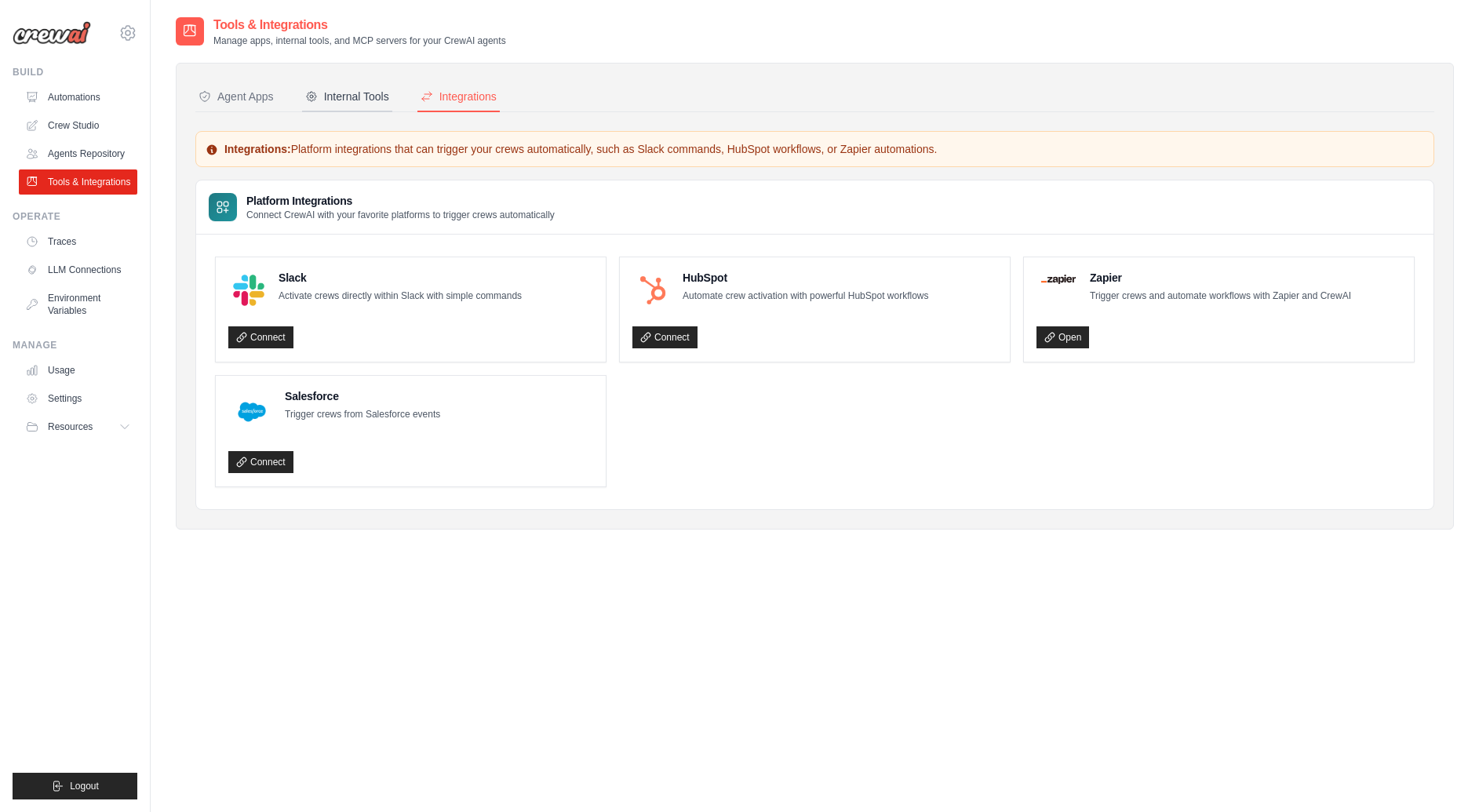
click at [389, 96] on div "Internal Tools" at bounding box center [346, 96] width 84 height 15
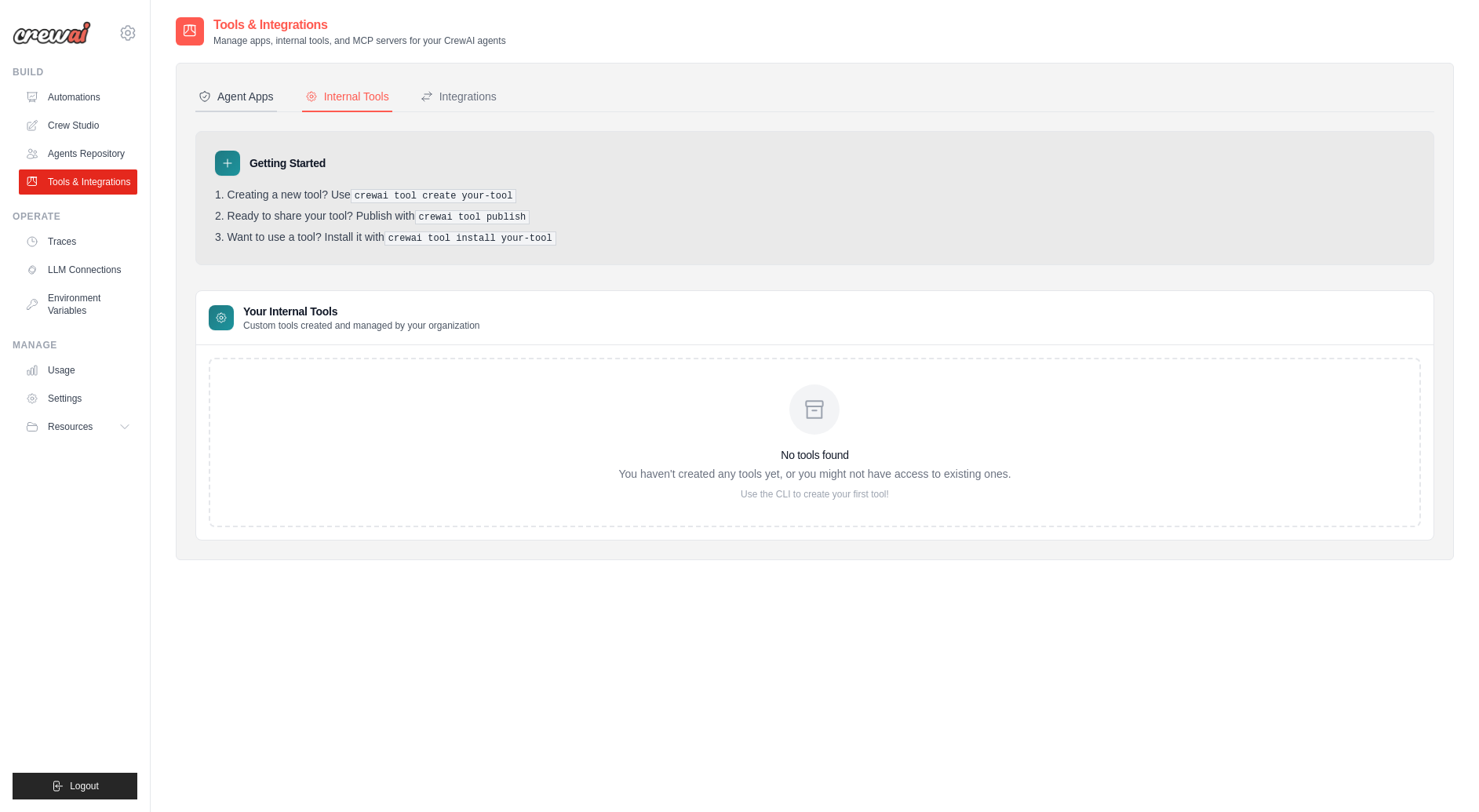
click at [264, 106] on button "Agent Apps" at bounding box center [236, 97] width 82 height 30
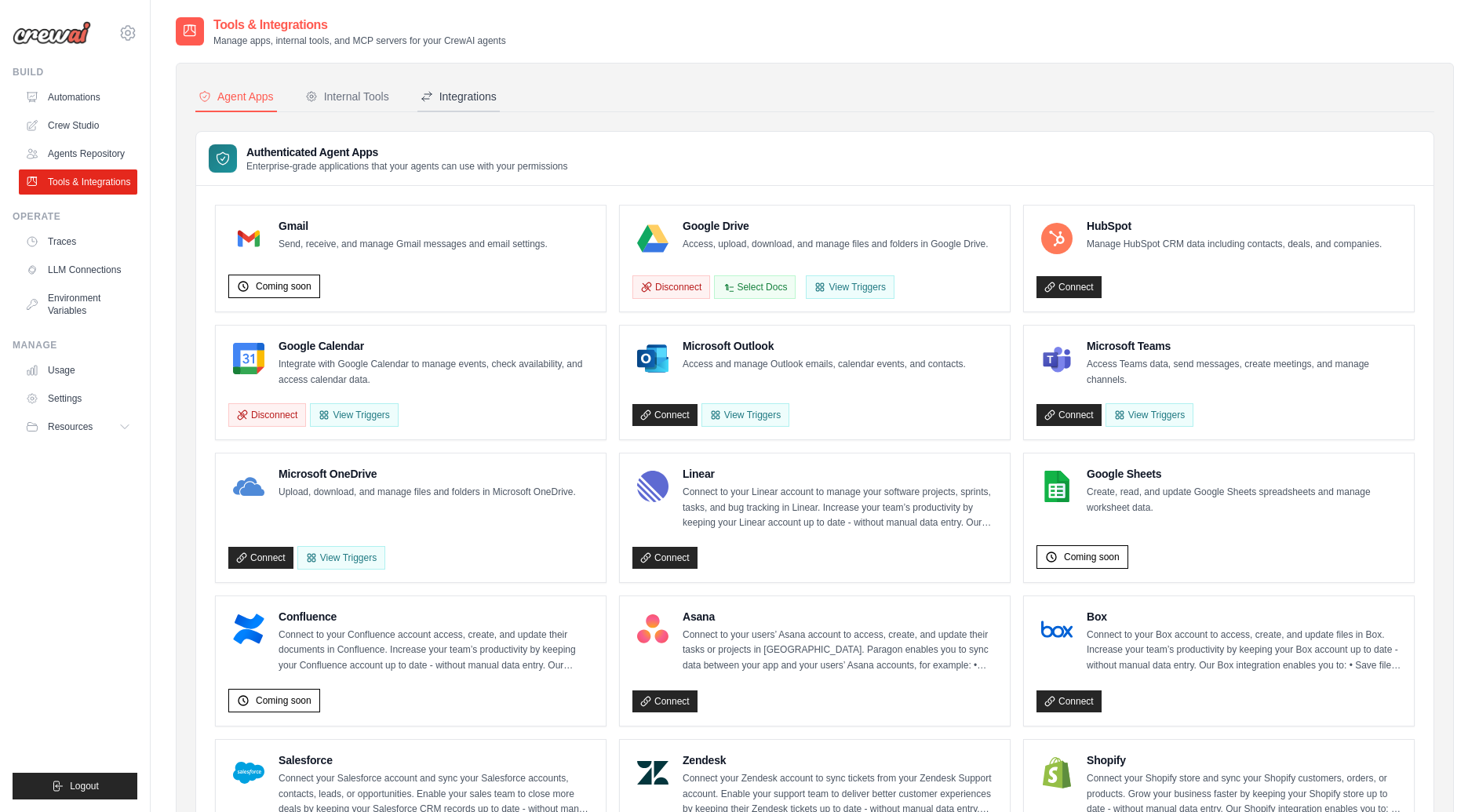
click at [483, 98] on div "Integrations" at bounding box center [458, 96] width 76 height 15
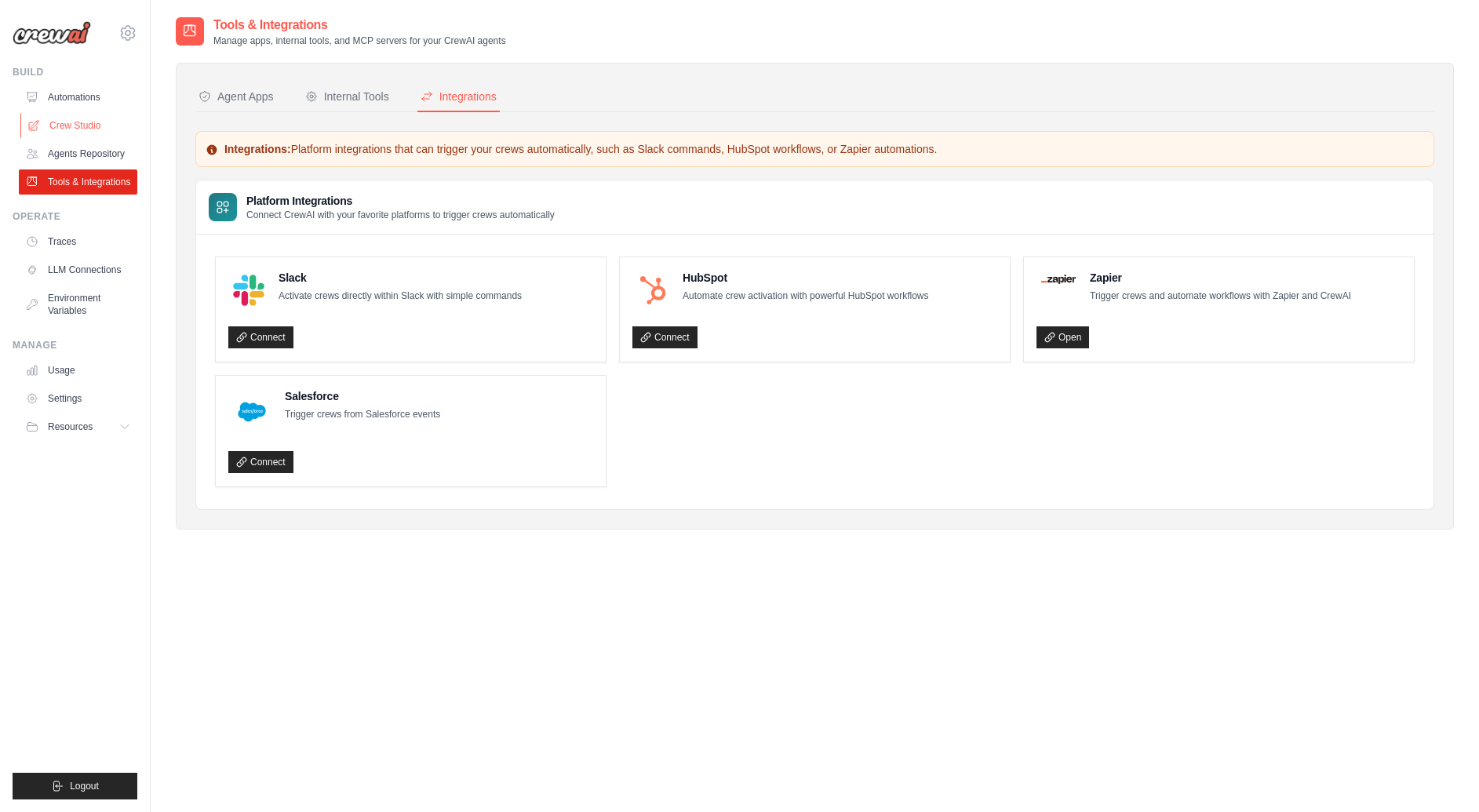
click at [99, 119] on link "Crew Studio" at bounding box center [80, 125] width 118 height 25
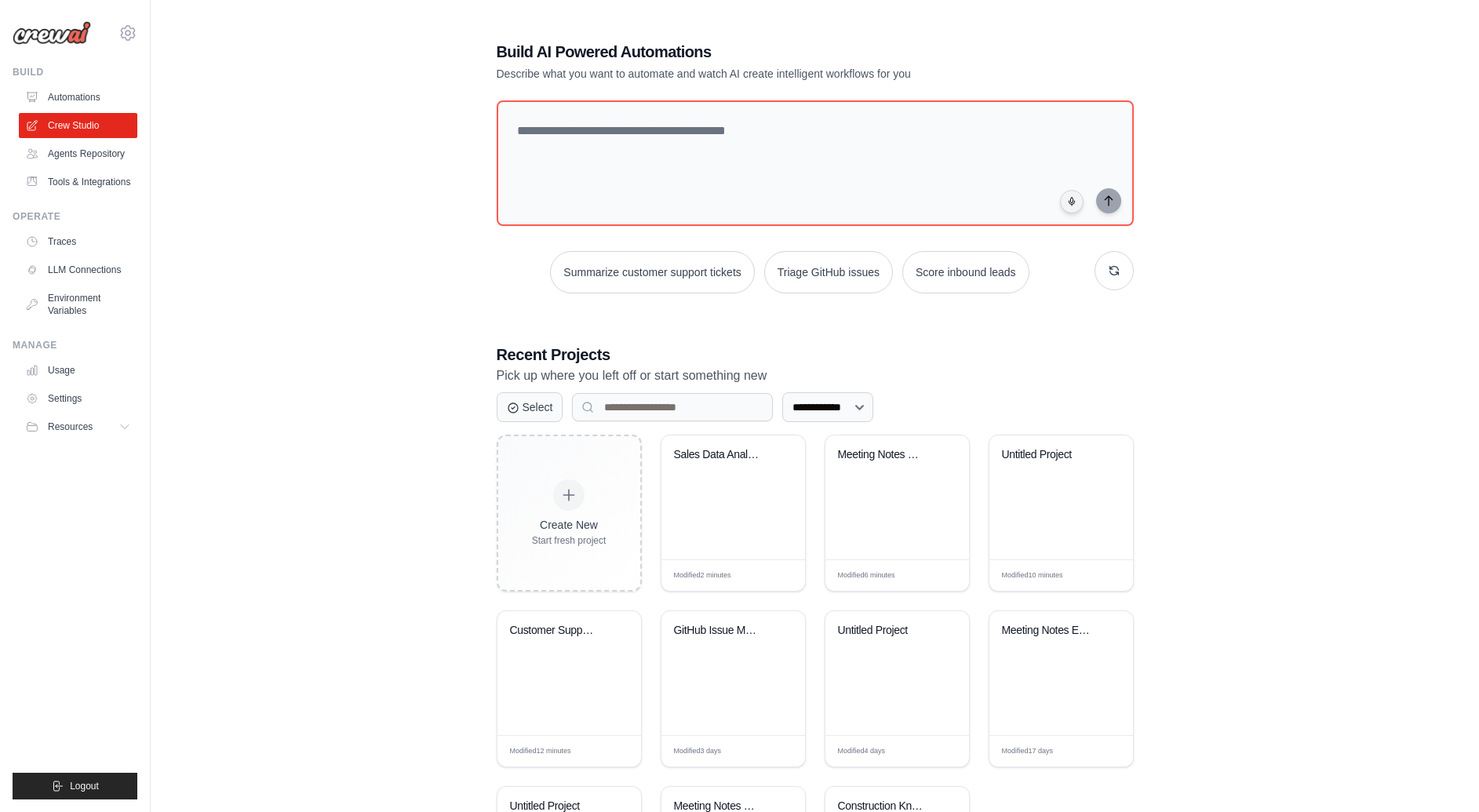
click at [417, 182] on div "**********" at bounding box center [815, 492] width 1279 height 952
click at [745, 487] on div "Sales Data Analytics & PostgreSQL I..." at bounding box center [733, 497] width 144 height 124
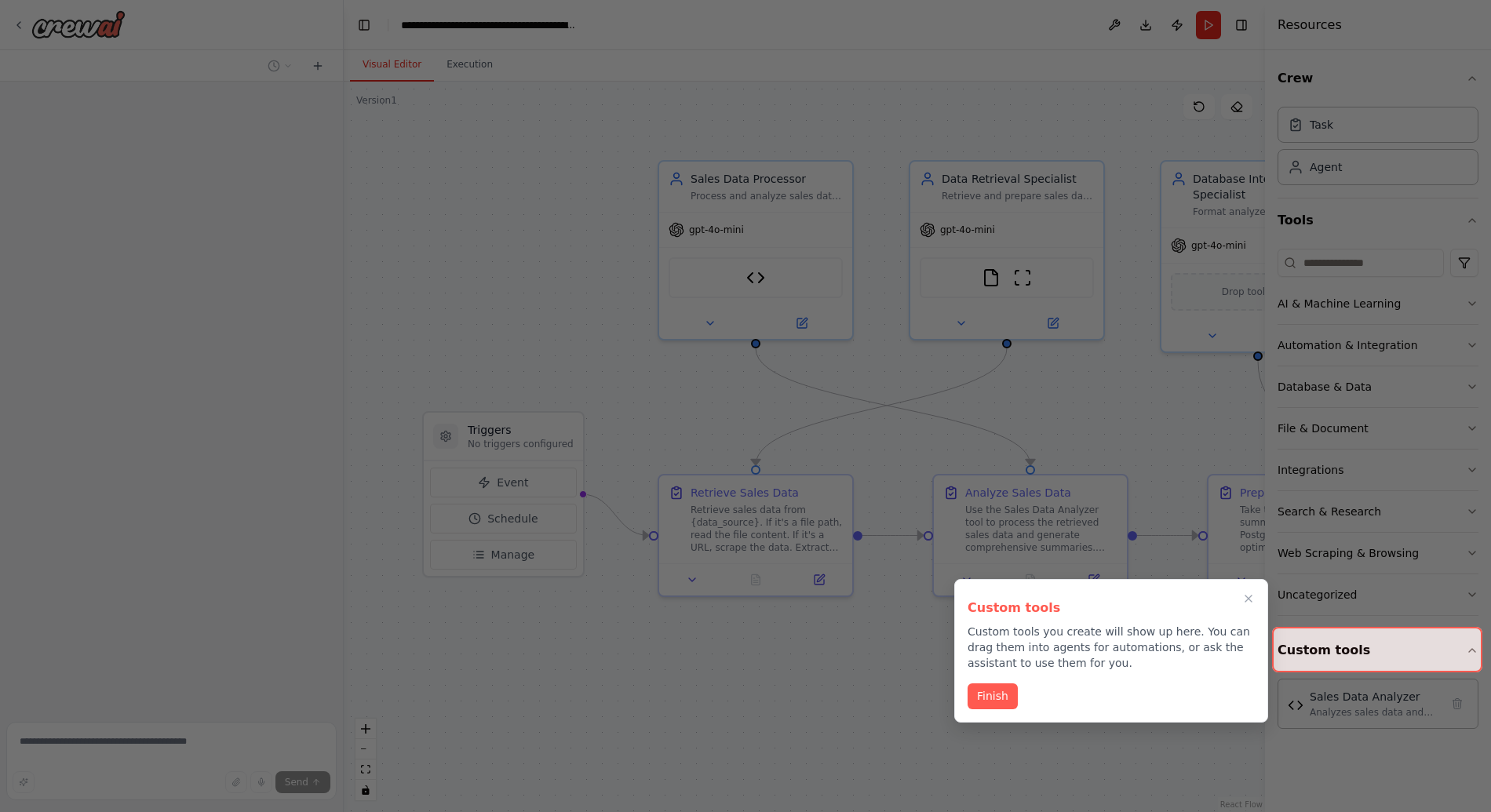
click at [654, 316] on div at bounding box center [746, 406] width 1491 height 812
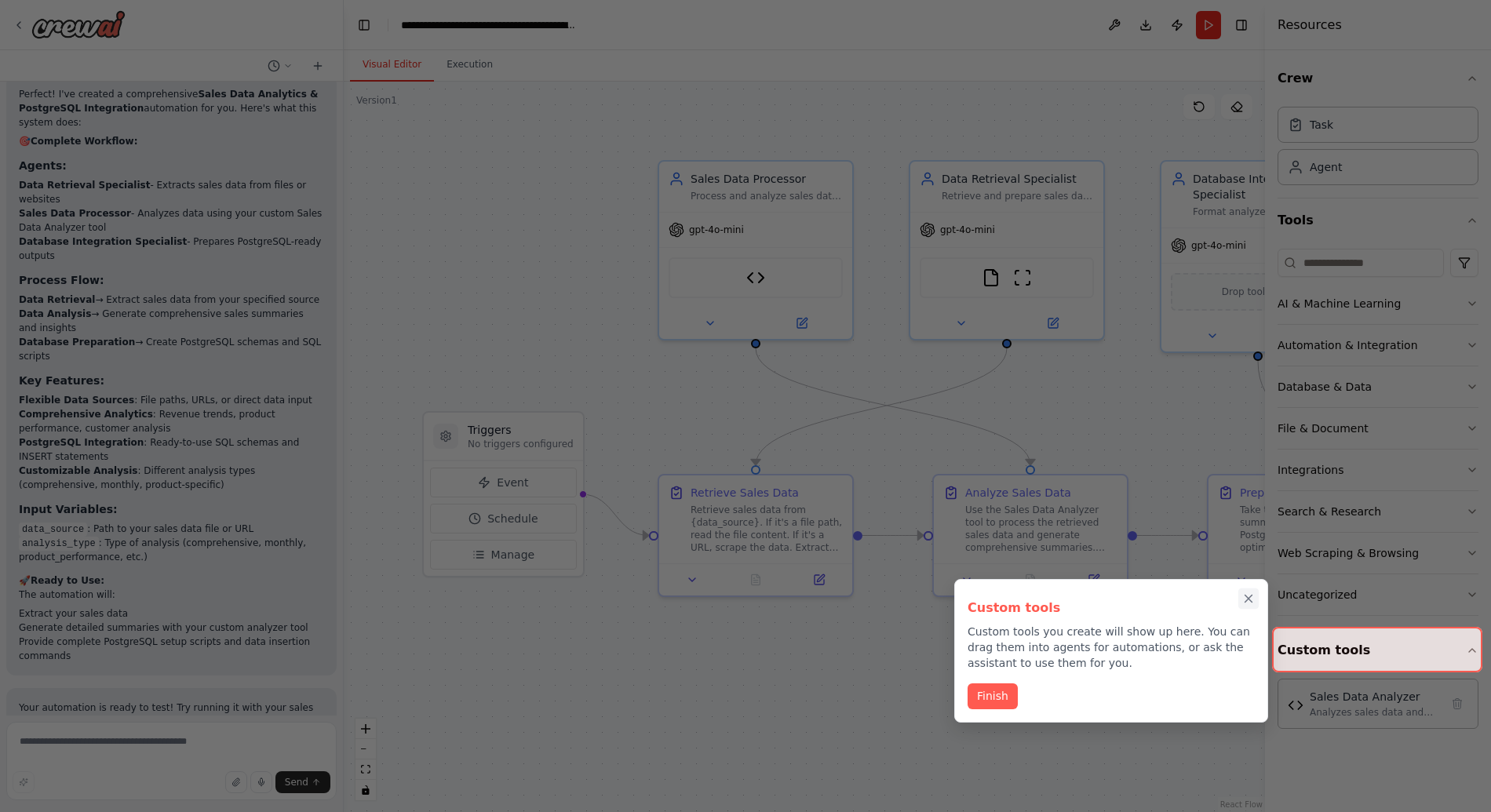
click at [1251, 606] on button "Close walkthrough" at bounding box center [1248, 598] width 20 height 20
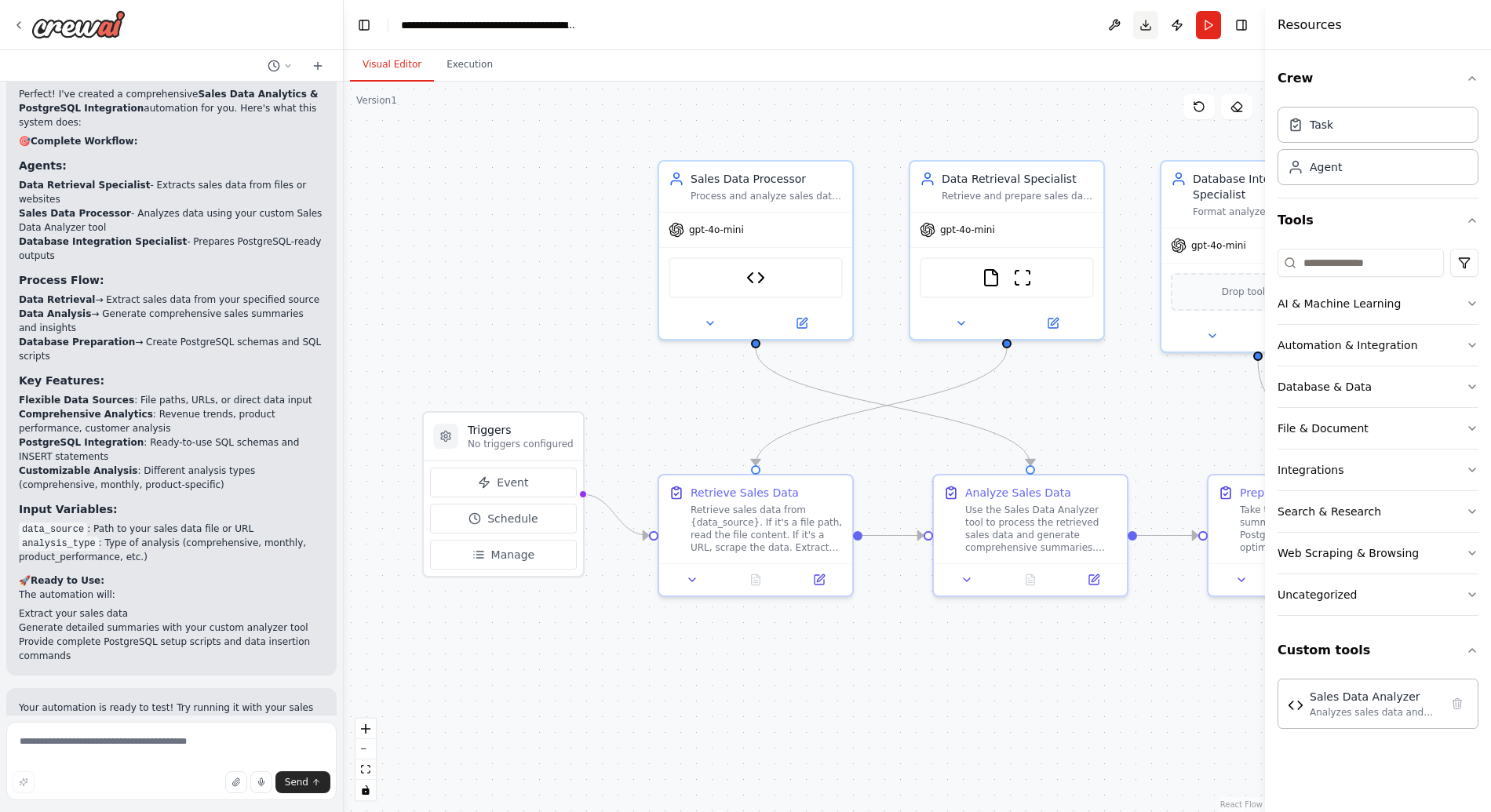
click at [1154, 26] on button "Download" at bounding box center [1145, 25] width 25 height 28
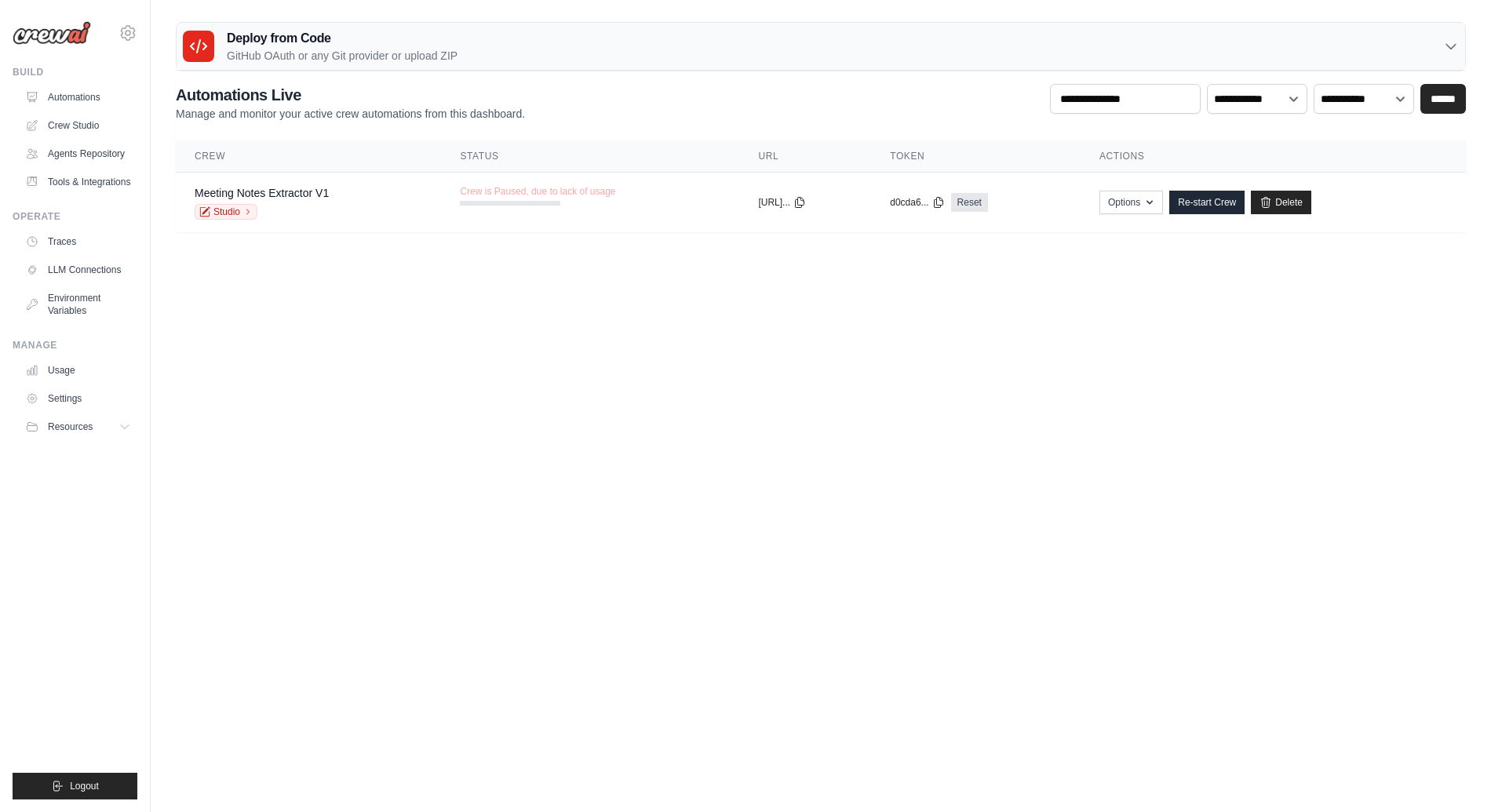
click at [463, 365] on body "[PERSON_NAME][EMAIL_ADDRESS][DOMAIN_NAME] Settings Build Automations" at bounding box center [746, 406] width 1491 height 812
click at [287, 204] on div "Studio" at bounding box center [261, 211] width 134 height 15
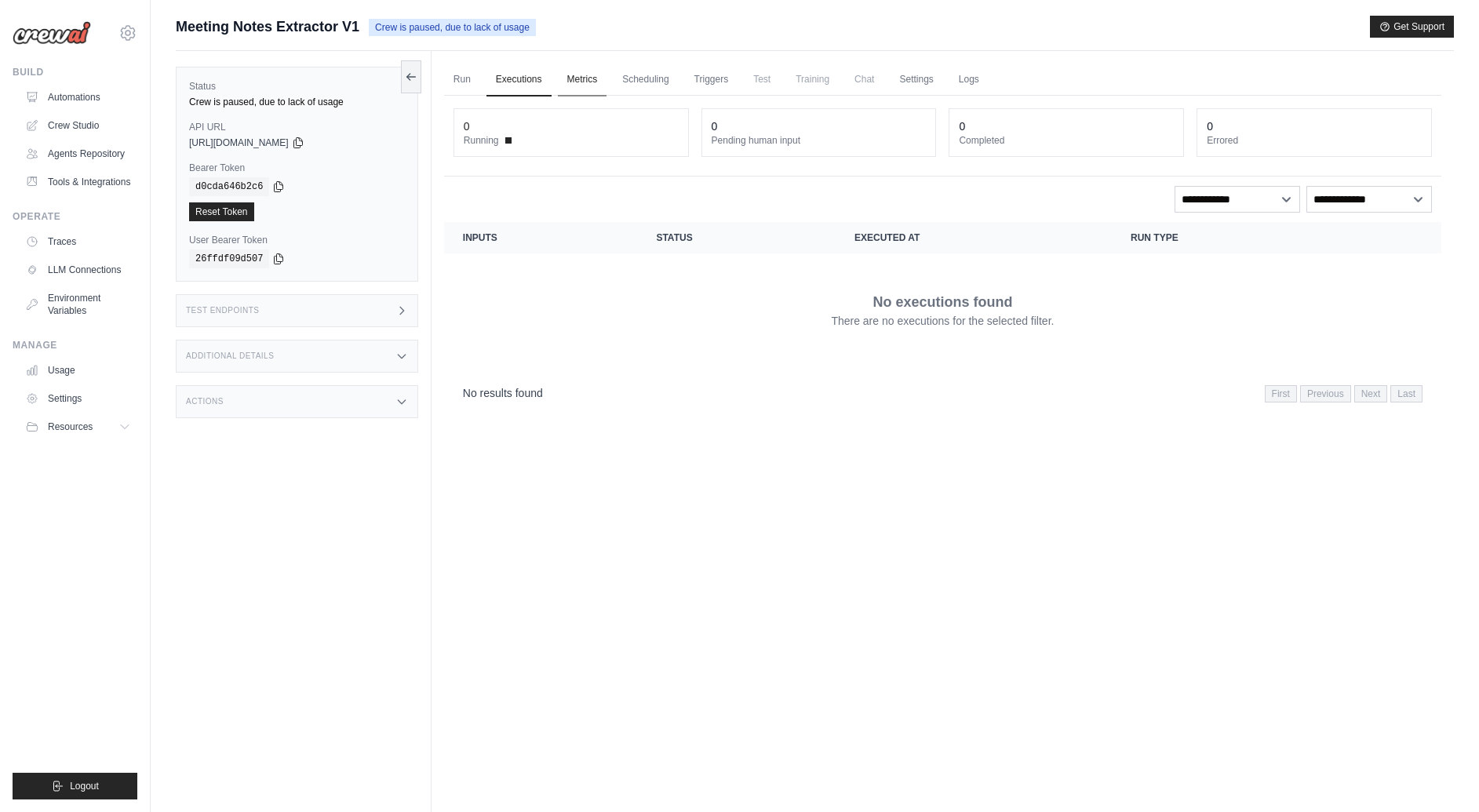
click at [585, 81] on link "Metrics" at bounding box center [583, 79] width 49 height 33
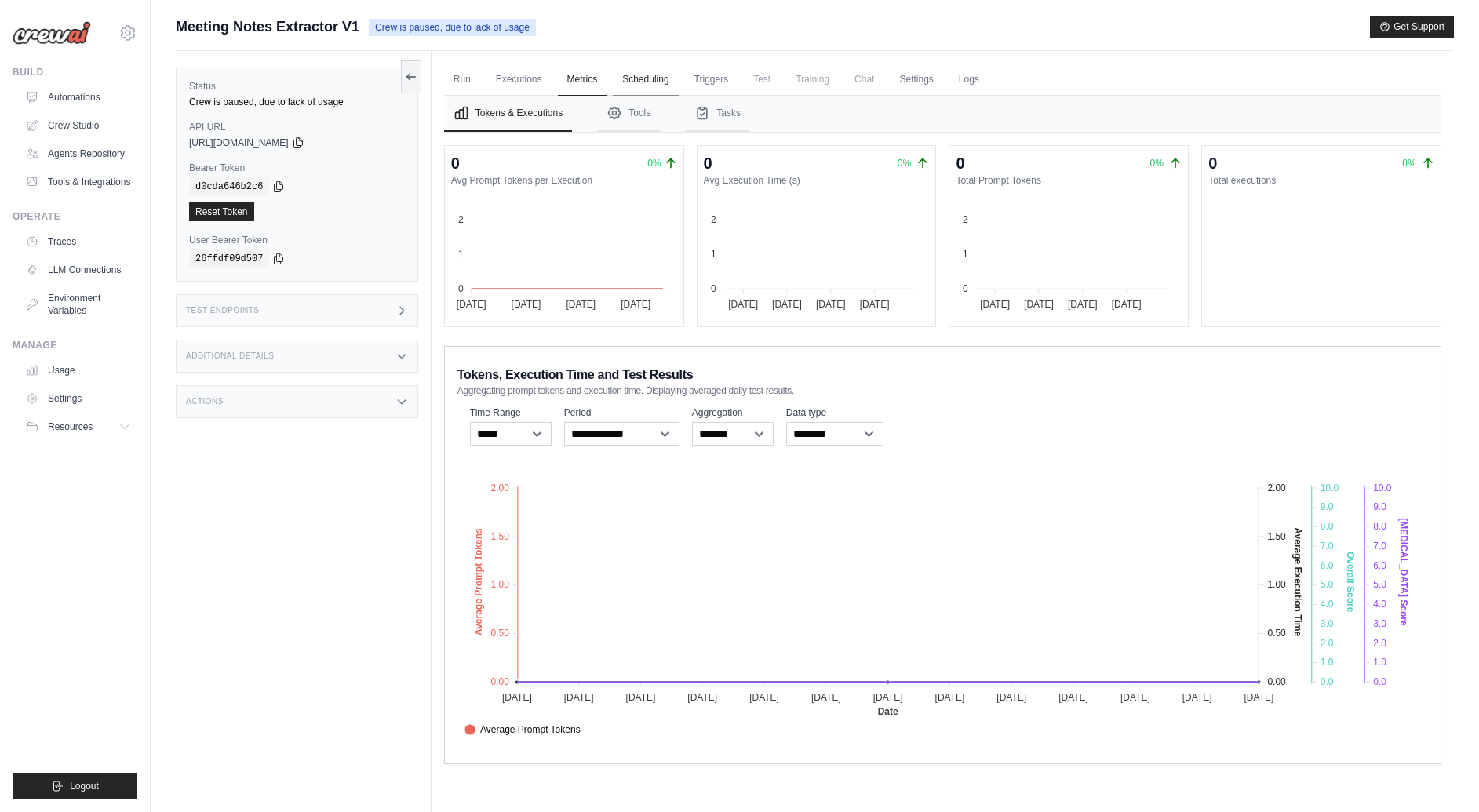
click at [659, 79] on link "Scheduling" at bounding box center [645, 79] width 65 height 33
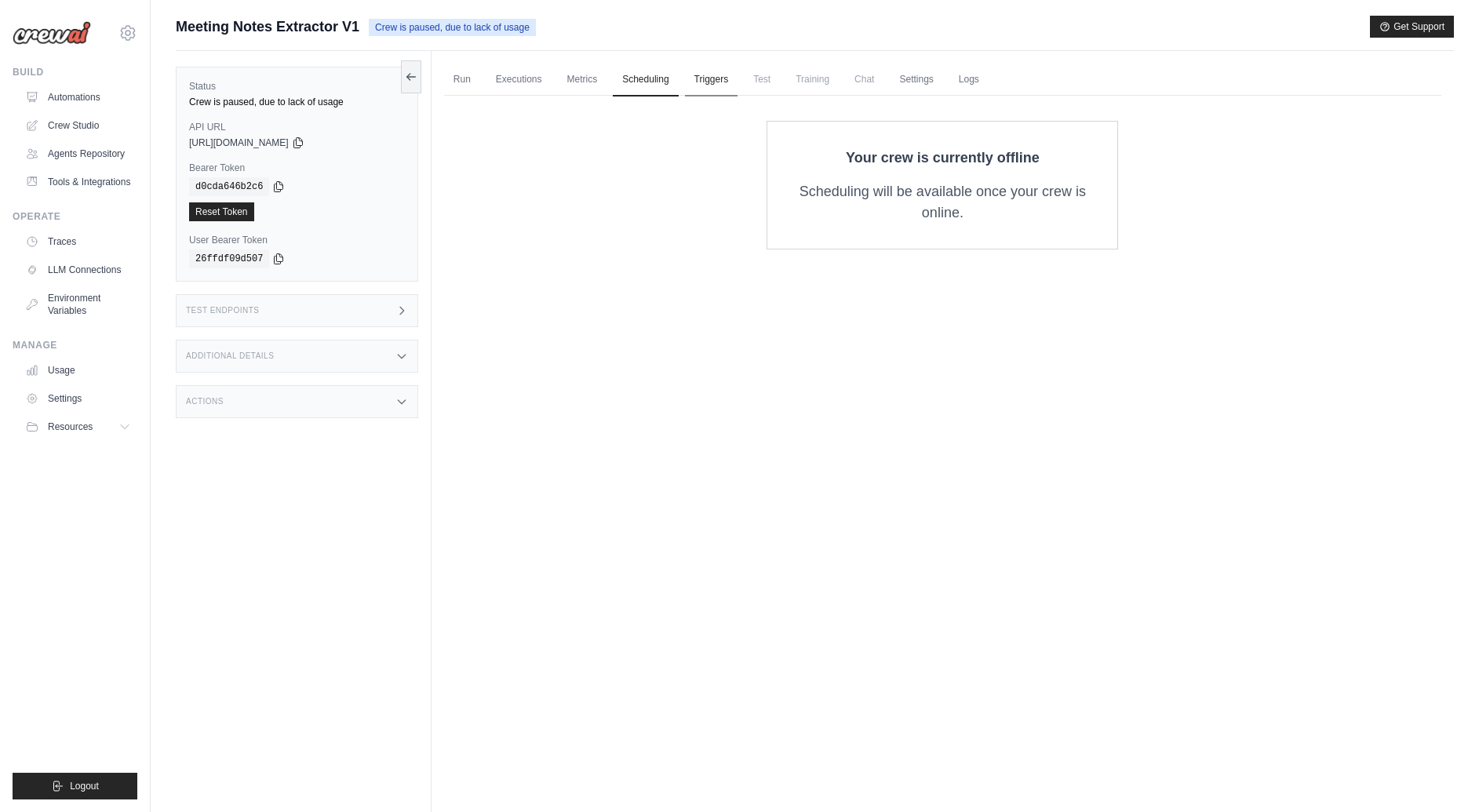
click at [726, 74] on link "Triggers" at bounding box center [712, 79] width 54 height 33
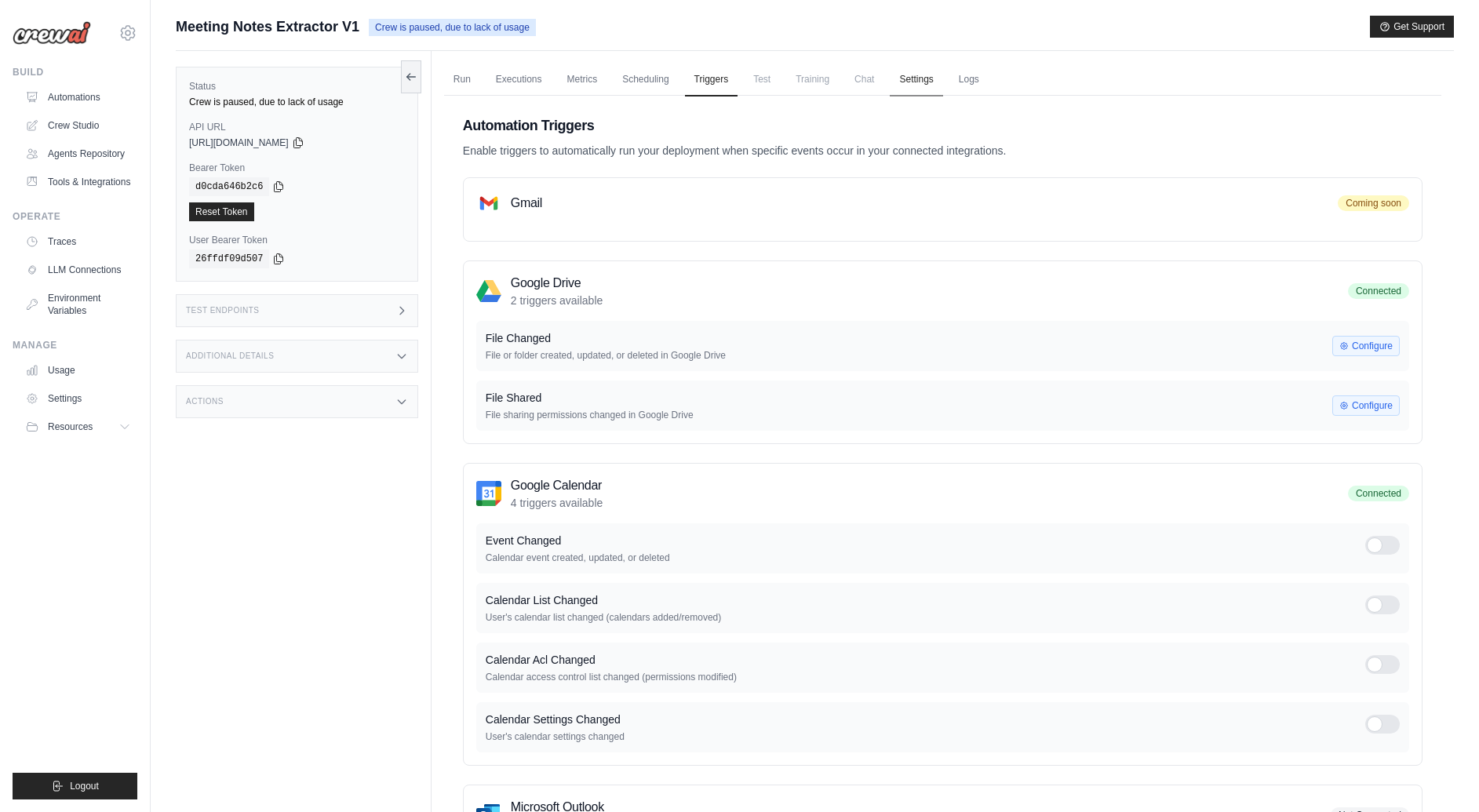
click at [927, 78] on link "Settings" at bounding box center [916, 79] width 53 height 33
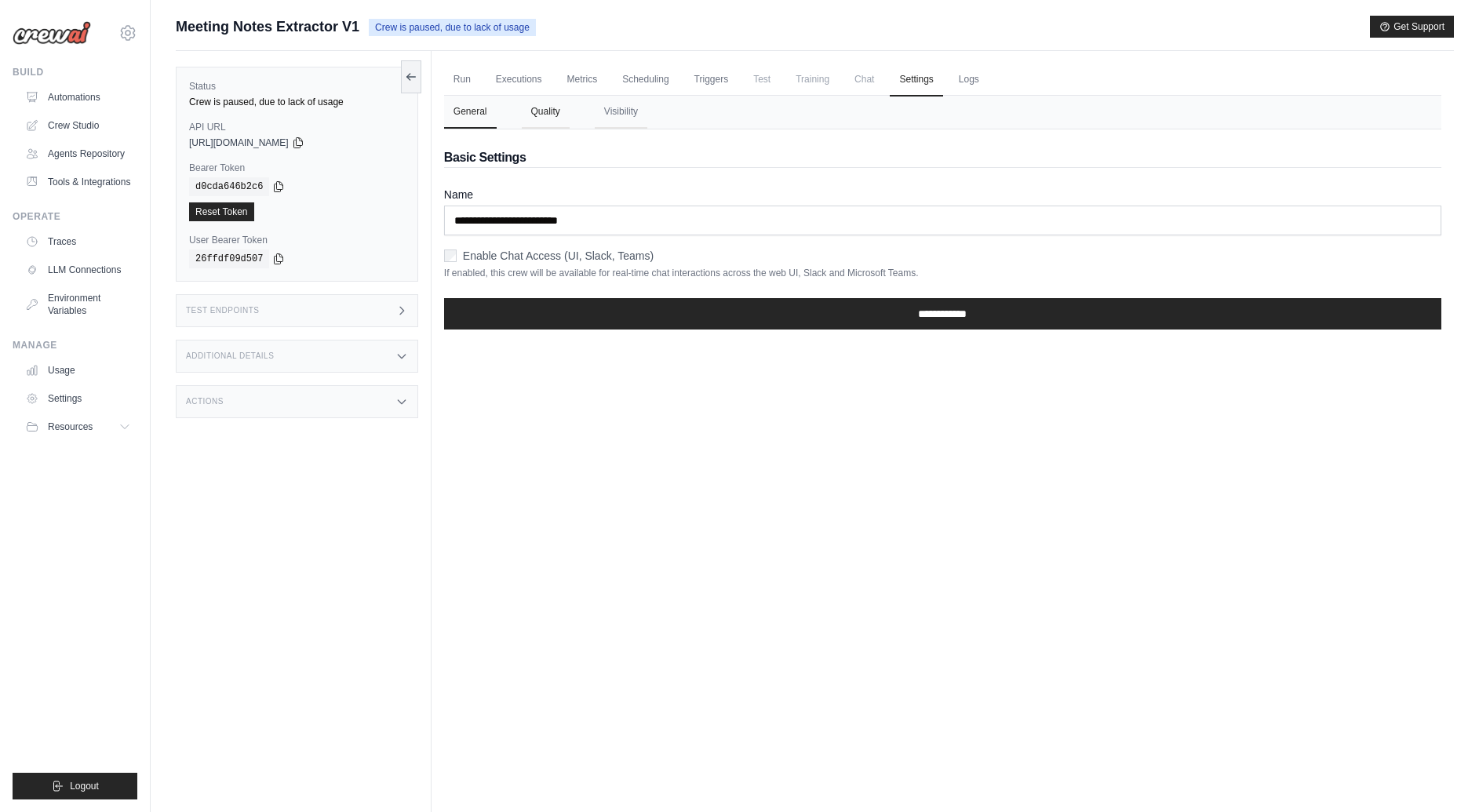
click at [560, 110] on button "Quality" at bounding box center [545, 112] width 48 height 33
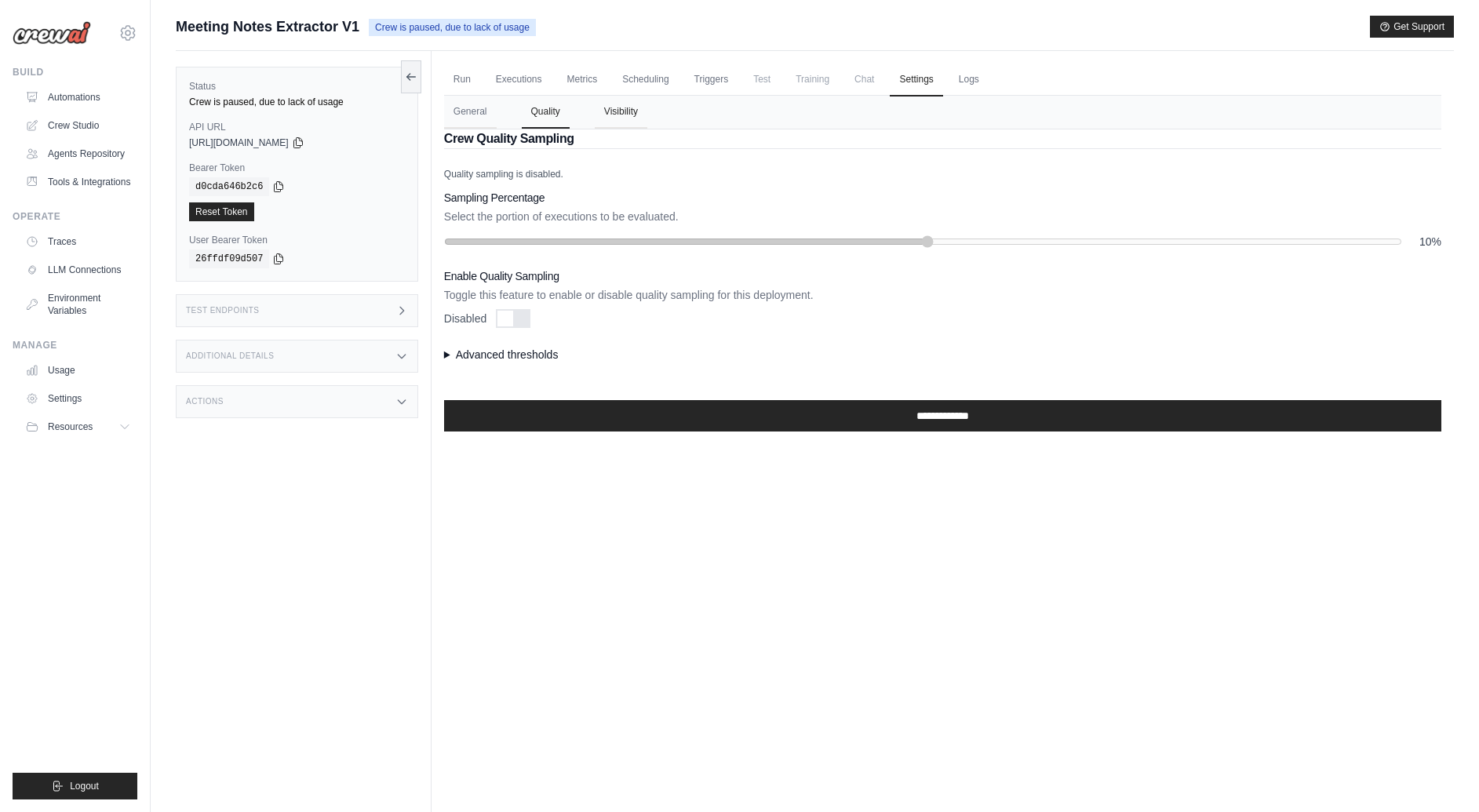
click at [633, 114] on button "Visibility" at bounding box center [621, 112] width 53 height 33
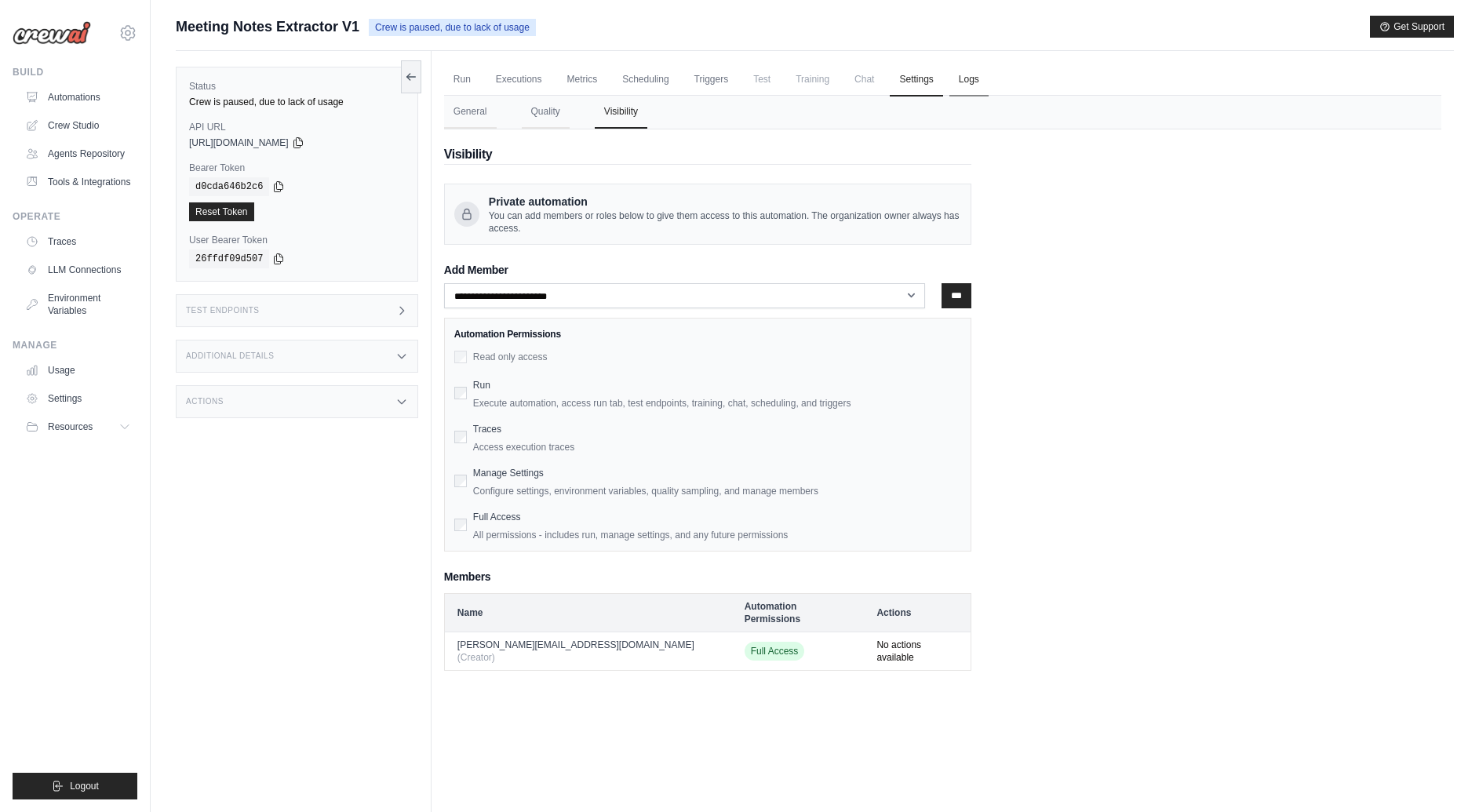
click at [989, 79] on link "Logs" at bounding box center [969, 79] width 39 height 33
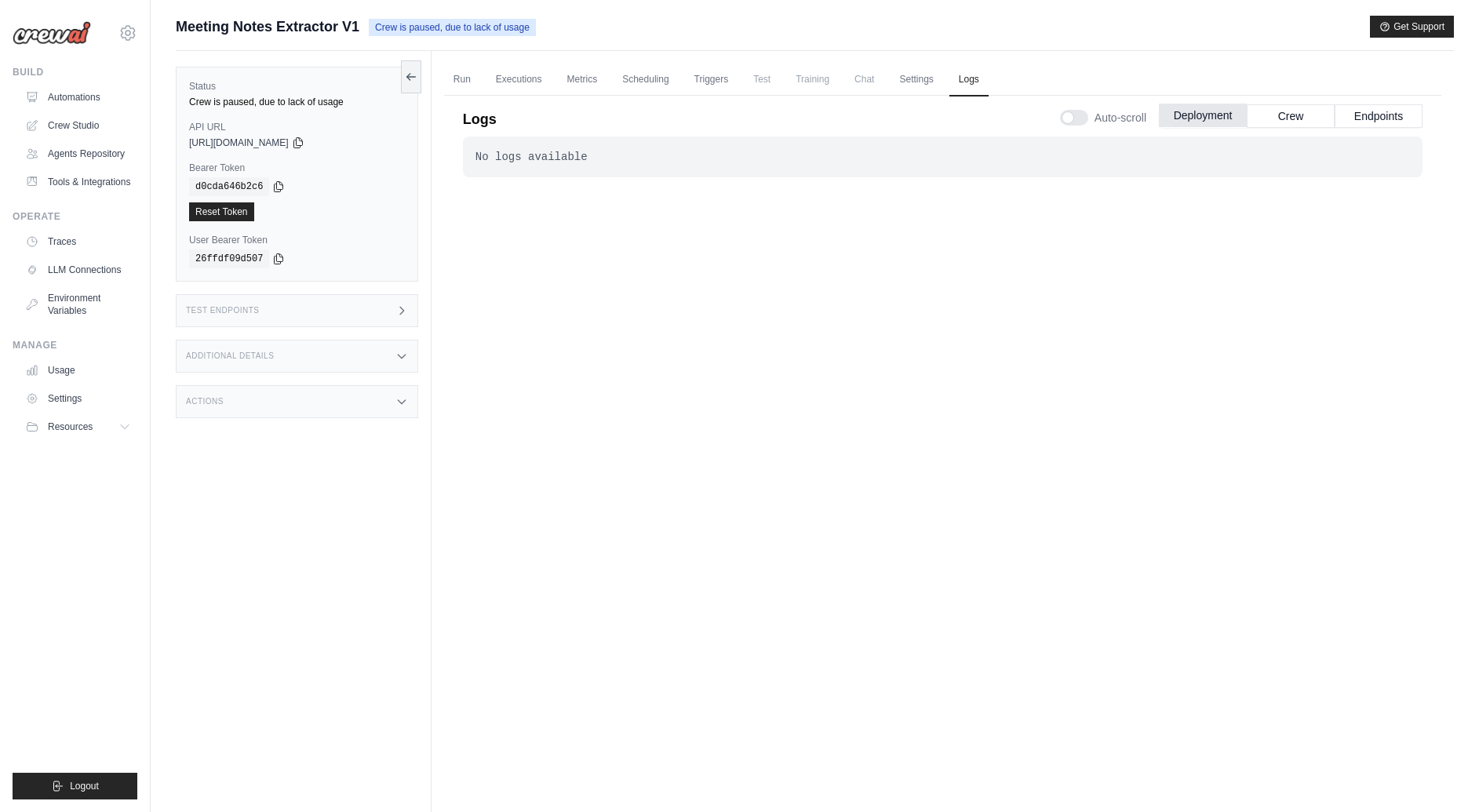
click at [1240, 118] on button "Deployment" at bounding box center [1203, 115] width 88 height 24
click at [1260, 116] on button "Crew" at bounding box center [1291, 115] width 88 height 24
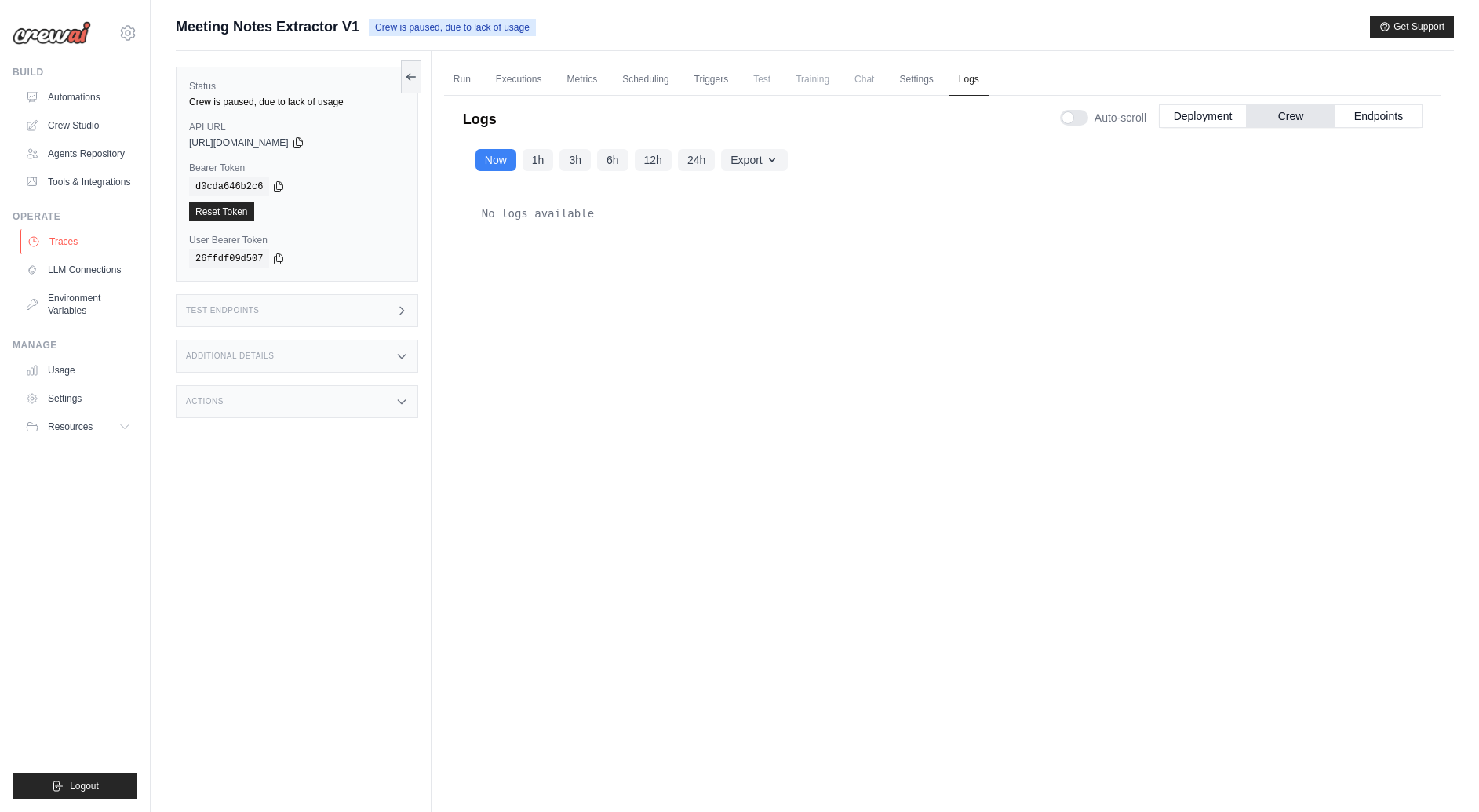
click at [91, 254] on link "Traces" at bounding box center [80, 241] width 118 height 25
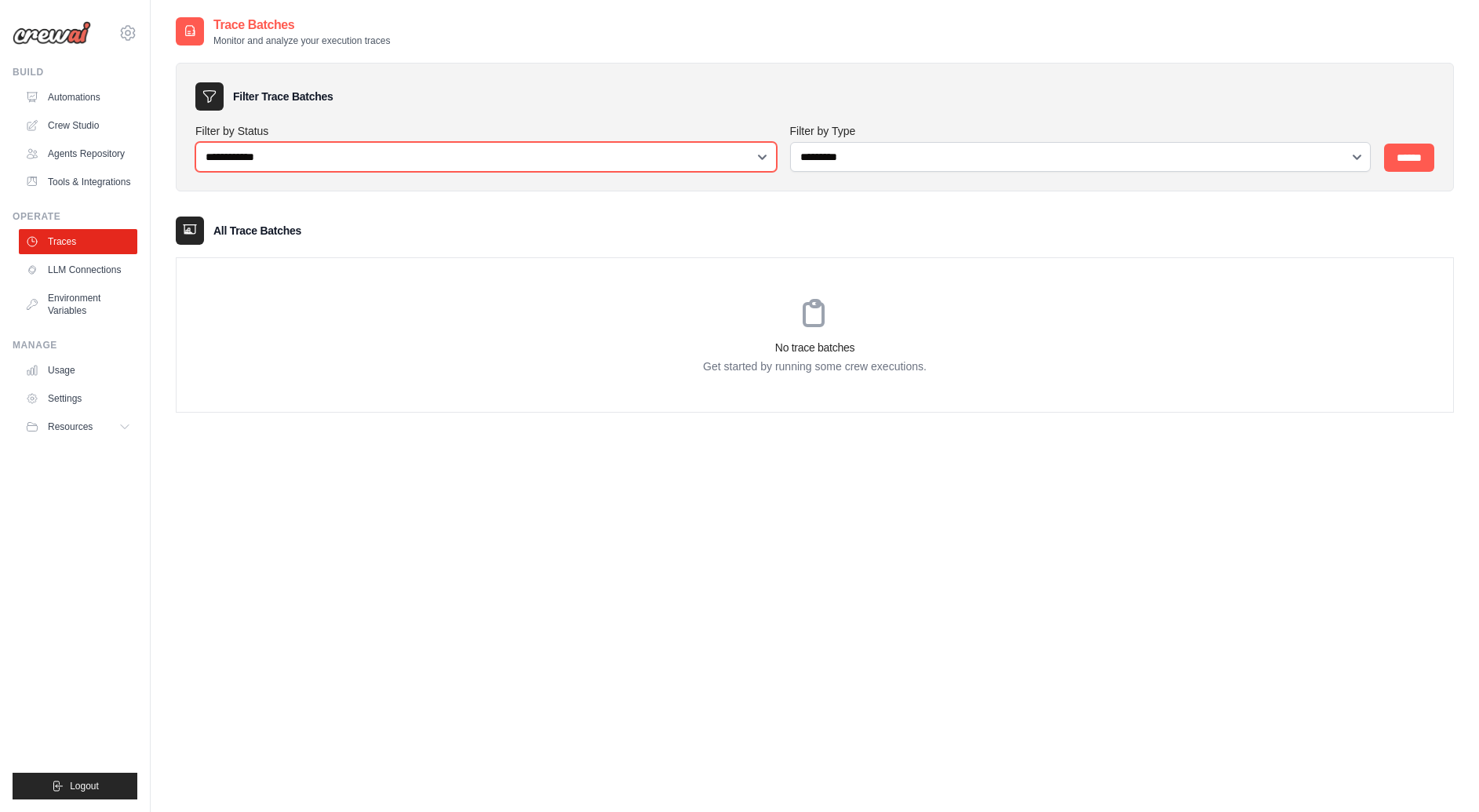
click at [399, 150] on select "**********" at bounding box center [486, 157] width 582 height 30
select select "*******"
click at [196, 142] on select "**********" at bounding box center [486, 157] width 582 height 30
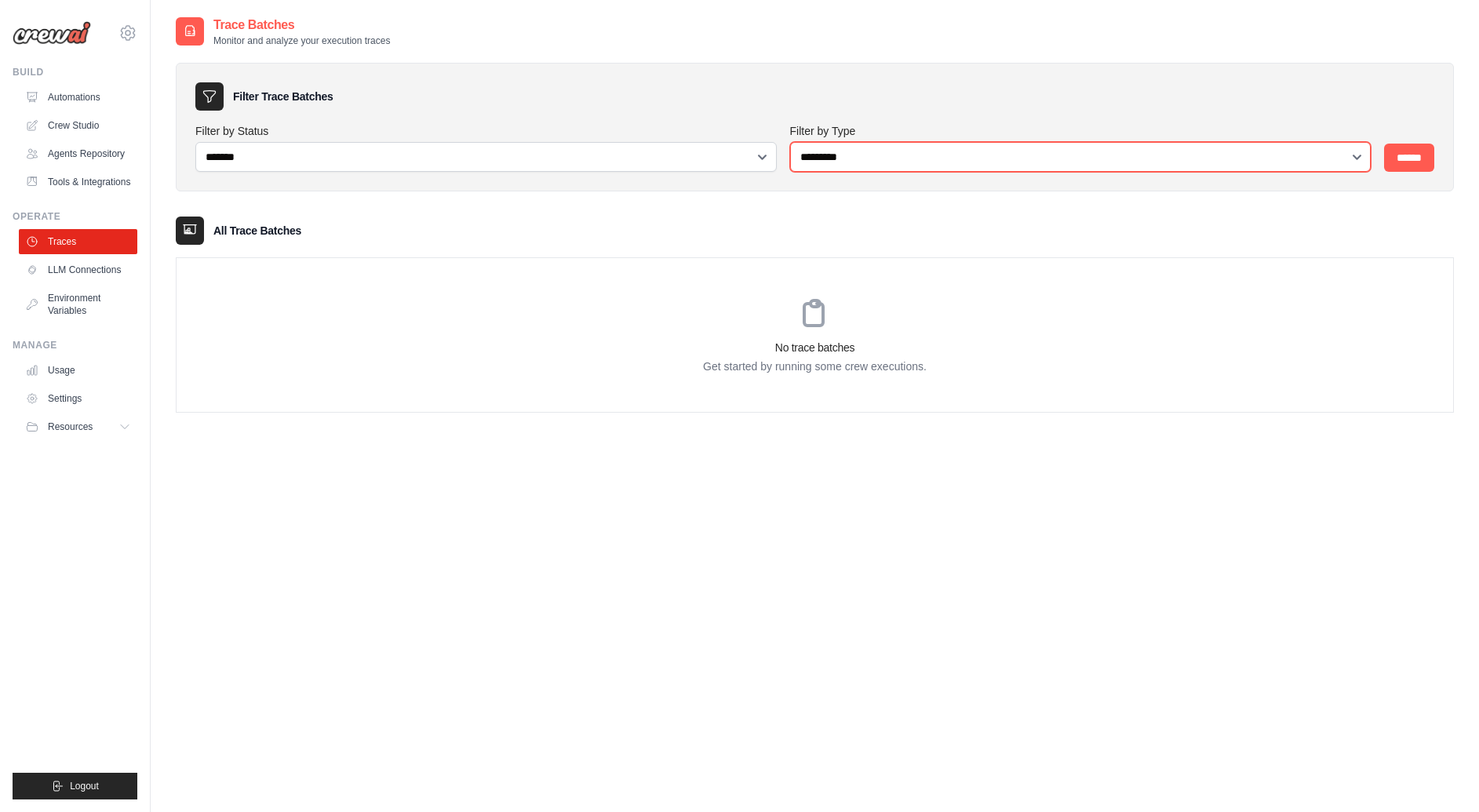
click at [818, 163] on select "**********" at bounding box center [1081, 157] width 582 height 30
select select "********"
click at [790, 142] on select "**********" at bounding box center [1081, 157] width 582 height 30
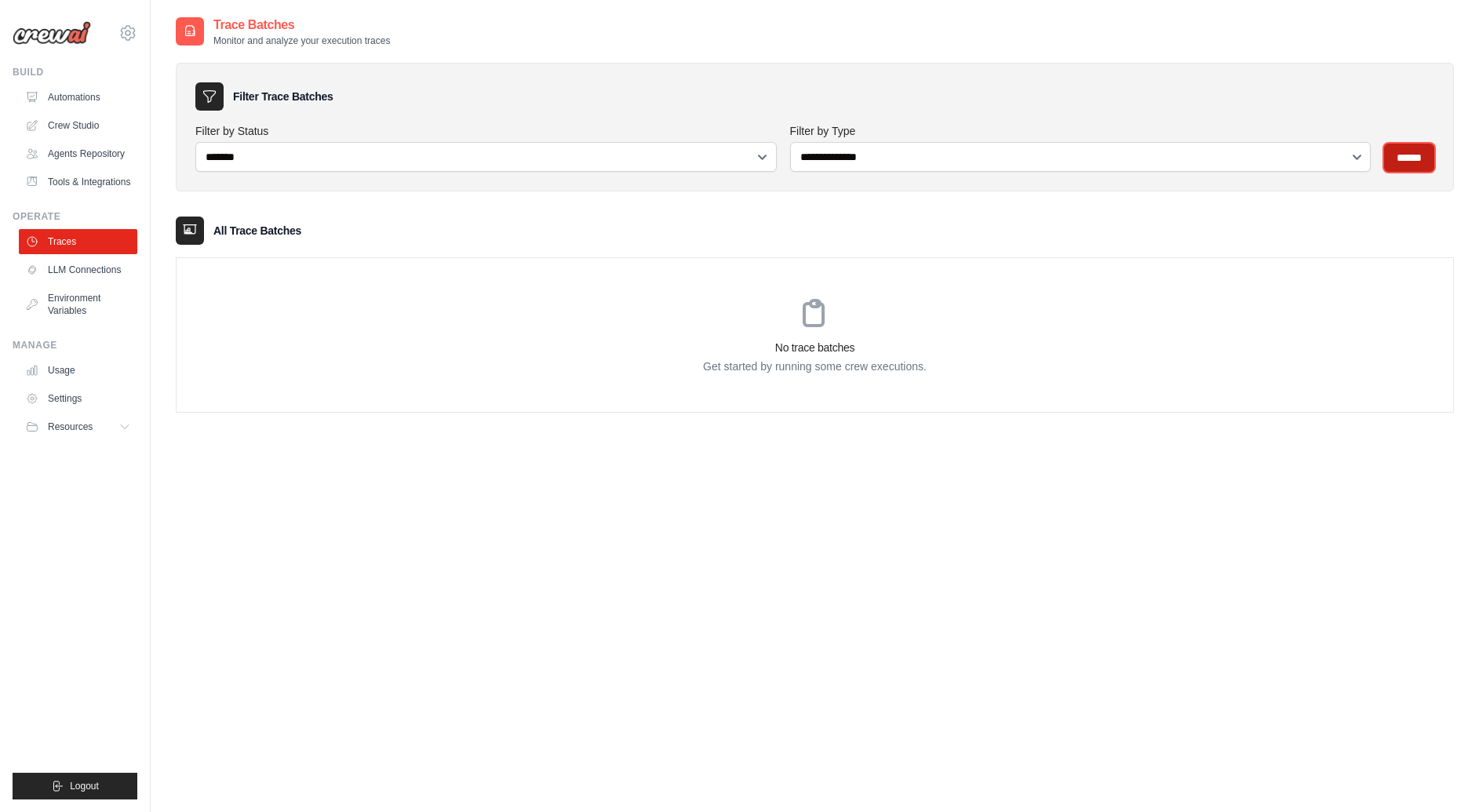
click at [1414, 161] on input "******" at bounding box center [1409, 157] width 50 height 28
click at [78, 380] on link "Usage" at bounding box center [80, 370] width 118 height 25
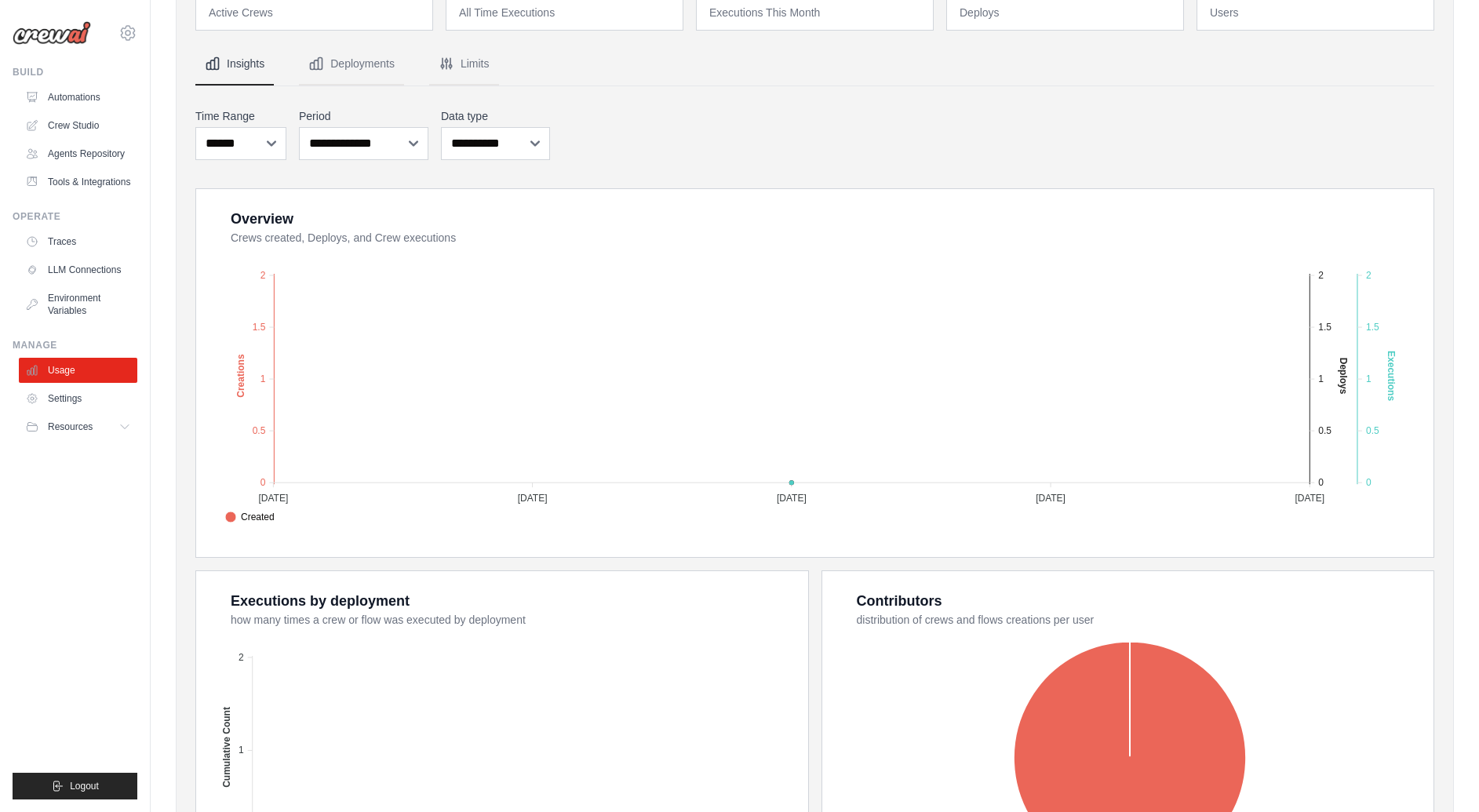
scroll to position [110, 0]
click at [106, 185] on link "Tools & Integrations" at bounding box center [80, 182] width 118 height 25
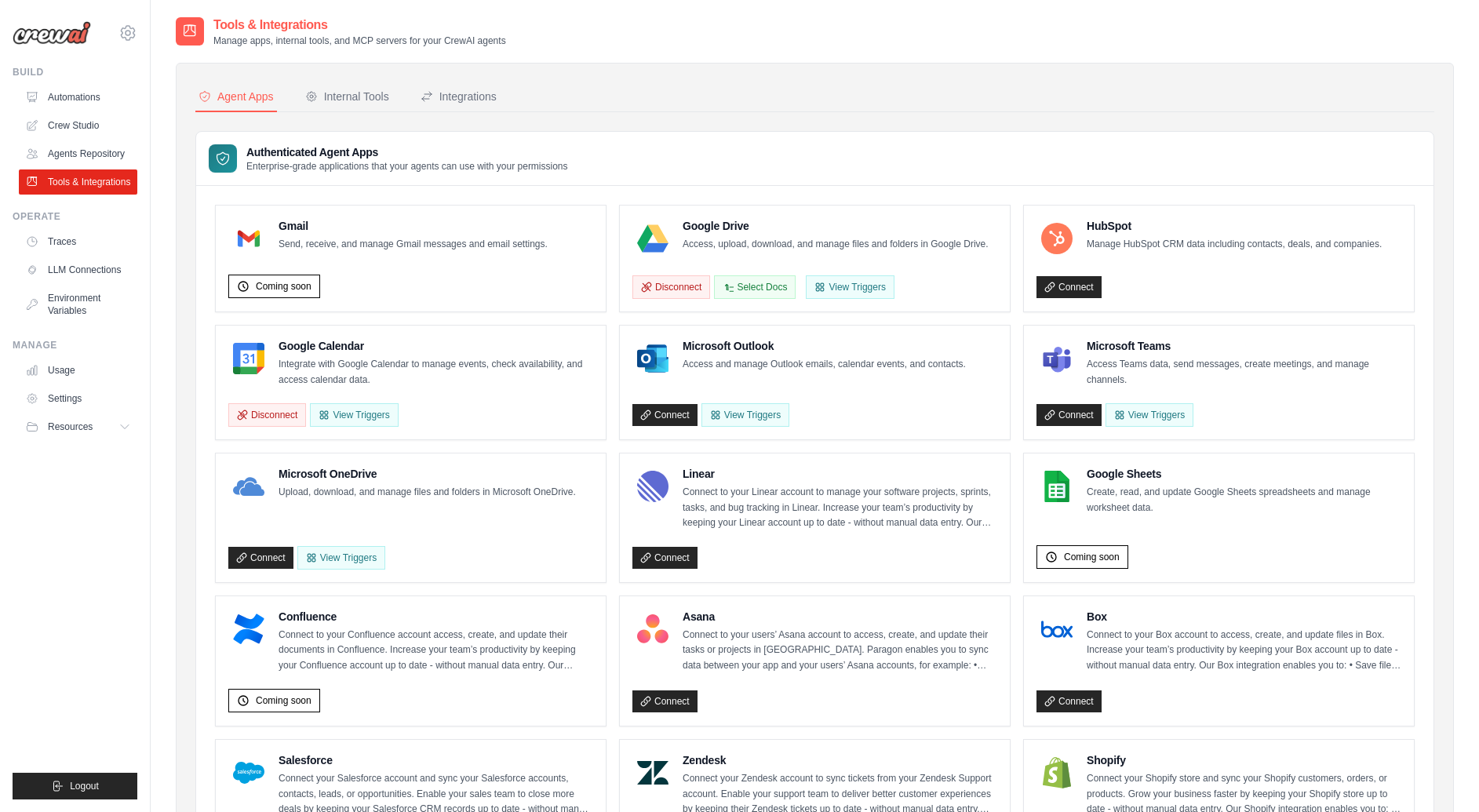
click at [379, 104] on div "Internal Tools" at bounding box center [346, 96] width 84 height 15
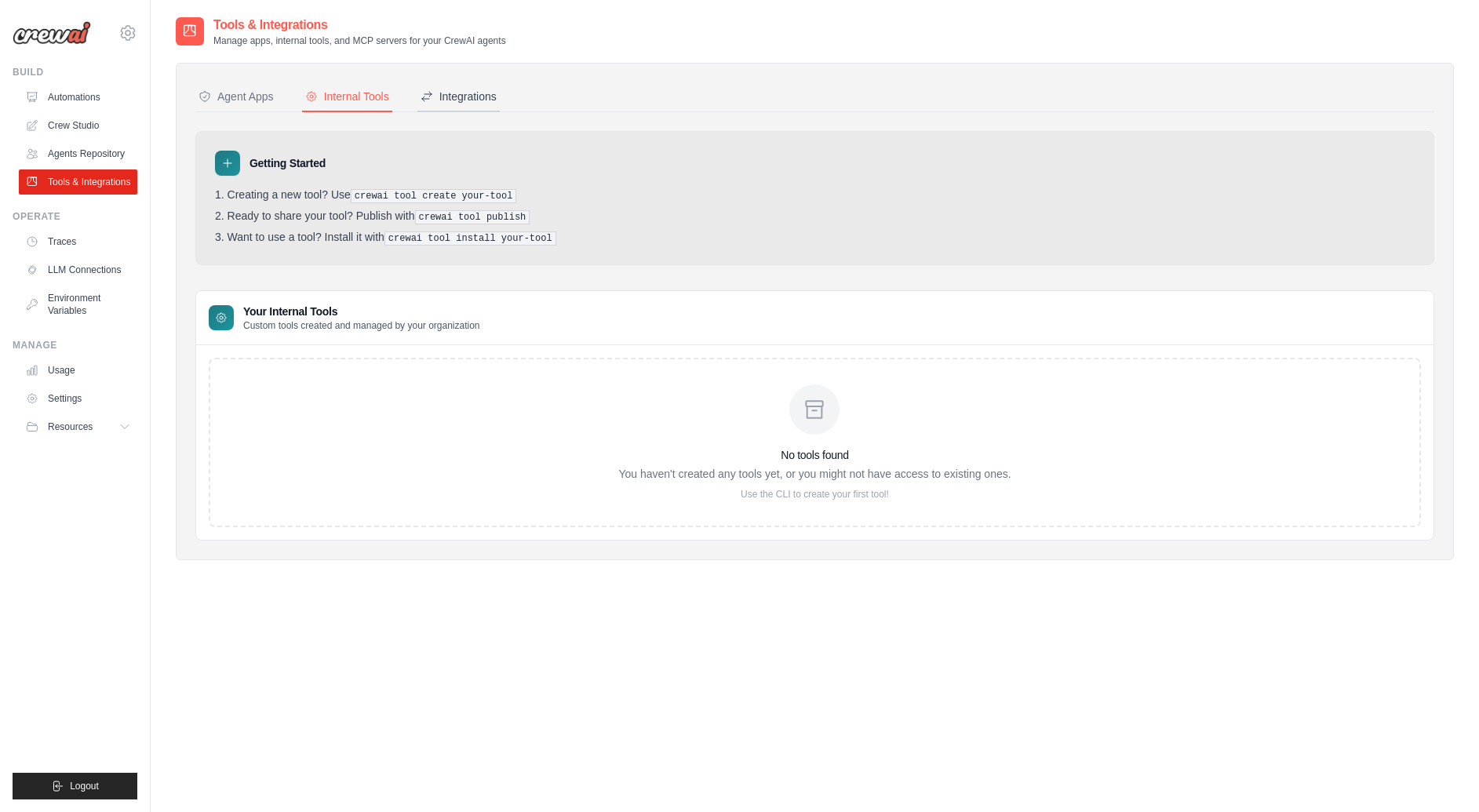
click at [467, 100] on div "Integrations" at bounding box center [458, 96] width 76 height 15
